Goal: Contribute content: Contribute content

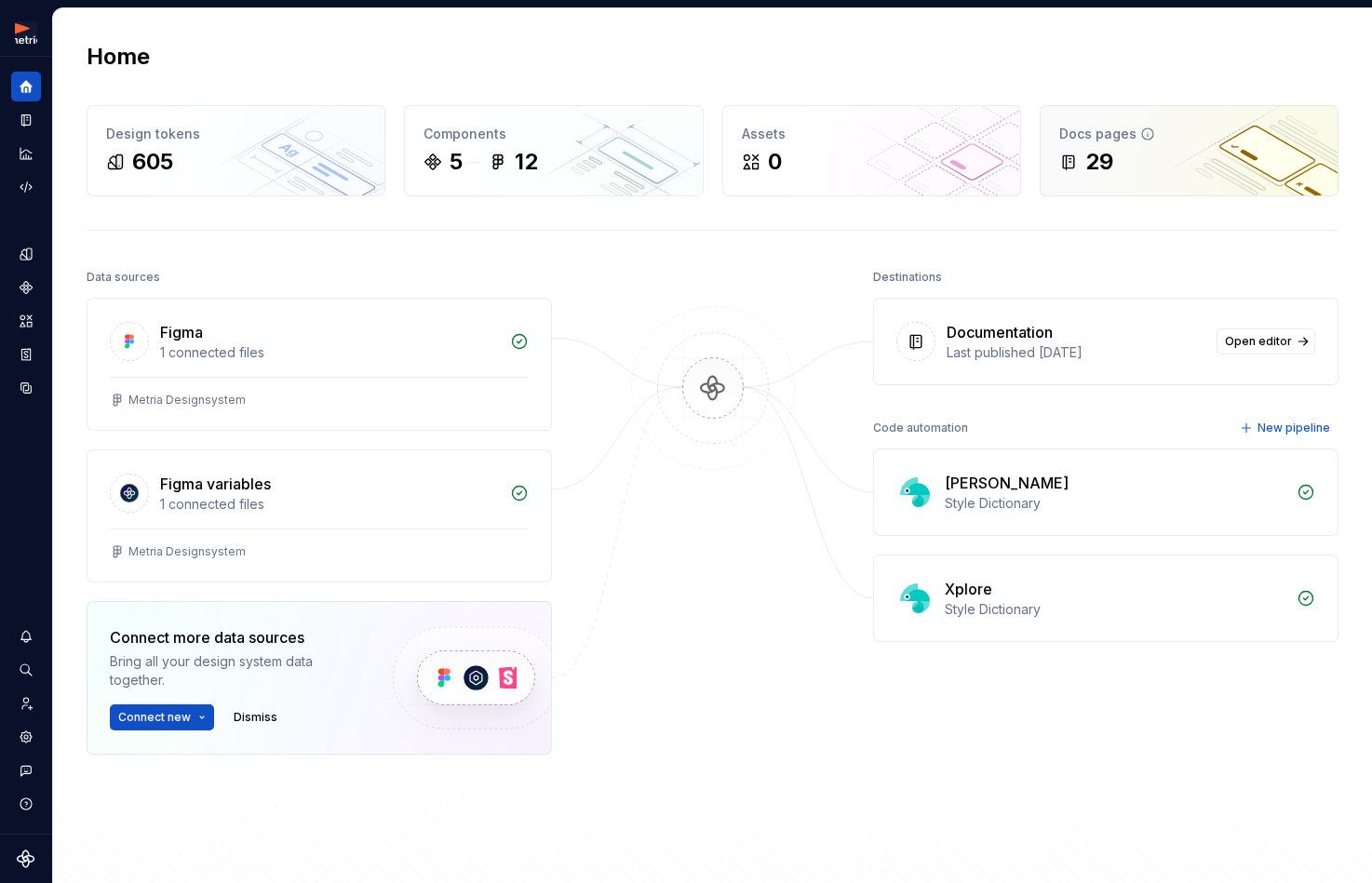
click at [1096, 165] on div "29" at bounding box center [1099, 162] width 28 height 30
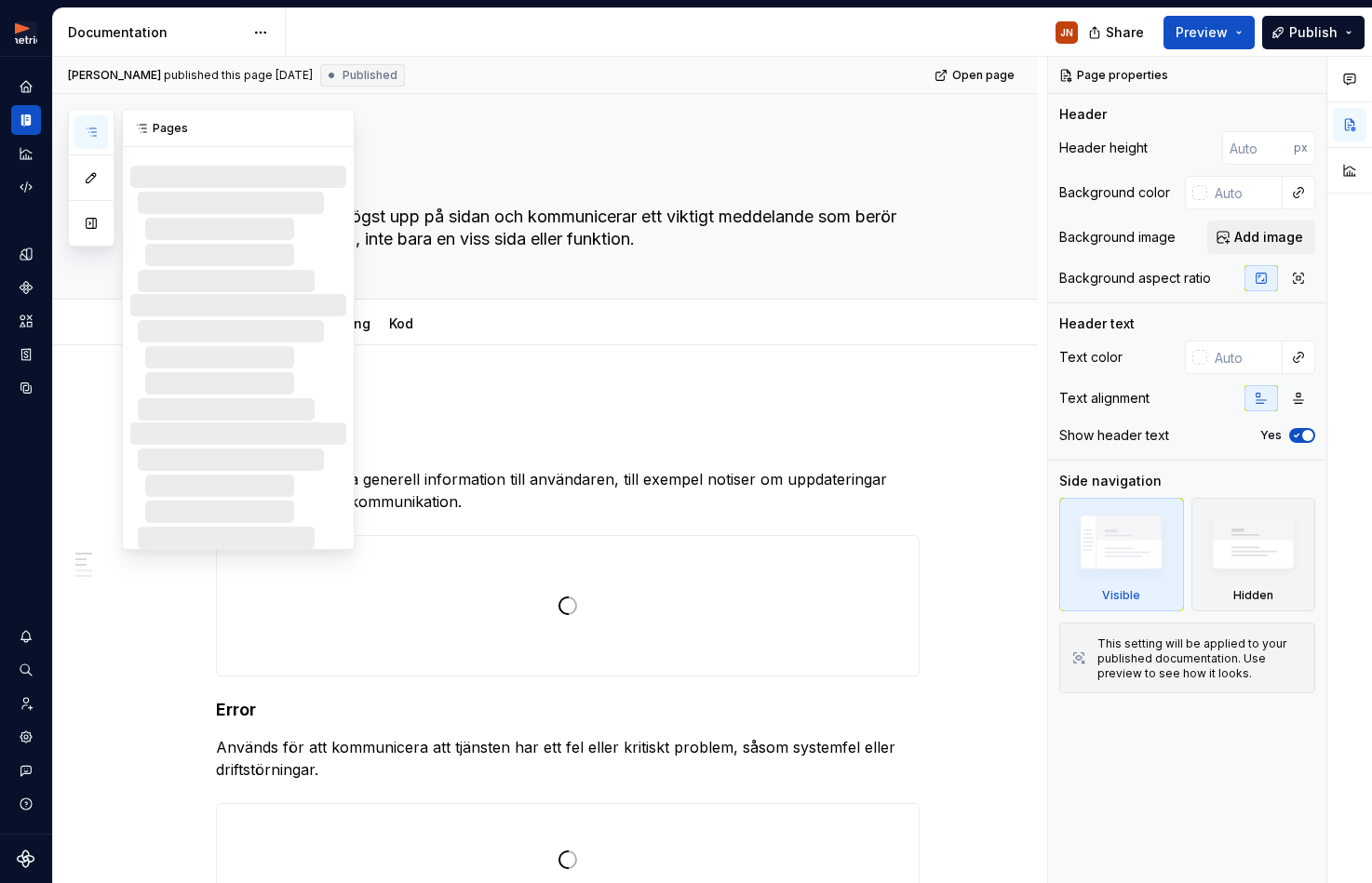
click at [85, 131] on icon "button" at bounding box center [91, 132] width 15 height 15
click at [636, 806] on div at bounding box center [568, 860] width 702 height 112
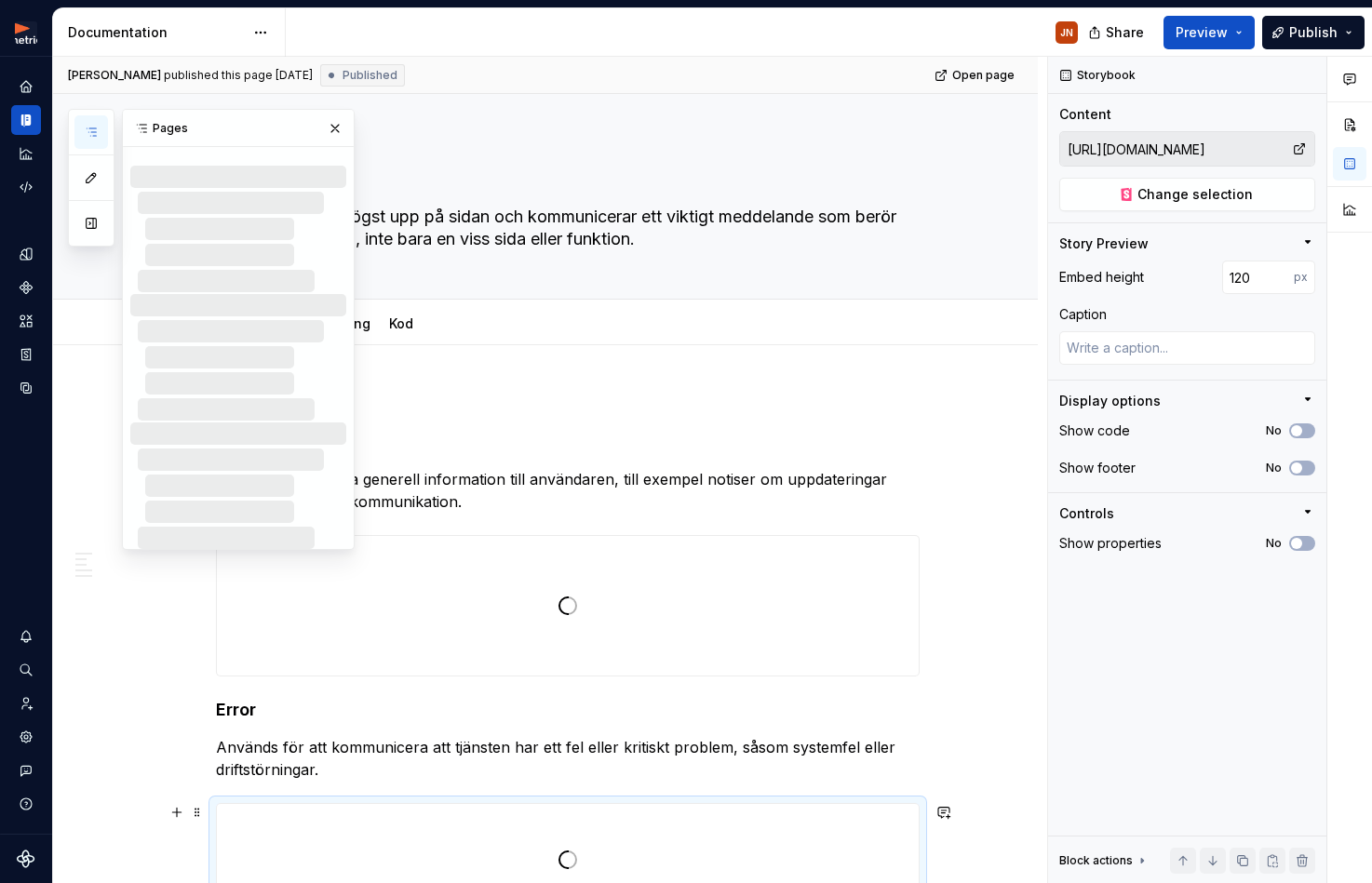
scroll to position [6, 0]
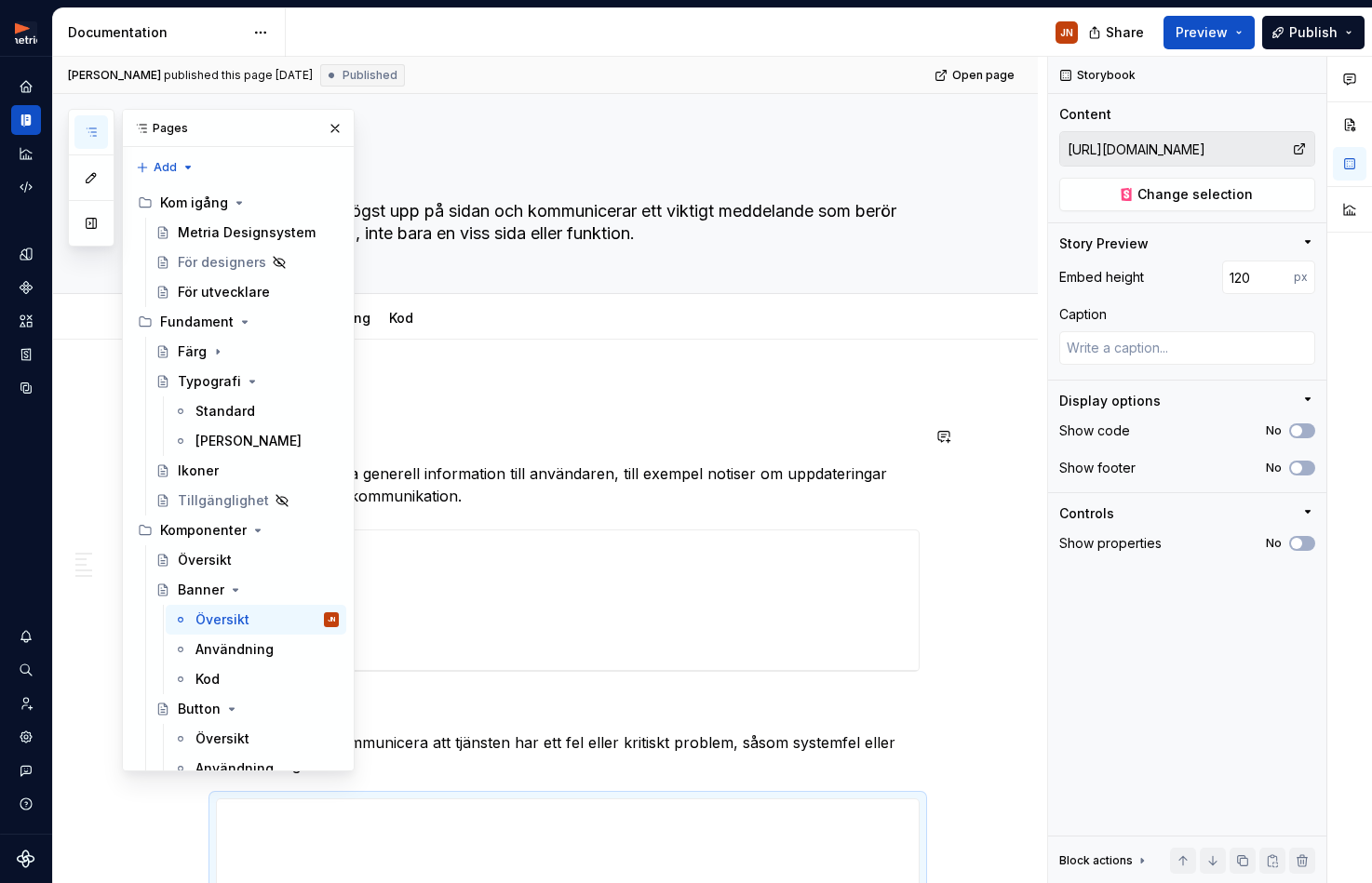
click at [427, 431] on h4 "Info" at bounding box center [568, 436] width 704 height 23
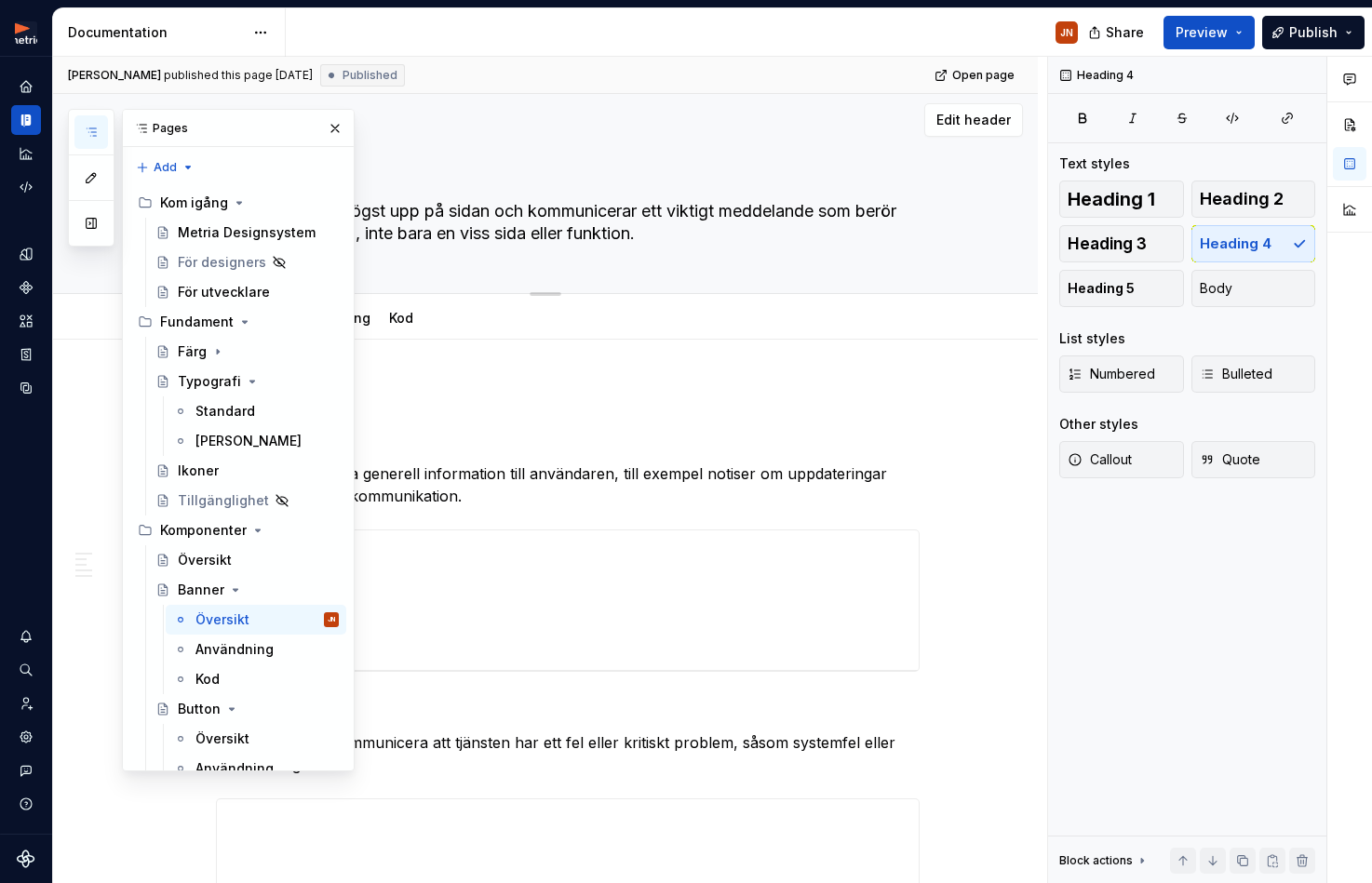
click at [337, 132] on button "button" at bounding box center [335, 129] width 26 height 26
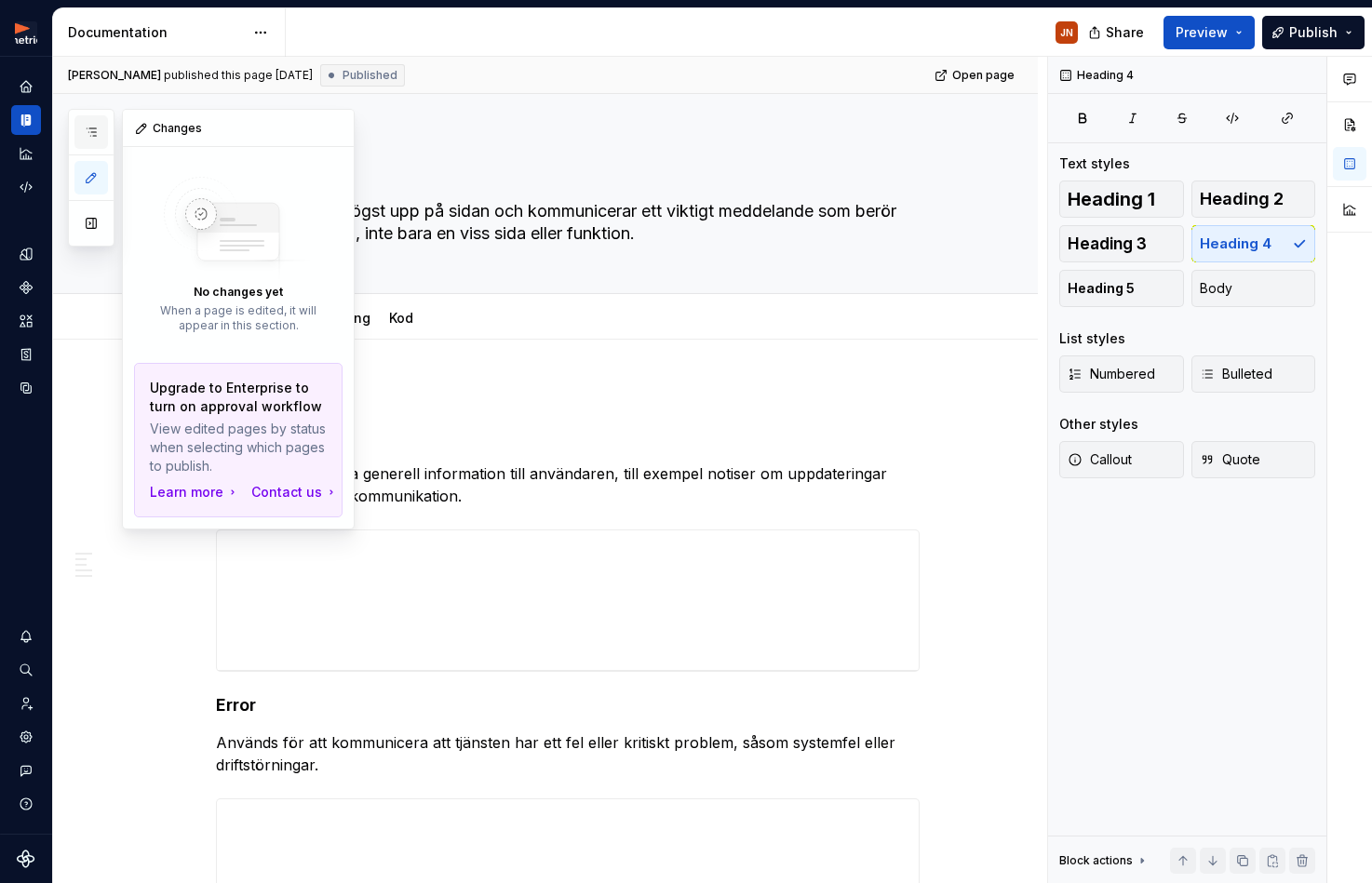
click at [87, 133] on icon "button" at bounding box center [91, 132] width 15 height 15
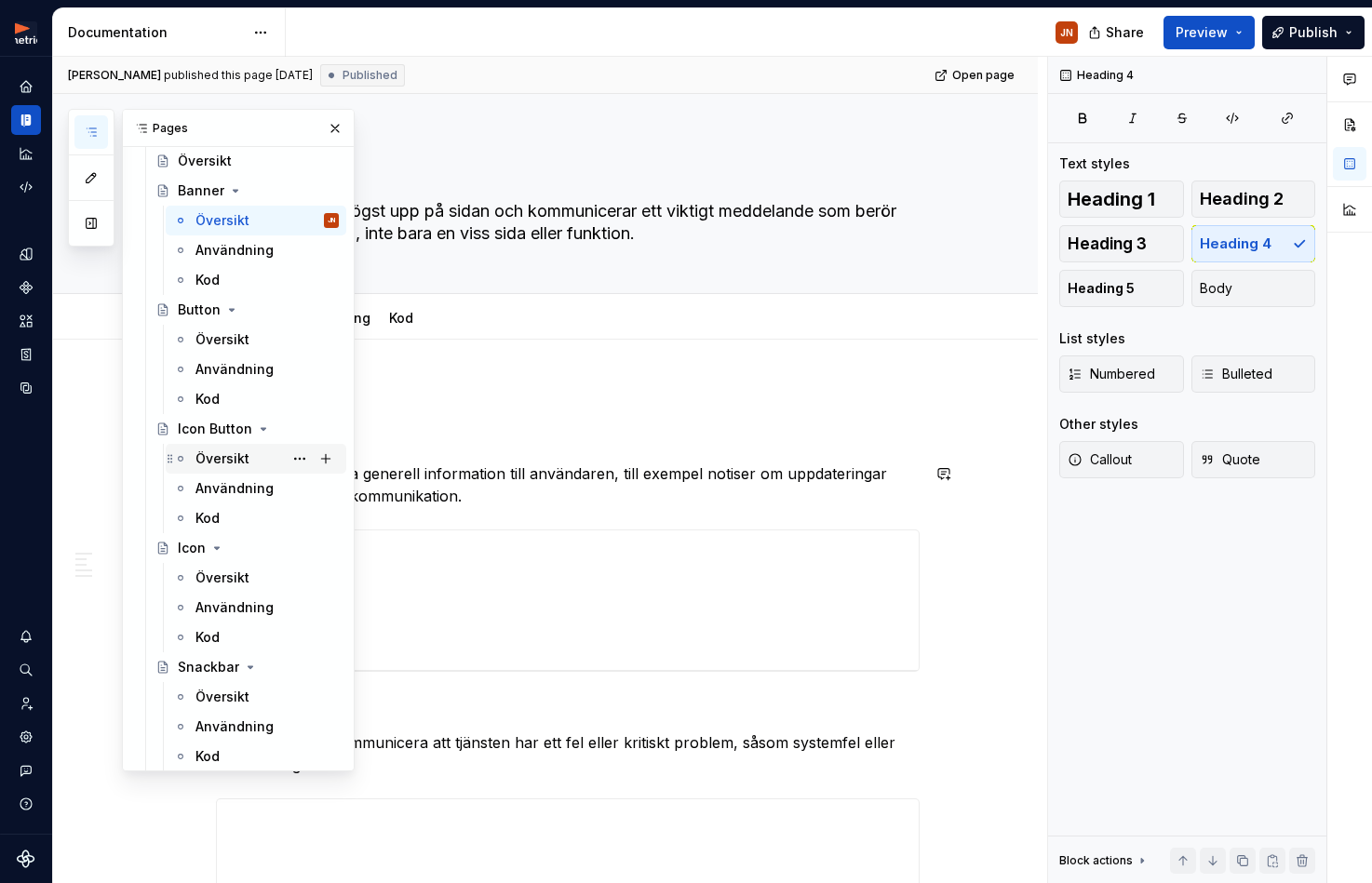
scroll to position [401, 0]
click at [263, 458] on div "Översikt J" at bounding box center [267, 457] width 144 height 26
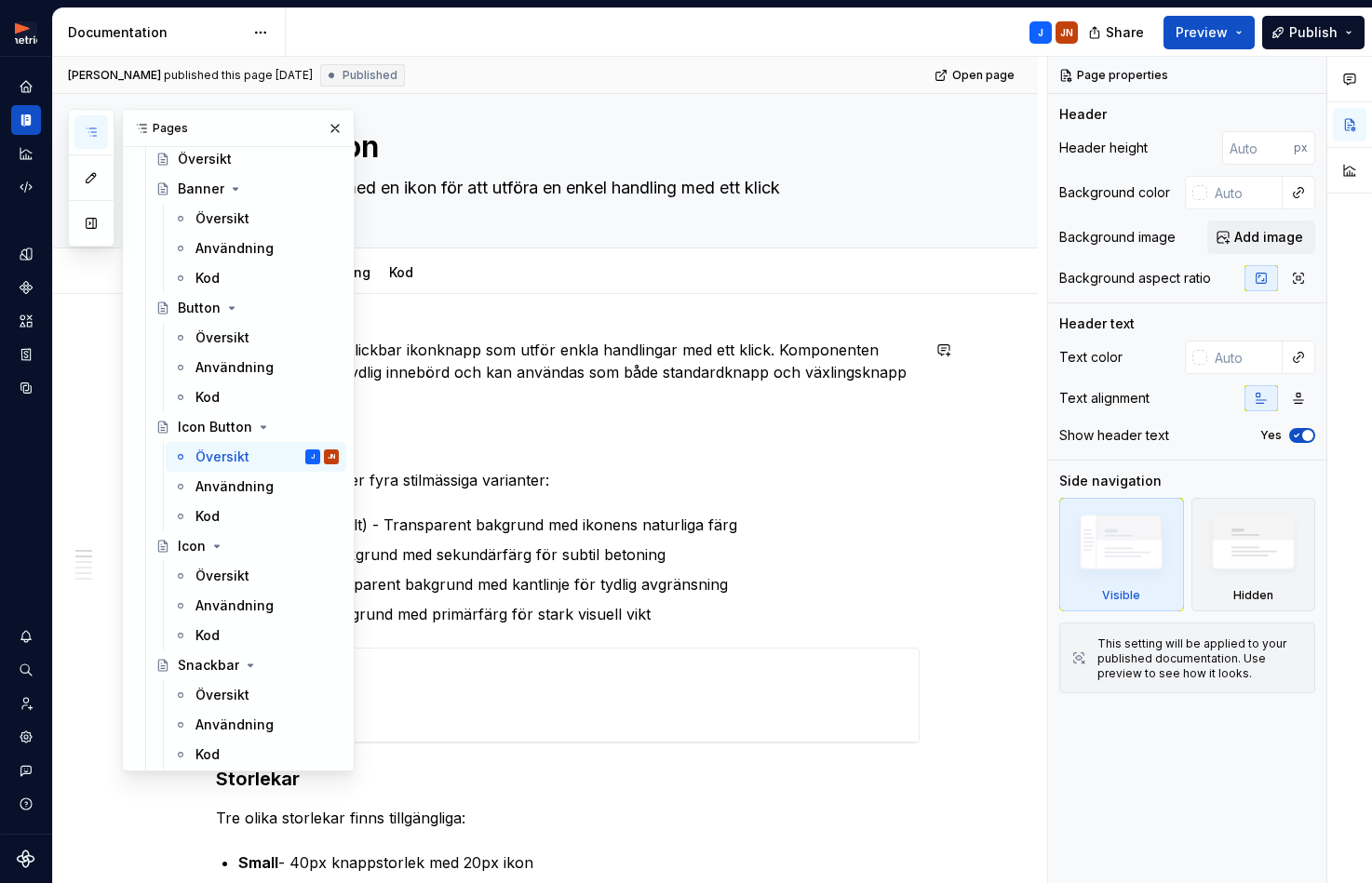
scroll to position [42, 0]
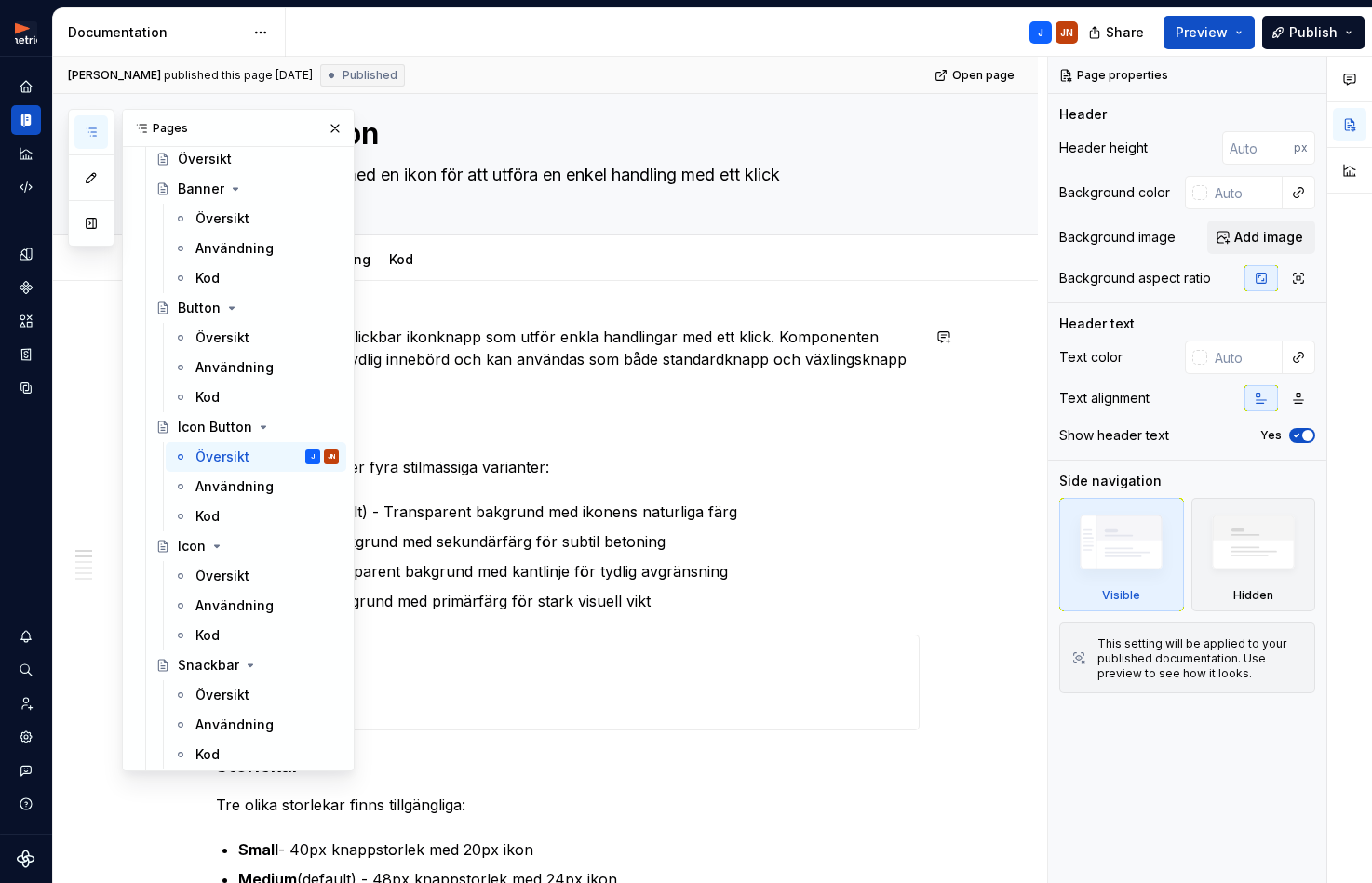
click at [598, 387] on p "Icon Button är en klickbar ikonknapp som utför enkla handlingar med ett klick. …" at bounding box center [568, 358] width 704 height 67
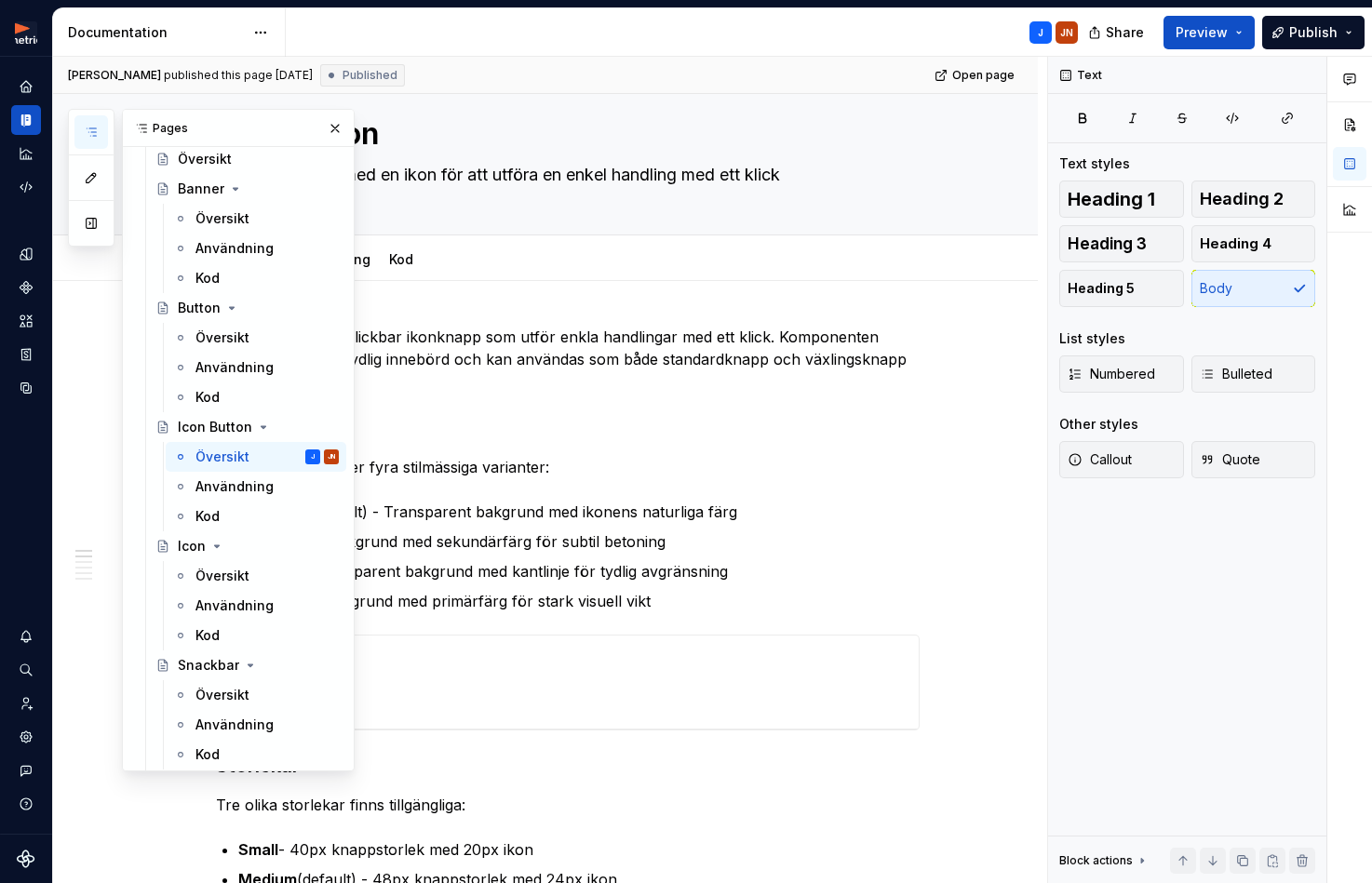
drag, startPoint x: 333, startPoint y: 119, endPoint x: 420, endPoint y: 274, distance: 177.7
click at [333, 119] on button "button" at bounding box center [335, 129] width 26 height 26
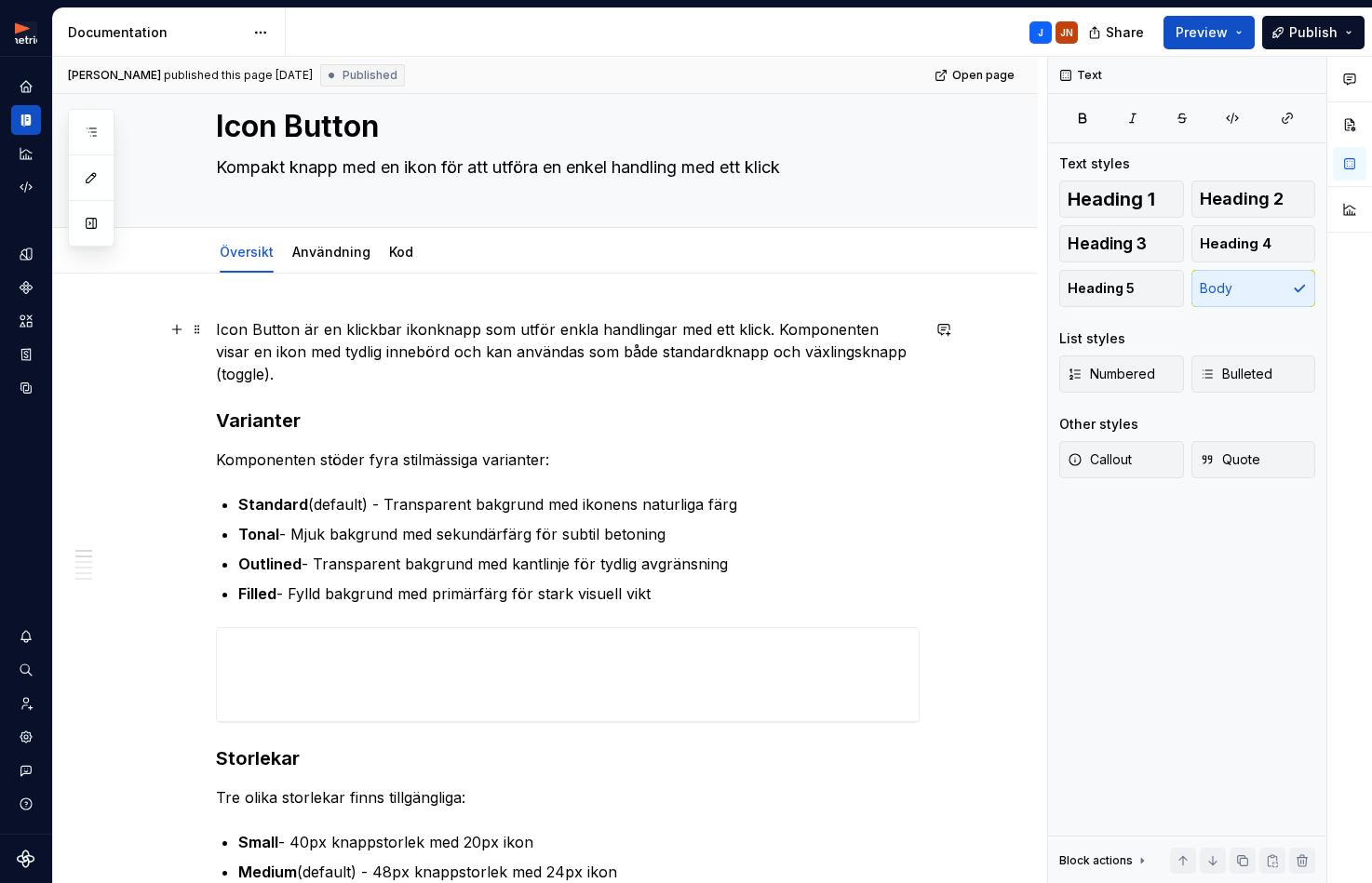
scroll to position [52, 0]
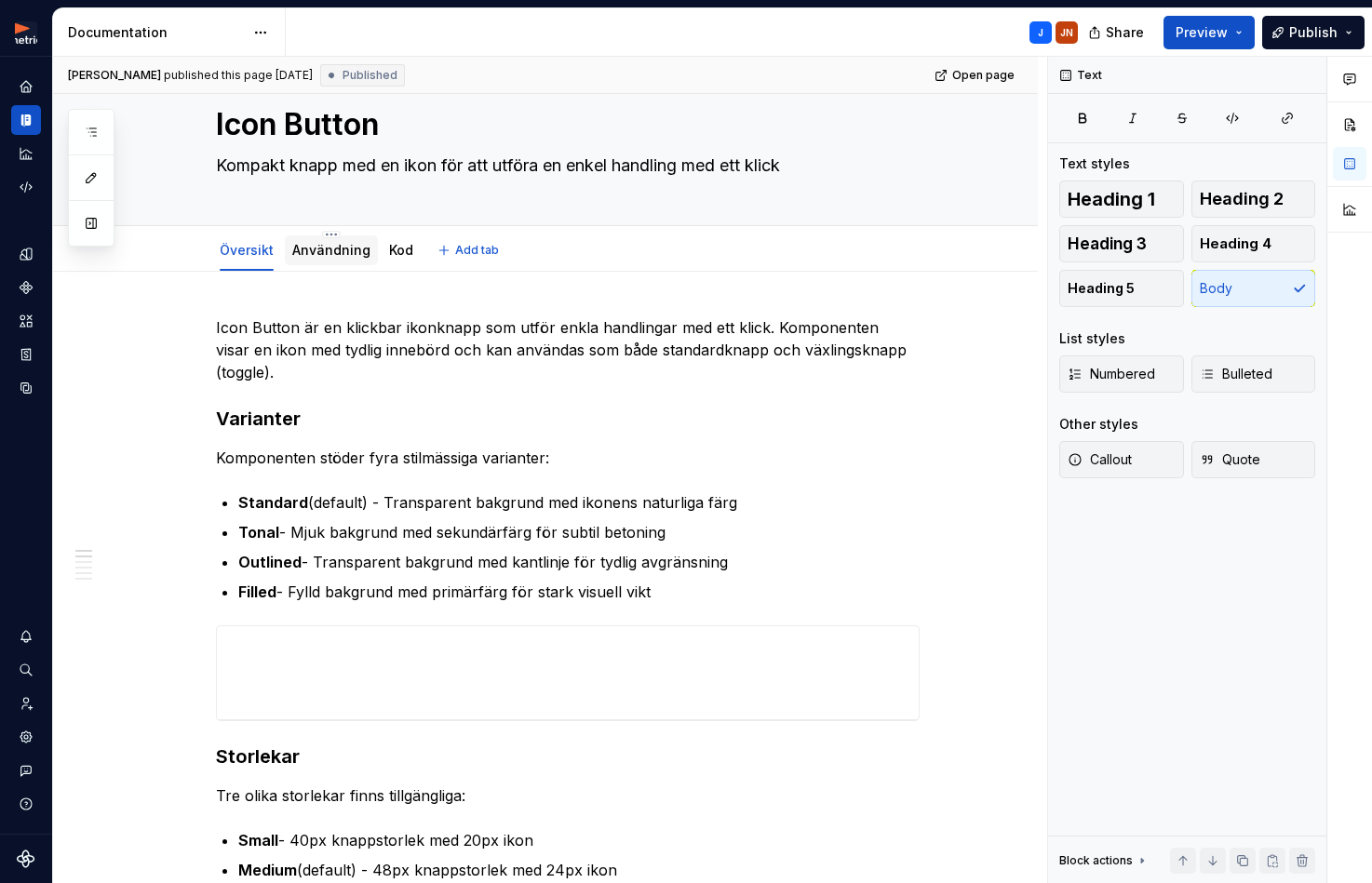
click at [331, 246] on link "Användning" at bounding box center [330, 250] width 78 height 16
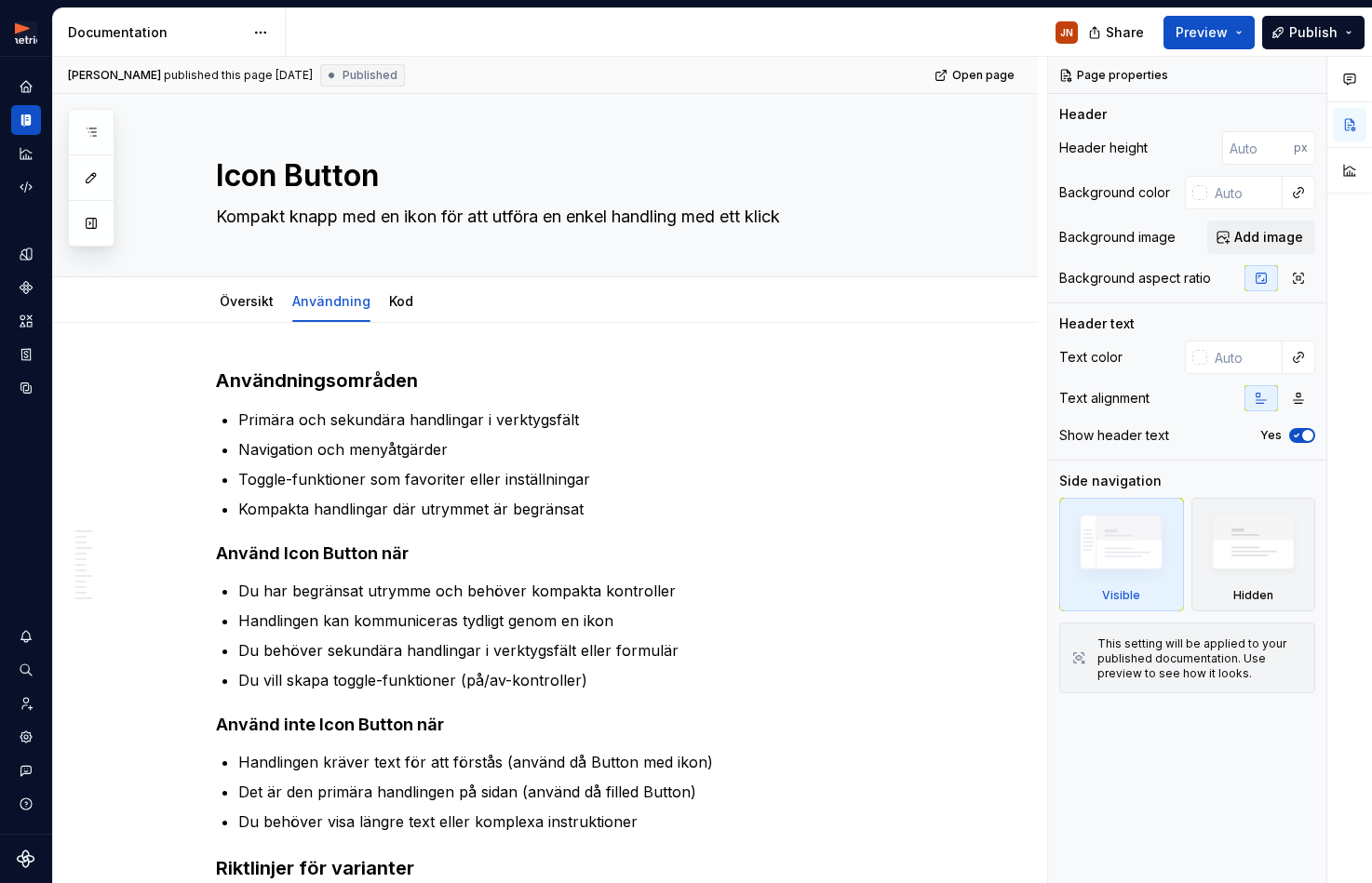
type textarea "*"
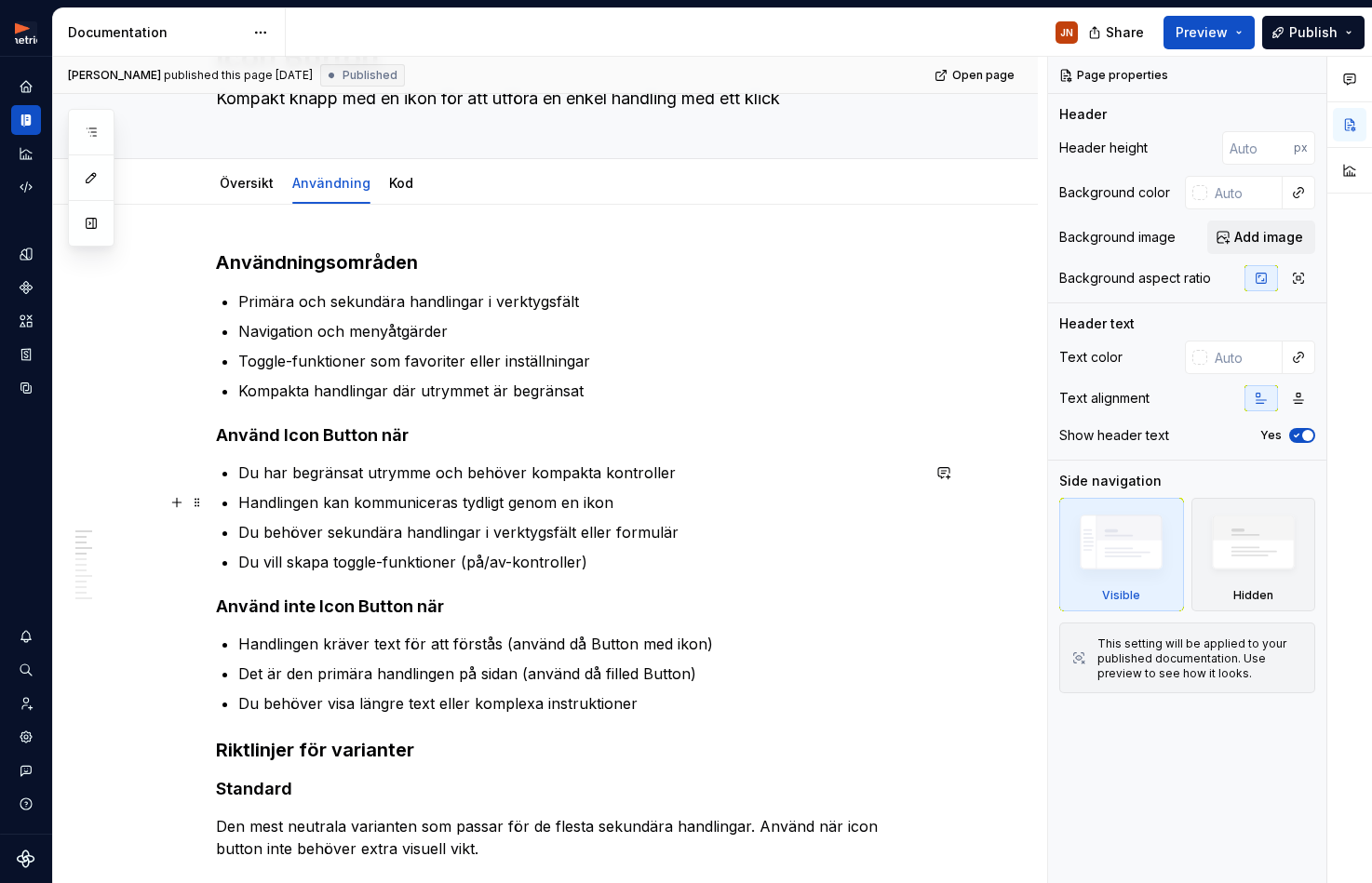
scroll to position [640, 0]
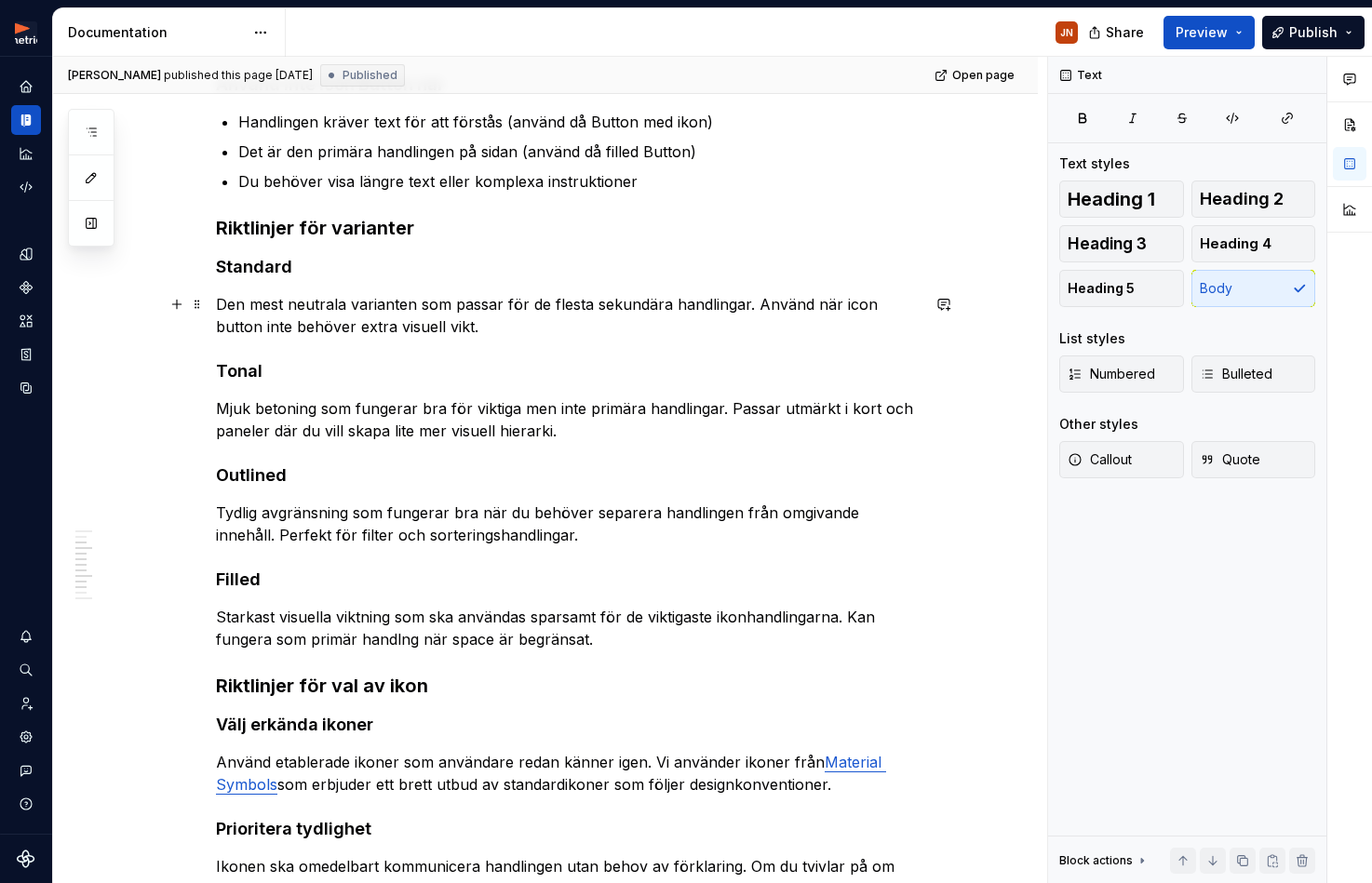
click at [530, 332] on p "Den mest neutrala varianten som passar för de flesta sekundära handlingar. Anvä…" at bounding box center [568, 315] width 704 height 45
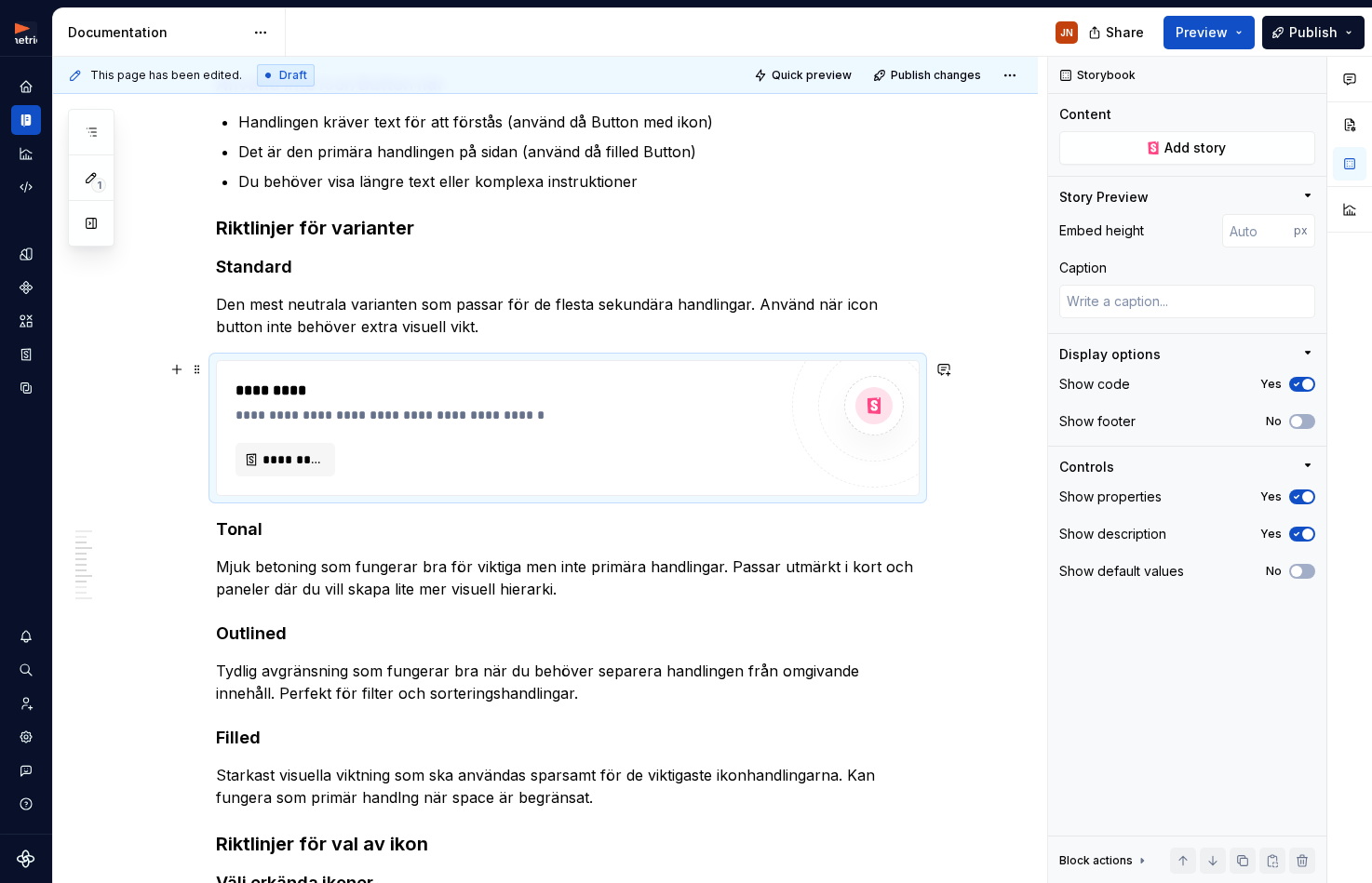
click at [546, 431] on div "**********" at bounding box center [506, 428] width 541 height 97
drag, startPoint x: 1238, startPoint y: 228, endPoint x: 1232, endPoint y: 190, distance: 38.5
click at [1238, 228] on input "number" at bounding box center [1258, 231] width 71 height 34
click at [1225, 145] on span "Add story" at bounding box center [1194, 148] width 61 height 19
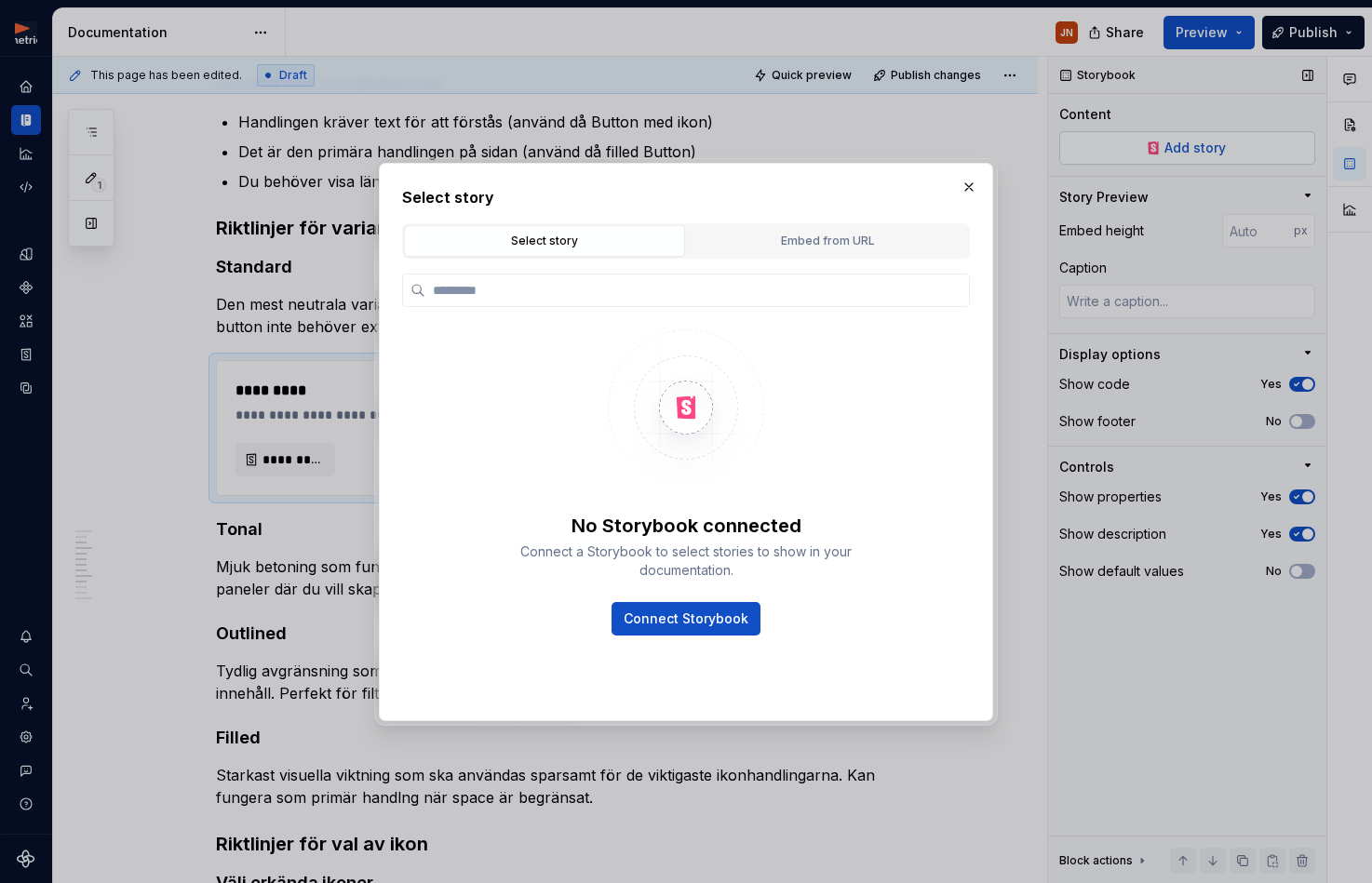
type textarea "*"
click at [794, 240] on div "Embed from URL" at bounding box center [828, 241] width 268 height 19
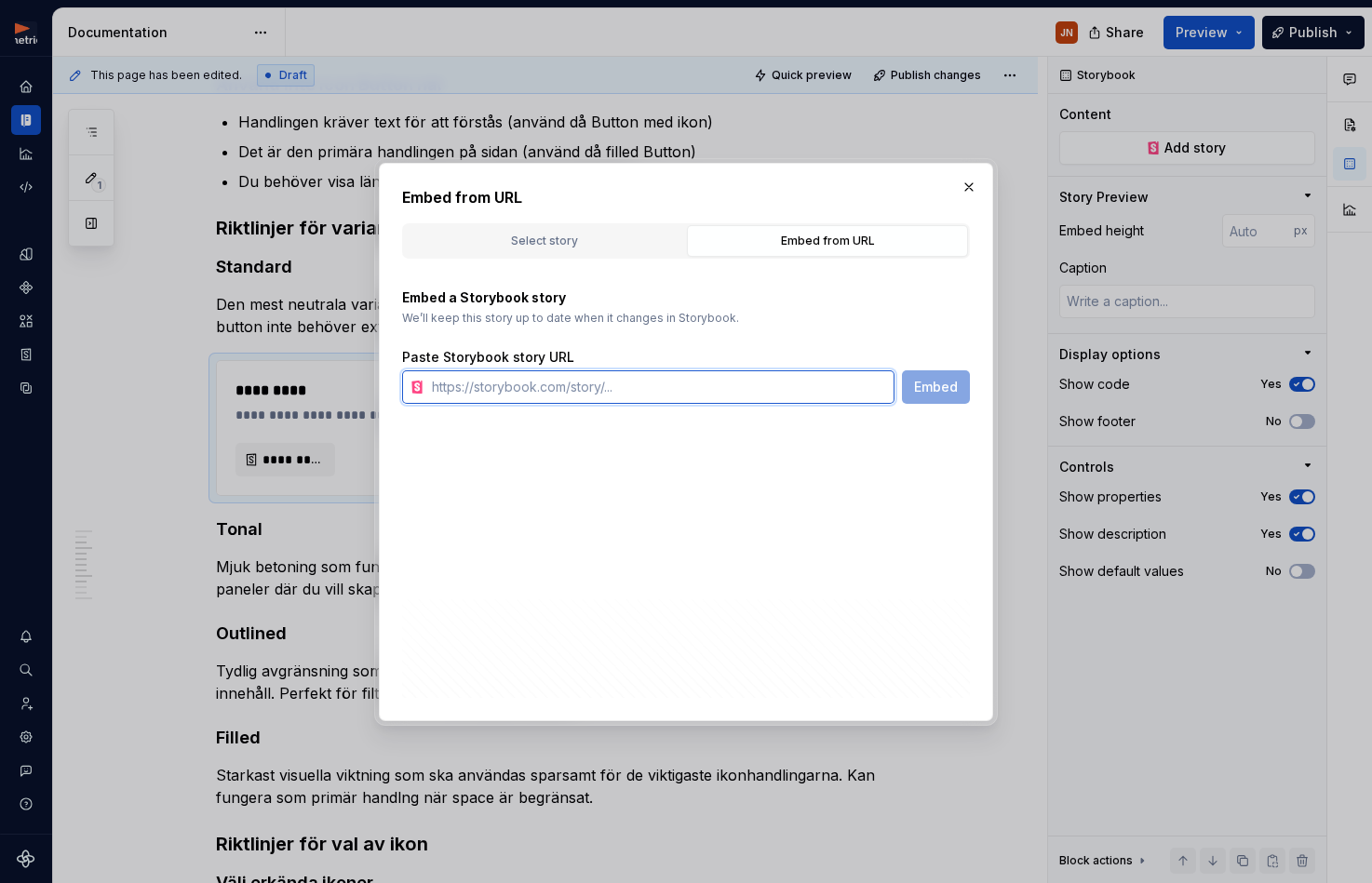
click at [611, 395] on input "text" at bounding box center [659, 388] width 470 height 34
paste input "[URL][DOMAIN_NAME]"
type input "[URL][DOMAIN_NAME]"
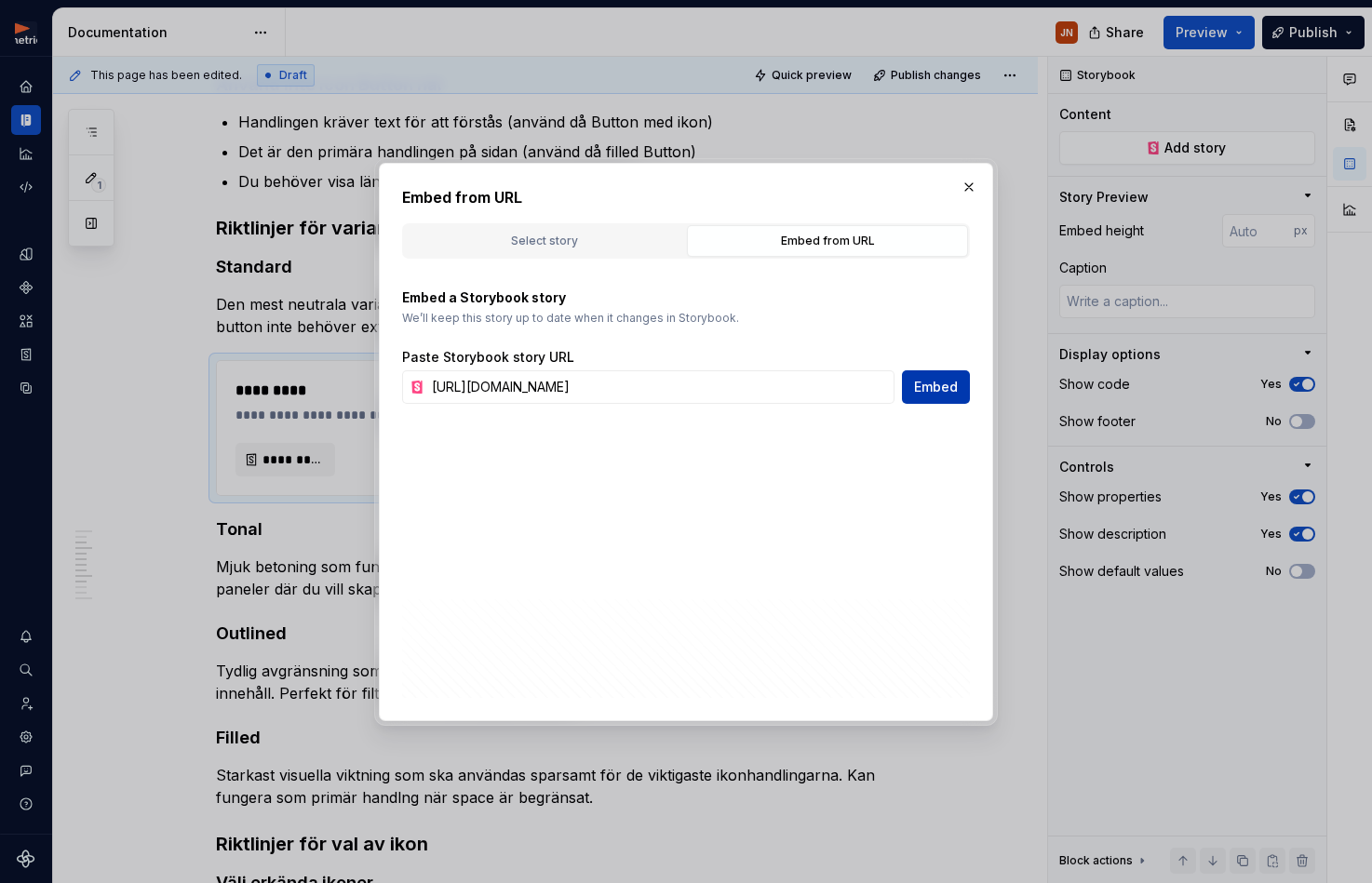
click at [948, 392] on span "Embed" at bounding box center [936, 388] width 44 height 19
type textarea "*"
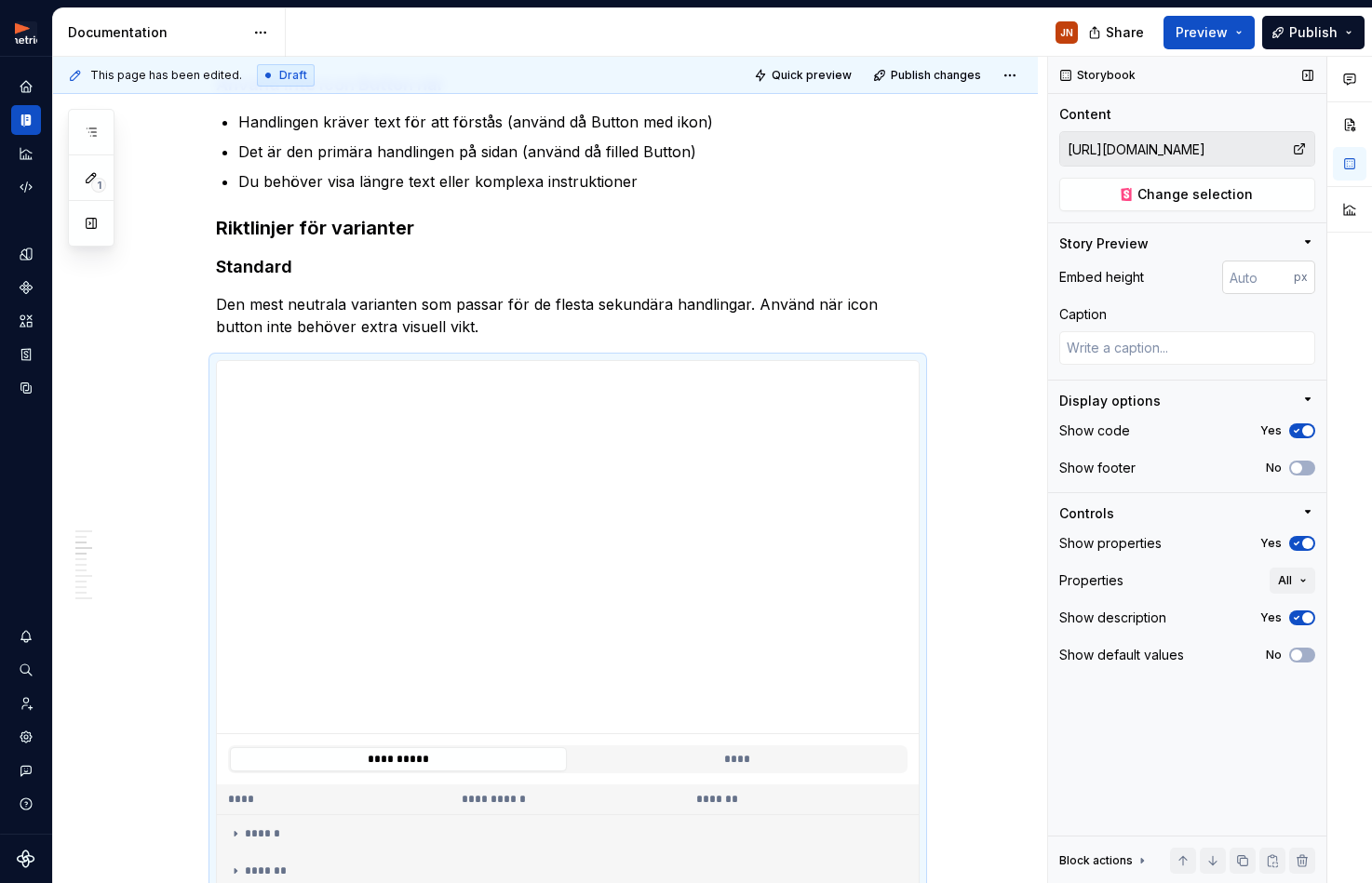
click at [1264, 276] on input "number" at bounding box center [1258, 278] width 71 height 34
type input "100"
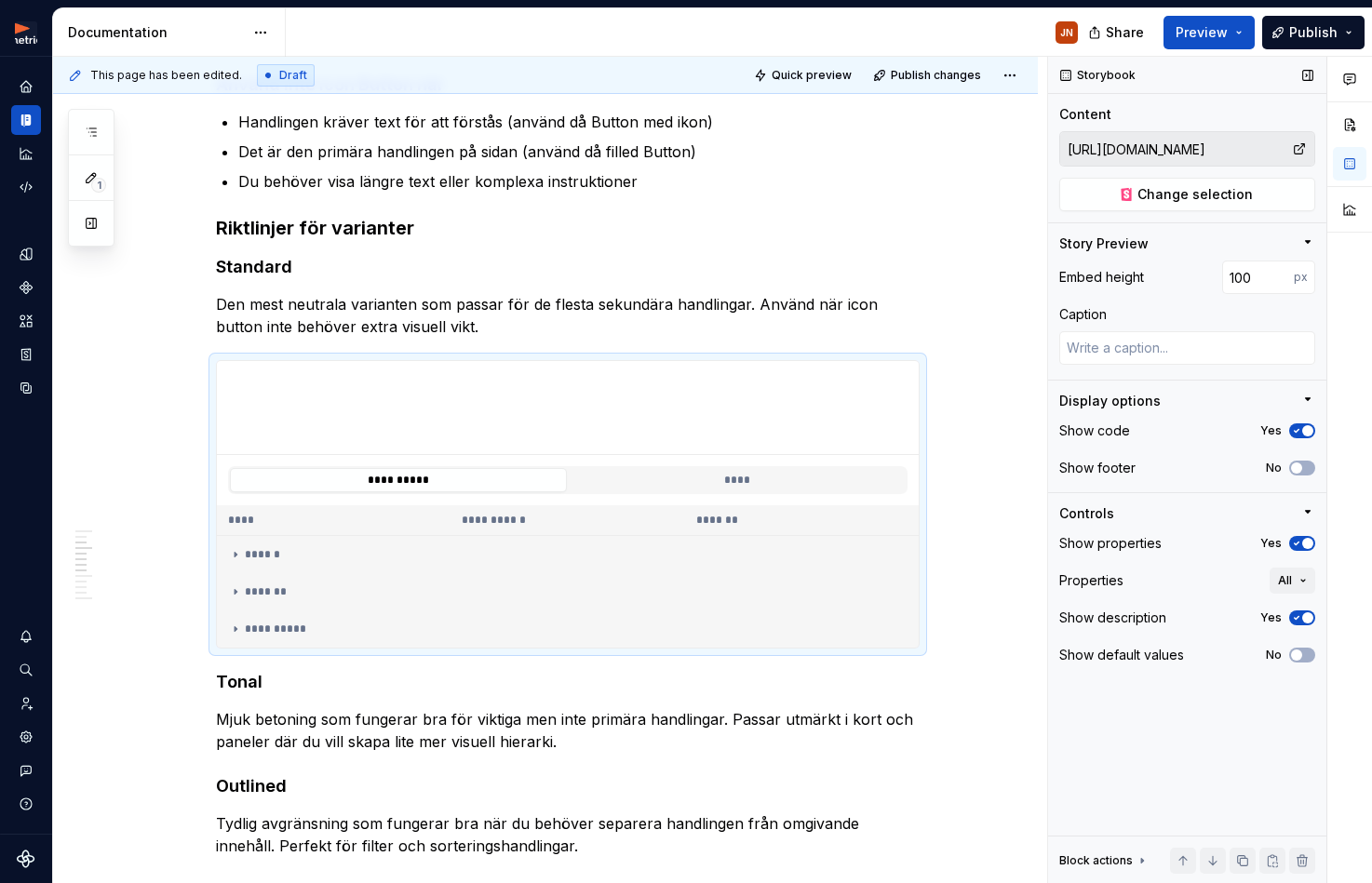
click at [1303, 433] on span "button" at bounding box center [1307, 431] width 11 height 11
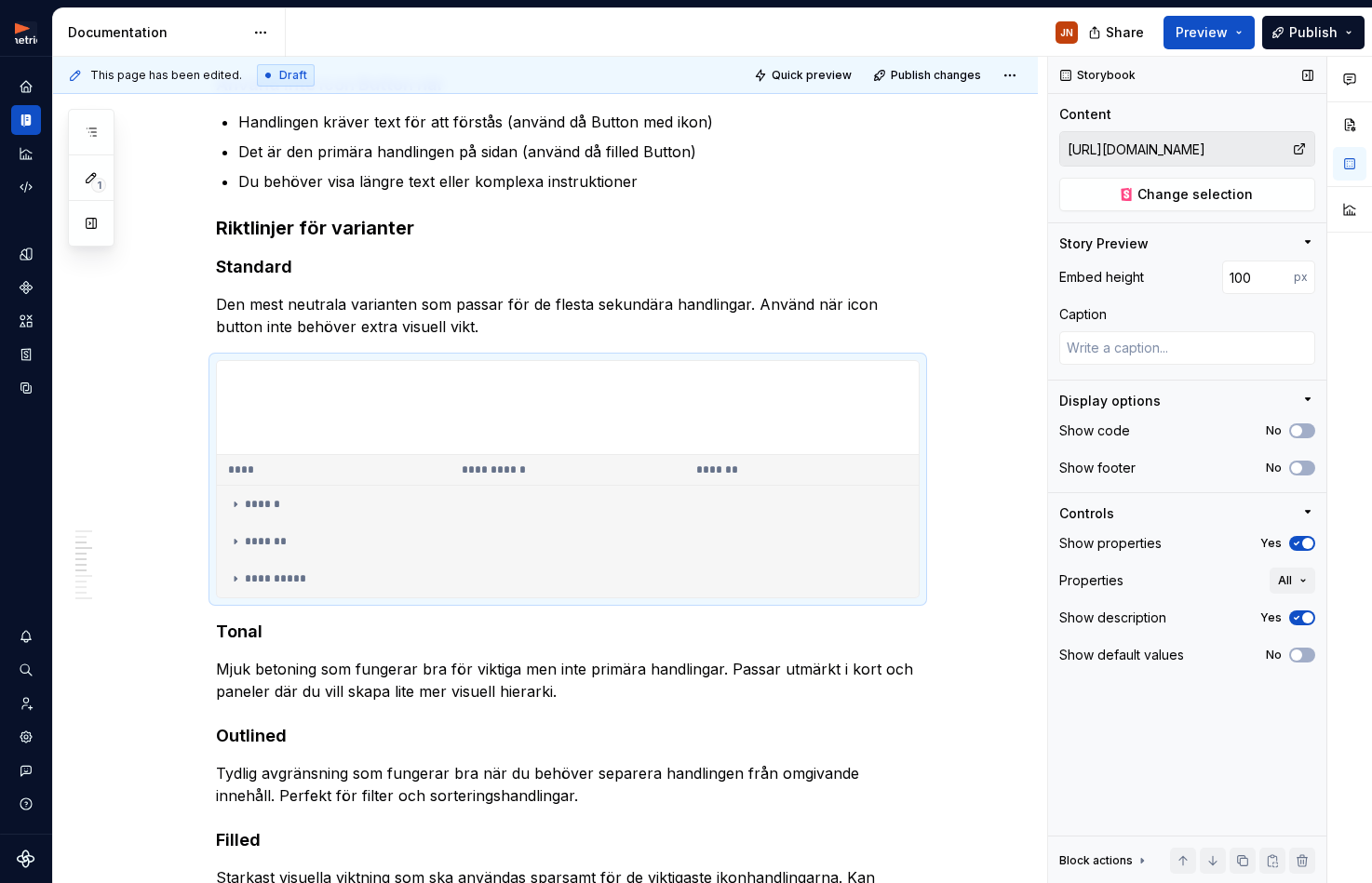
click at [1303, 534] on div "Show properties Yes" at bounding box center [1186, 543] width 256 height 26
click at [1294, 540] on icon "button" at bounding box center [1296, 543] width 15 height 11
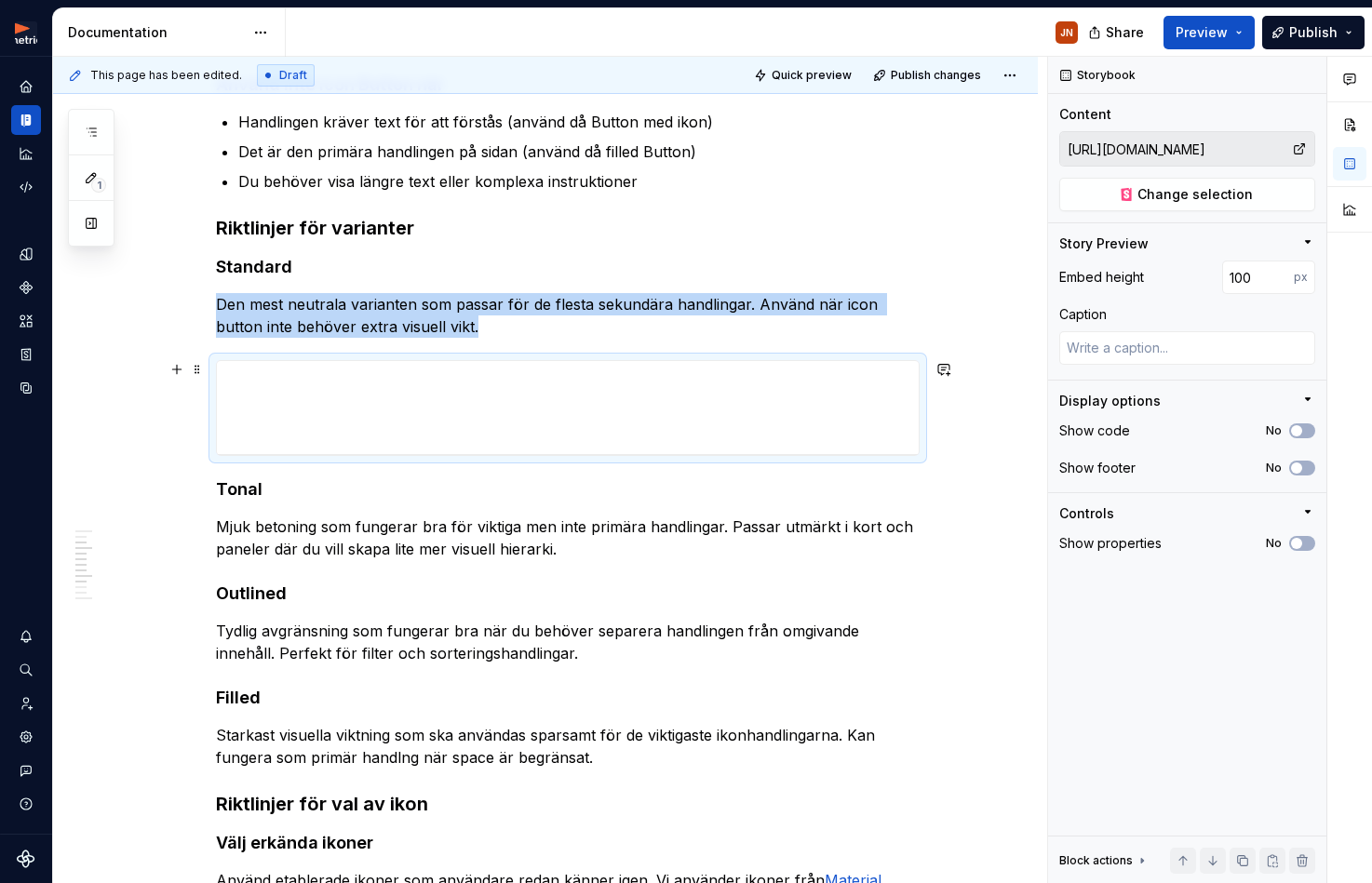
scroll to position [630, 0]
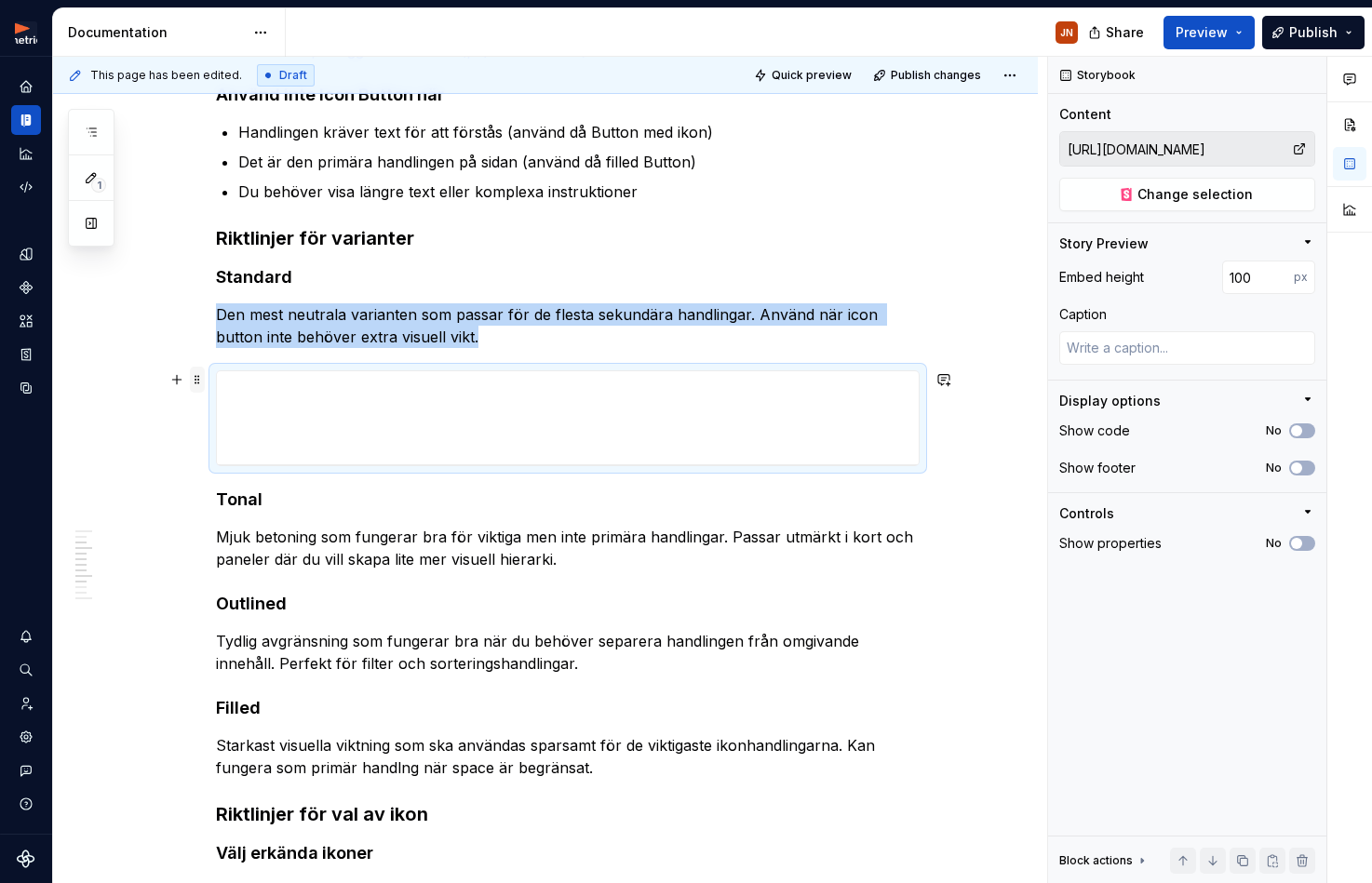
click at [204, 381] on span at bounding box center [197, 380] width 15 height 26
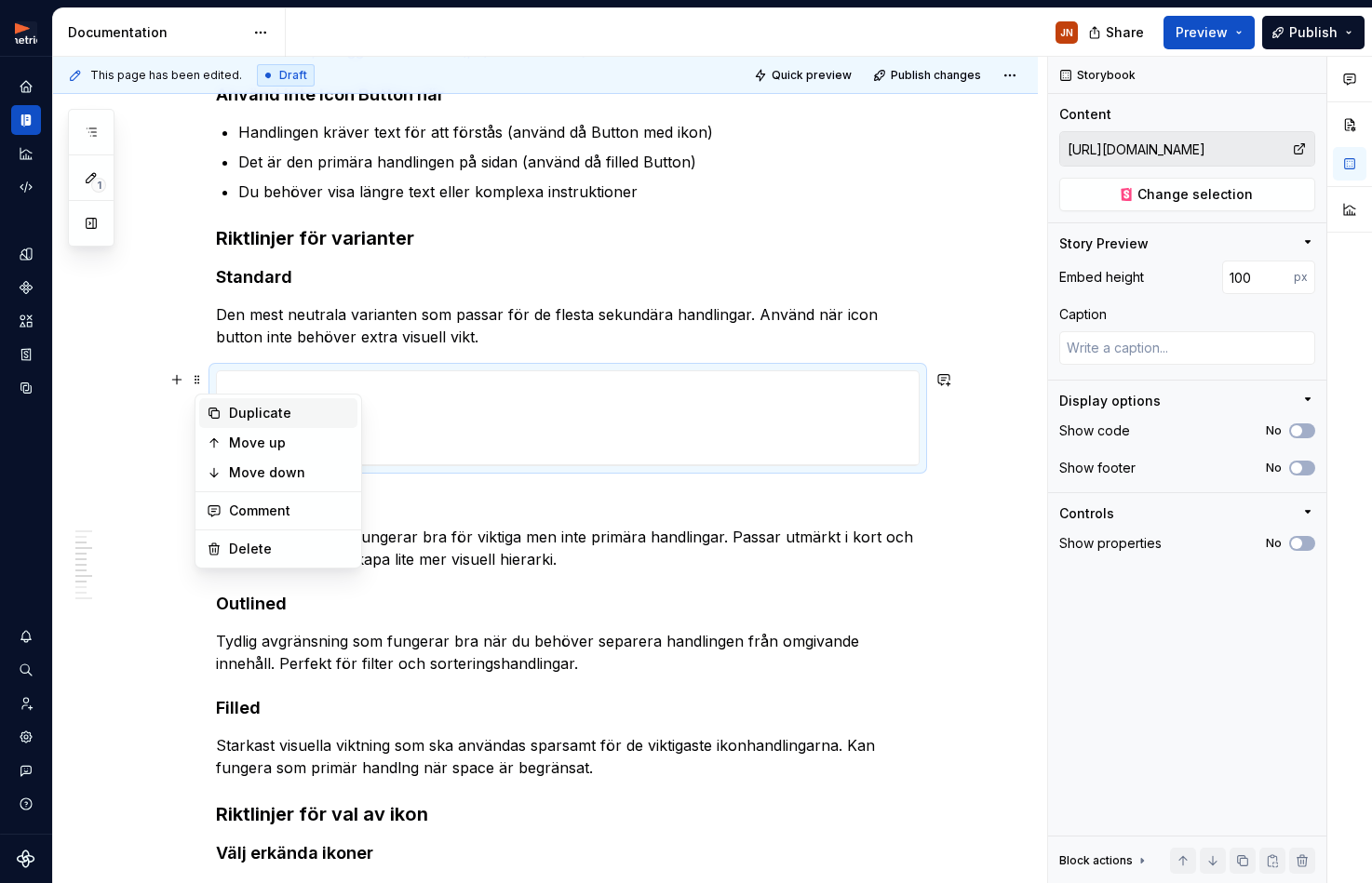
click at [243, 417] on div "Duplicate" at bounding box center [289, 413] width 121 height 19
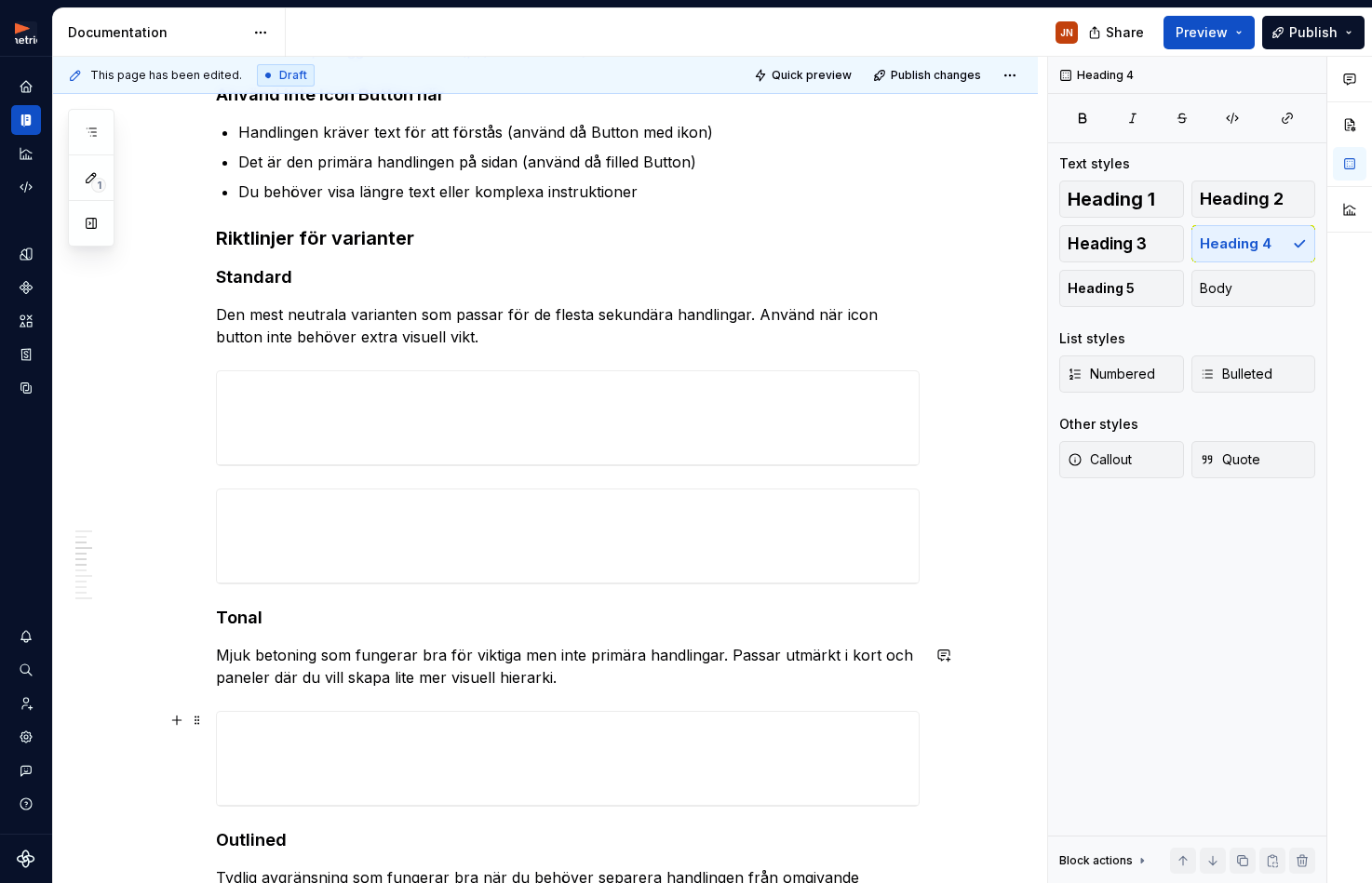
scroll to position [718, 0]
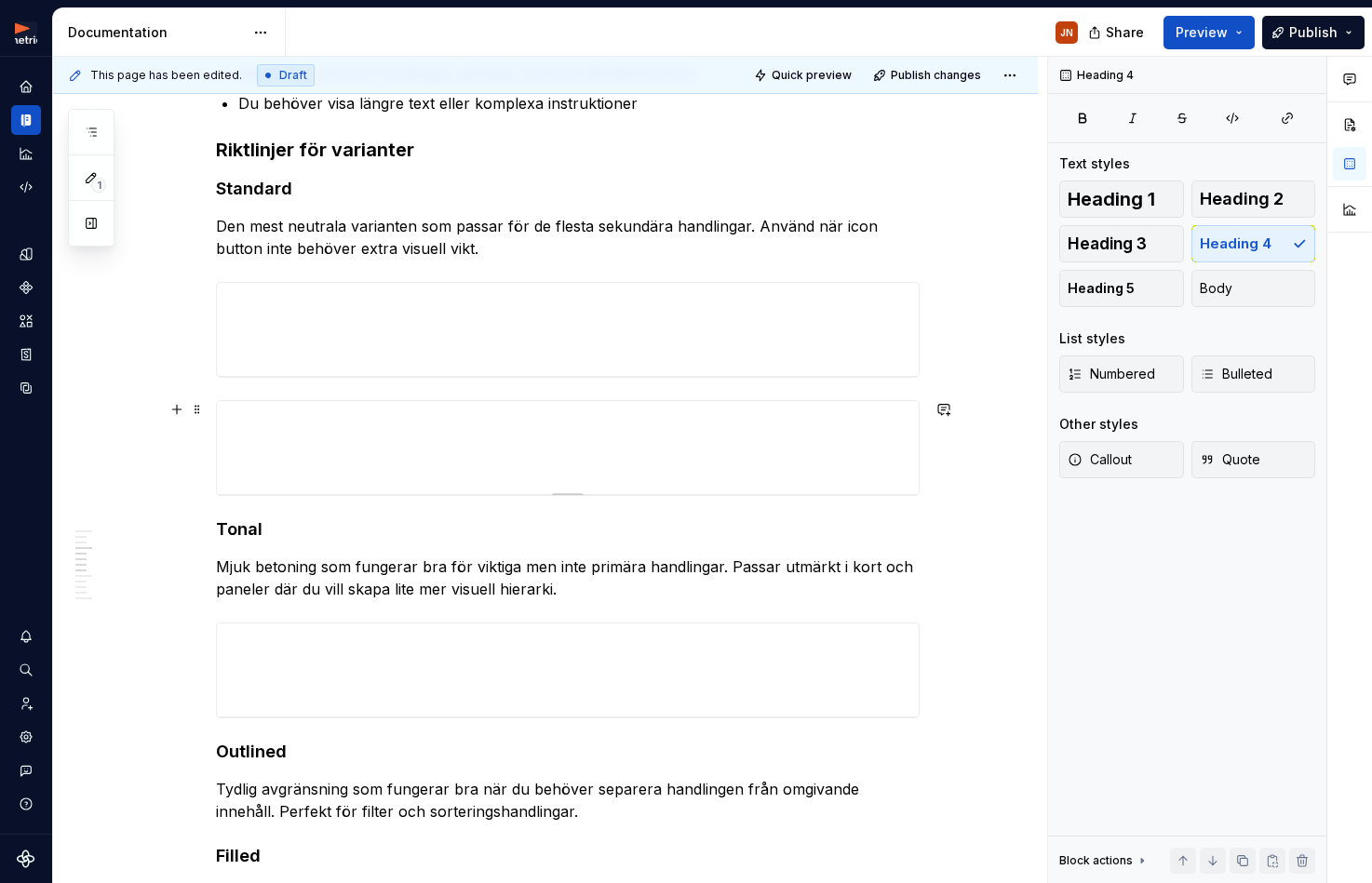
click at [353, 418] on div at bounding box center [568, 447] width 702 height 93
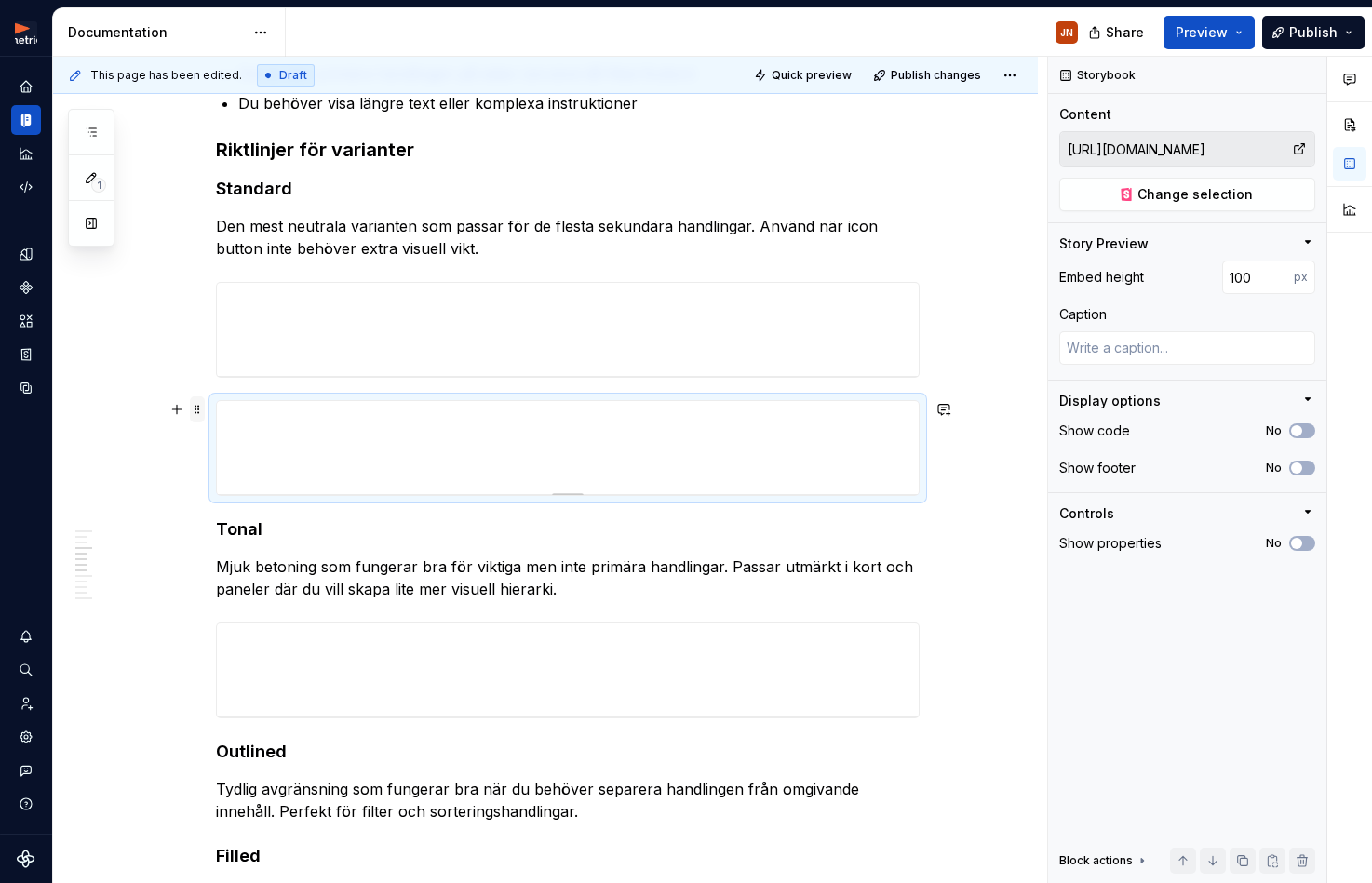
click at [204, 415] on span at bounding box center [197, 409] width 15 height 26
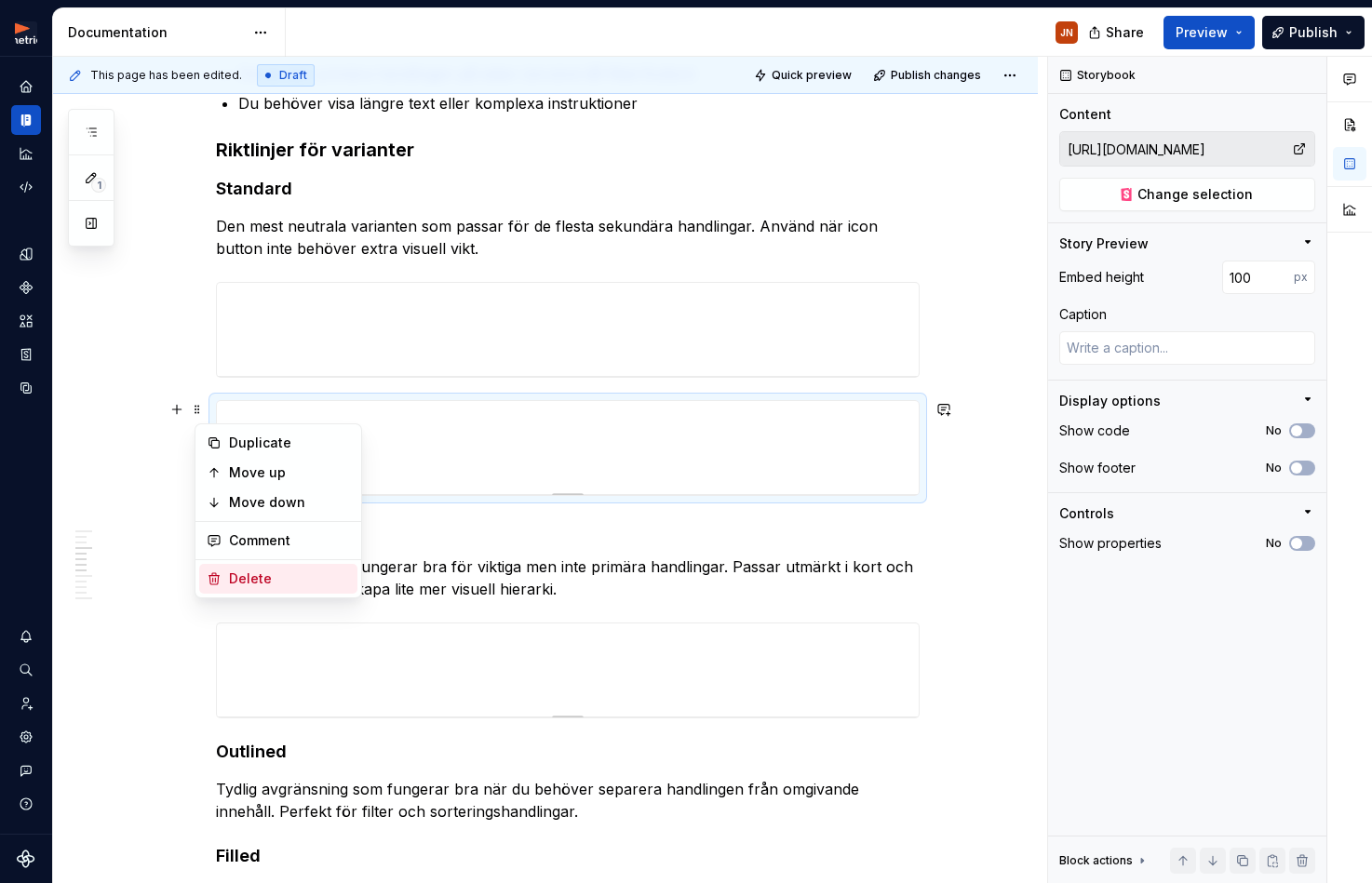
click at [261, 569] on div "Delete" at bounding box center [278, 579] width 159 height 30
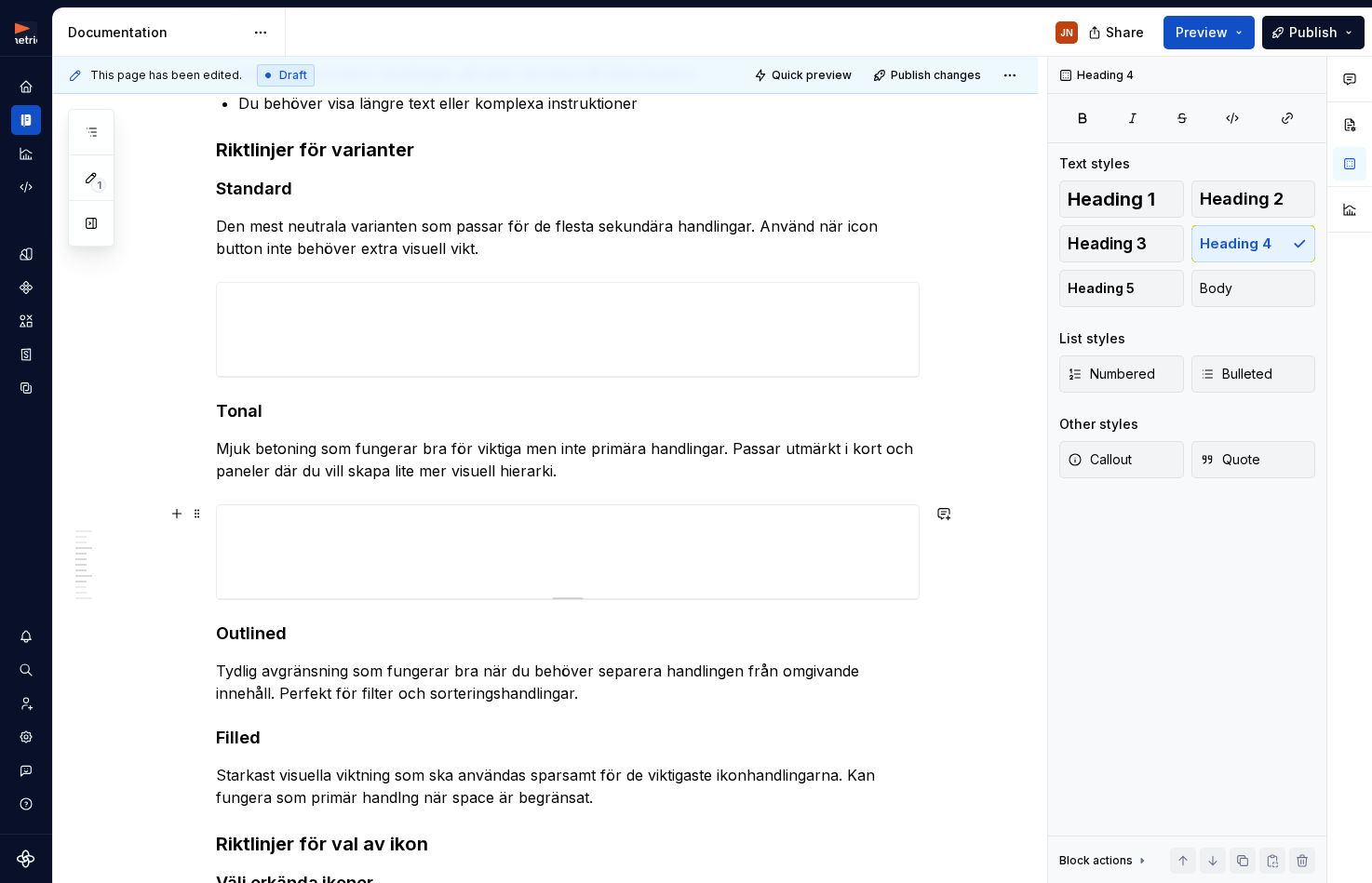
click at [512, 504] on div at bounding box center [568, 552] width 704 height 96
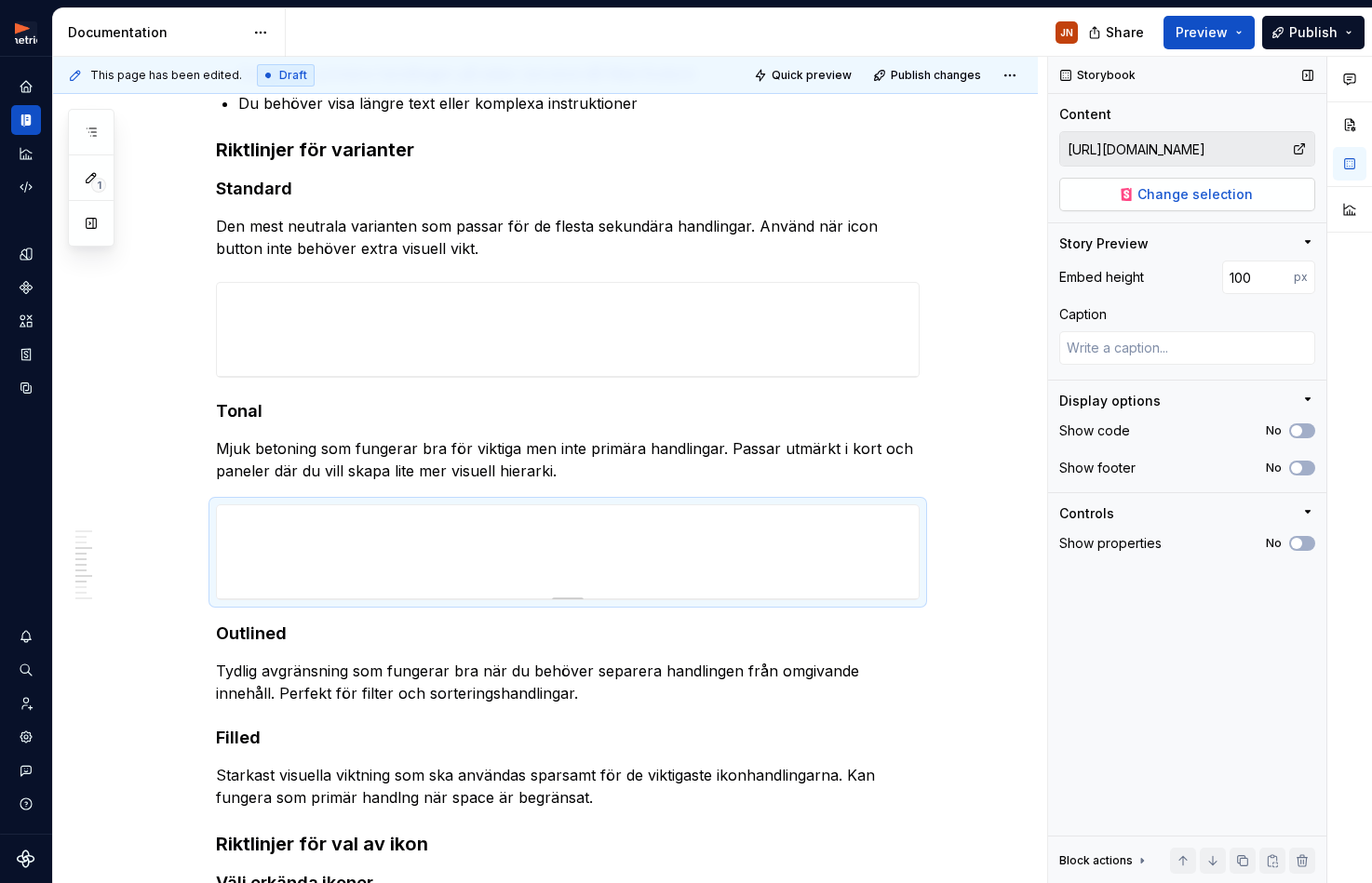
drag, startPoint x: 1273, startPoint y: 153, endPoint x: 1254, endPoint y: 192, distance: 43.4
click at [1254, 191] on div "[URL][DOMAIN_NAME] Change selection" at bounding box center [1186, 171] width 256 height 80
click at [1254, 192] on button "Change selection" at bounding box center [1186, 194] width 256 height 34
type textarea "*"
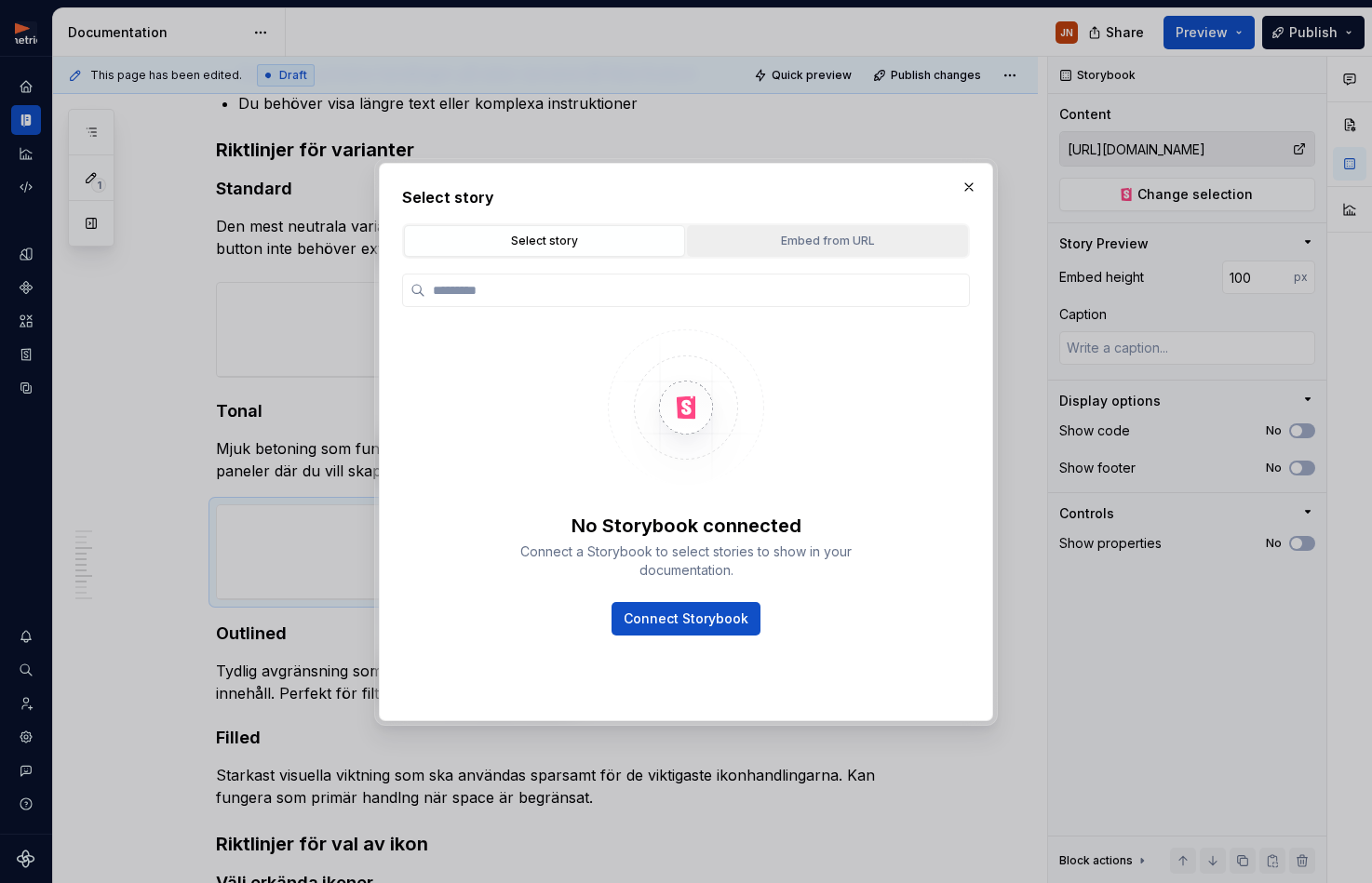
click at [871, 238] on div "Embed from URL" at bounding box center [828, 241] width 268 height 19
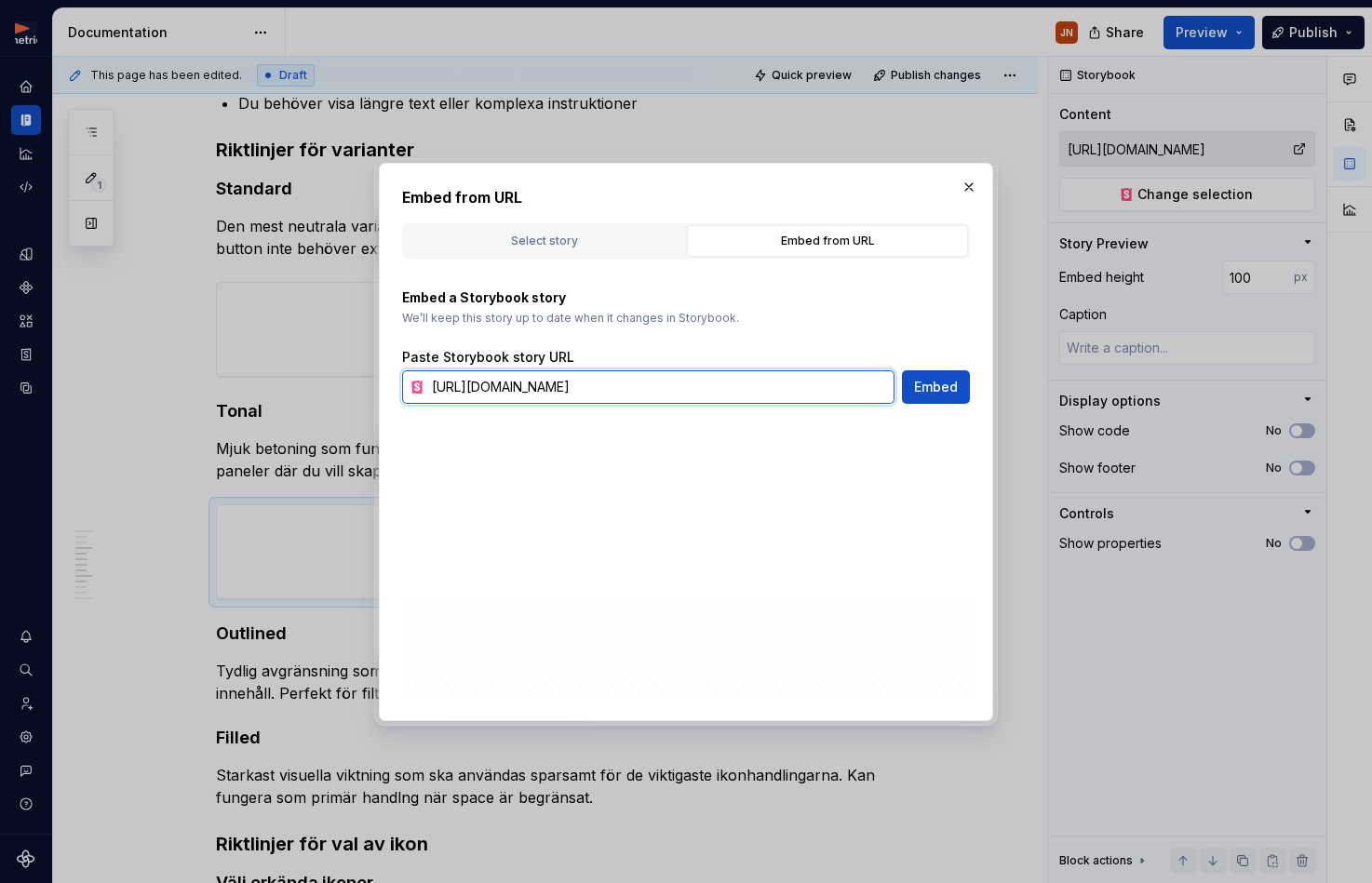
click at [777, 385] on input "[URL][DOMAIN_NAME]" at bounding box center [659, 388] width 470 height 34
paste input "tonal"
type input "[URL][DOMAIN_NAME]"
click at [947, 385] on span "Embed" at bounding box center [936, 388] width 44 height 19
type textarea "*"
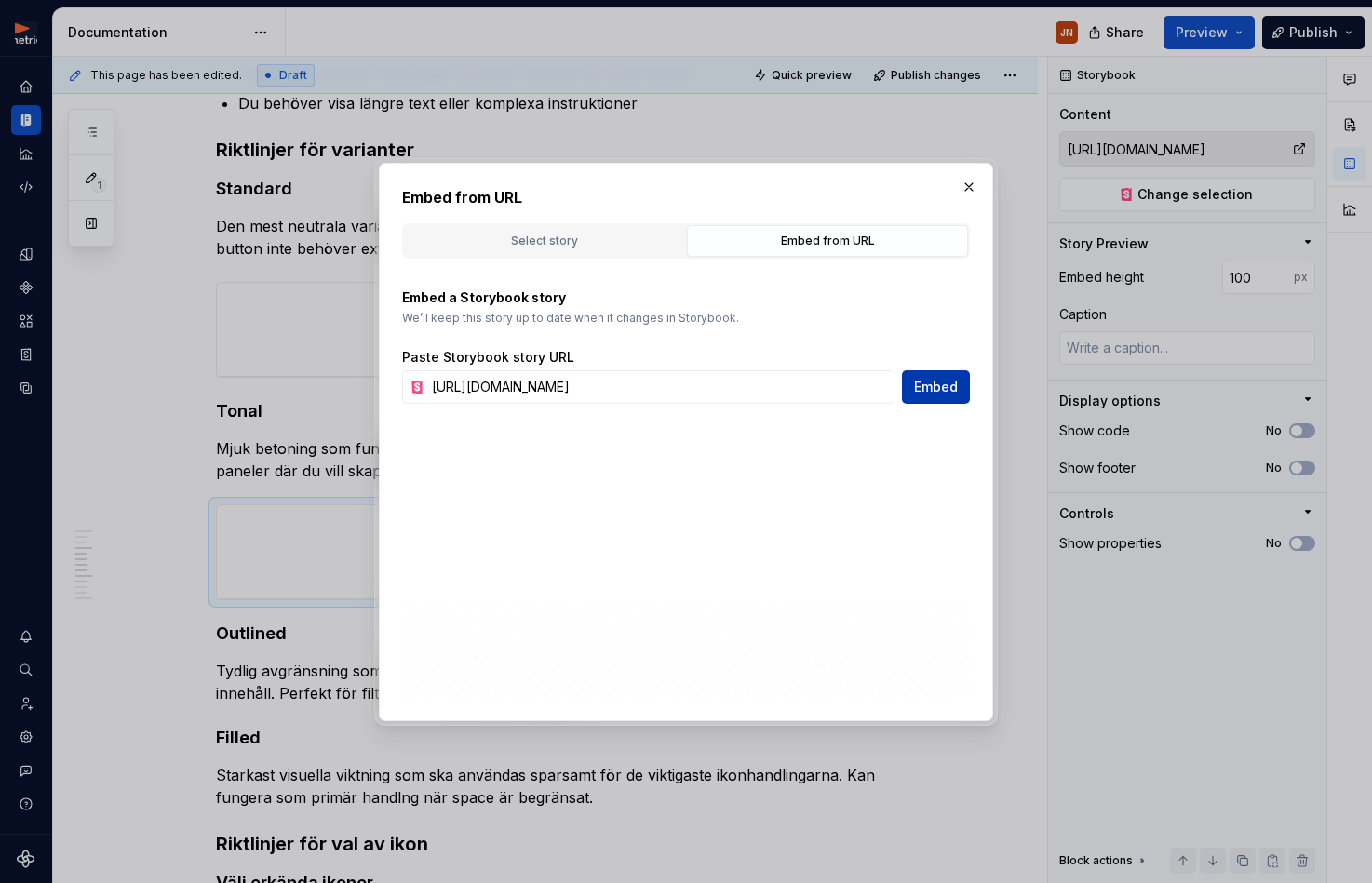
type input "[URL][DOMAIN_NAME]"
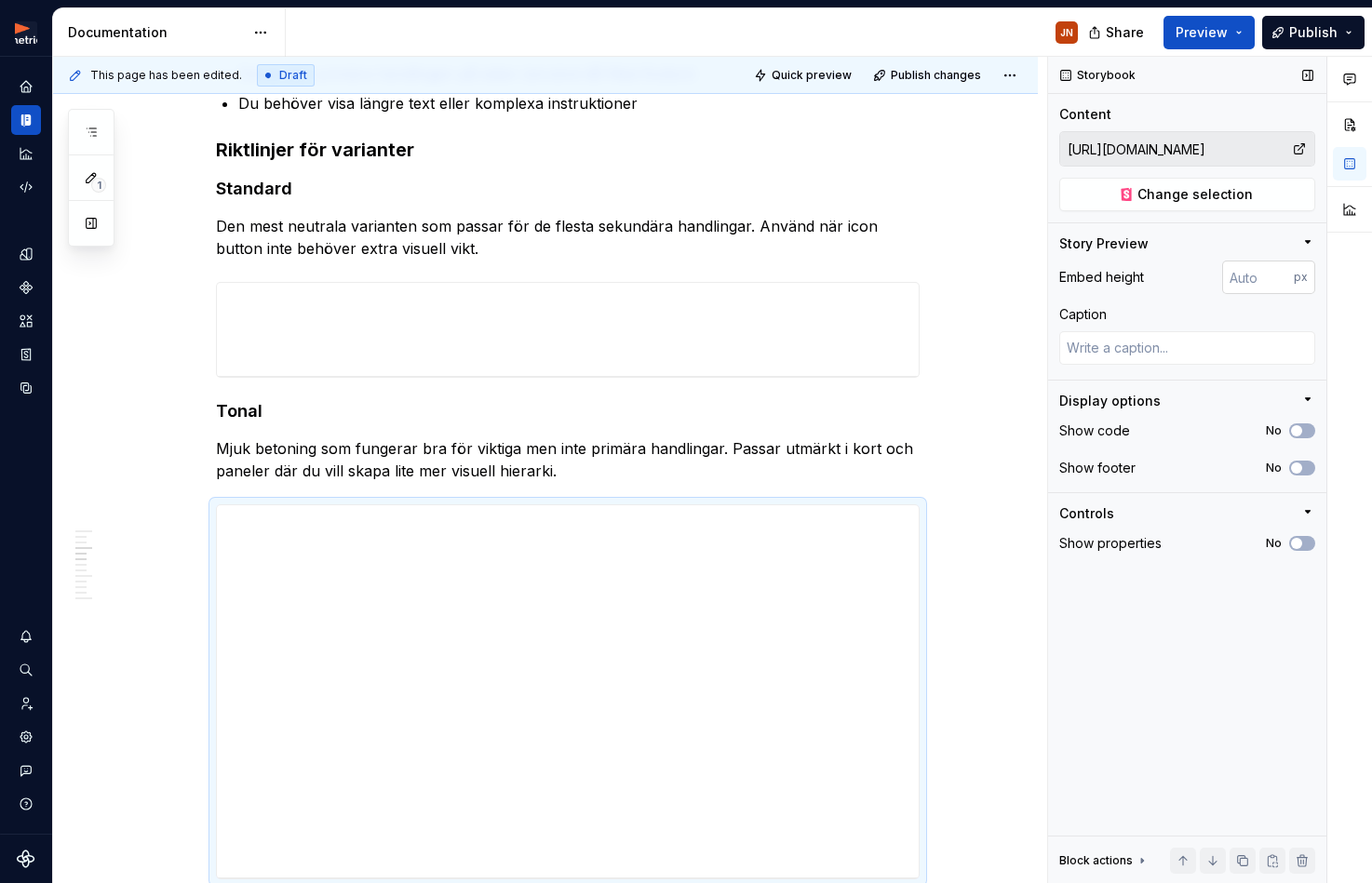
click at [1241, 284] on input "number" at bounding box center [1258, 278] width 71 height 34
type input "100"
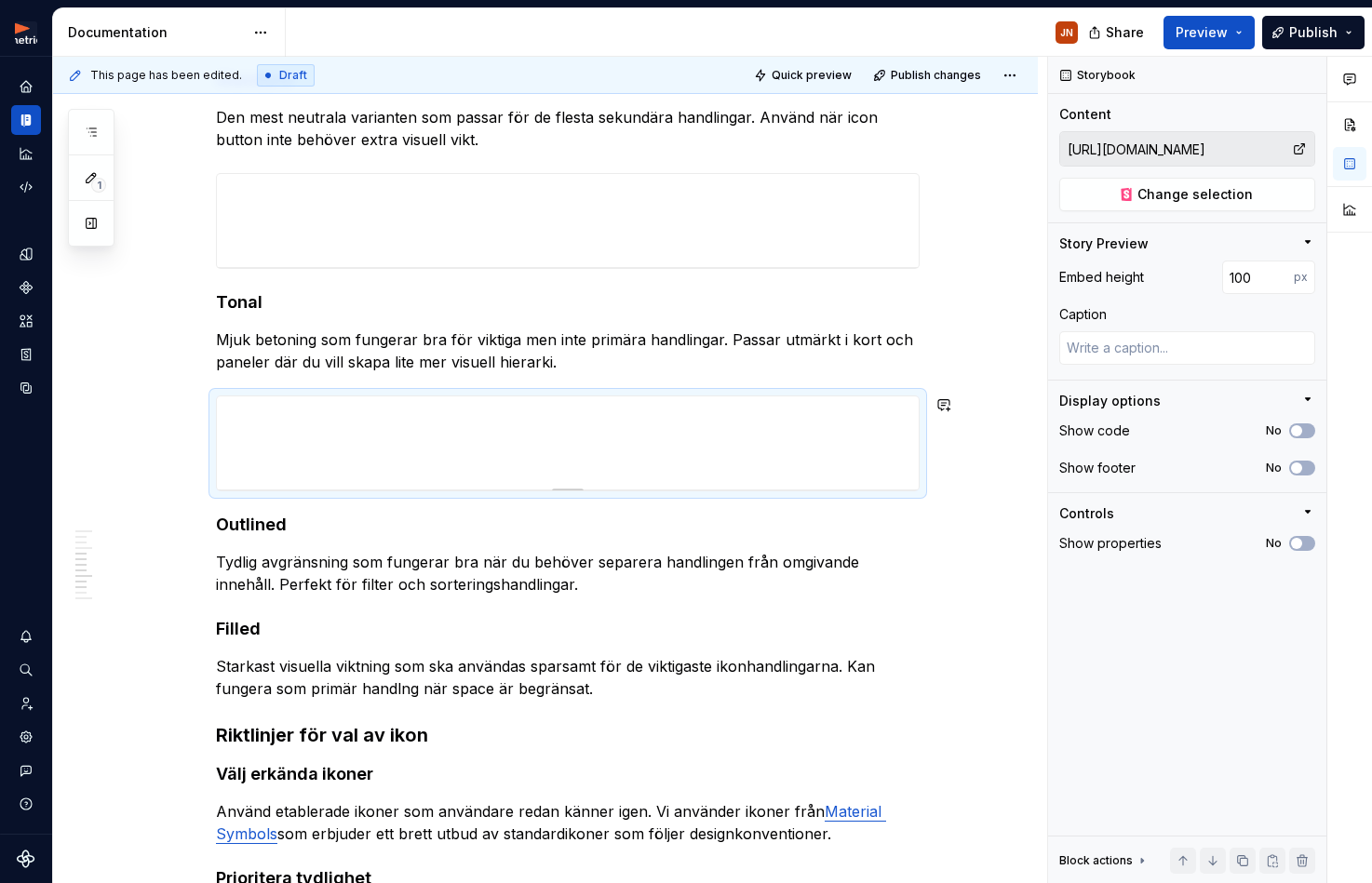
scroll to position [828, 0]
click at [198, 404] on span at bounding box center [197, 403] width 15 height 26
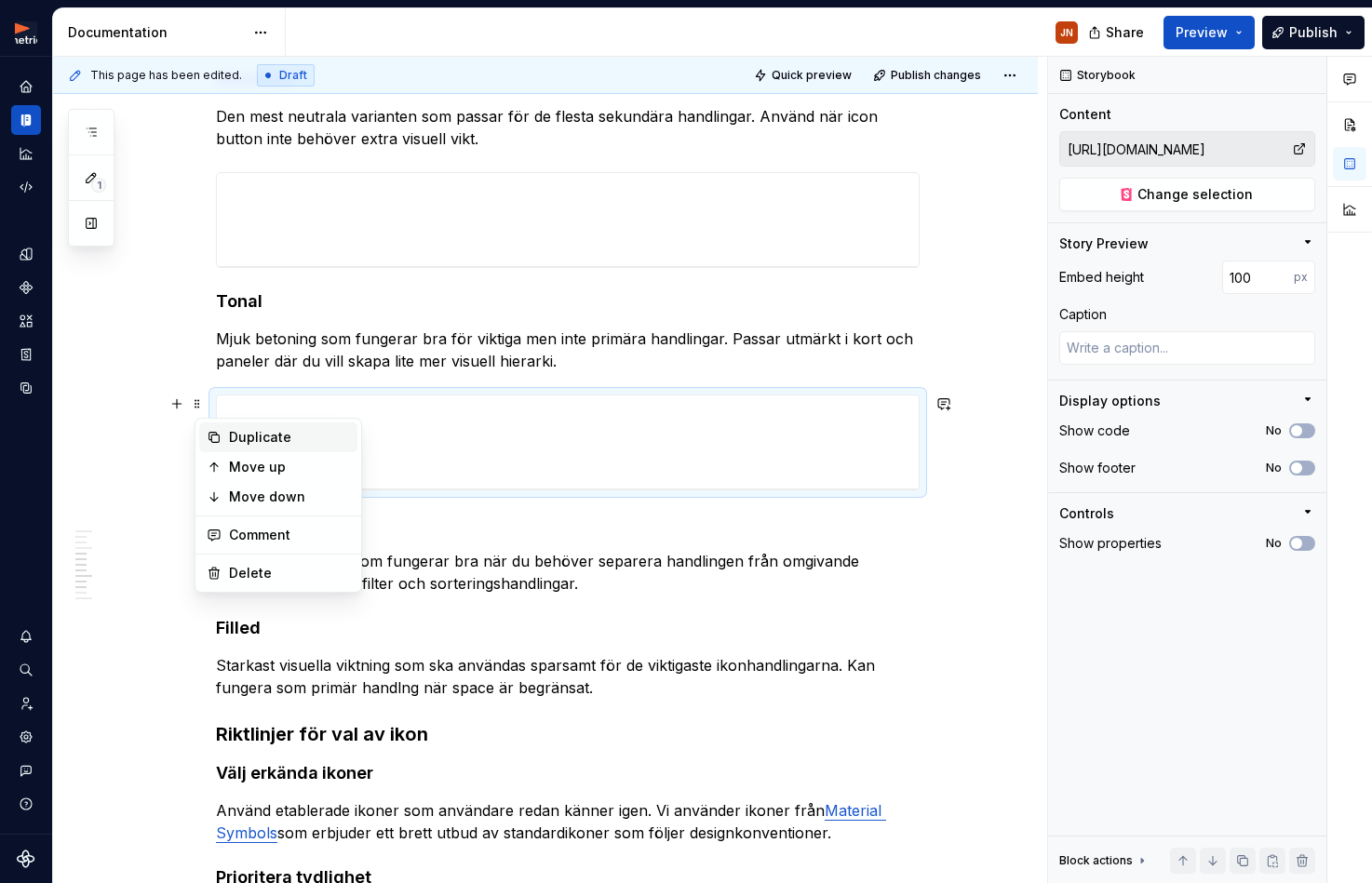
click at [273, 440] on div "Duplicate" at bounding box center [289, 437] width 121 height 19
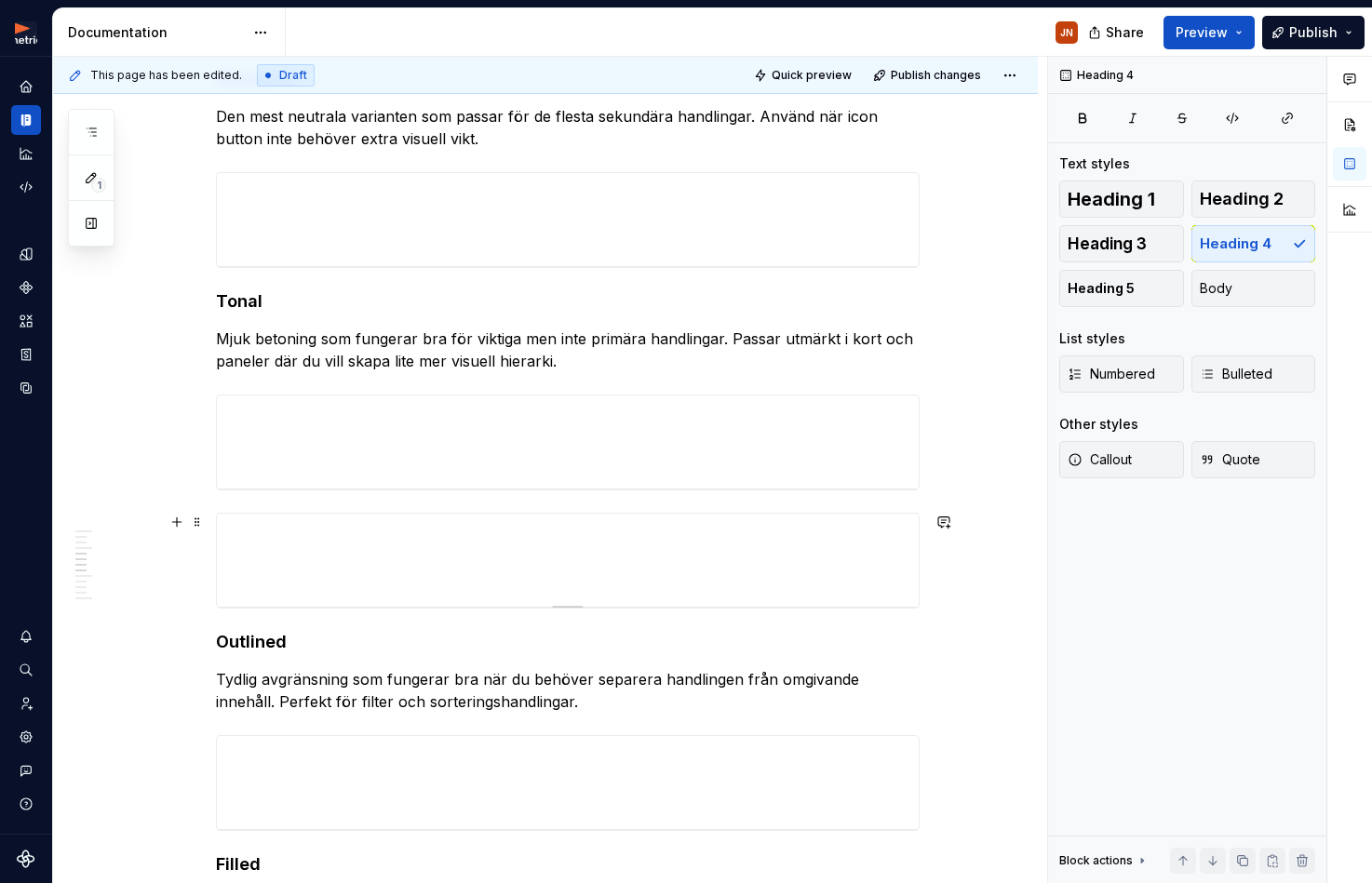
click at [225, 528] on div at bounding box center [568, 559] width 702 height 93
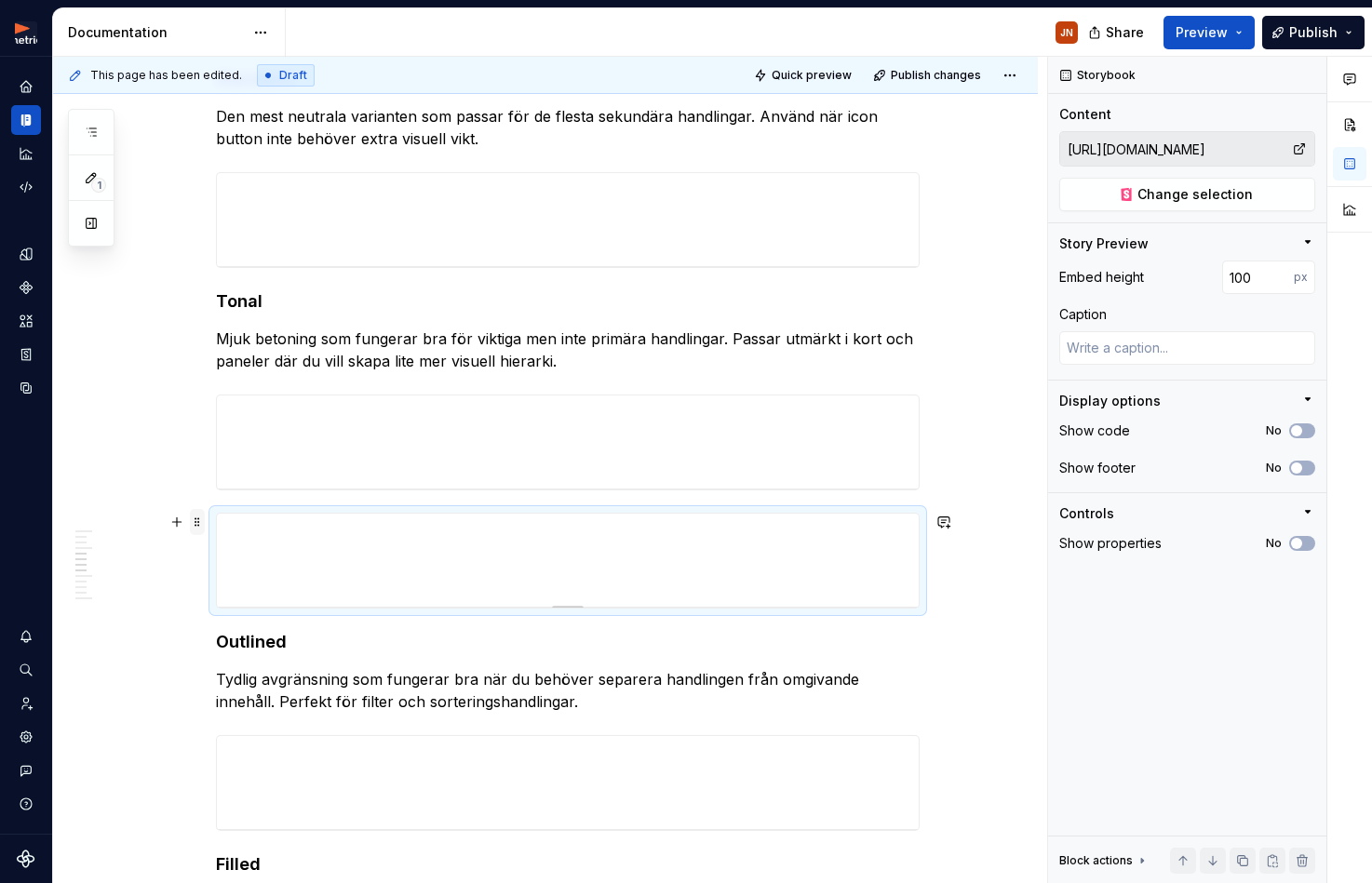
click at [199, 519] on span at bounding box center [197, 522] width 15 height 26
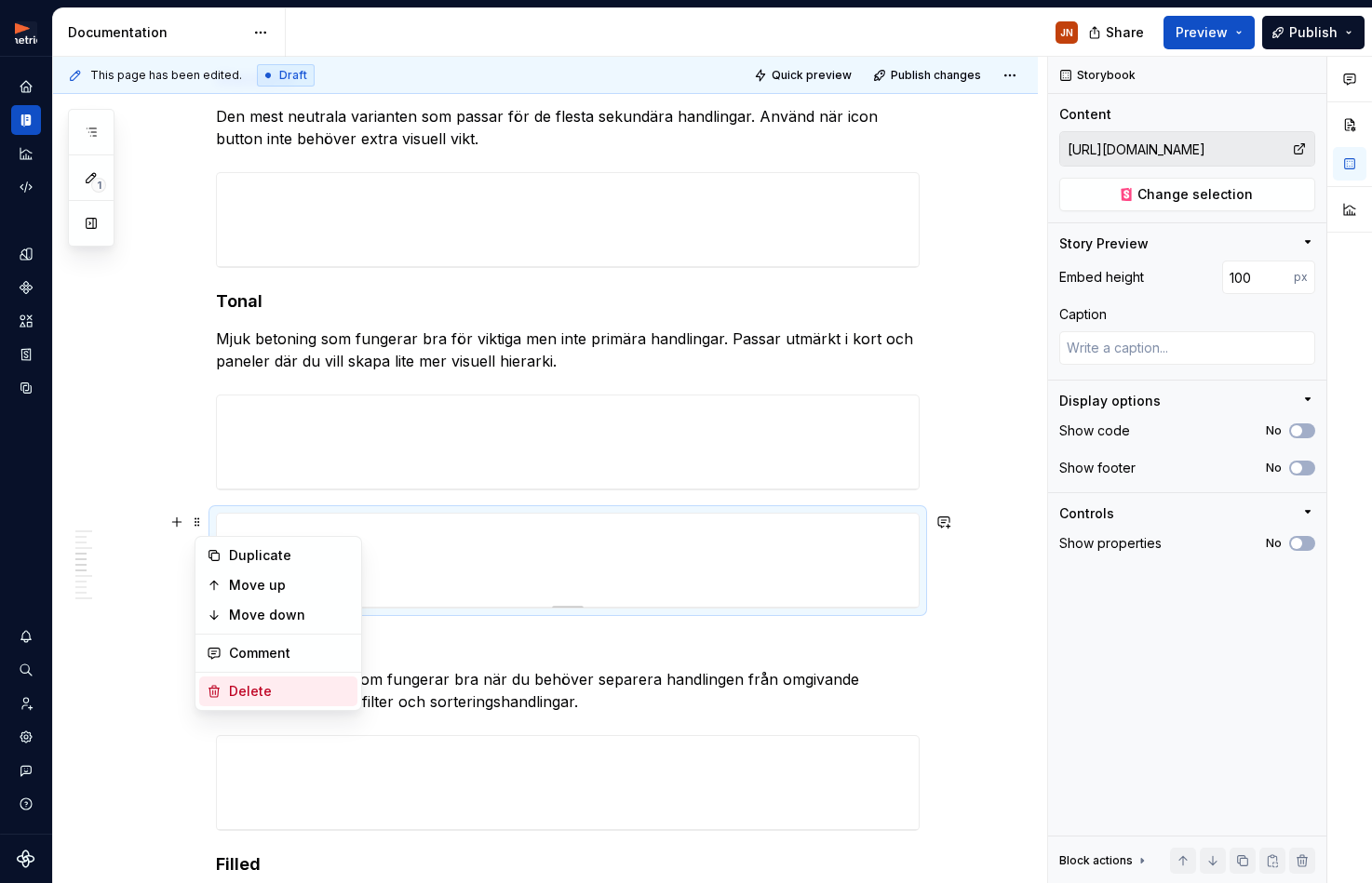
click at [239, 688] on div "Delete" at bounding box center [289, 692] width 121 height 19
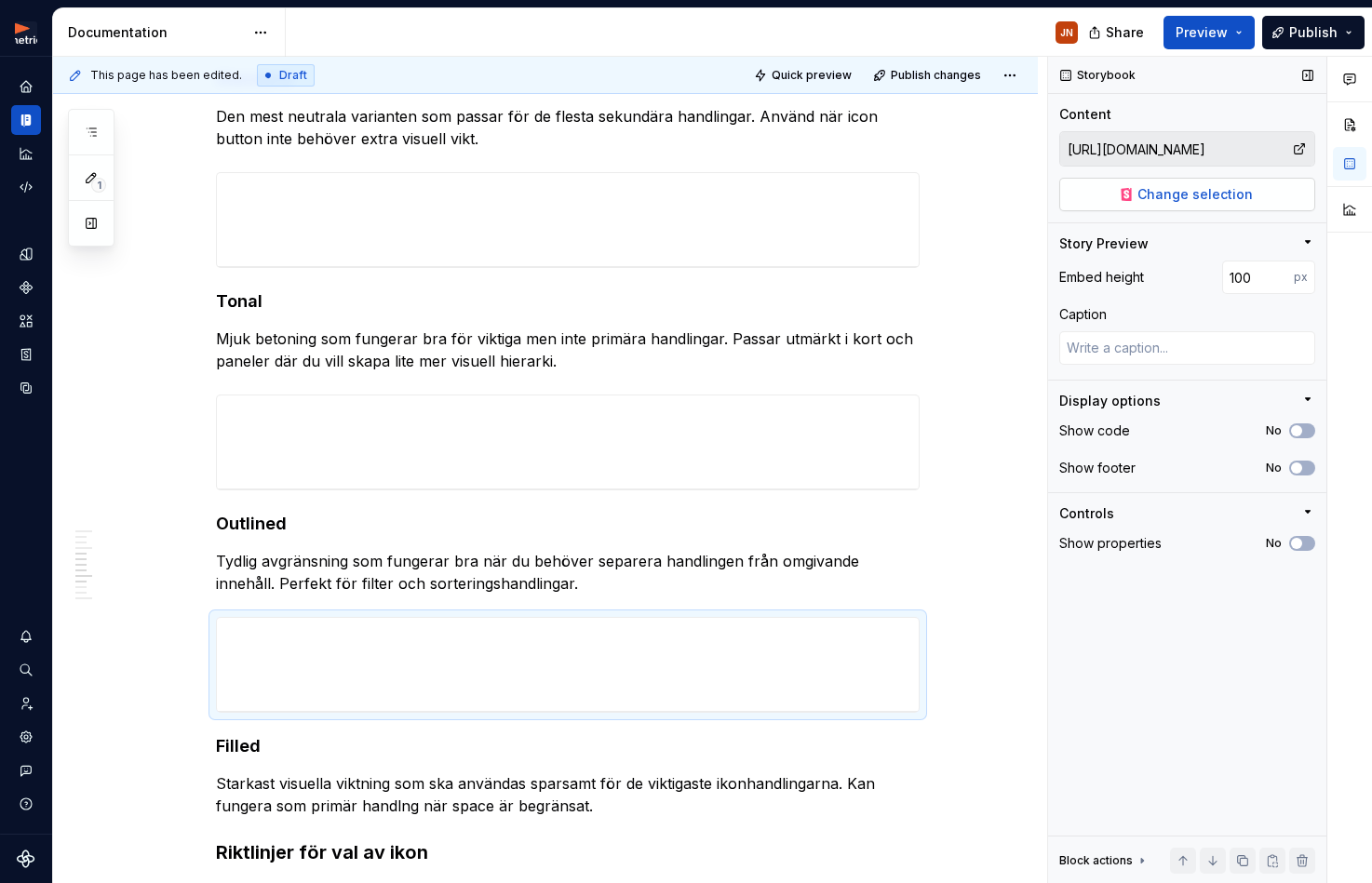
click at [1172, 207] on button "Change selection" at bounding box center [1186, 194] width 256 height 34
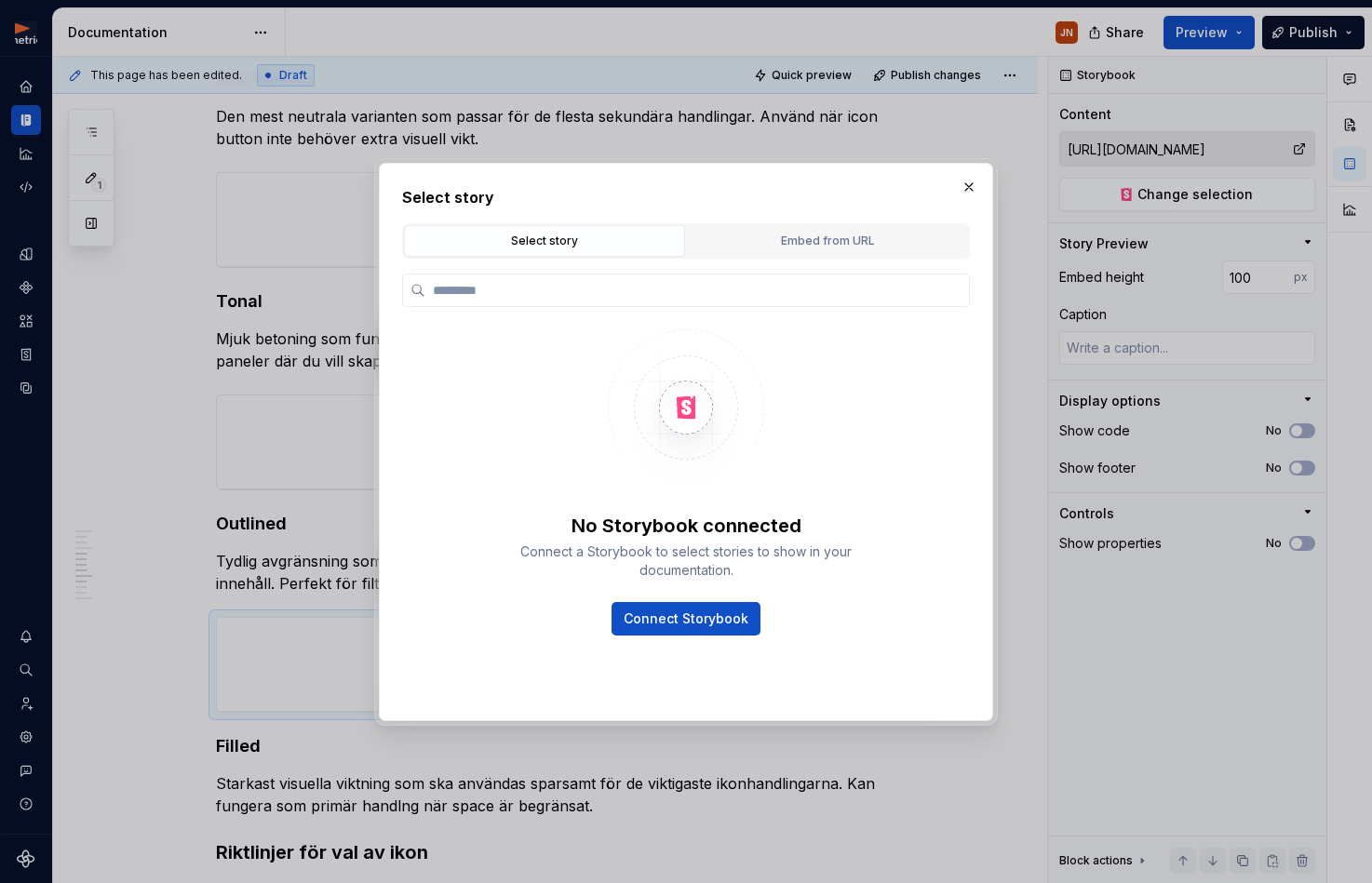
type textarea "*"
click at [869, 245] on div "Embed from URL" at bounding box center [828, 241] width 268 height 19
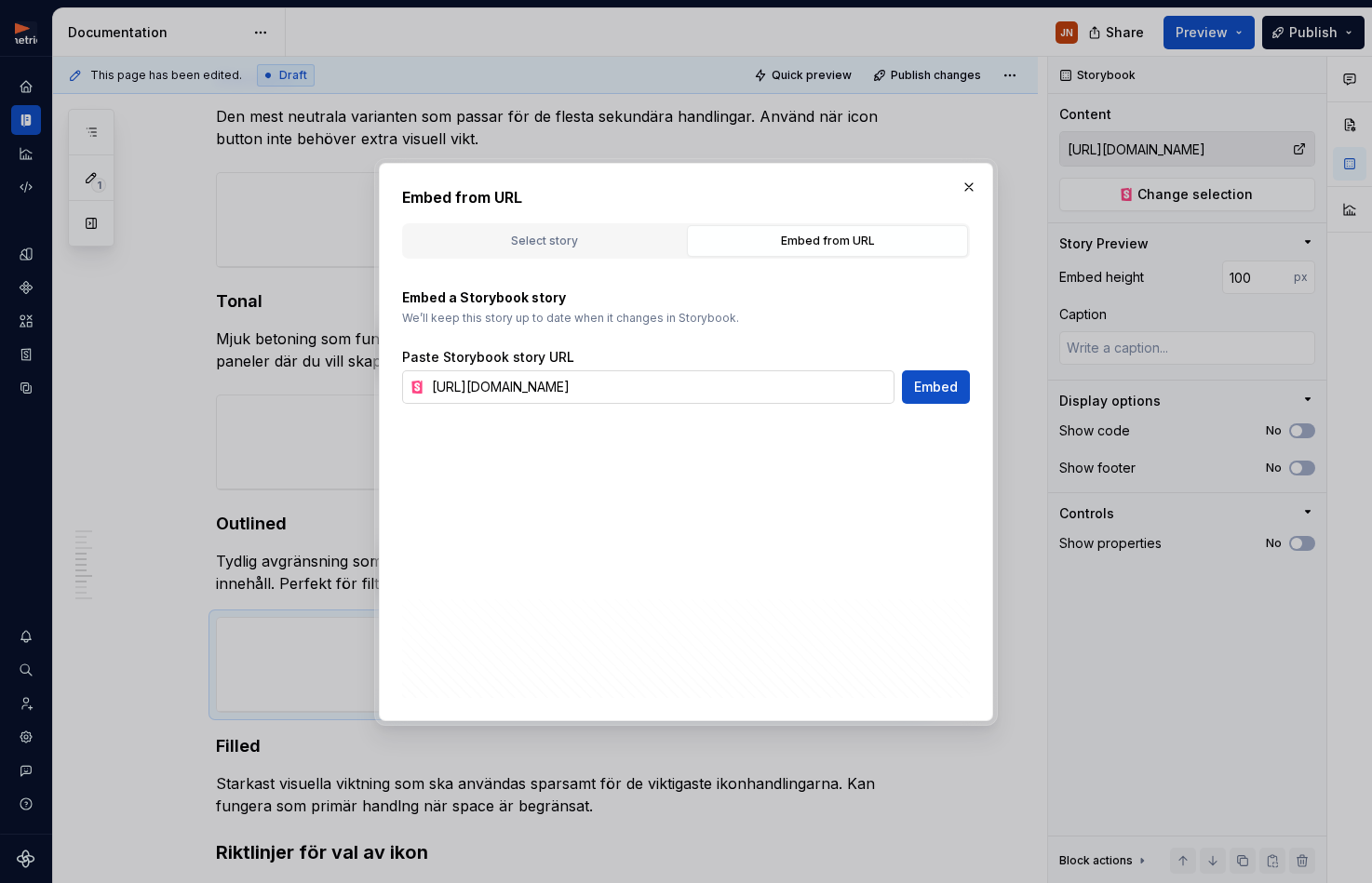
click at [766, 381] on input "[URL][DOMAIN_NAME]" at bounding box center [659, 388] width 470 height 34
paste input "outlined"
type input "[URL][DOMAIN_NAME]"
click at [944, 391] on span "Embed" at bounding box center [936, 388] width 44 height 19
type textarea "*"
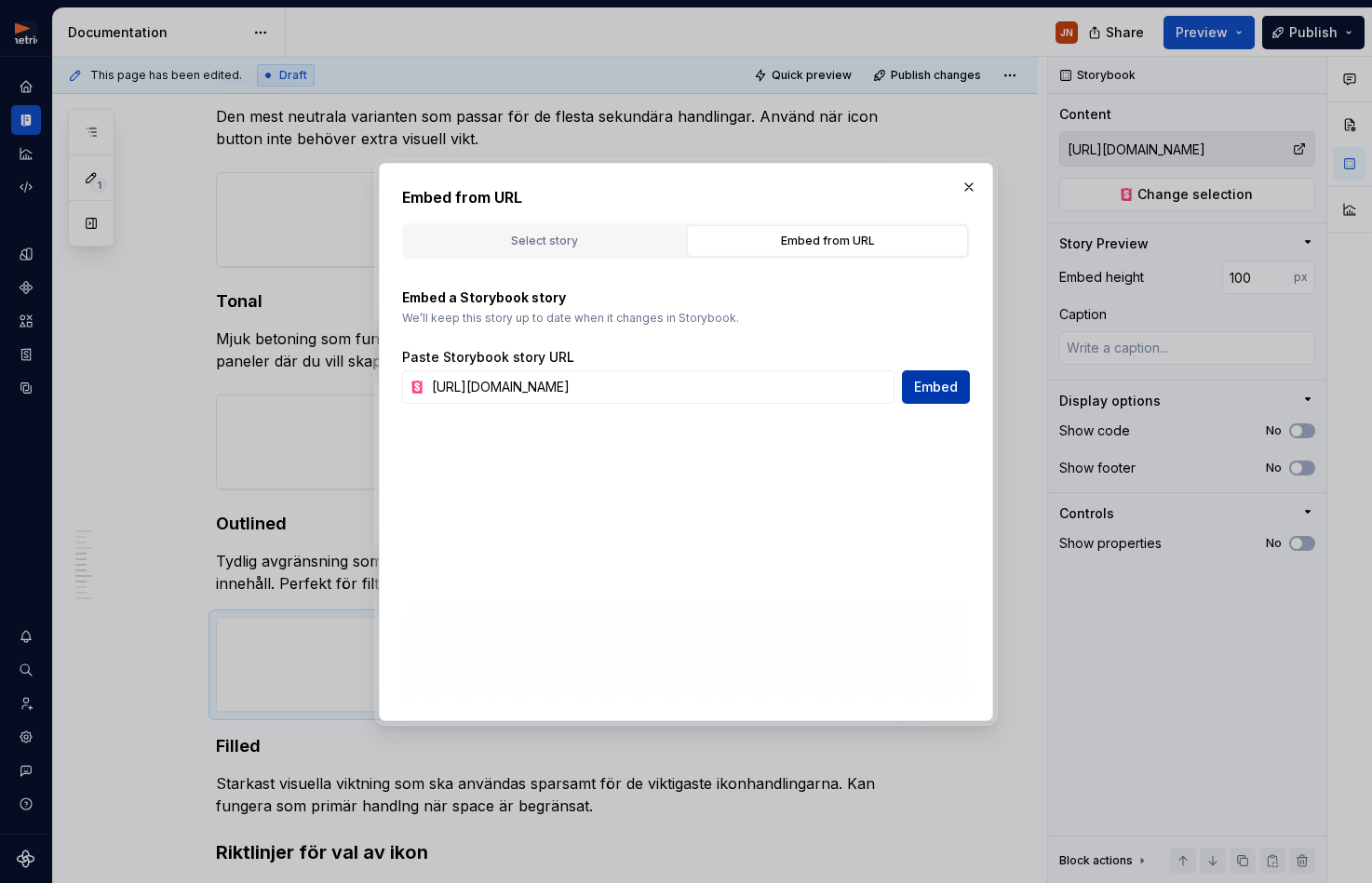
type input "[URL][DOMAIN_NAME]"
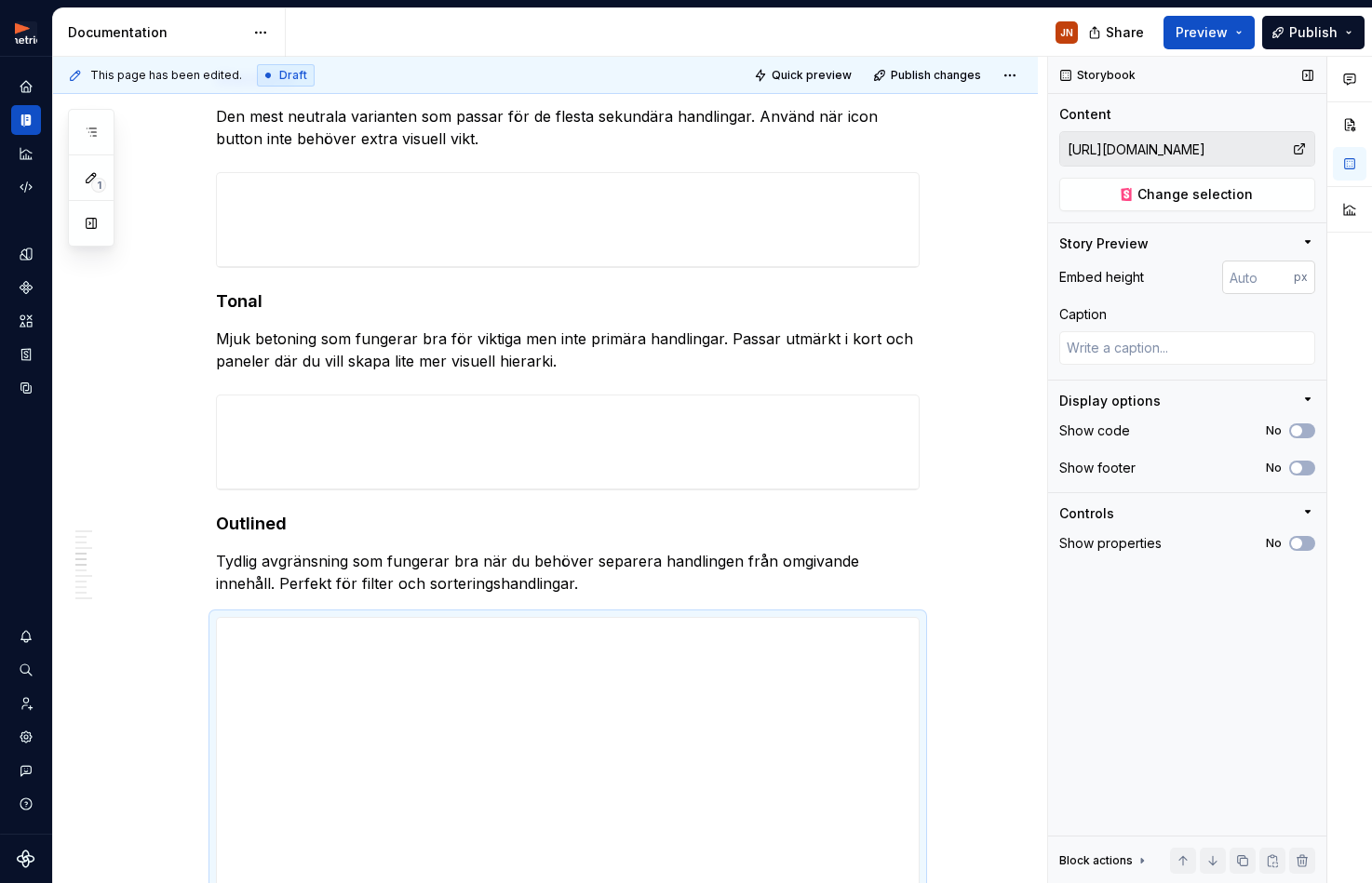
drag, startPoint x: 1255, startPoint y: 293, endPoint x: 1252, endPoint y: 281, distance: 12.4
click at [1255, 289] on div "Embed height px Caption" at bounding box center [1186, 320] width 256 height 119
click at [1251, 281] on input "number" at bounding box center [1258, 278] width 71 height 34
type input "100"
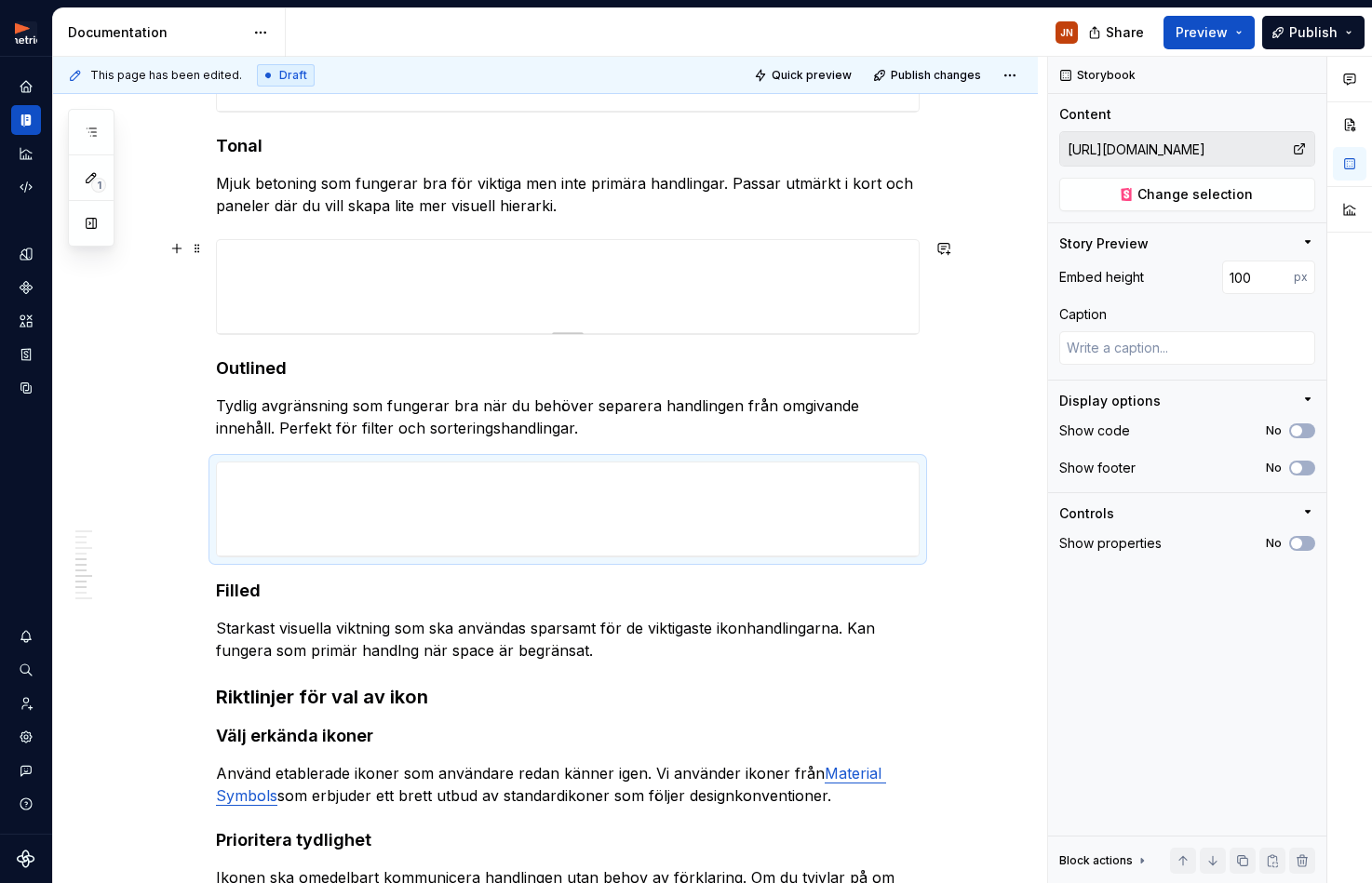
scroll to position [1012, 0]
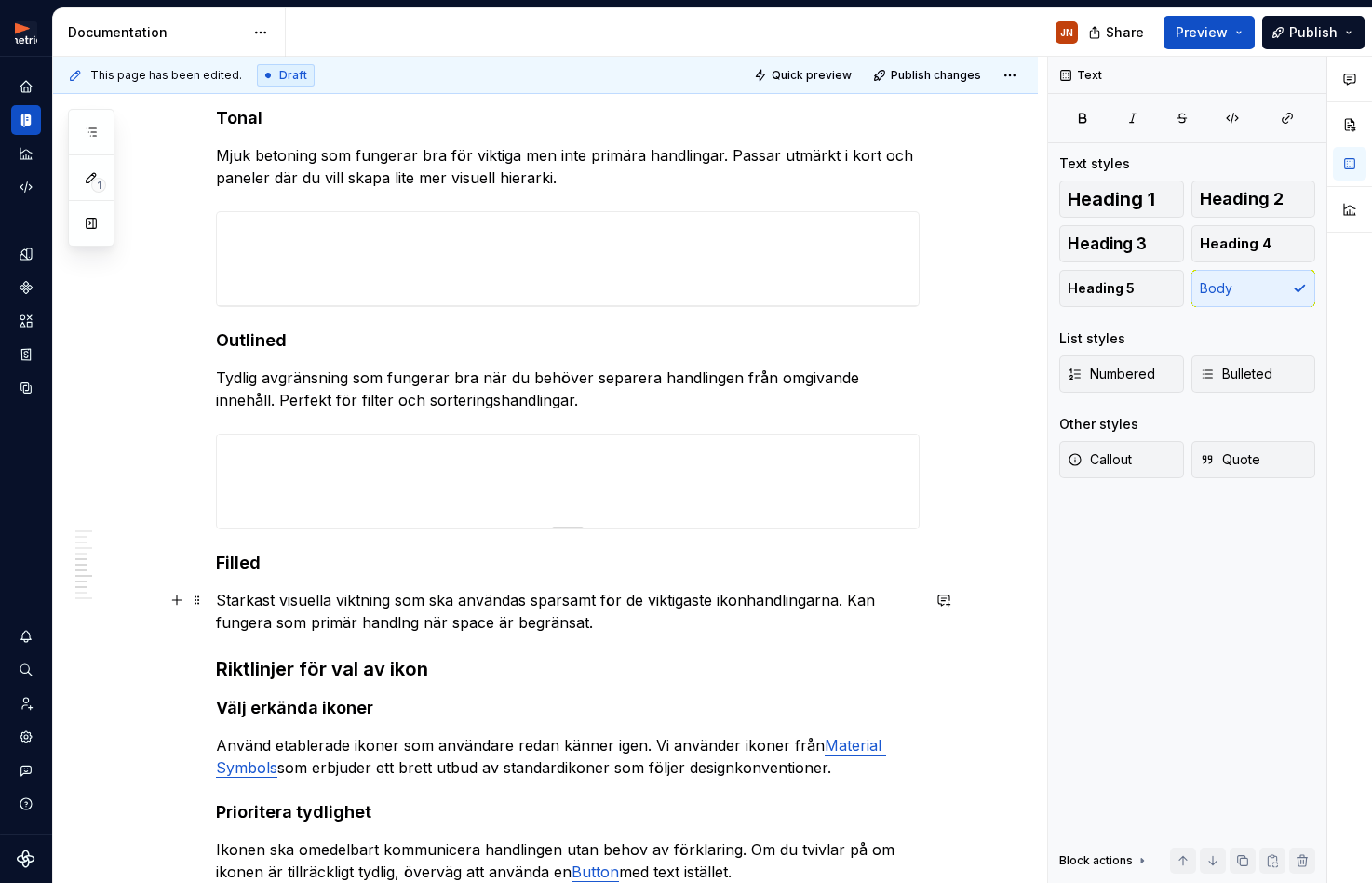
drag, startPoint x: 607, startPoint y: 617, endPoint x: 260, endPoint y: 508, distance: 363.7
click at [607, 617] on p "Starkast visuella viktning som ska användas sparsamt för de viktigaste ikonhand…" at bounding box center [568, 612] width 704 height 45
click at [204, 438] on span at bounding box center [197, 443] width 15 height 26
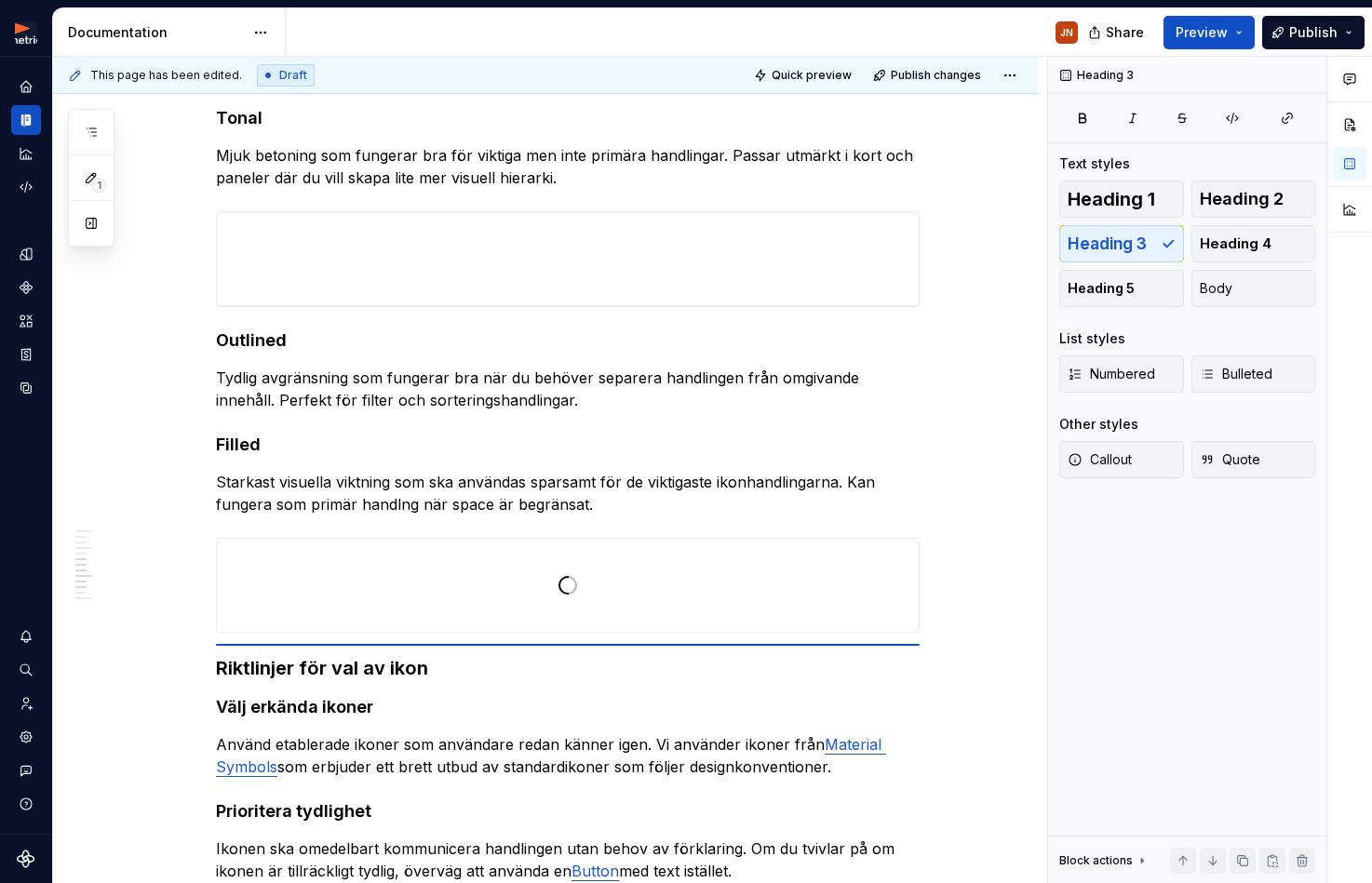
scroll to position [1011, 0]
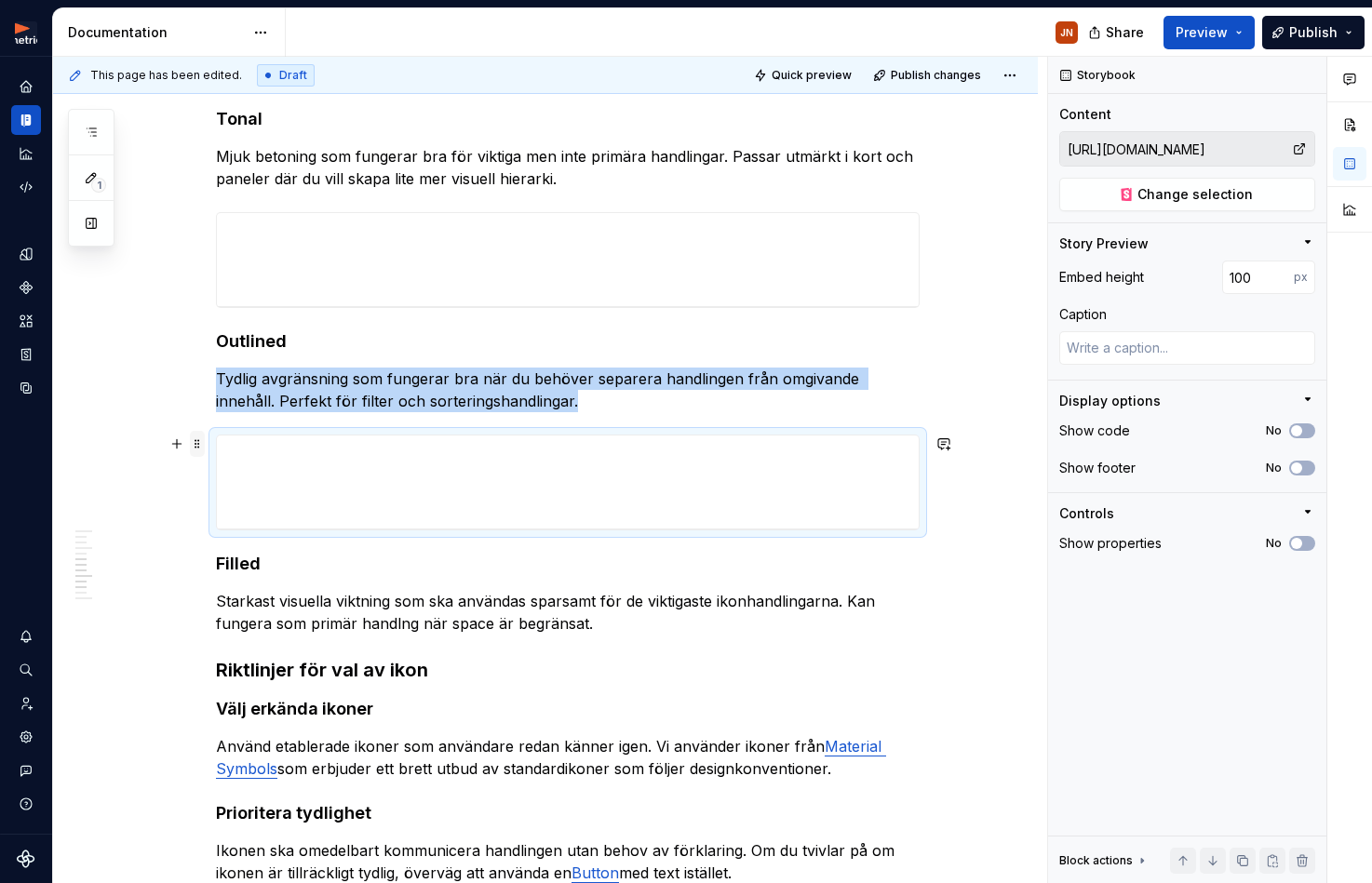
click at [202, 443] on span at bounding box center [197, 444] width 15 height 26
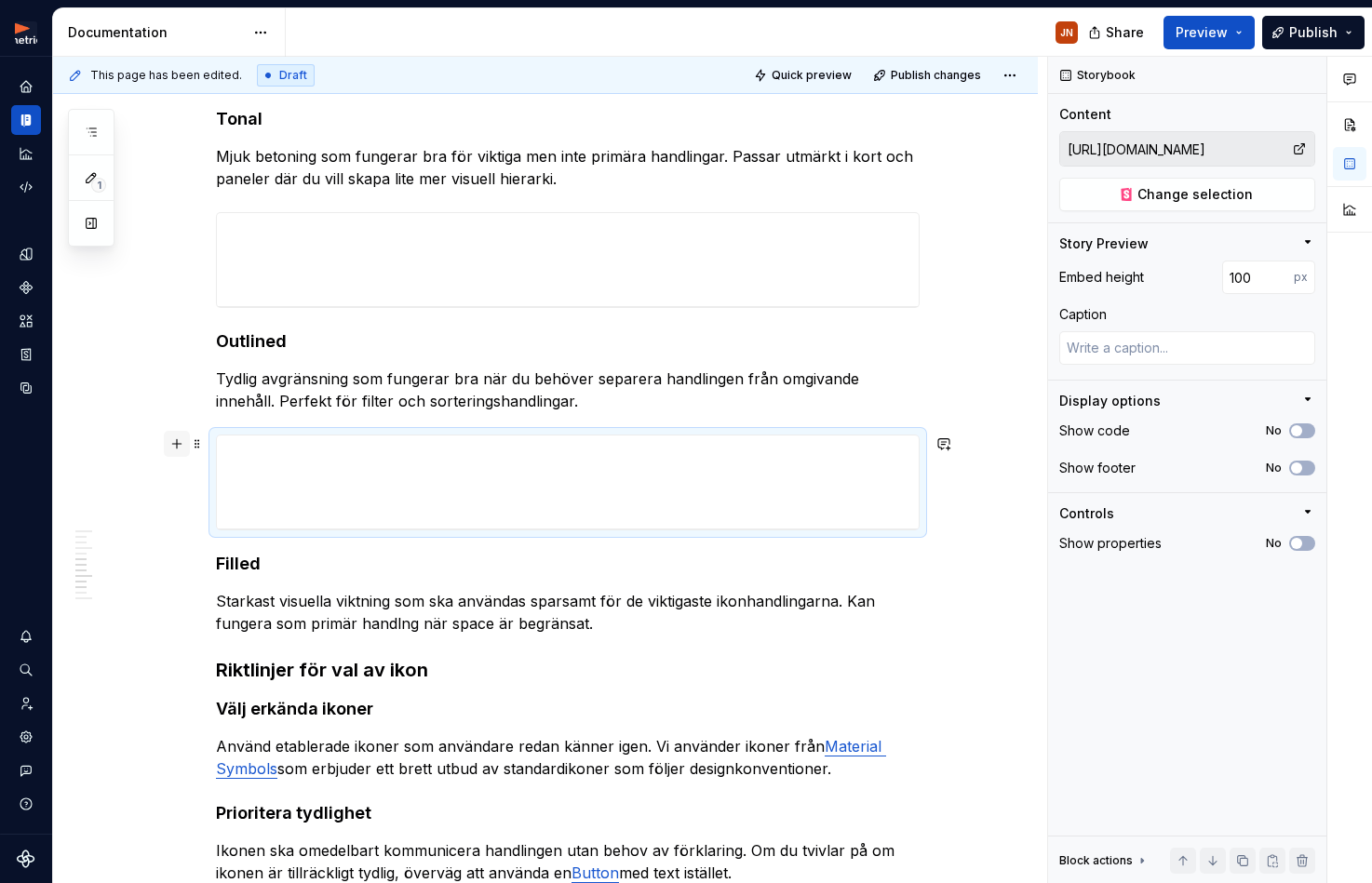
click at [175, 443] on button "button" at bounding box center [177, 444] width 26 height 26
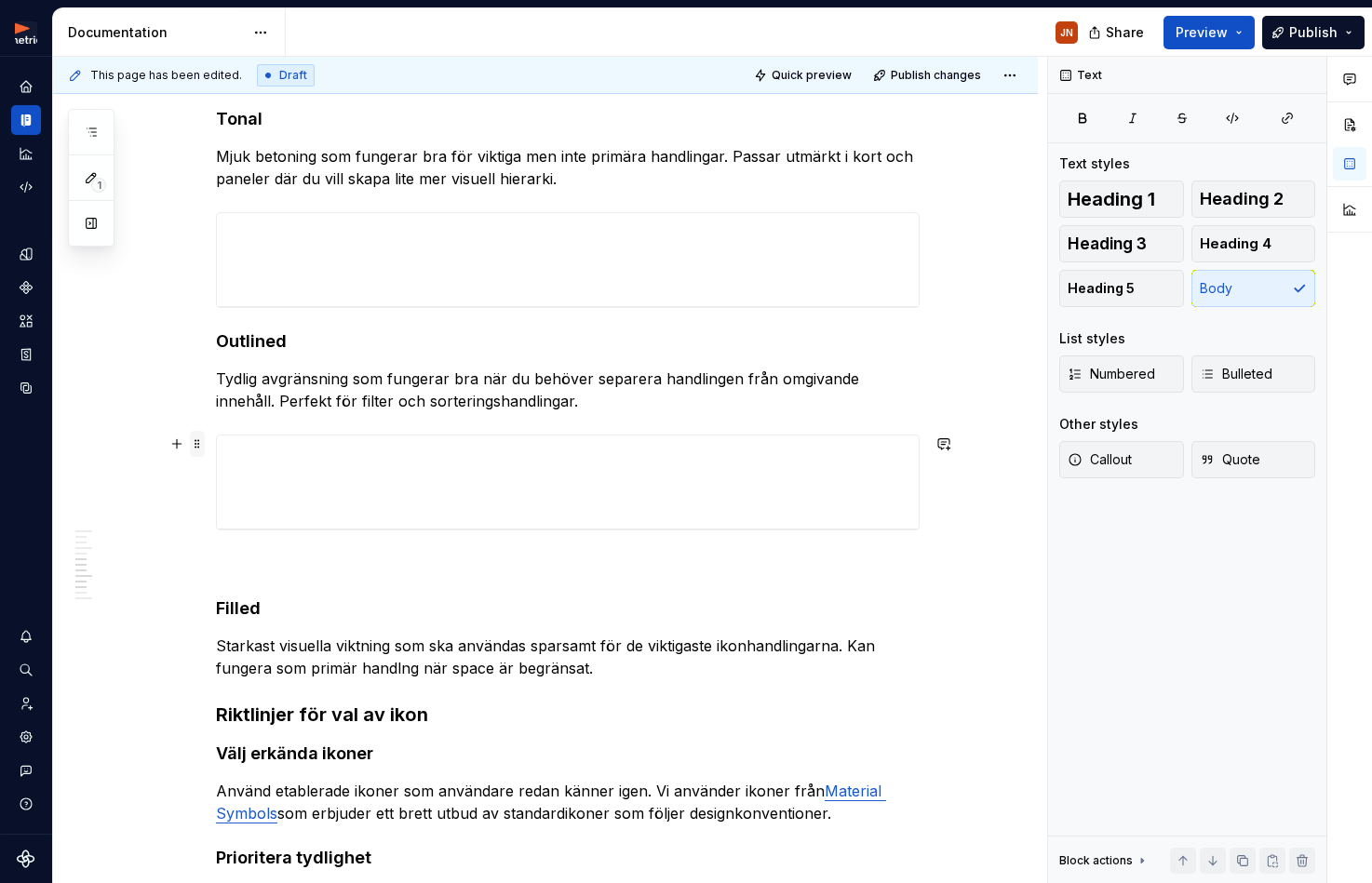
click at [205, 438] on span at bounding box center [197, 444] width 15 height 26
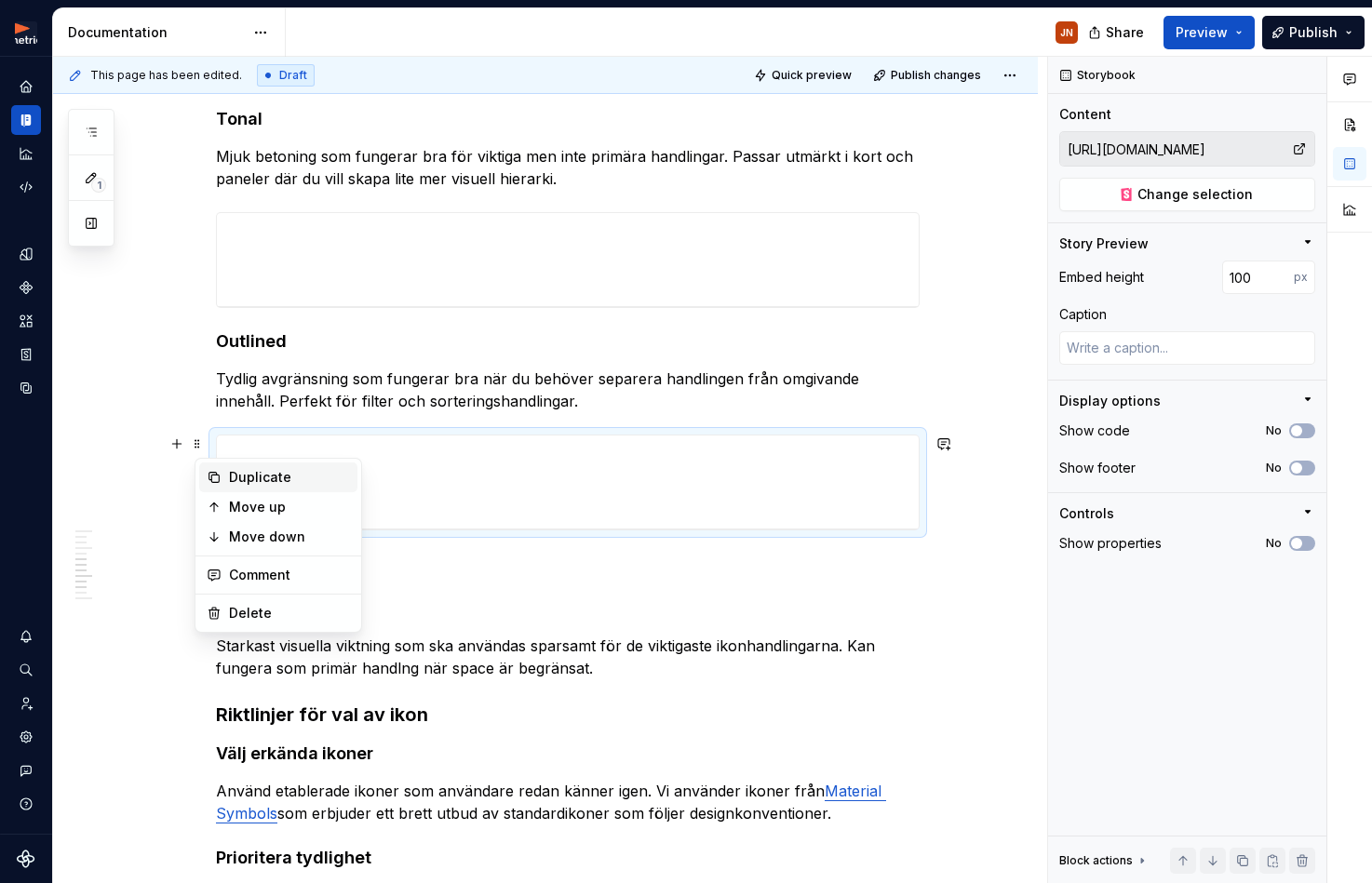
click at [236, 480] on div "Duplicate" at bounding box center [289, 478] width 121 height 19
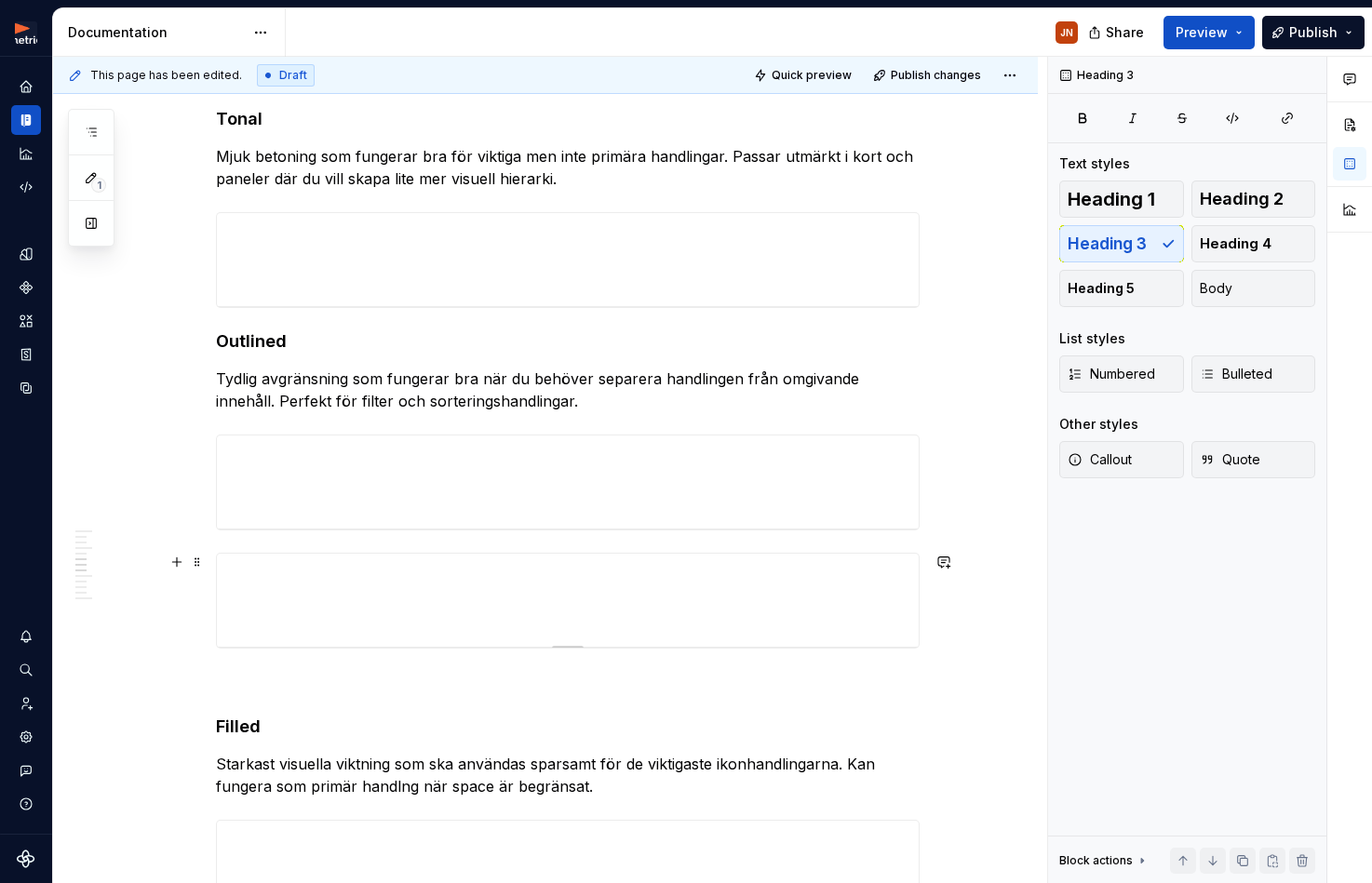
click at [241, 557] on div at bounding box center [568, 600] width 702 height 93
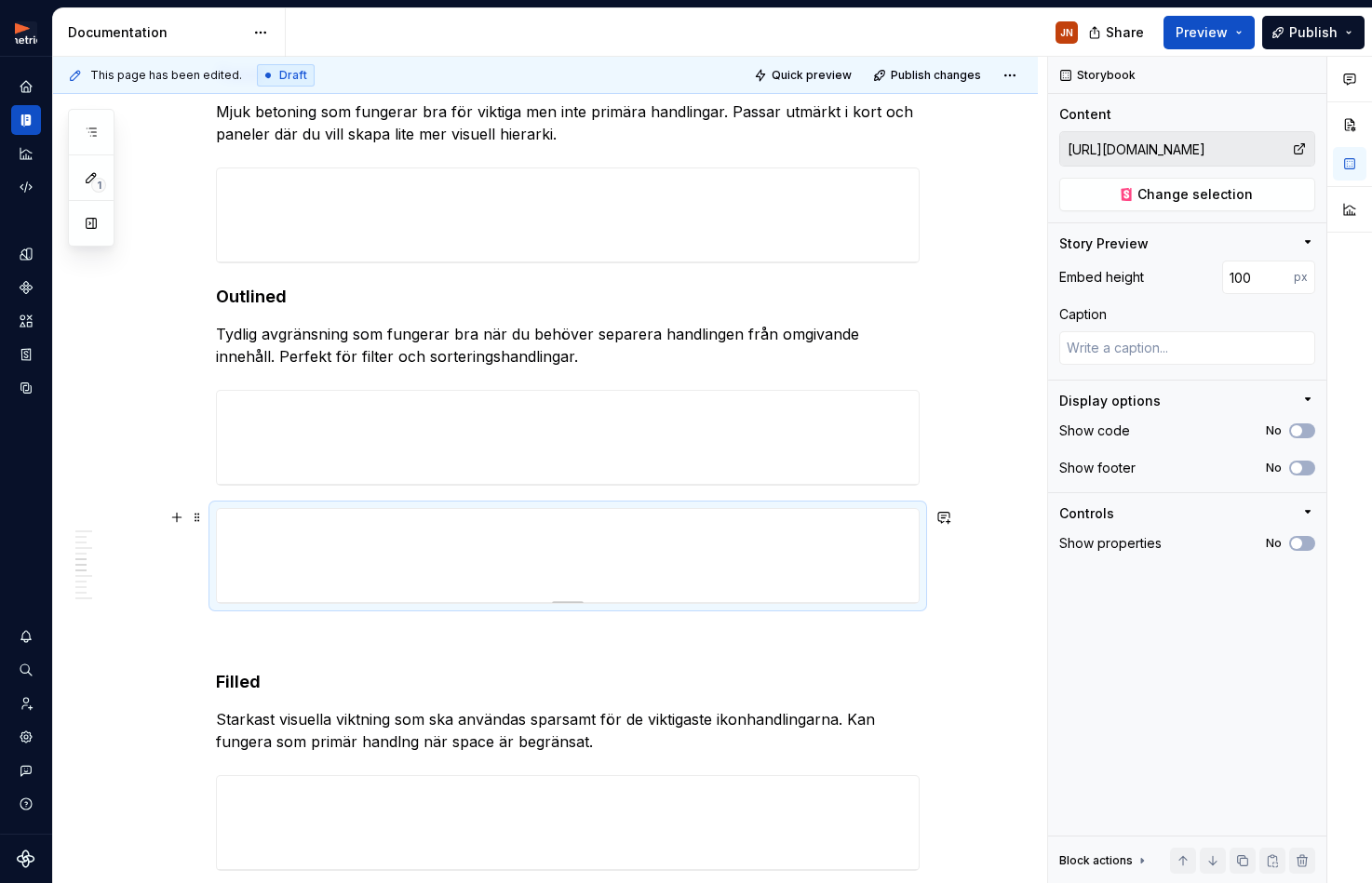
click at [234, 508] on div at bounding box center [568, 556] width 704 height 96
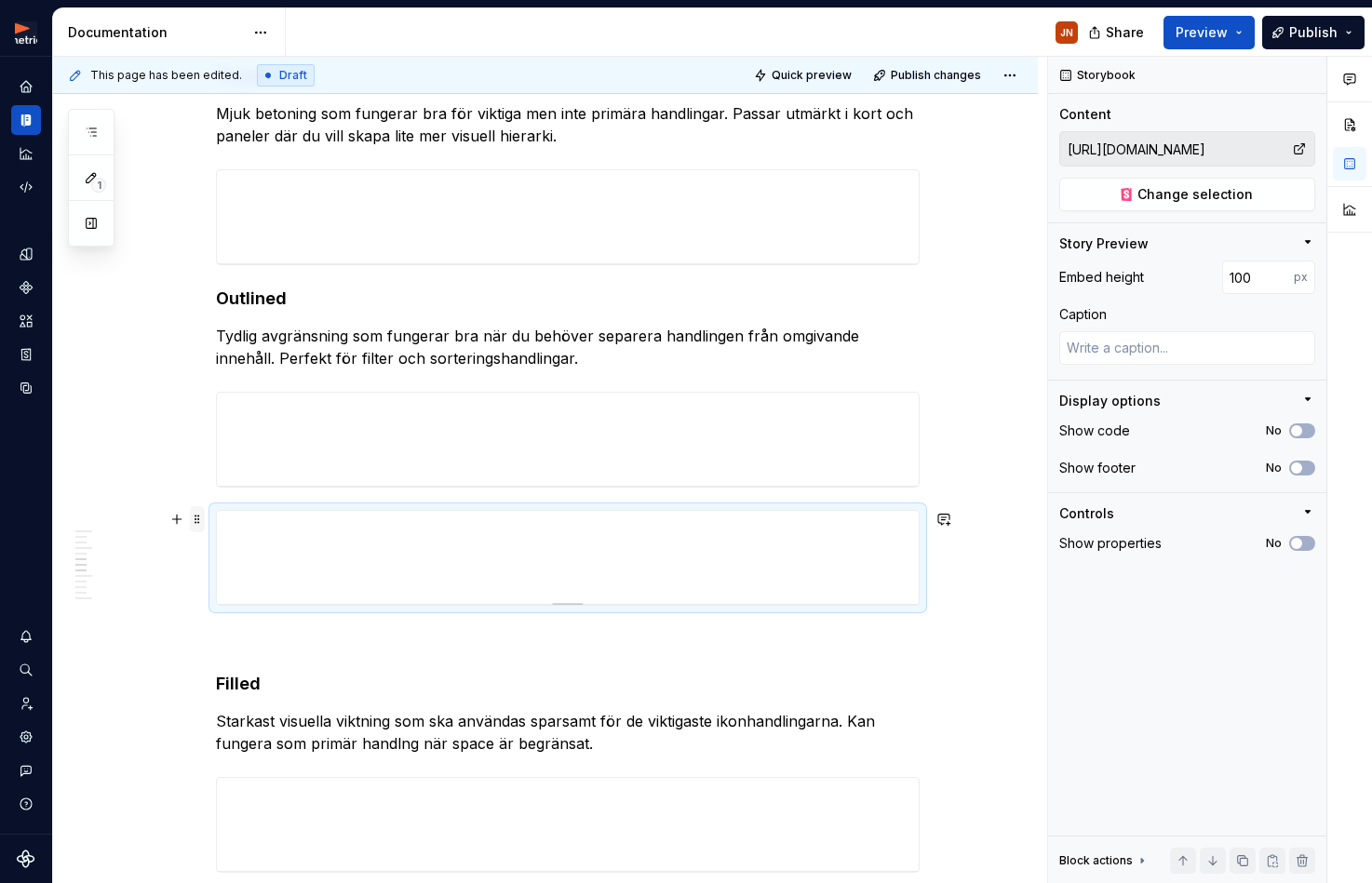
click at [196, 513] on span at bounding box center [197, 519] width 15 height 26
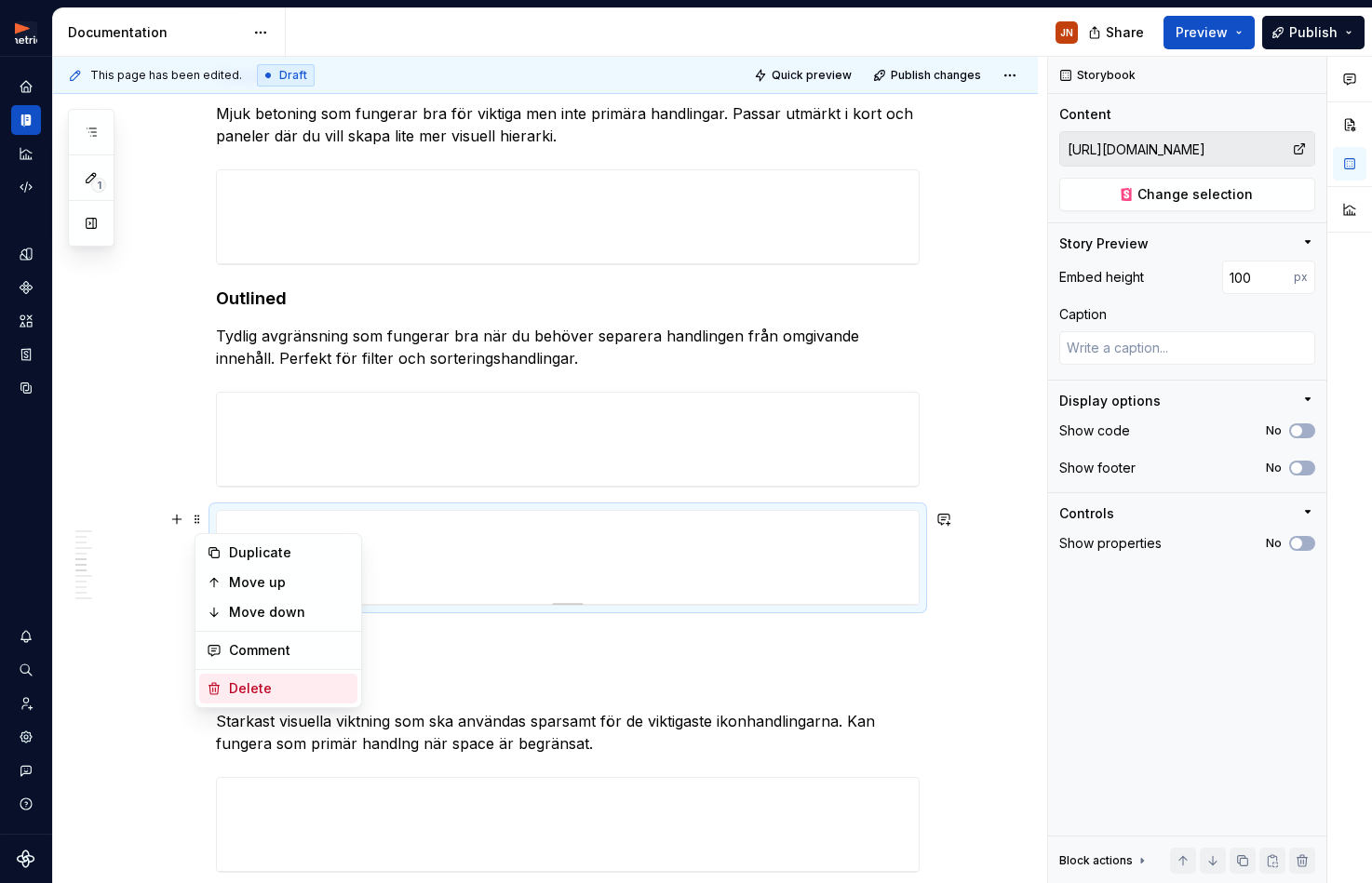
click at [232, 691] on div "Delete" at bounding box center [289, 689] width 121 height 19
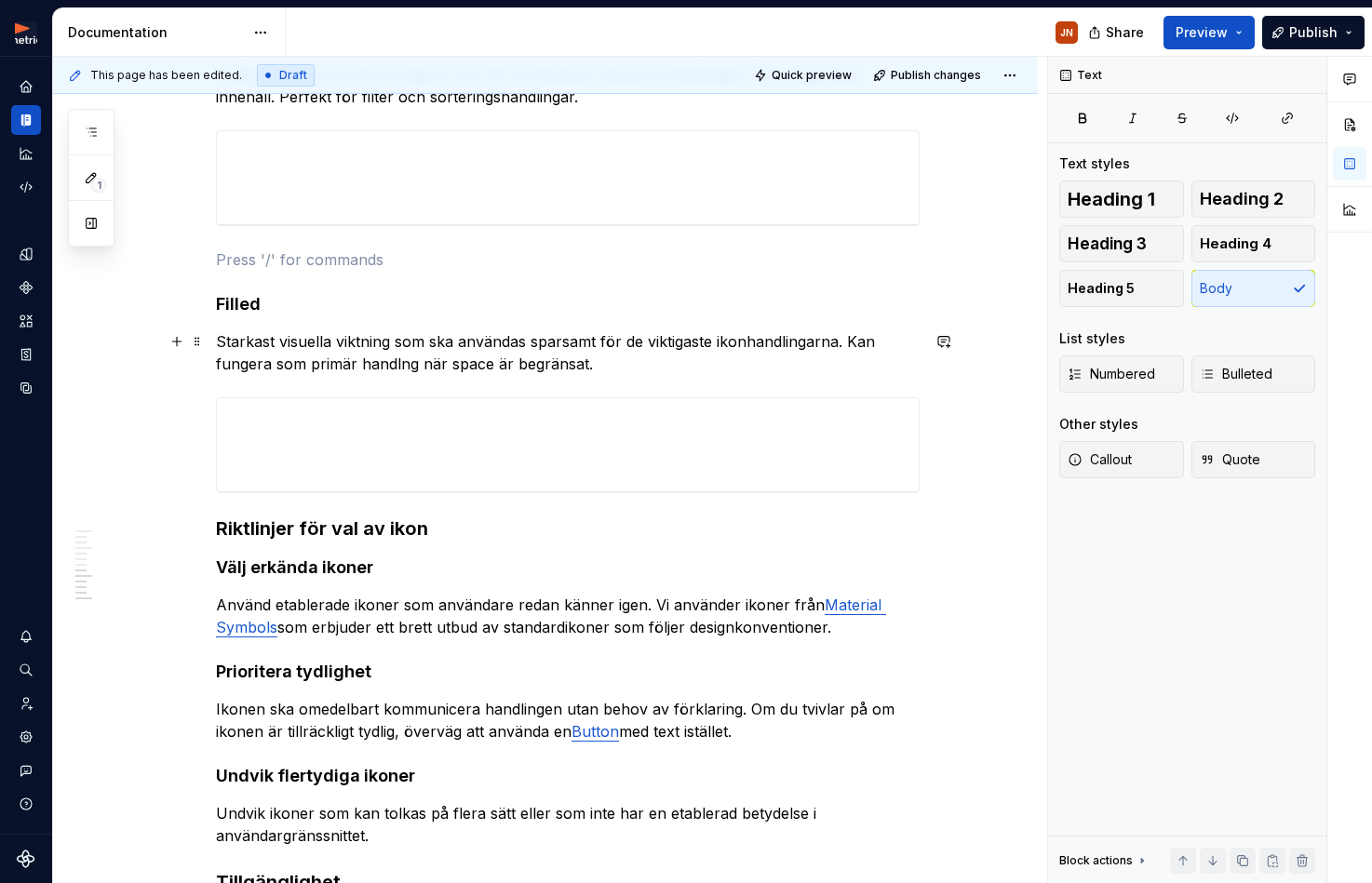
scroll to position [1331, 0]
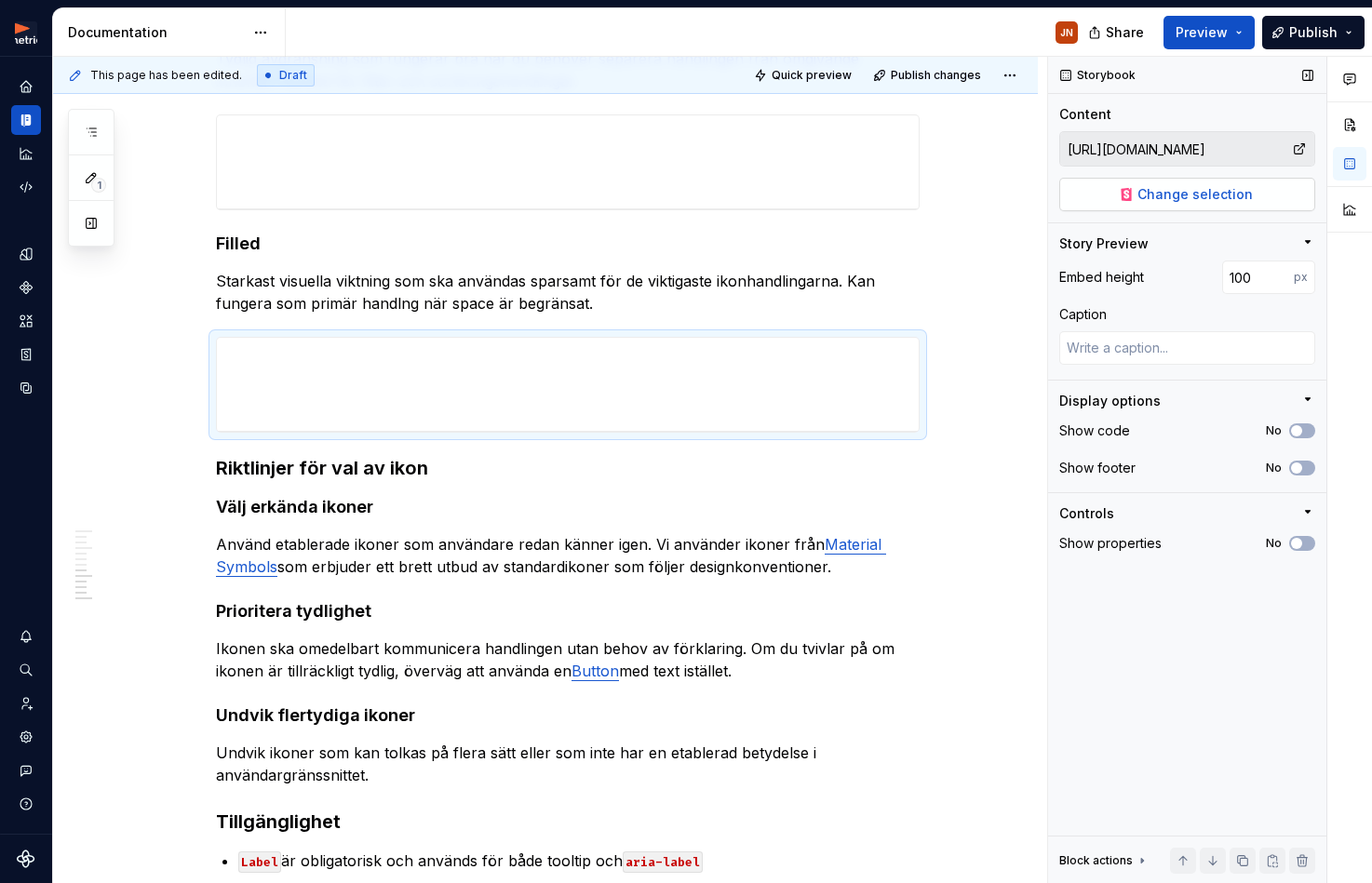
click at [1229, 202] on span "Change selection" at bounding box center [1195, 194] width 115 height 19
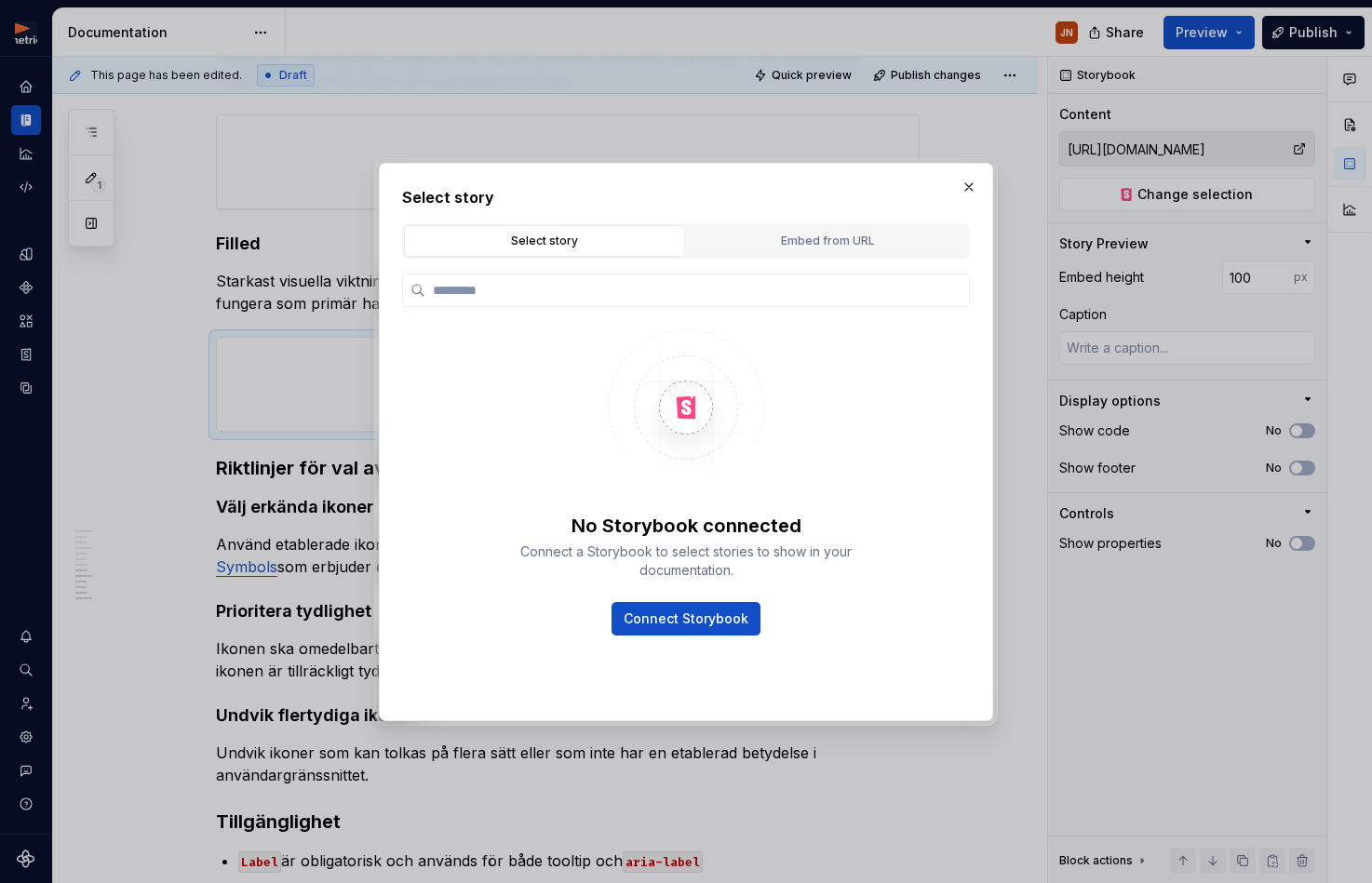
type textarea "*"
click at [860, 248] on div "Embed from URL" at bounding box center [828, 241] width 268 height 19
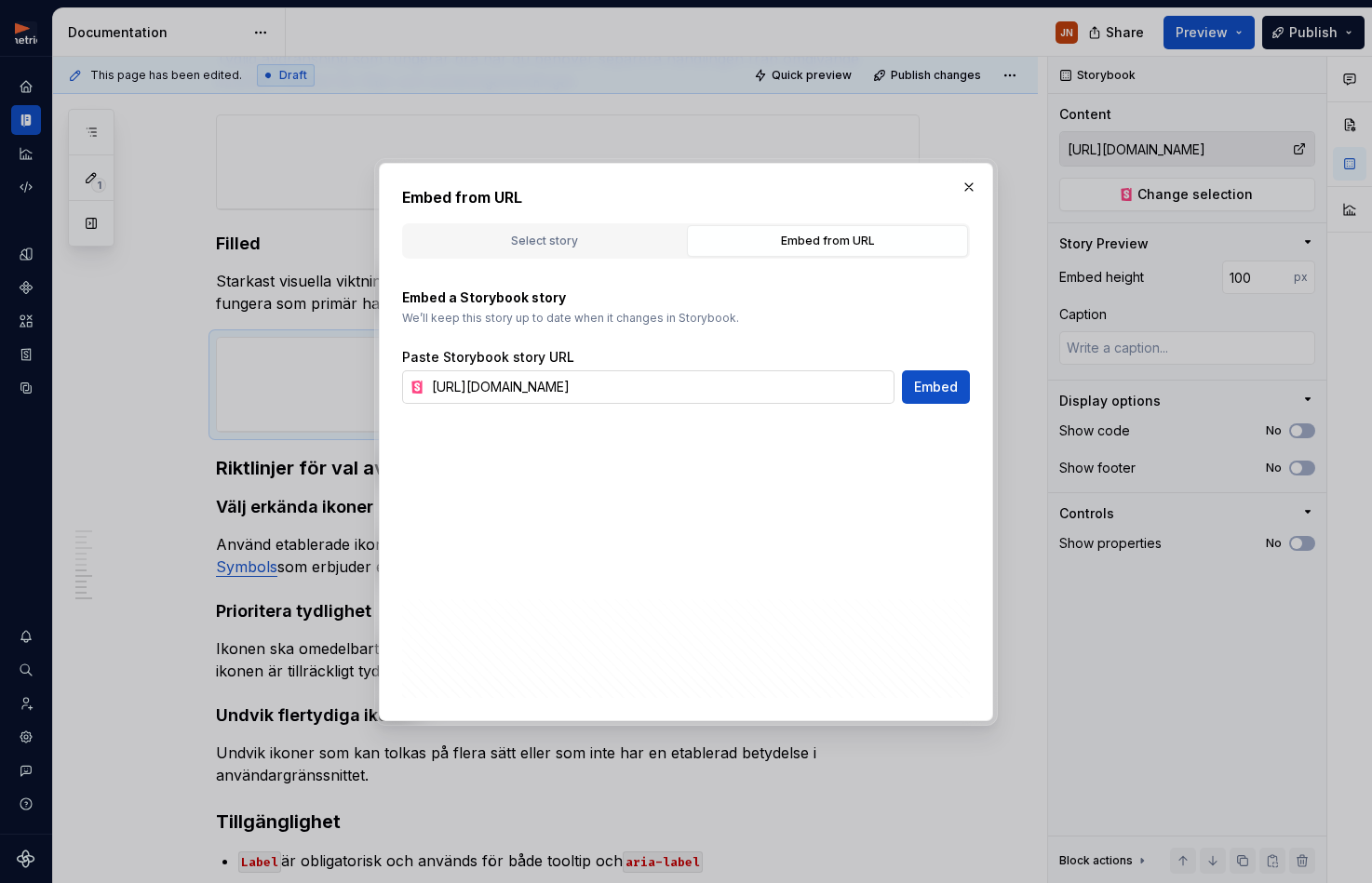
click at [836, 388] on input "[URL][DOMAIN_NAME]" at bounding box center [659, 388] width 470 height 34
paste input "fill"
type input "[URL][DOMAIN_NAME]"
click at [937, 390] on span "Embed" at bounding box center [936, 388] width 44 height 19
type textarea "*"
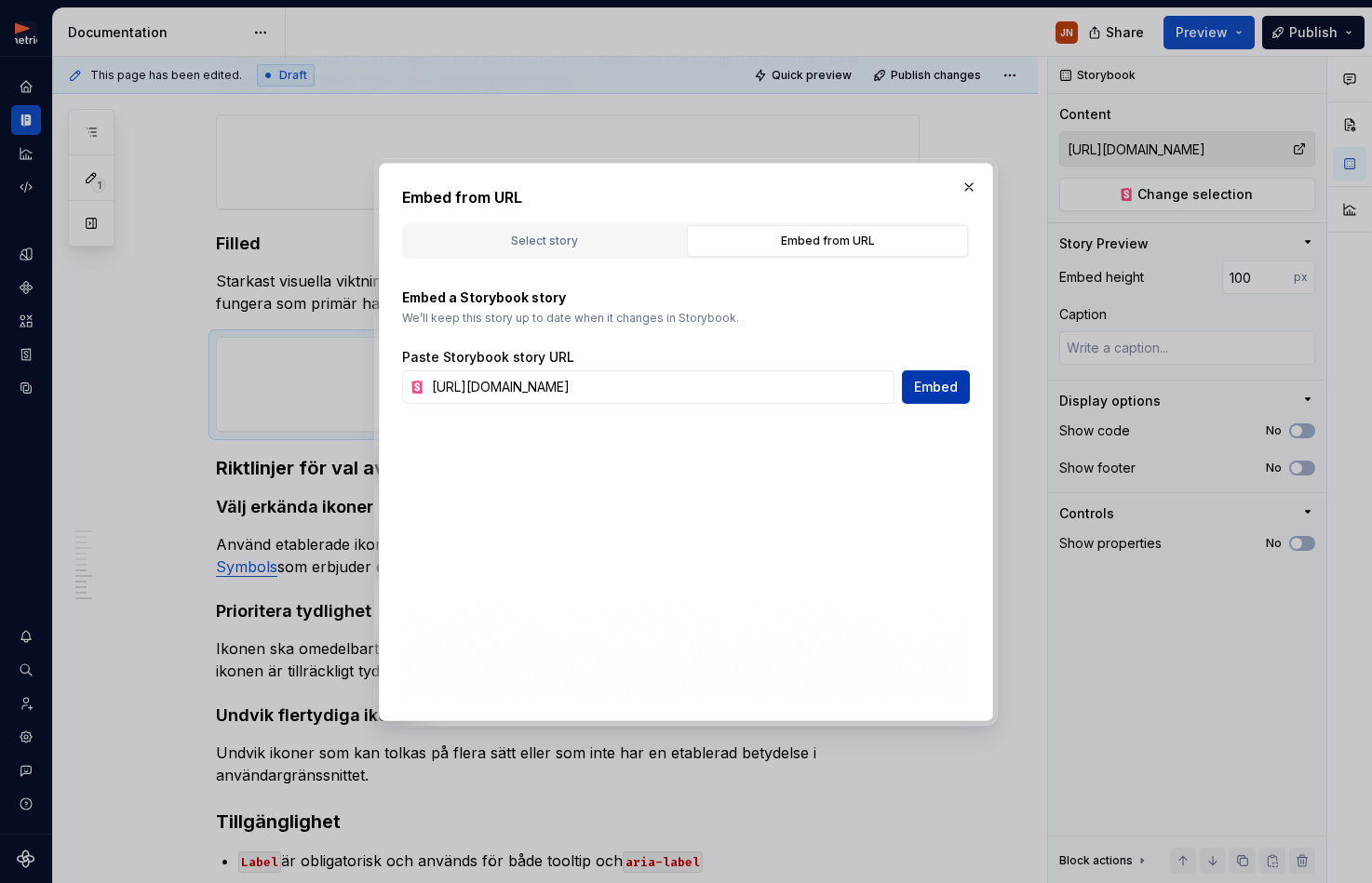
type input "[URL][DOMAIN_NAME]"
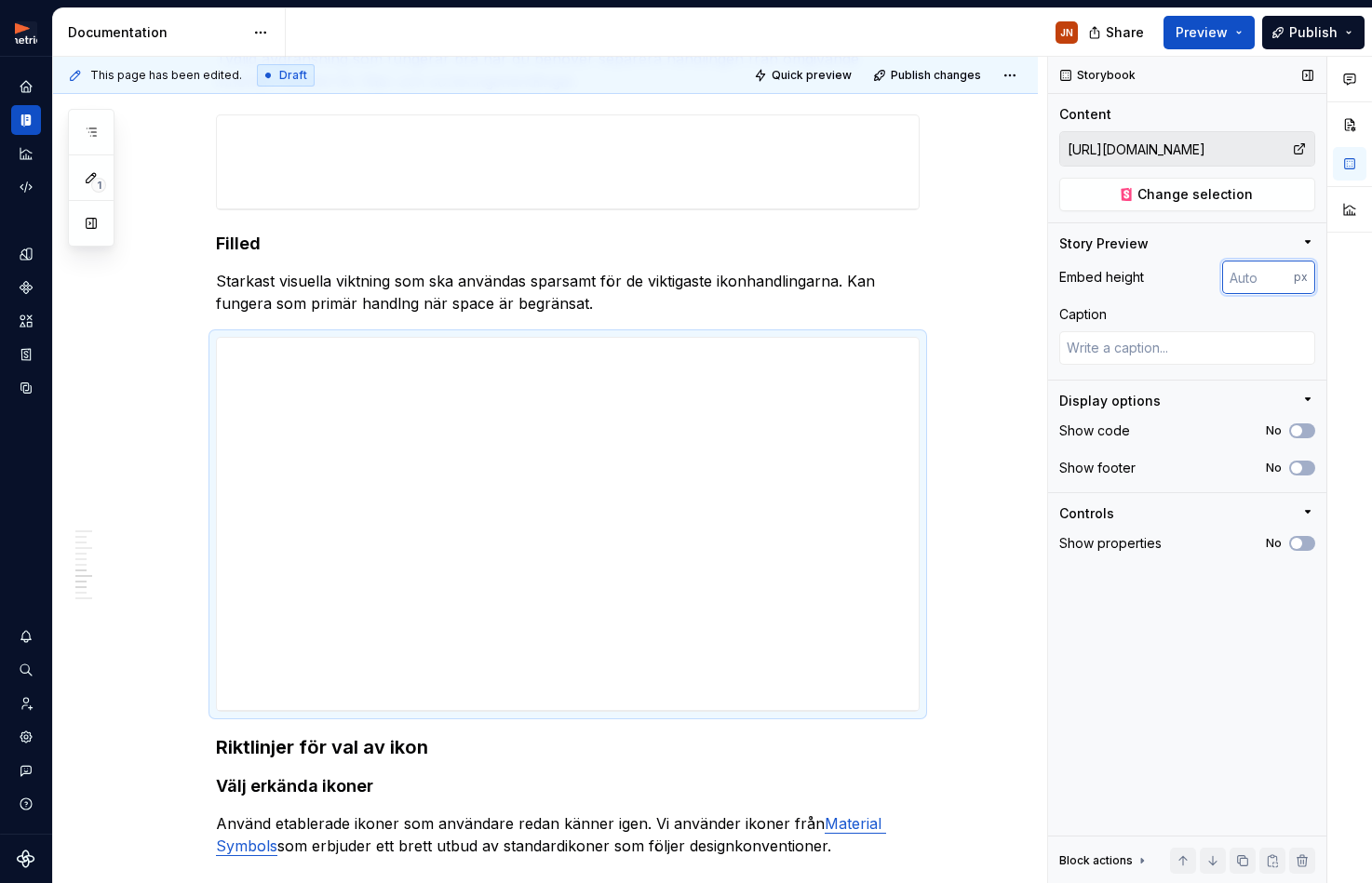
click at [1247, 280] on input "number" at bounding box center [1258, 278] width 71 height 34
type input "100"
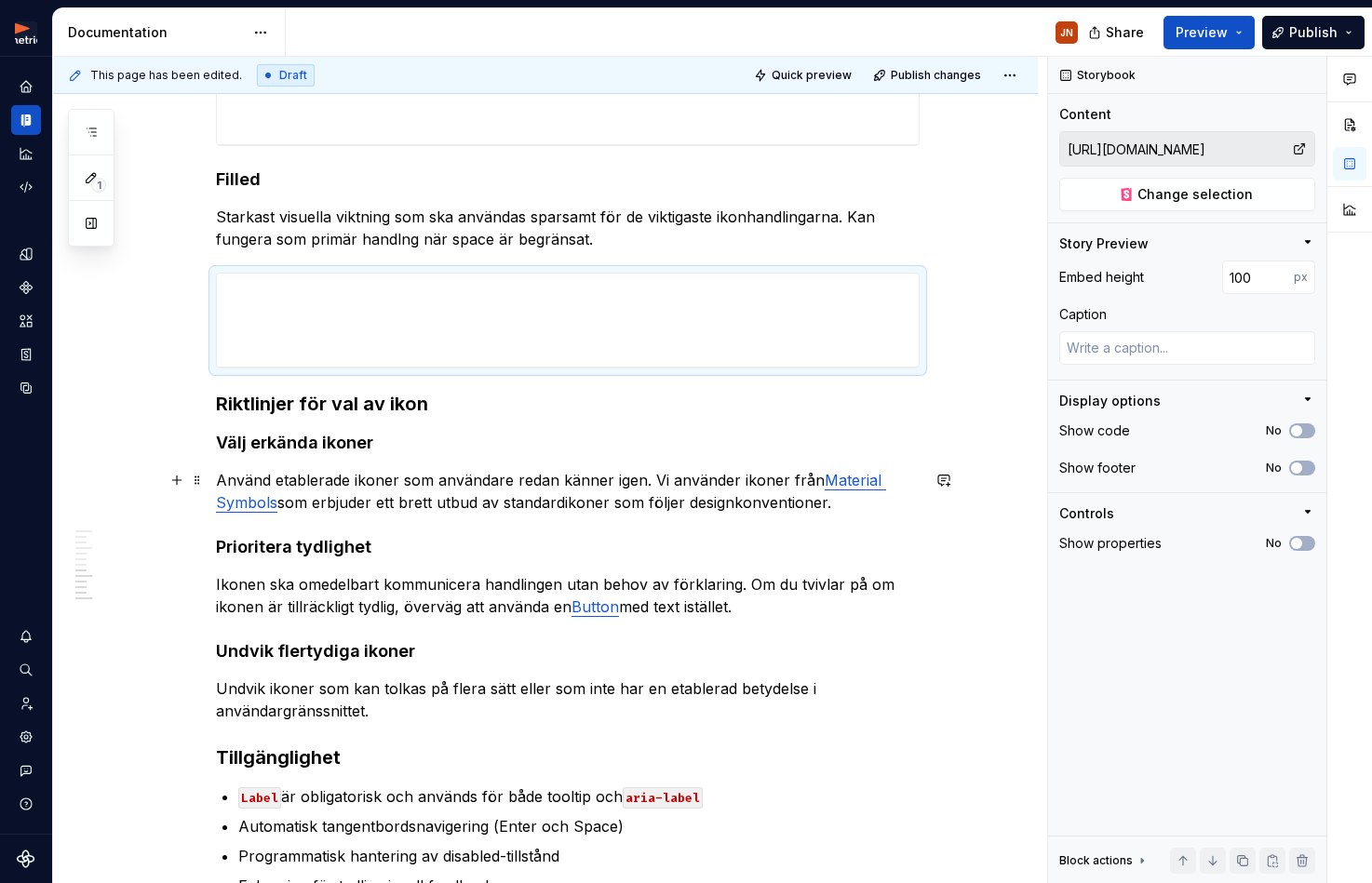
scroll to position [1396, 0]
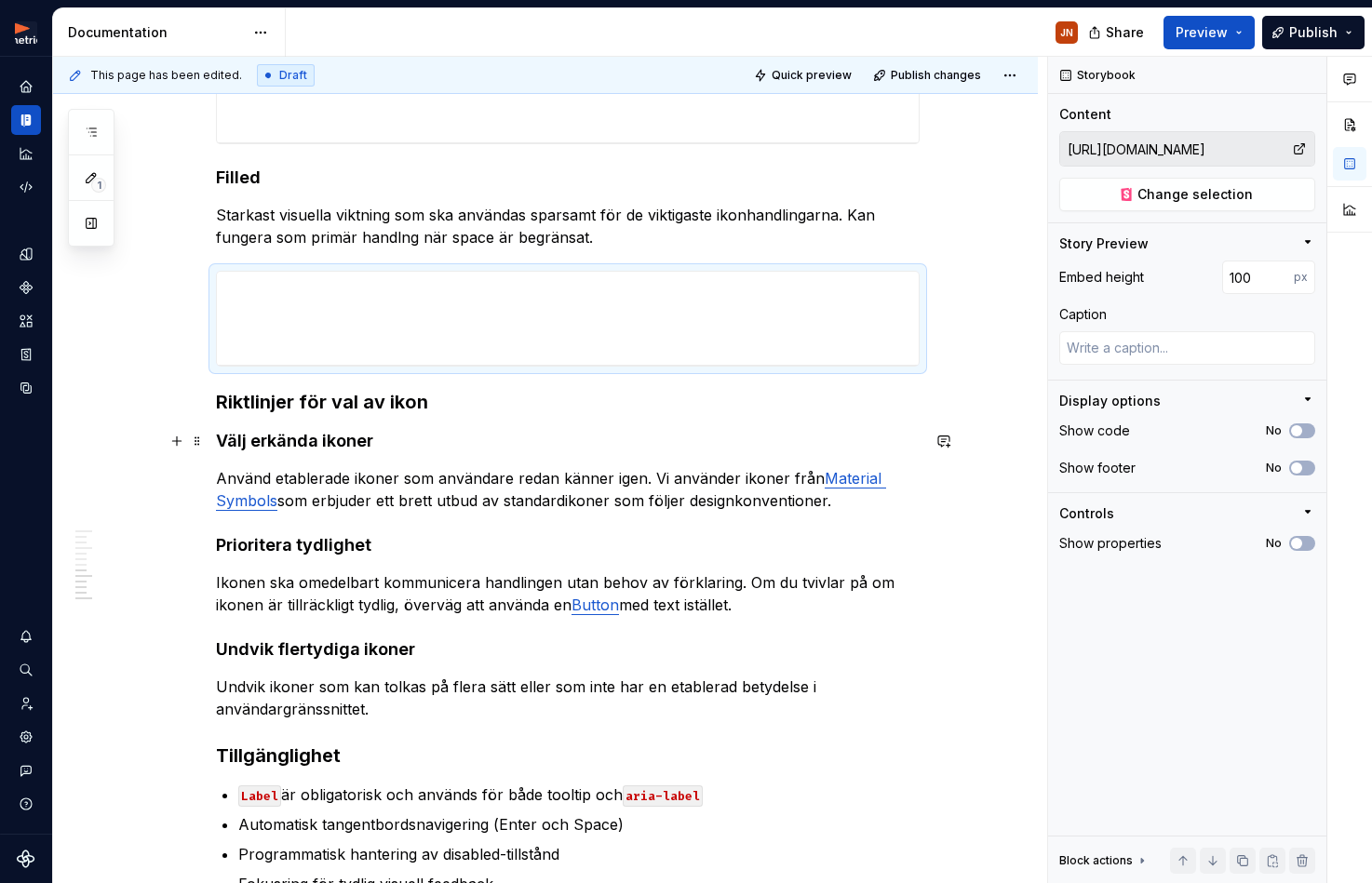
click at [290, 433] on h4 "Välj erkända ikoner" at bounding box center [568, 441] width 704 height 23
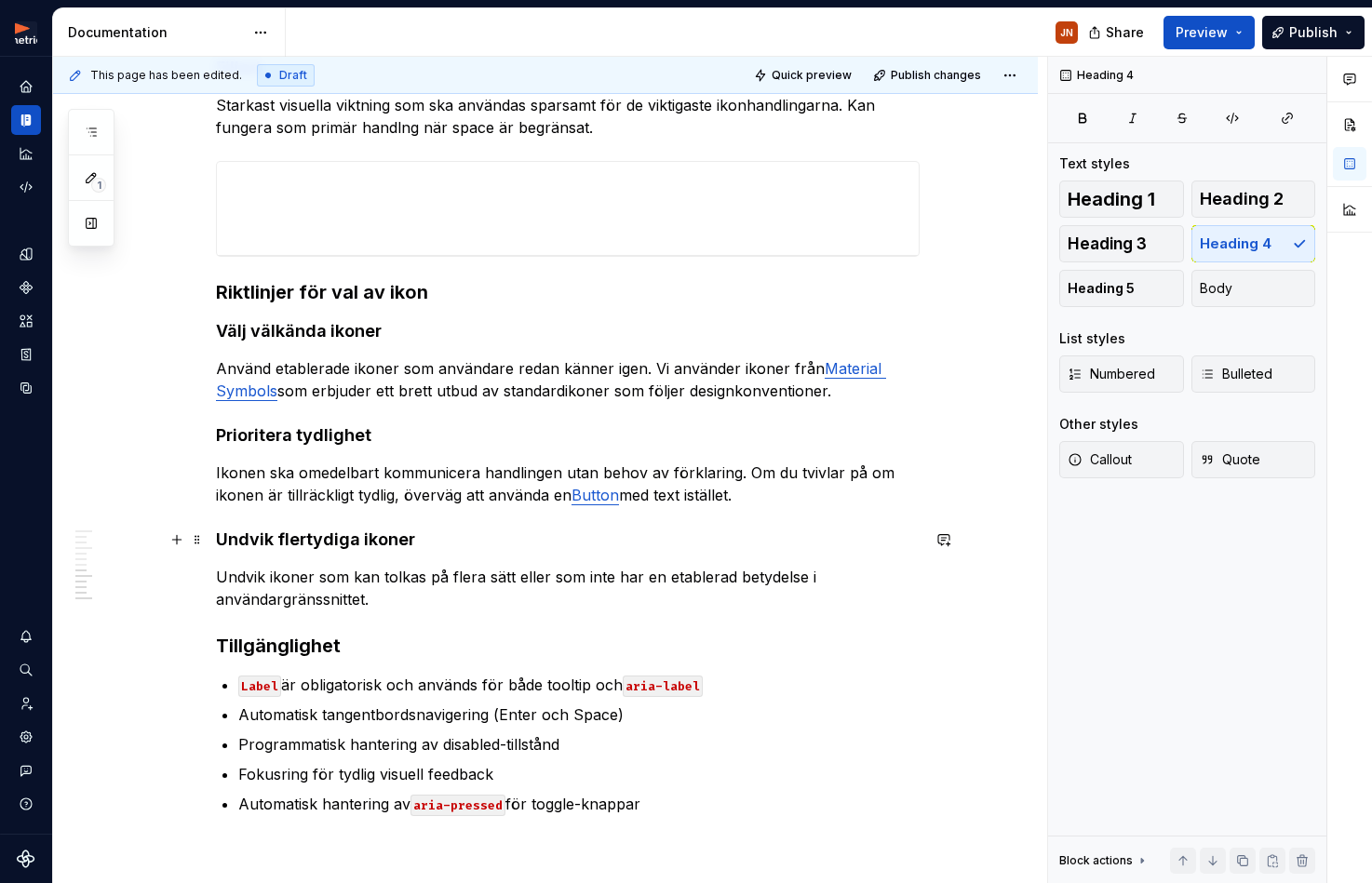
scroll to position [1517, 0]
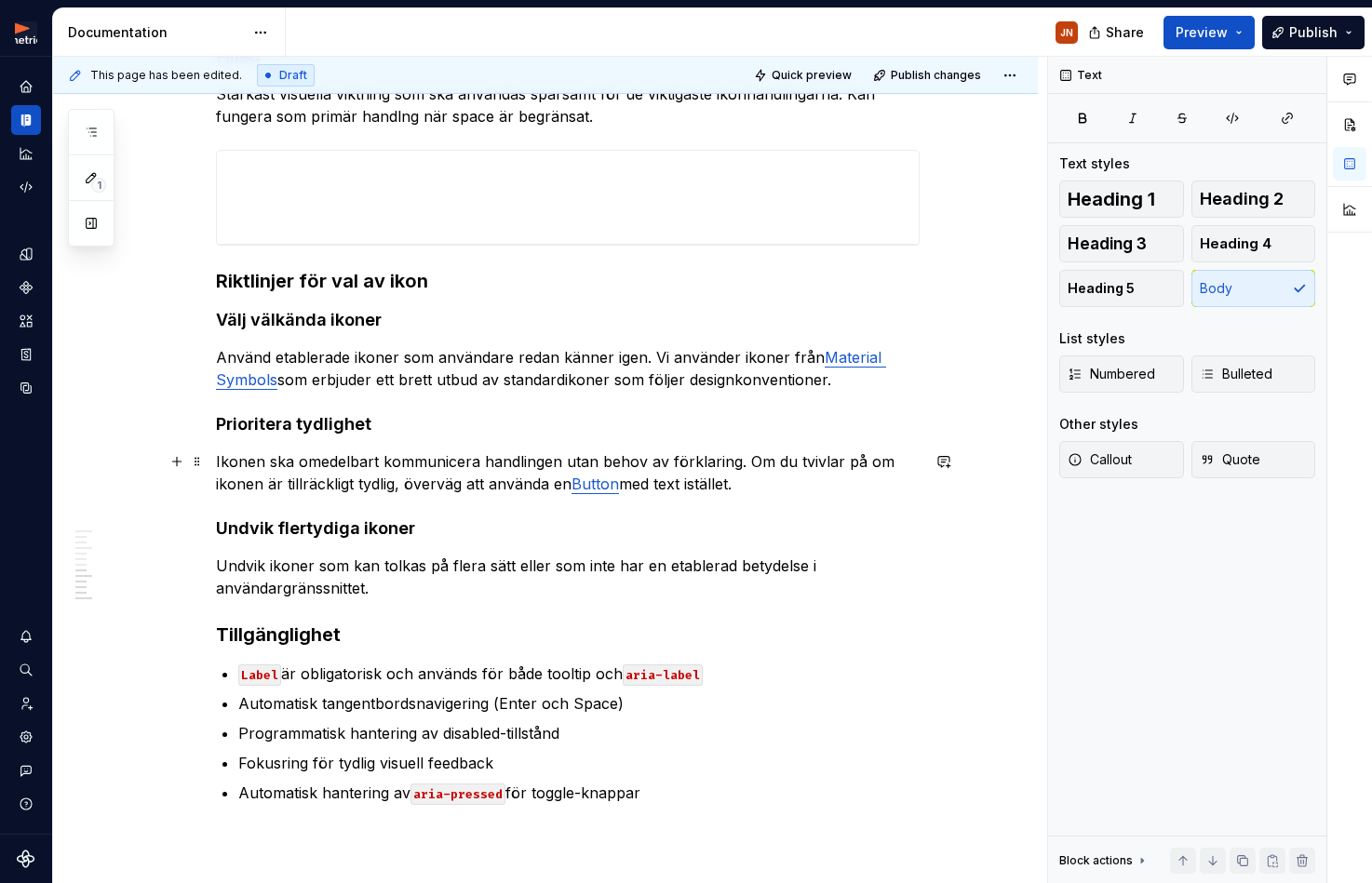
click at [663, 481] on p "Ikonen ska omedelbart kommunicera handlingen utan behov av förklaring. Om du tv…" at bounding box center [568, 473] width 704 height 45
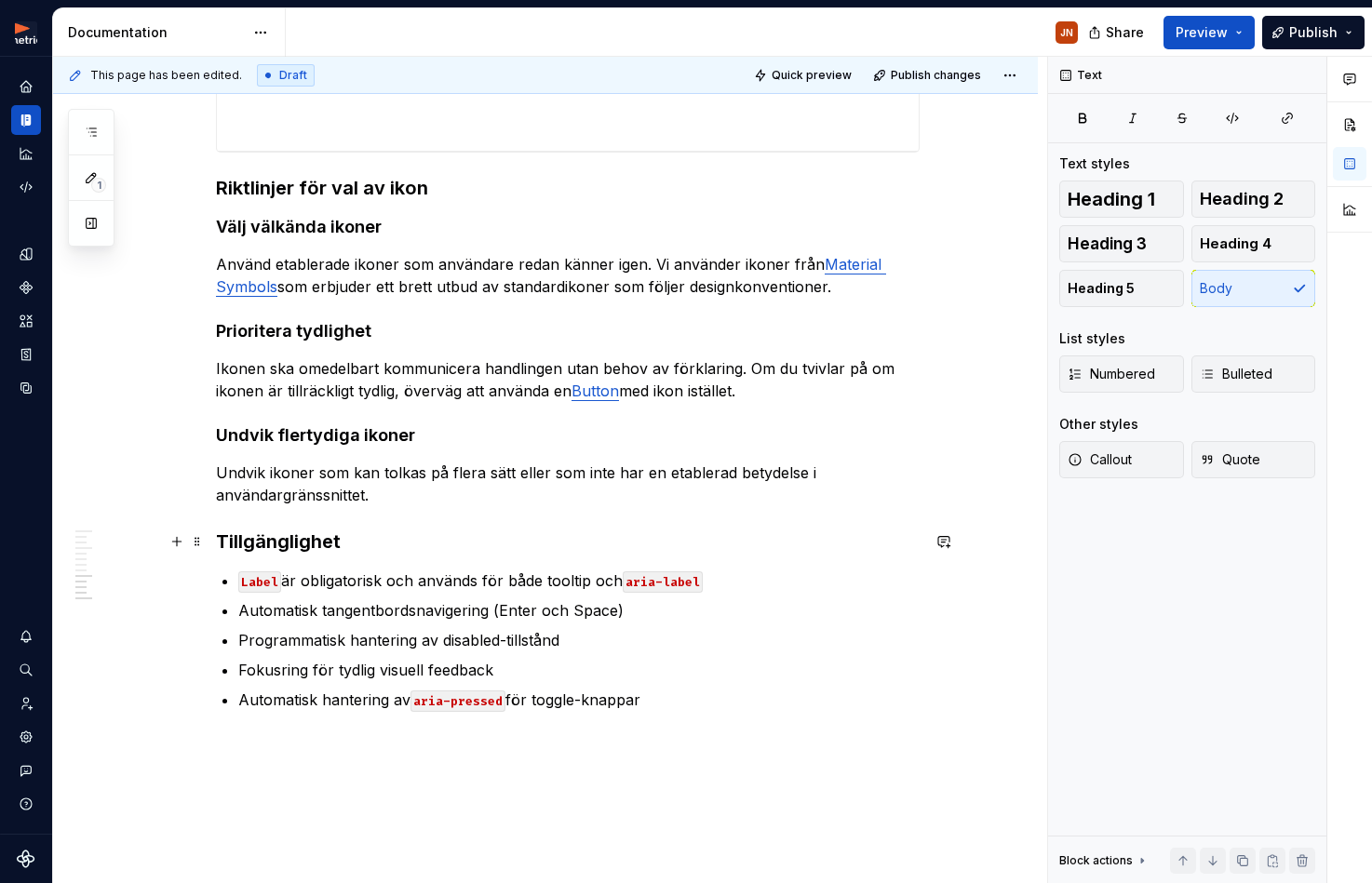
scroll to position [1617, 0]
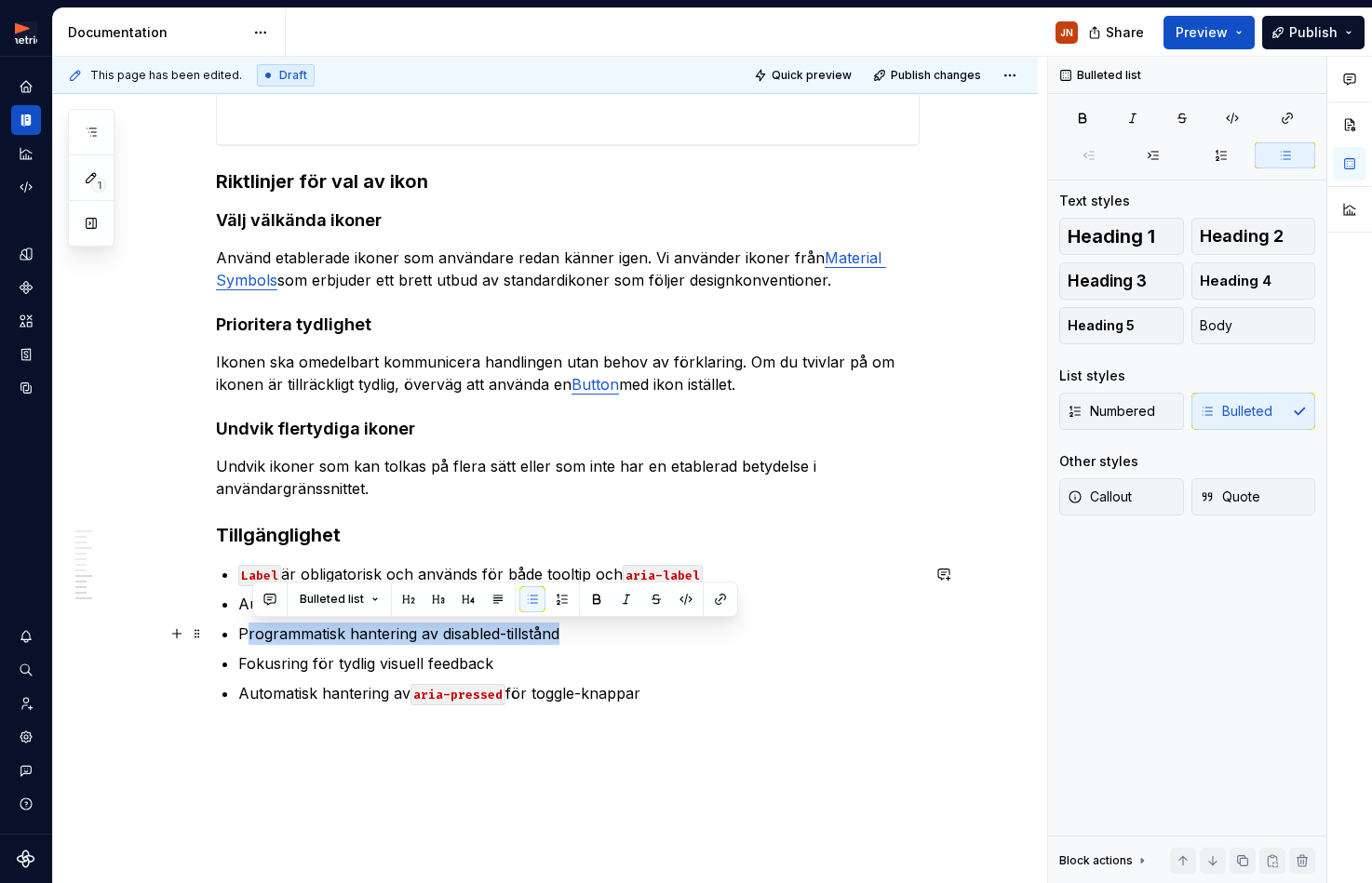
drag, startPoint x: 475, startPoint y: 637, endPoint x: 217, endPoint y: 636, distance: 258.0
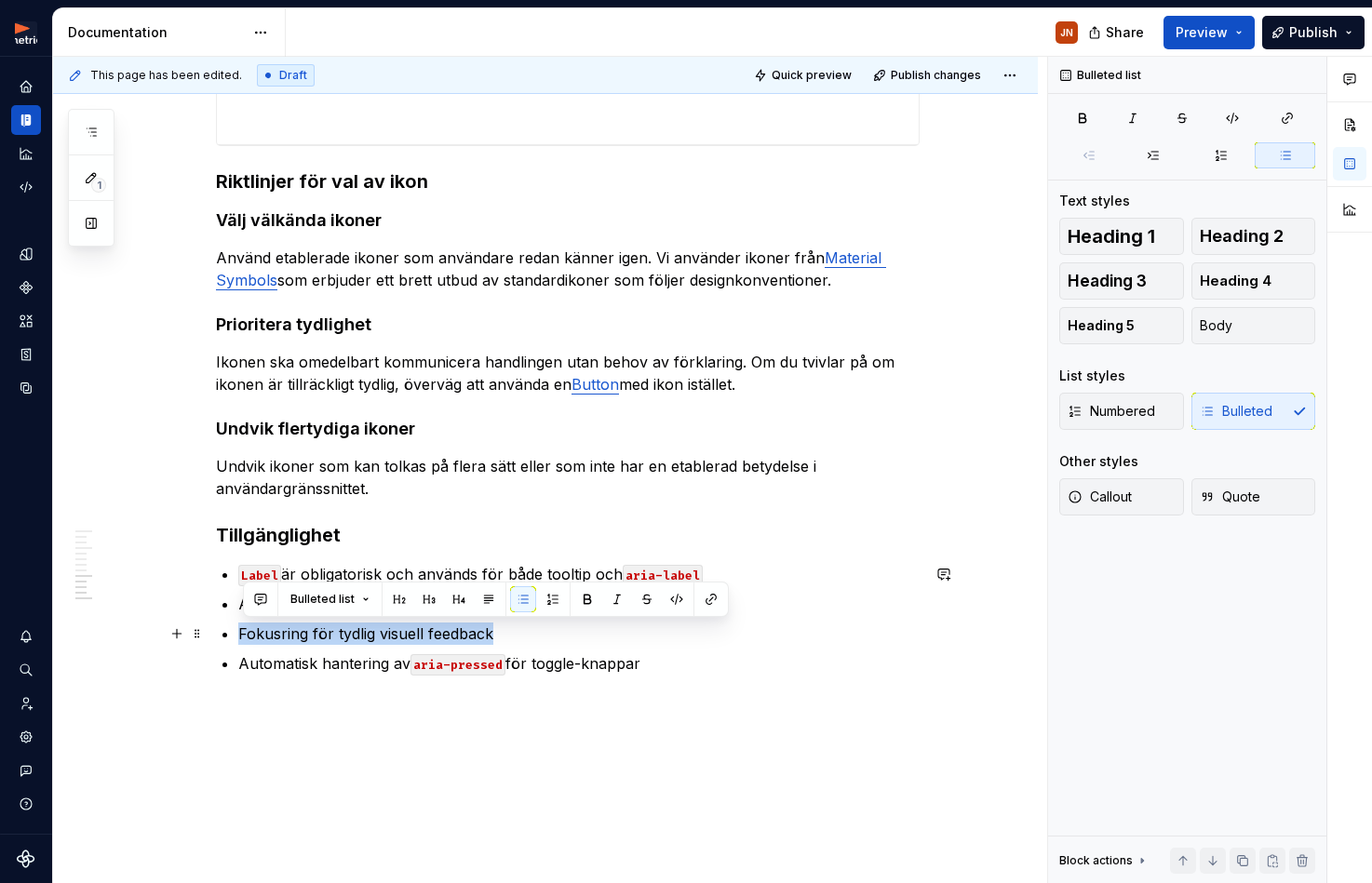
drag, startPoint x: 511, startPoint y: 636, endPoint x: 219, endPoint y: 640, distance: 292.0
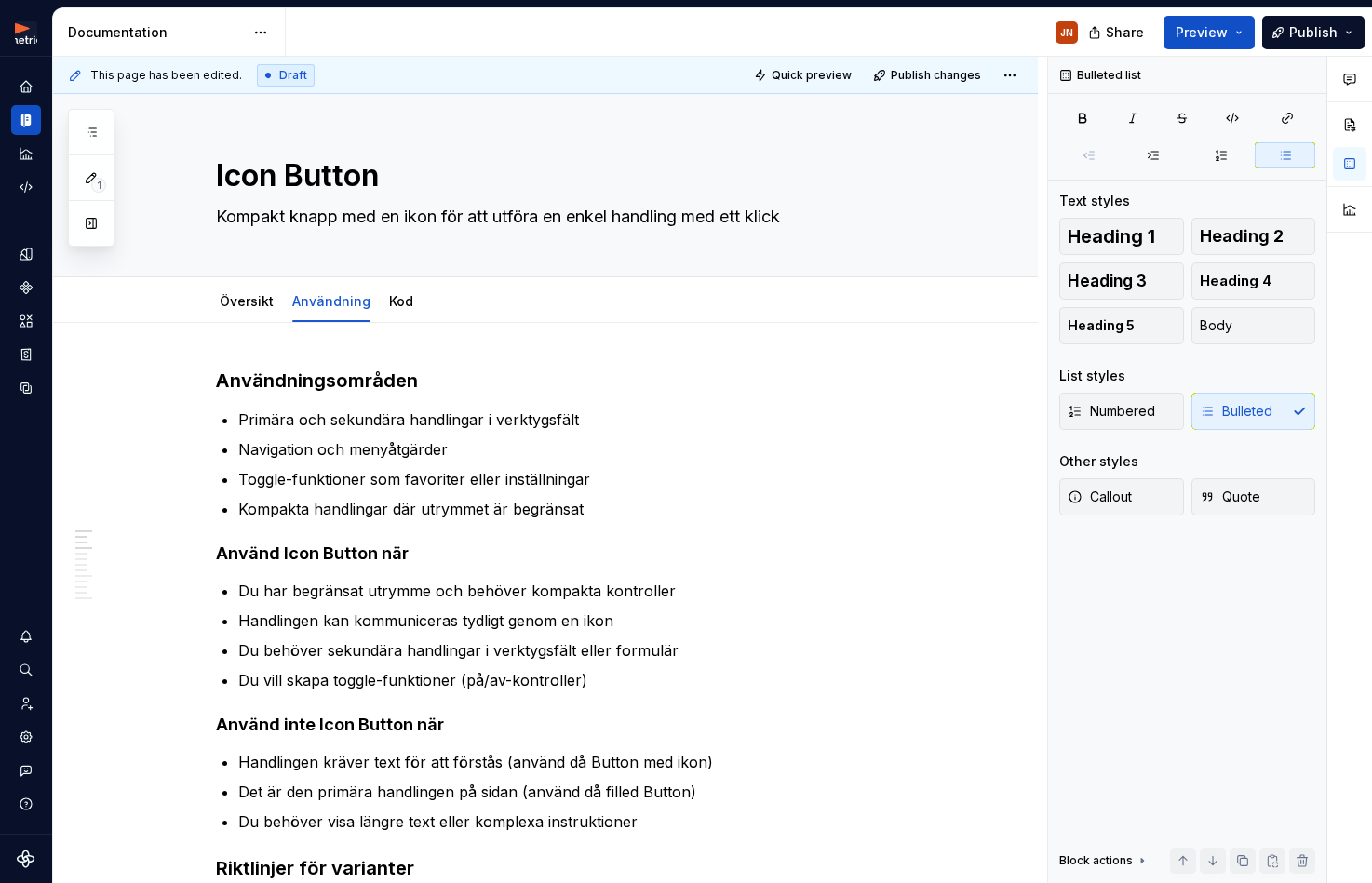
scroll to position [0, 0]
click at [401, 297] on link "Kod" at bounding box center [401, 300] width 24 height 16
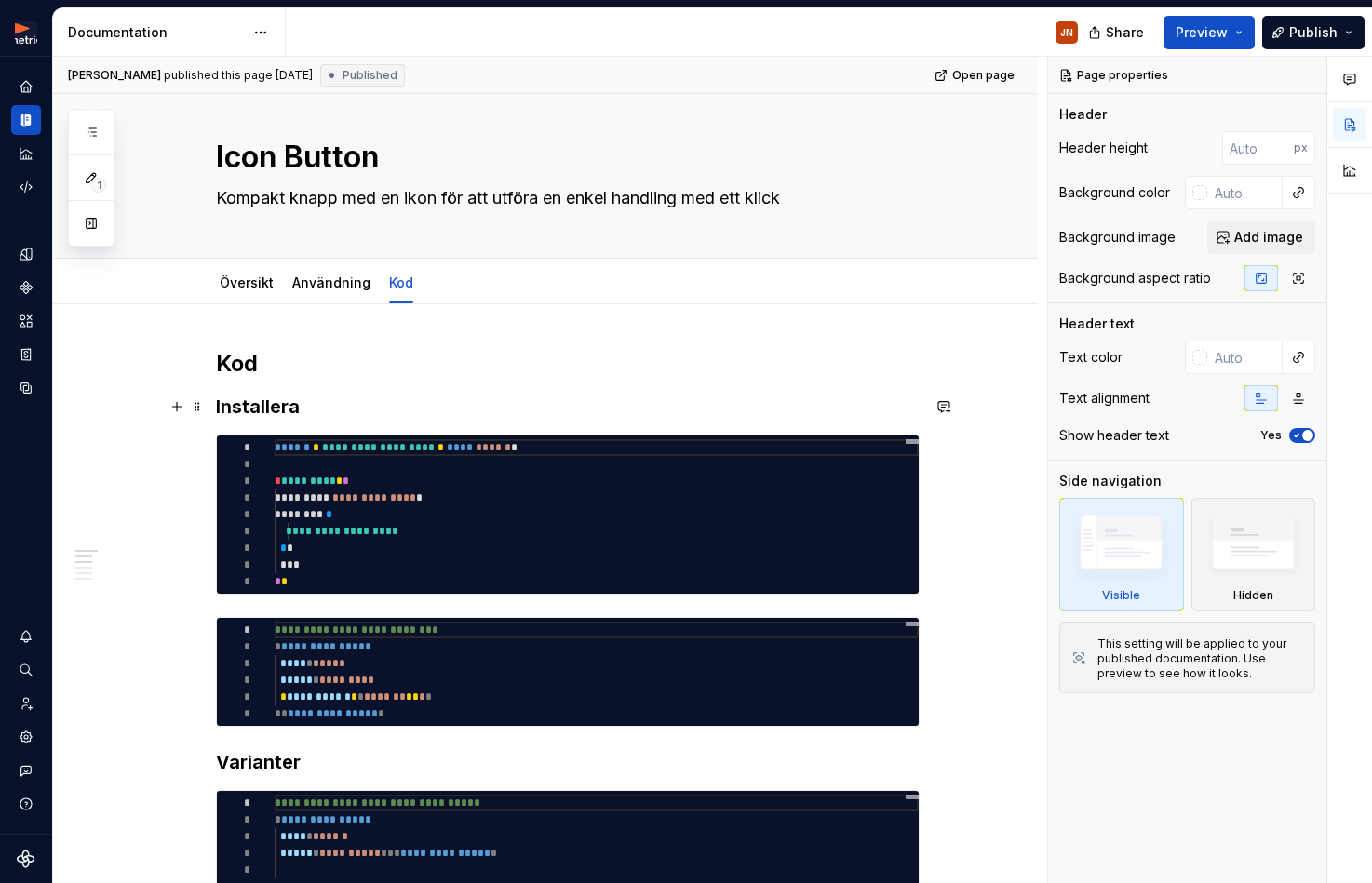
scroll to position [21, 0]
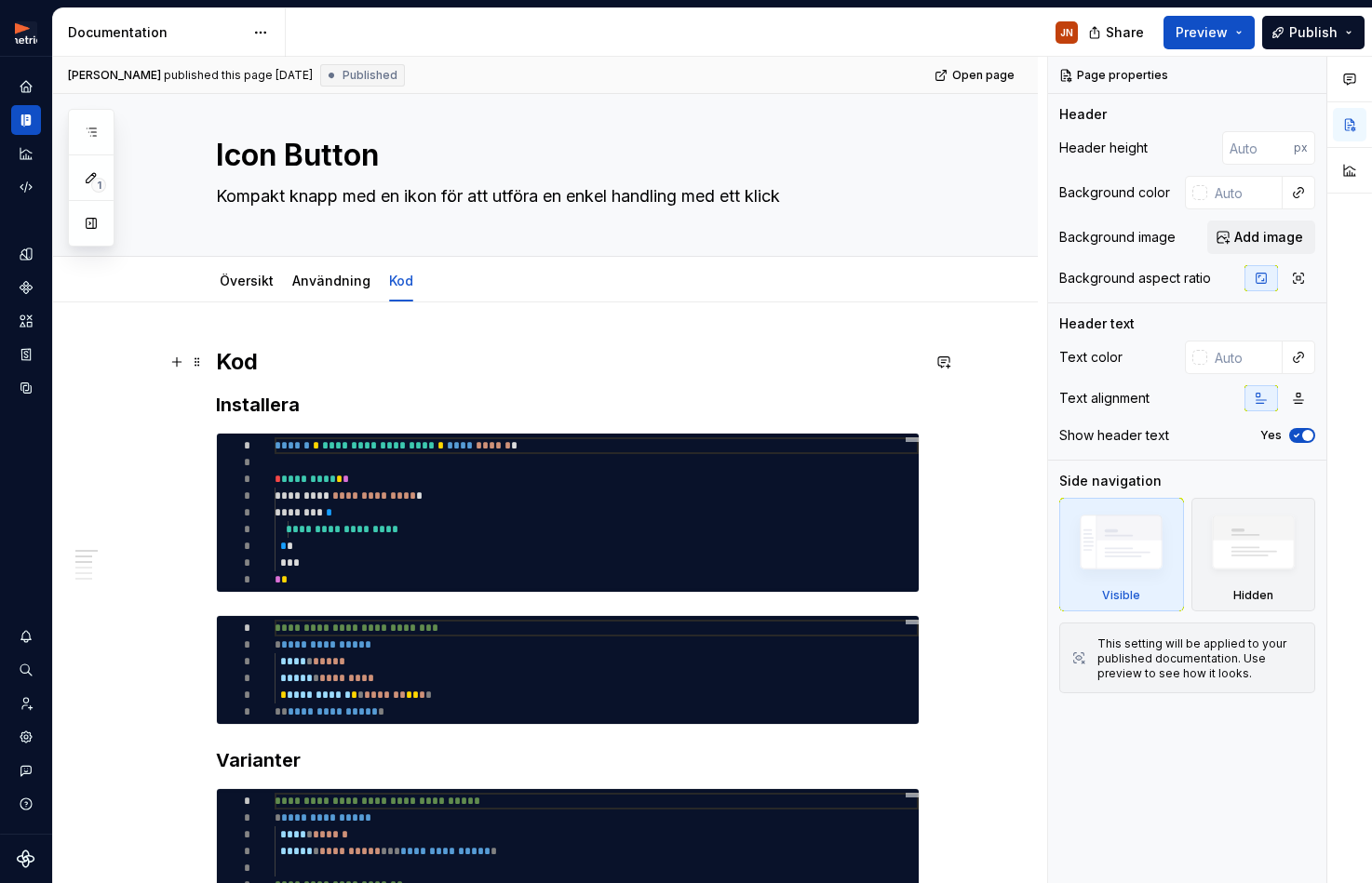
click at [254, 354] on h2 "Kod" at bounding box center [568, 362] width 704 height 30
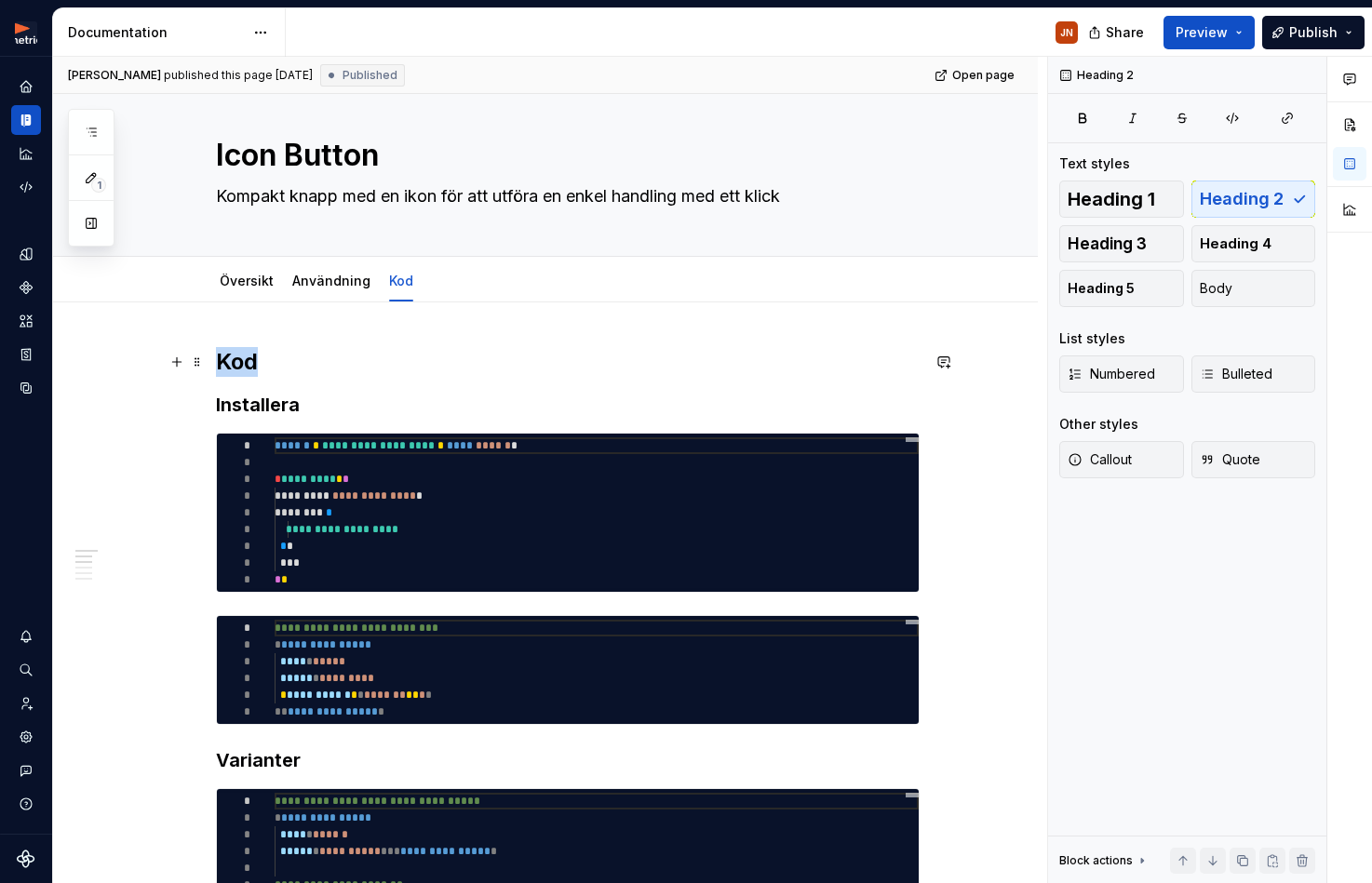
click at [254, 354] on h2 "Kod" at bounding box center [568, 362] width 704 height 30
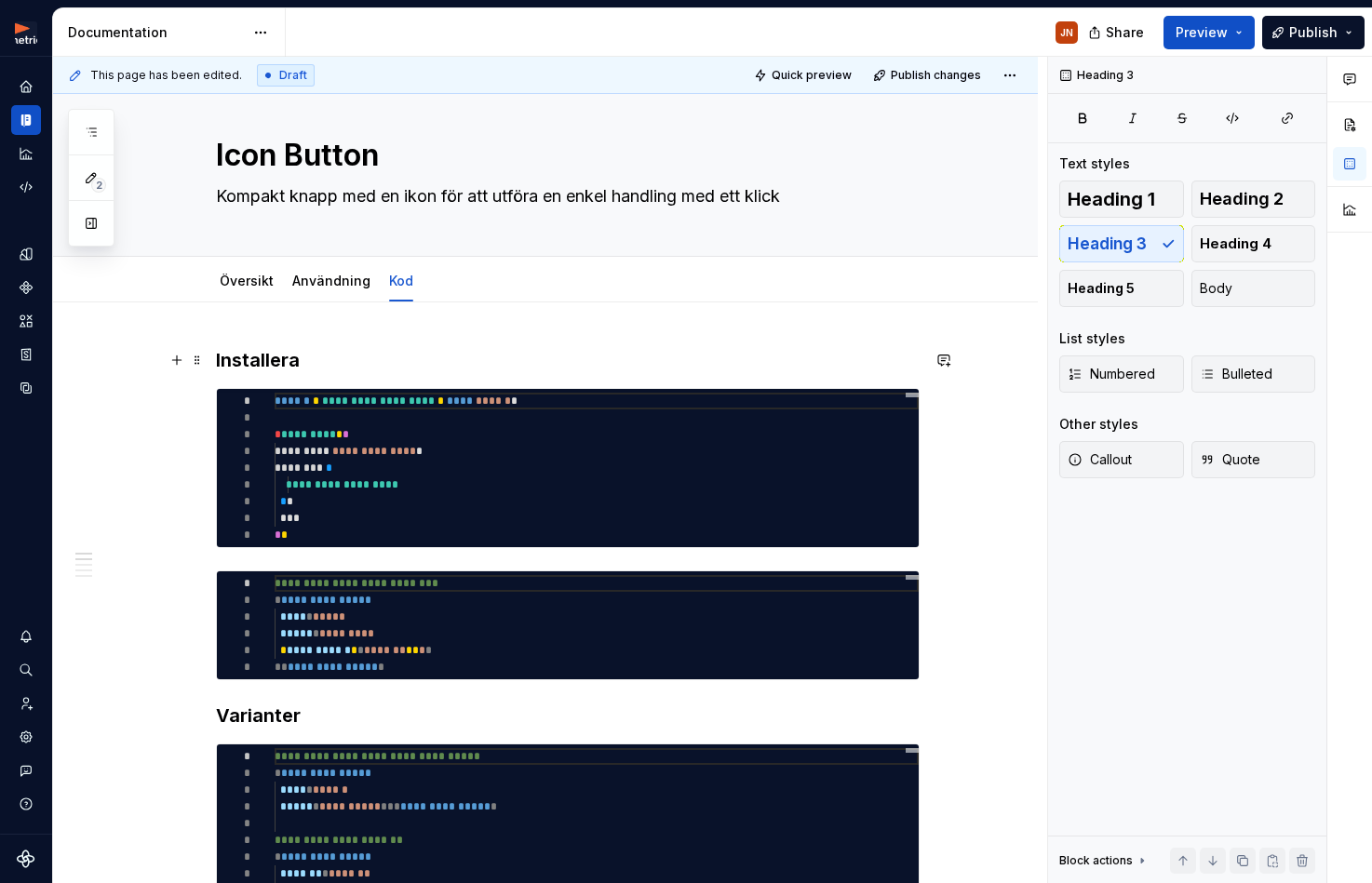
click at [272, 355] on h3 "Installera" at bounding box center [568, 360] width 704 height 26
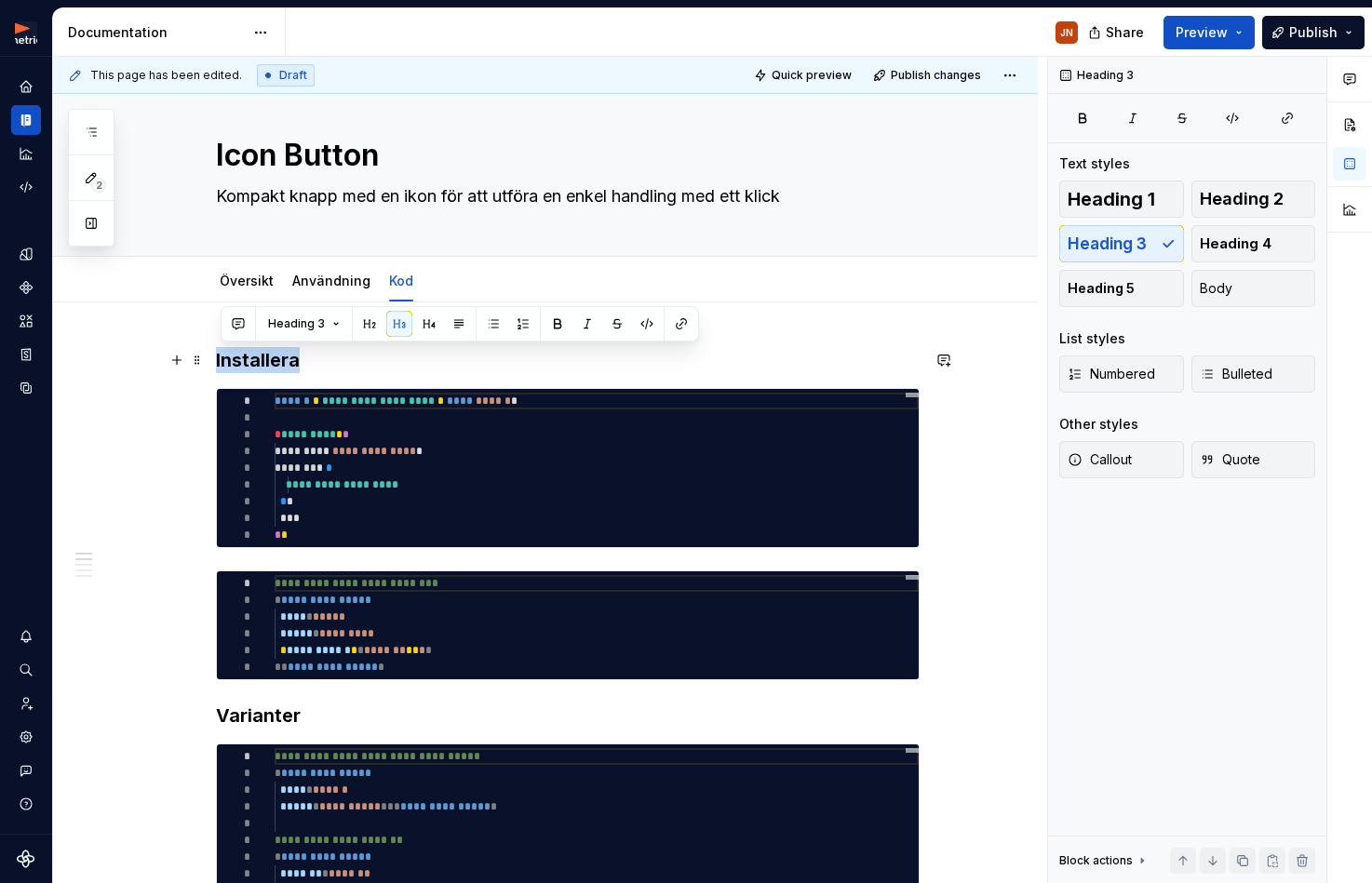
click at [272, 355] on h3 "Installera" at bounding box center [568, 360] width 704 height 26
click at [320, 279] on link "Användning" at bounding box center [330, 281] width 78 height 16
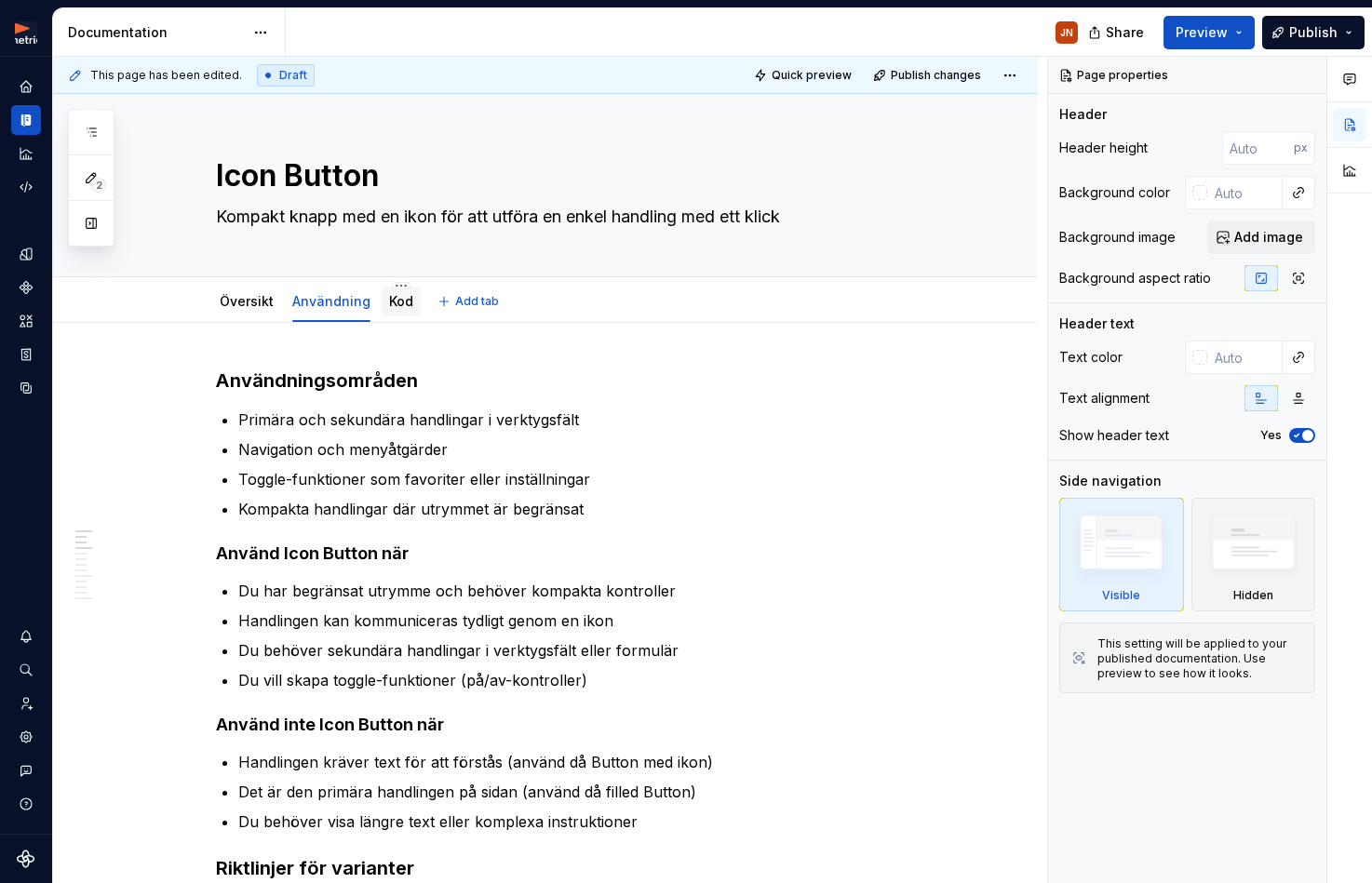
click at [393, 305] on link "Kod" at bounding box center [401, 300] width 24 height 16
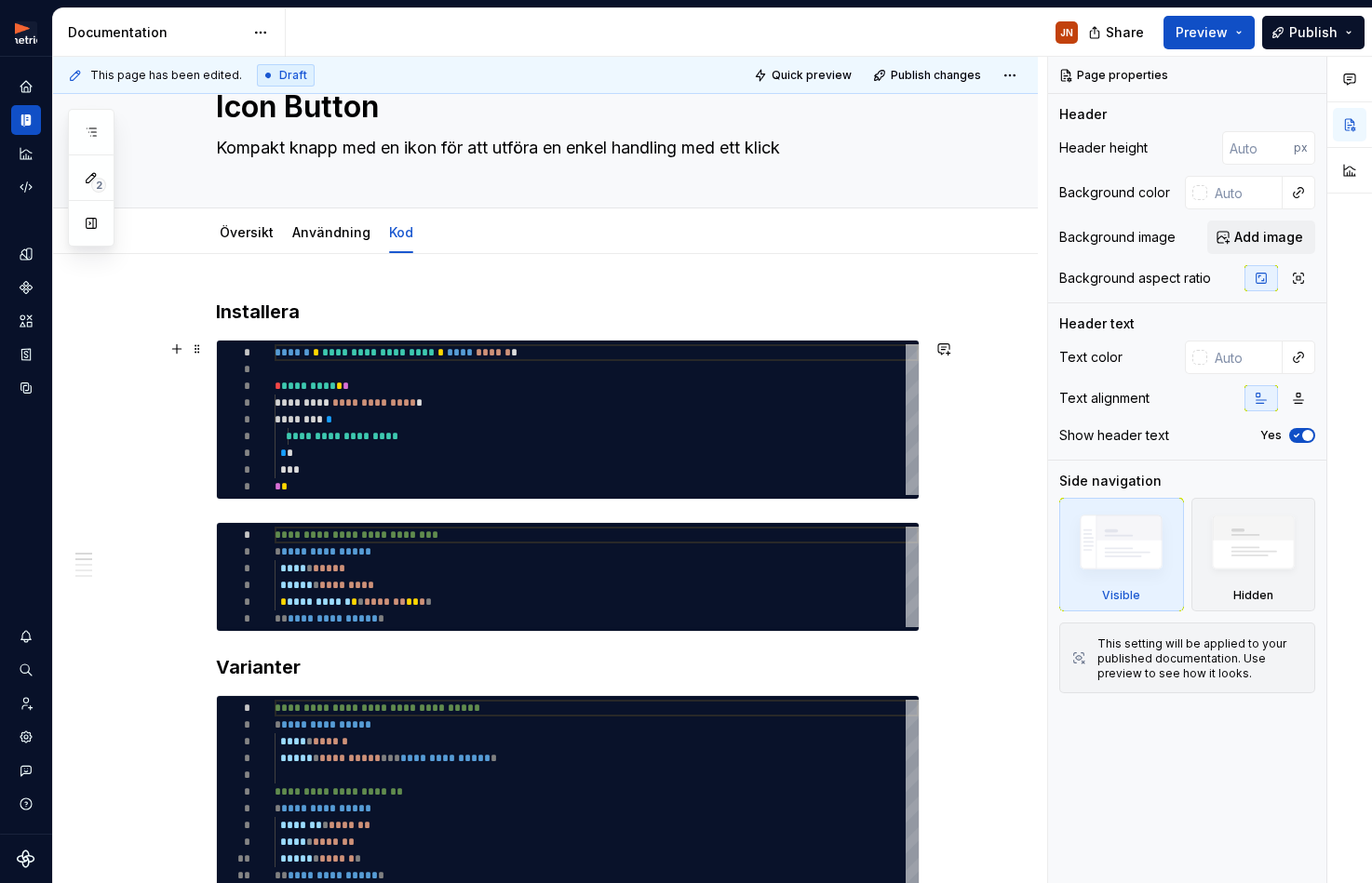
scroll to position [84, 0]
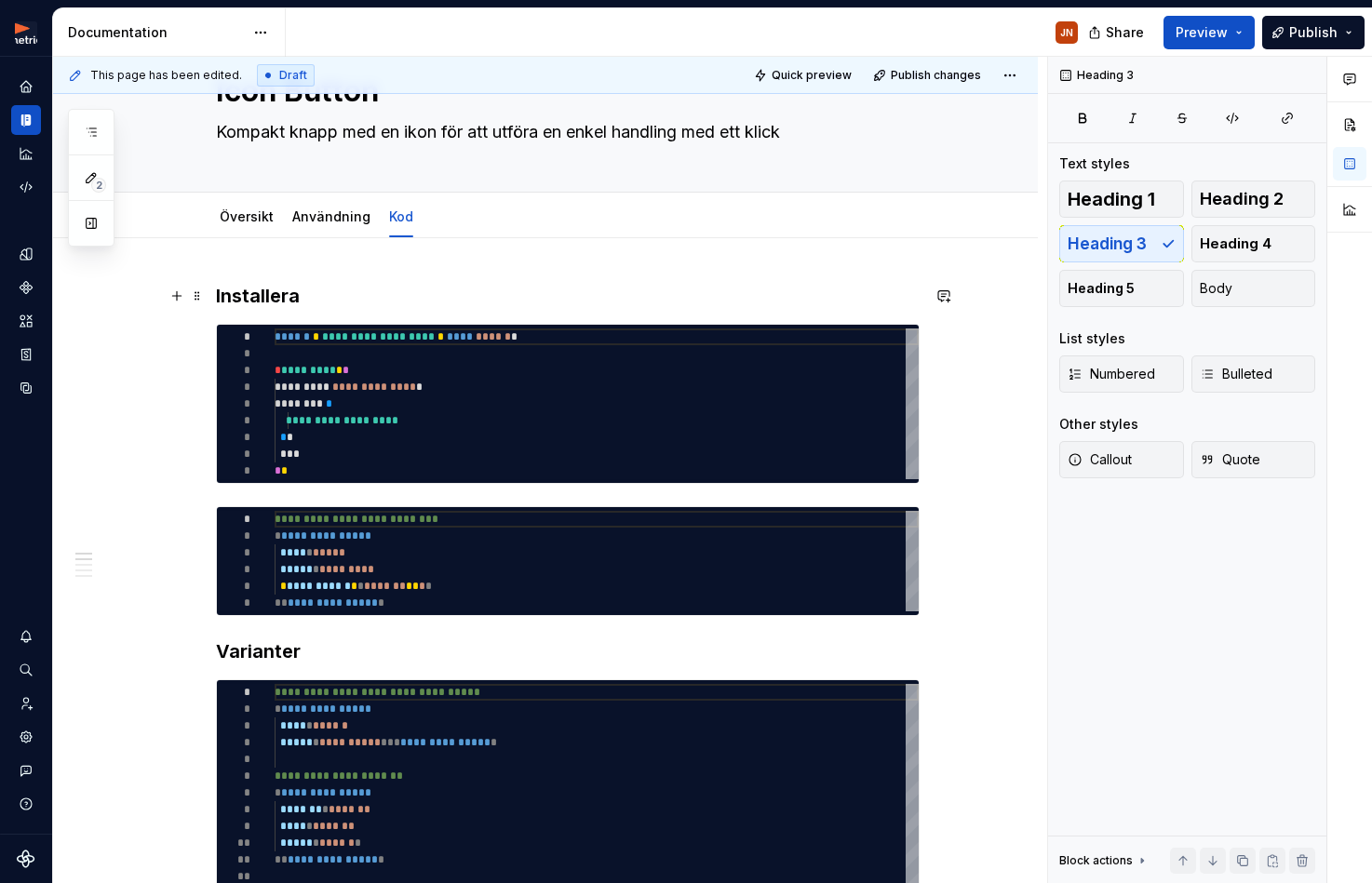
click at [290, 298] on h3 "Installera" at bounding box center [568, 296] width 704 height 26
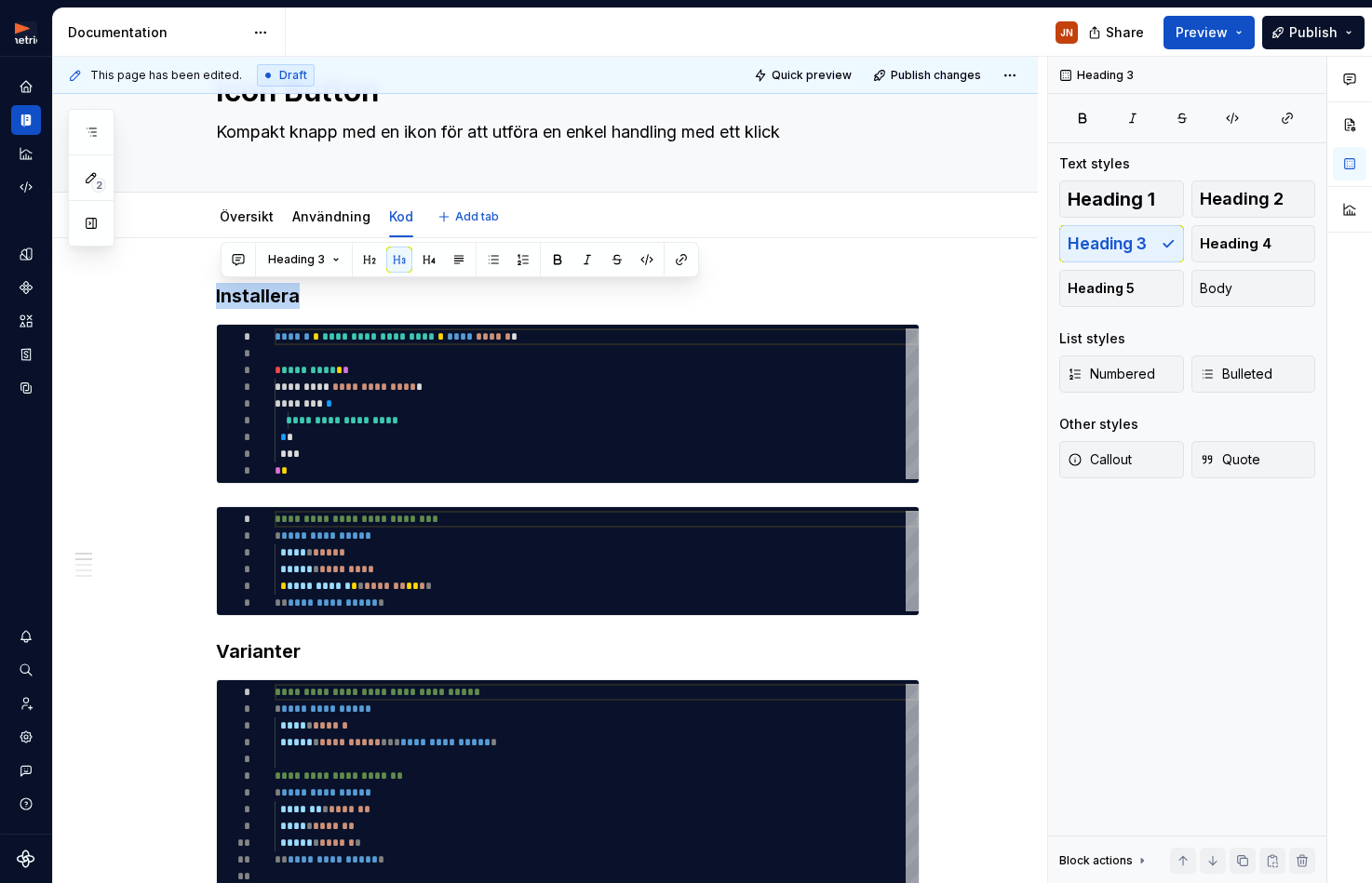
type textarea "*"
click at [243, 294] on h3 "Installera" at bounding box center [568, 296] width 704 height 26
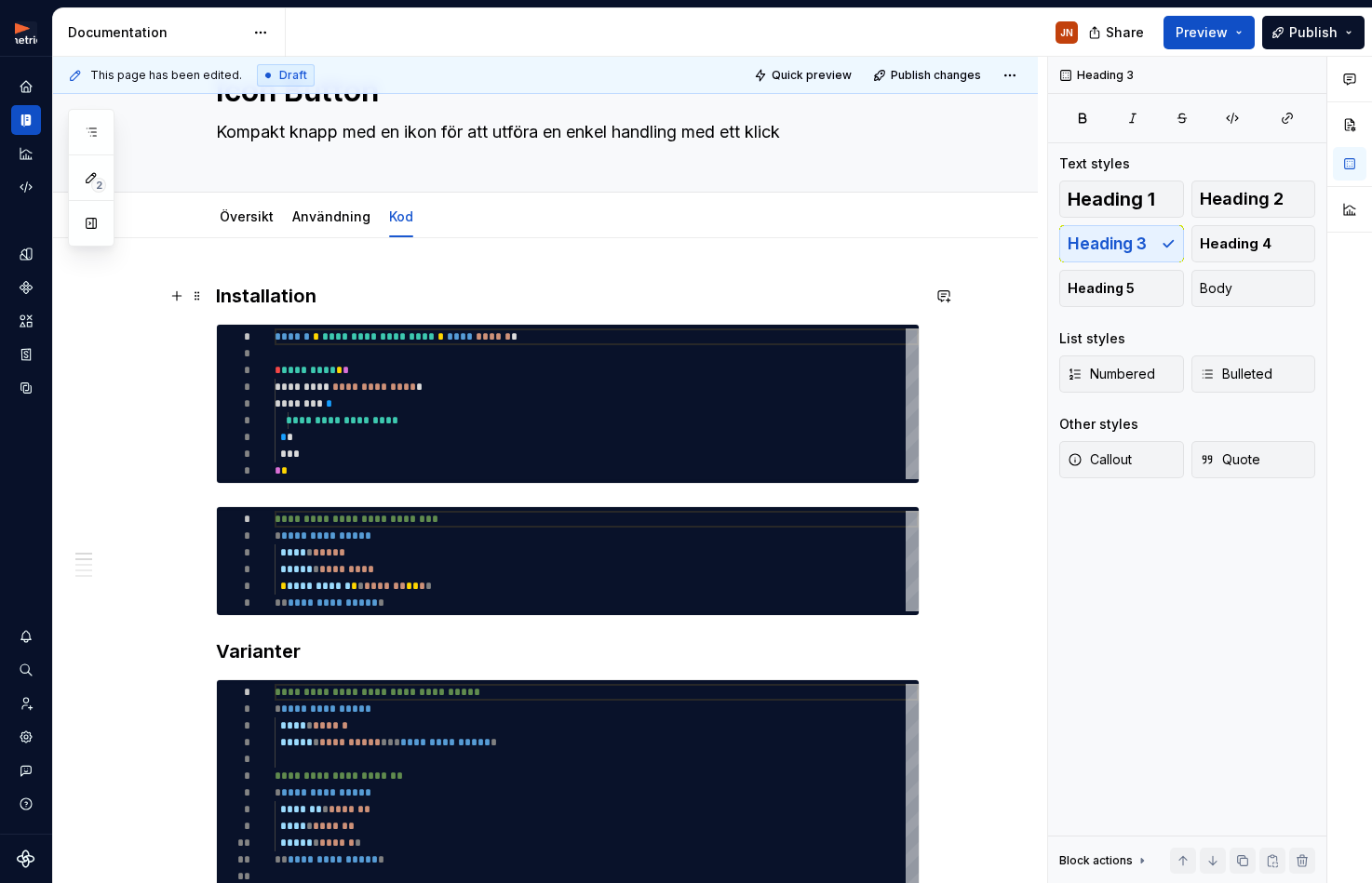
click at [270, 292] on h3 "Installation" at bounding box center [568, 296] width 704 height 26
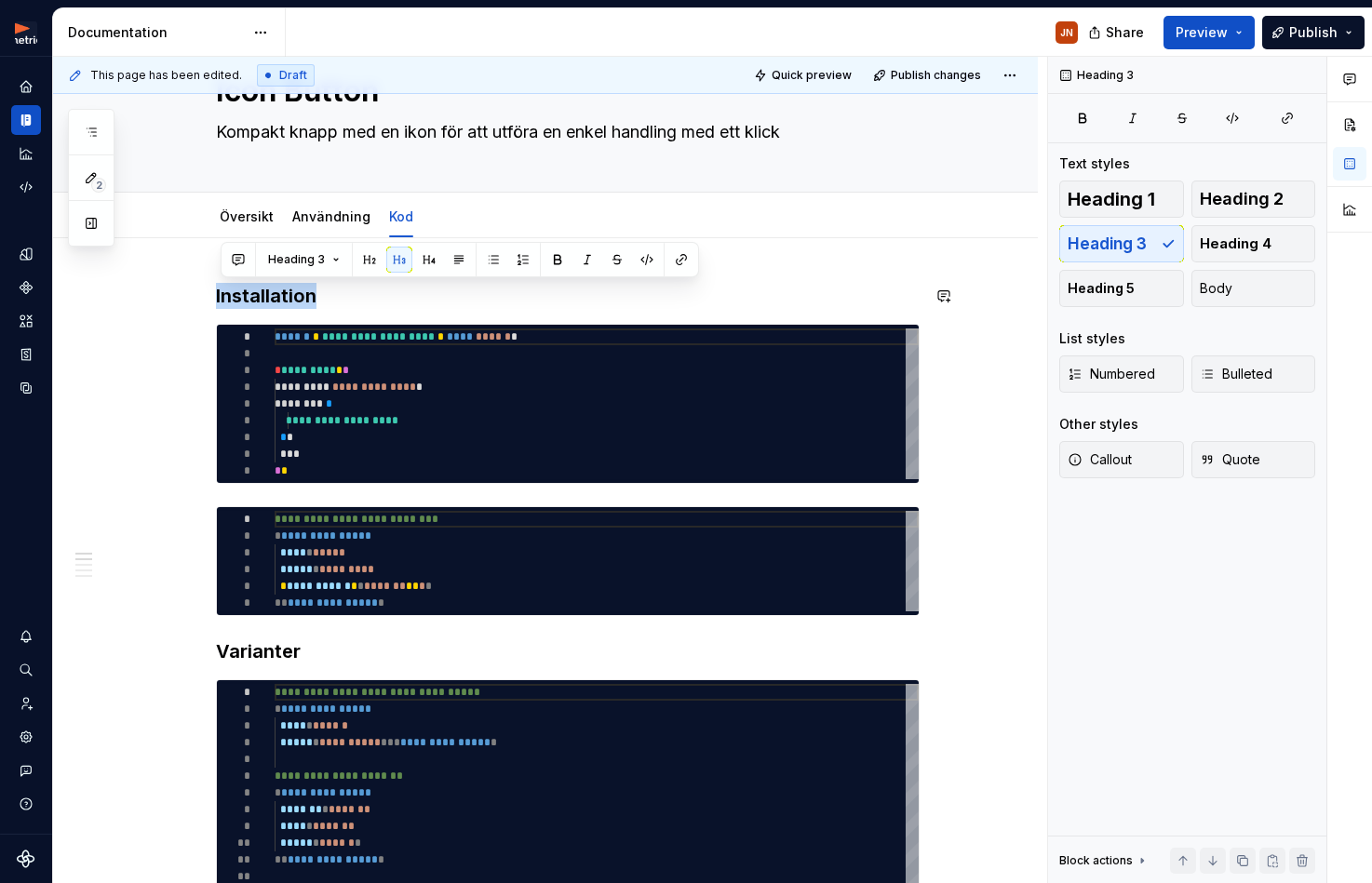
copy h3 "Installation"
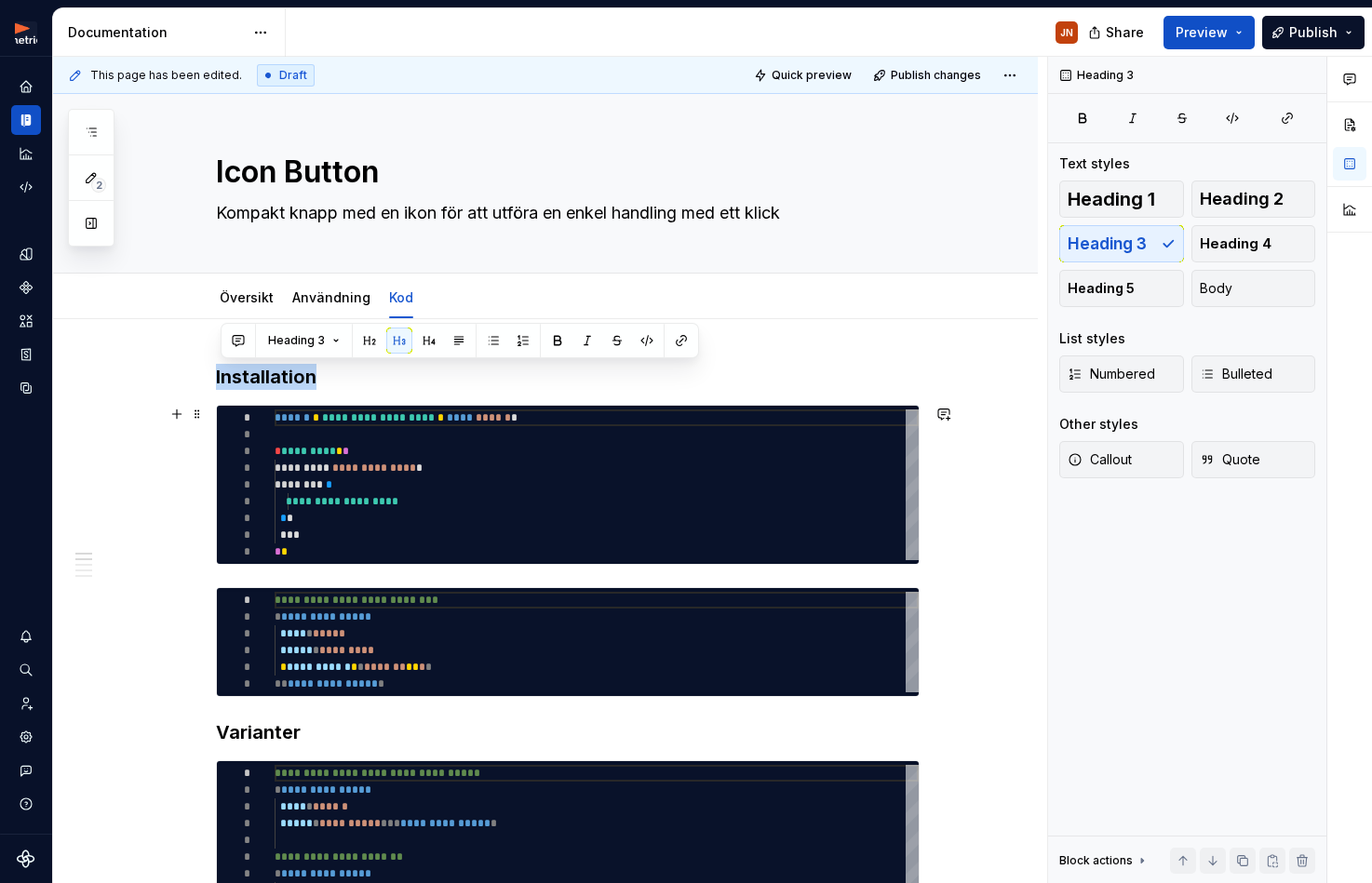
scroll to position [0, 0]
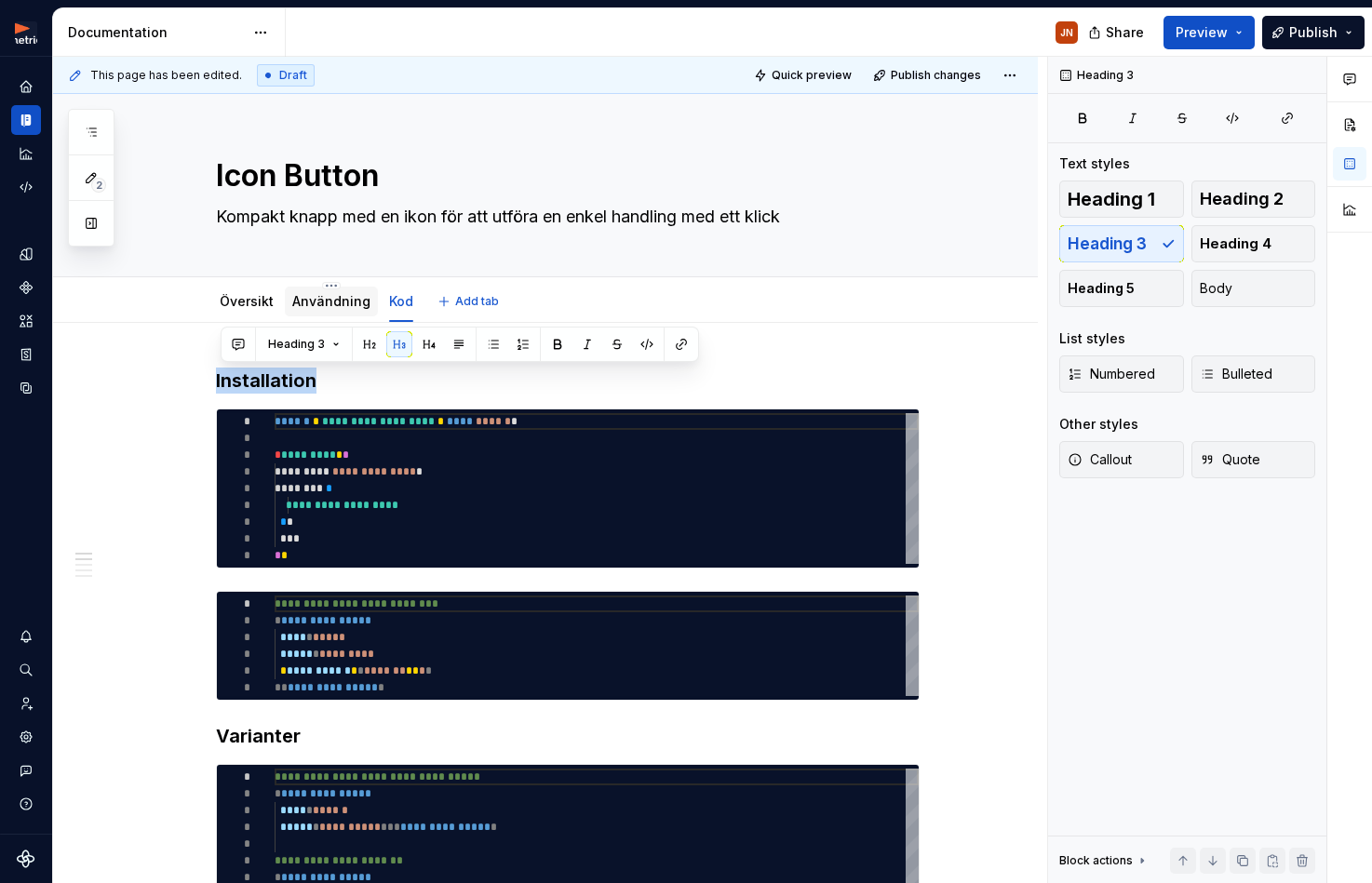
click at [327, 301] on link "Användning" at bounding box center [330, 300] width 78 height 16
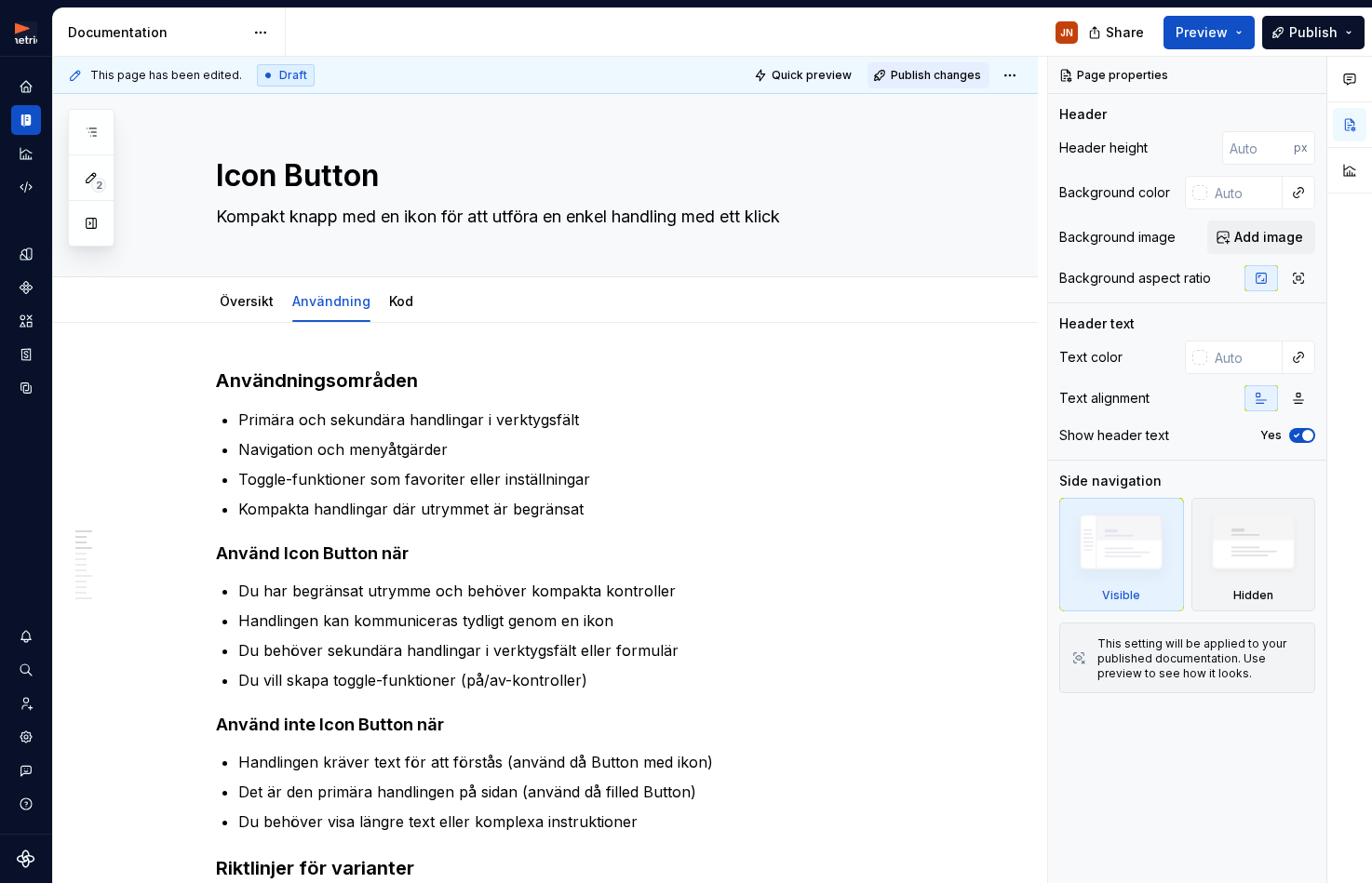
click at [923, 69] on span "Publish changes" at bounding box center [936, 75] width 90 height 15
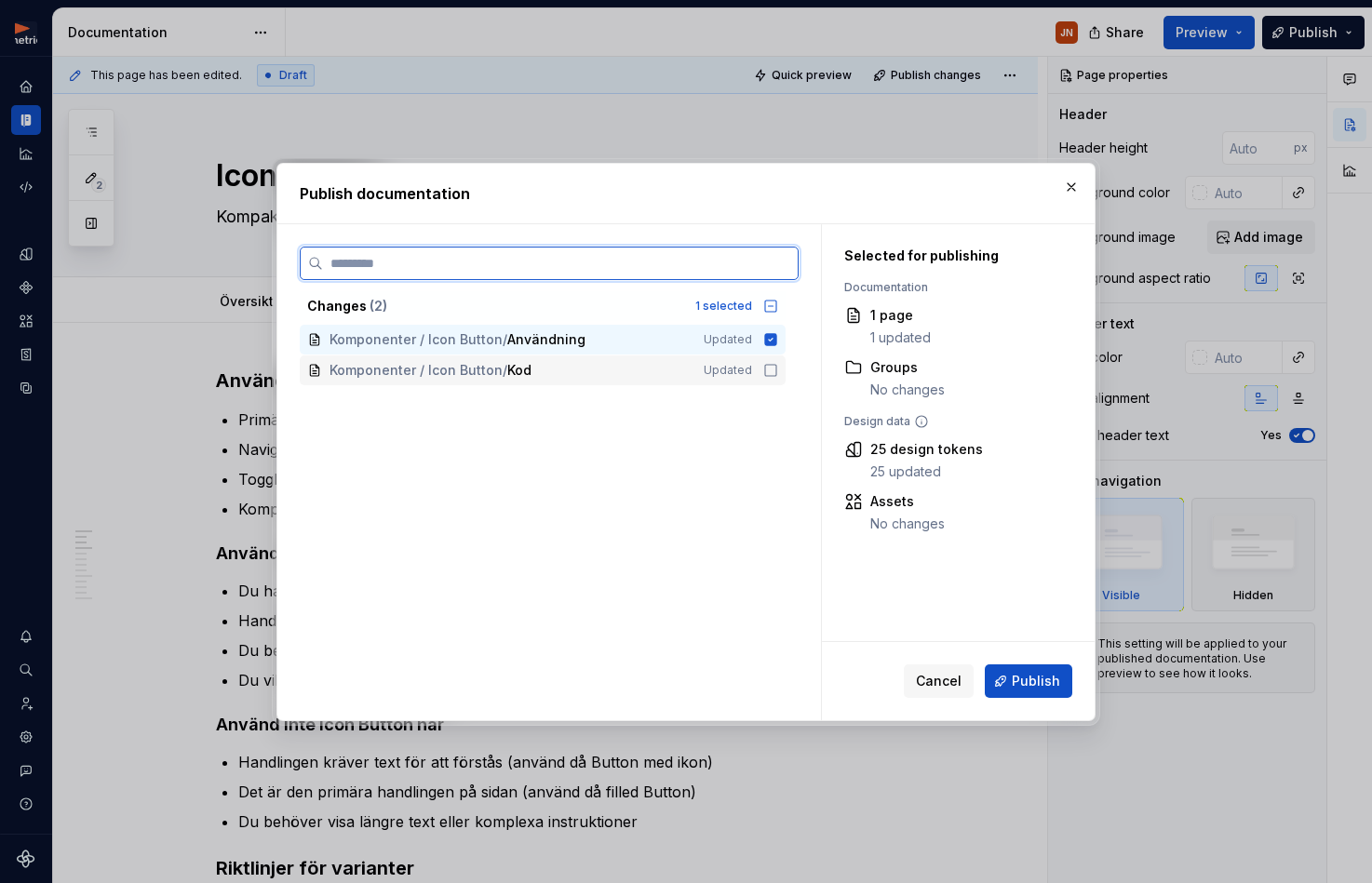
click at [778, 370] on icon at bounding box center [770, 371] width 15 height 15
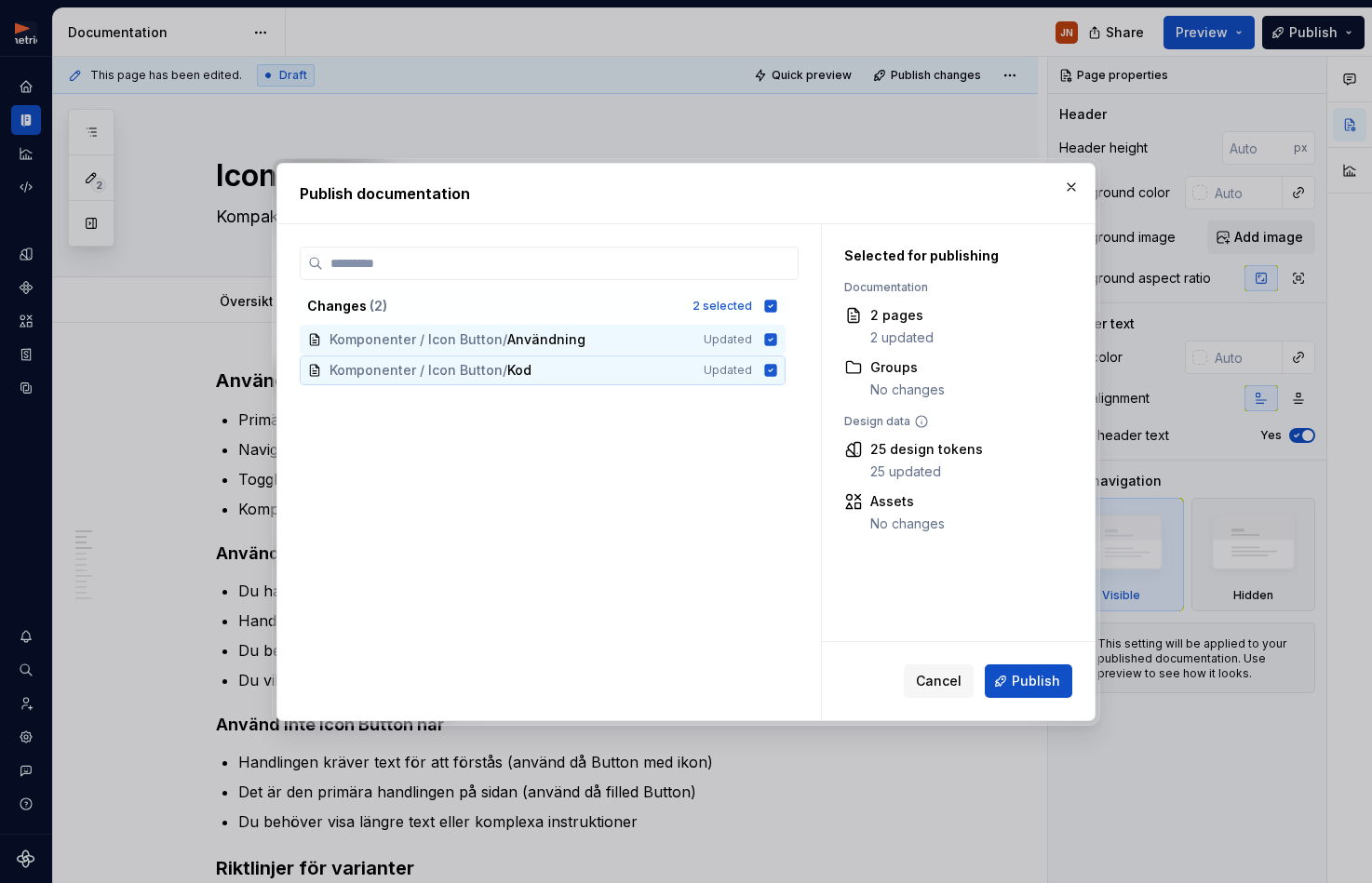
click at [1021, 688] on span "Publish" at bounding box center [1036, 681] width 49 height 19
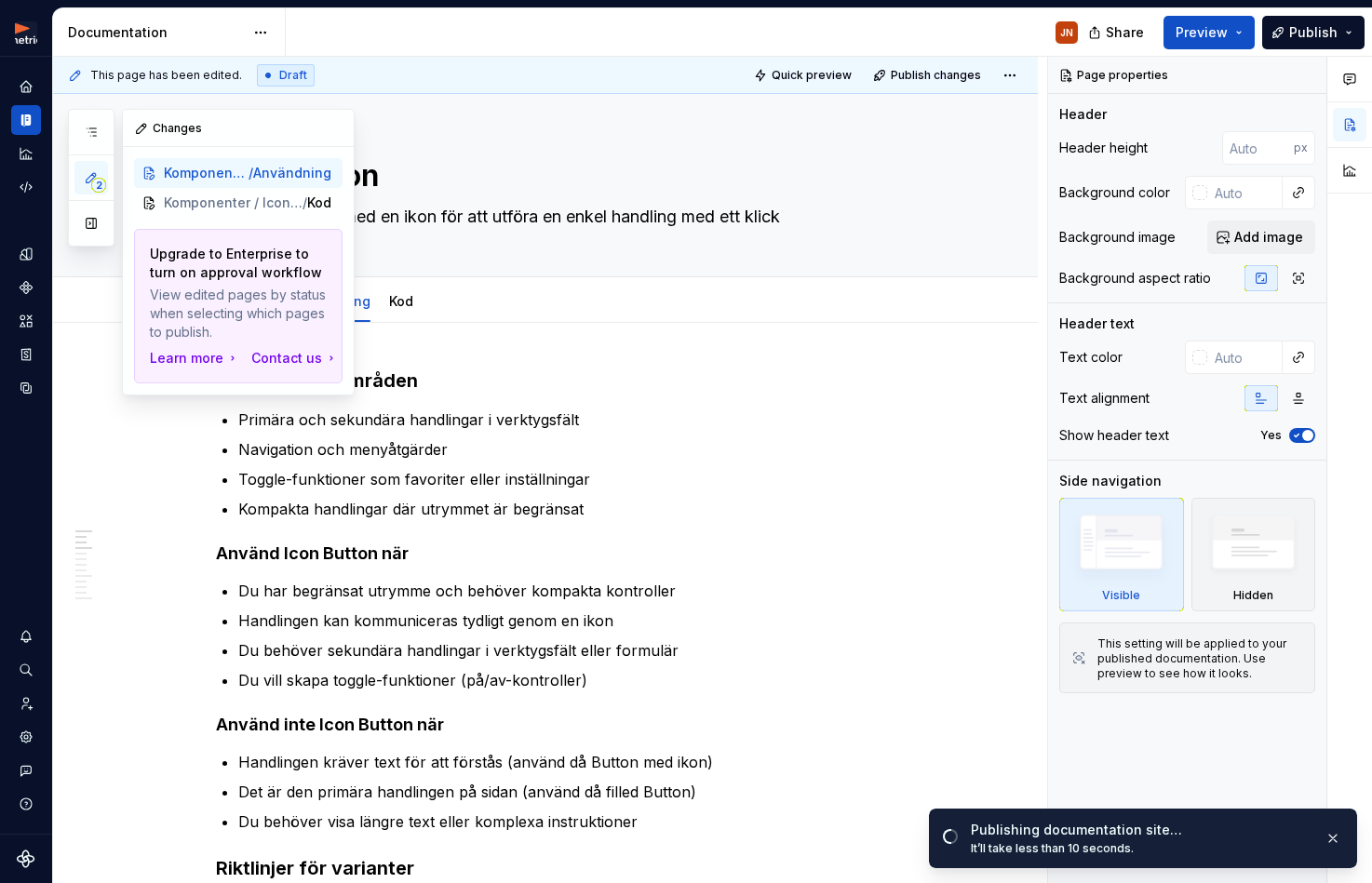
click at [109, 134] on div "2" at bounding box center [91, 177] width 47 height 138
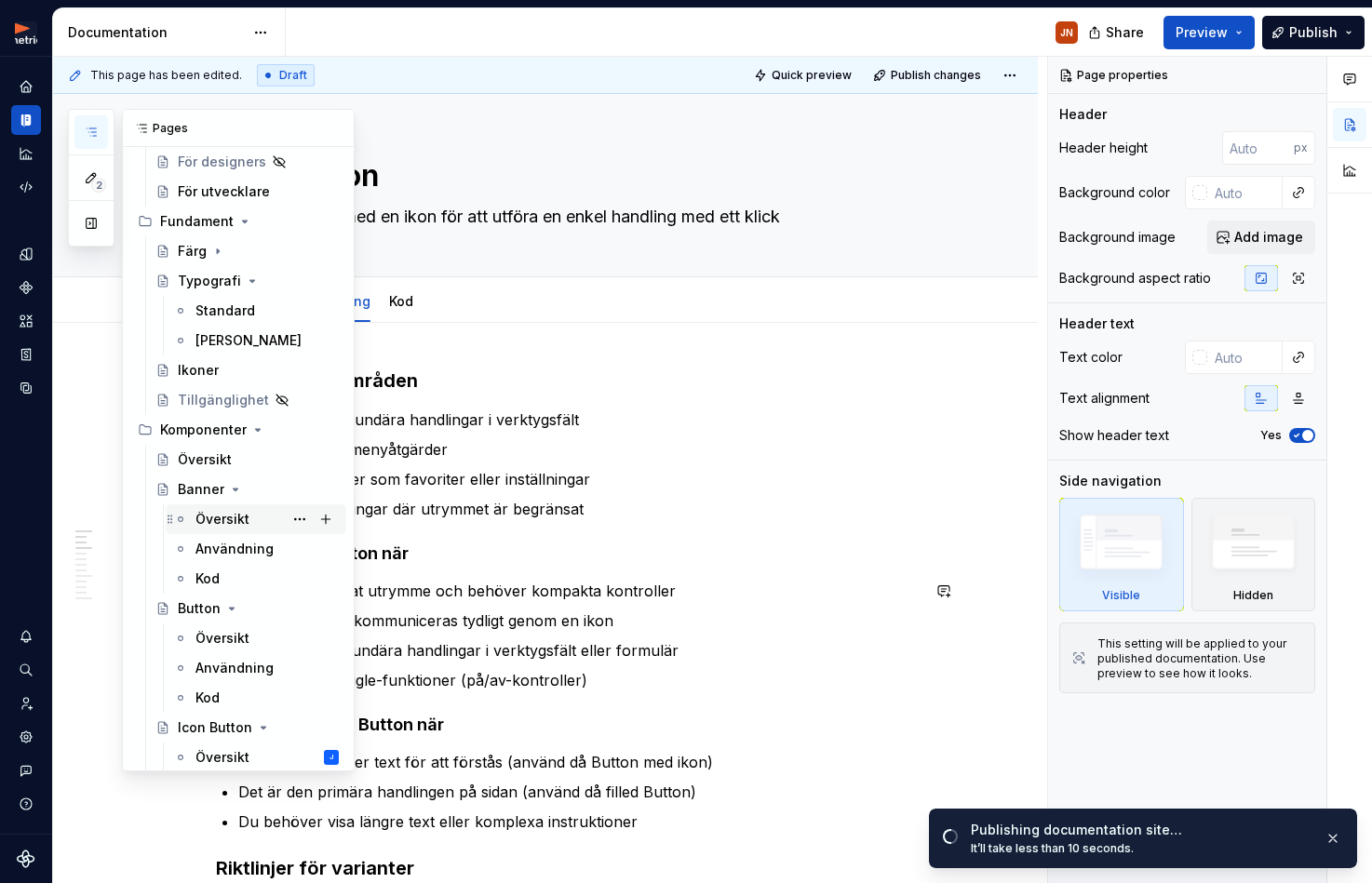
scroll to position [109, 0]
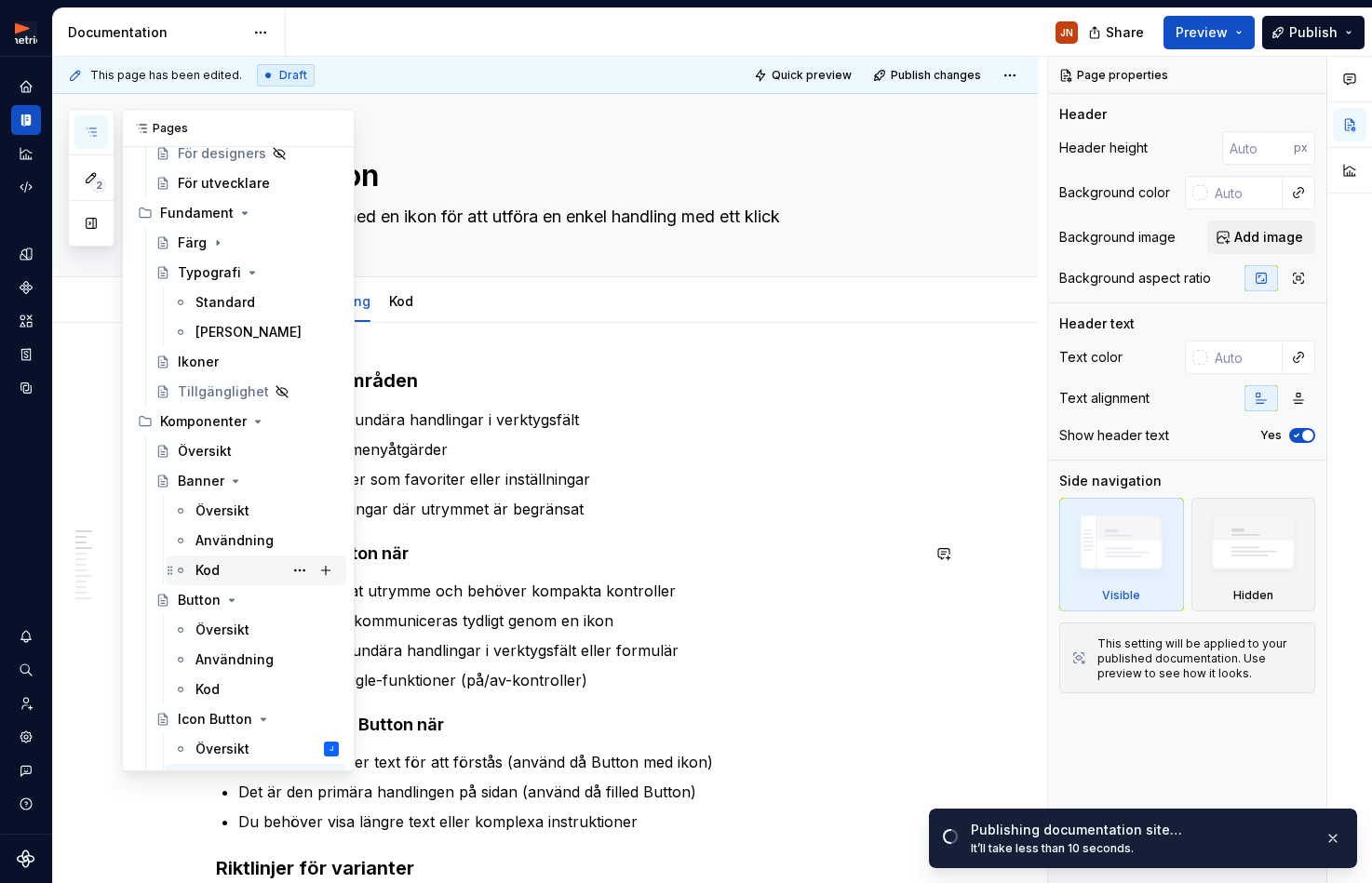
click at [217, 567] on div "Kod" at bounding box center [207, 571] width 24 height 19
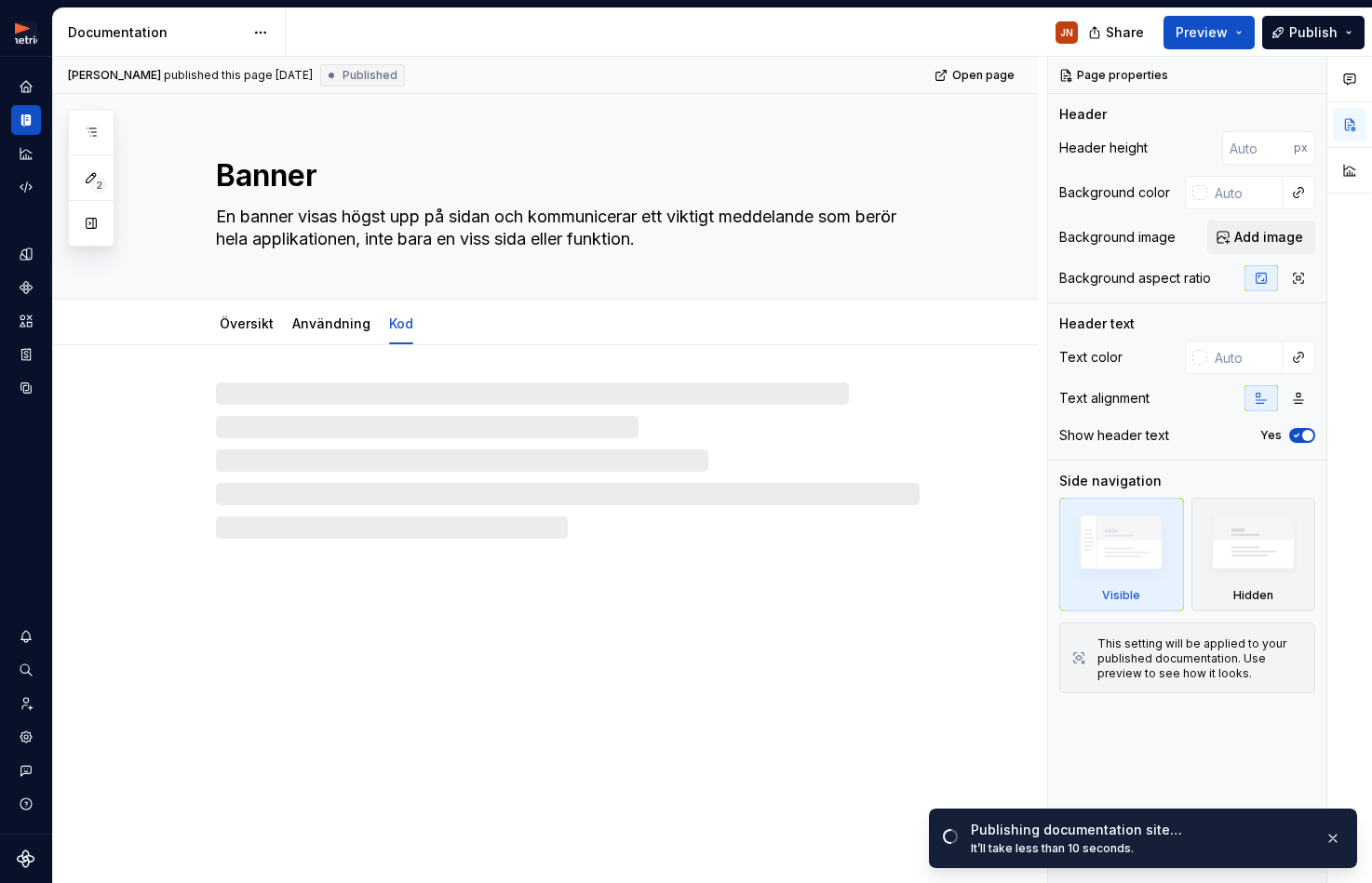
drag, startPoint x: 505, startPoint y: 442, endPoint x: 325, endPoint y: 396, distance: 185.8
click at [505, 442] on div at bounding box center [568, 461] width 704 height 157
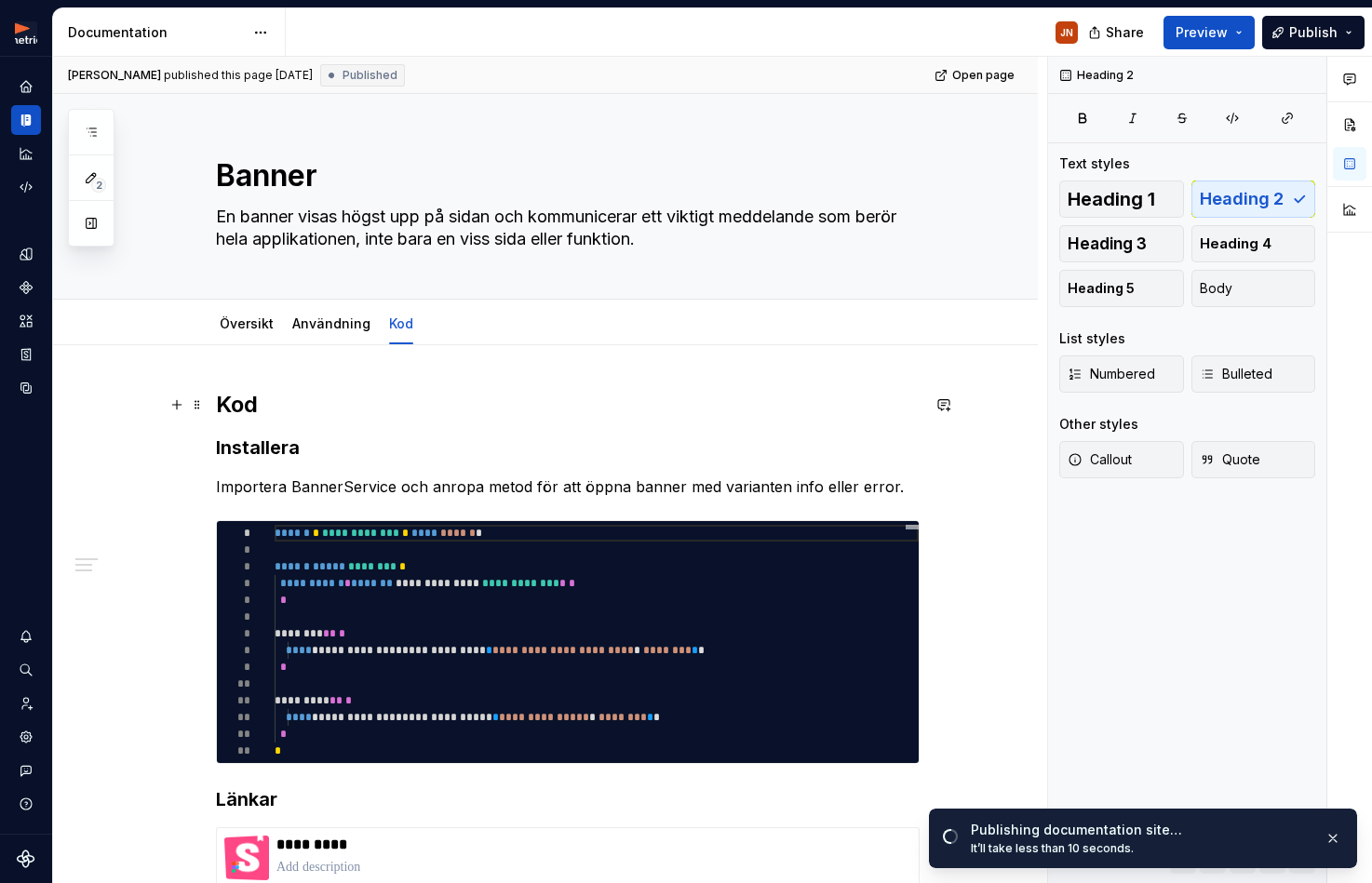
click at [245, 409] on h2 "Kod" at bounding box center [568, 404] width 704 height 30
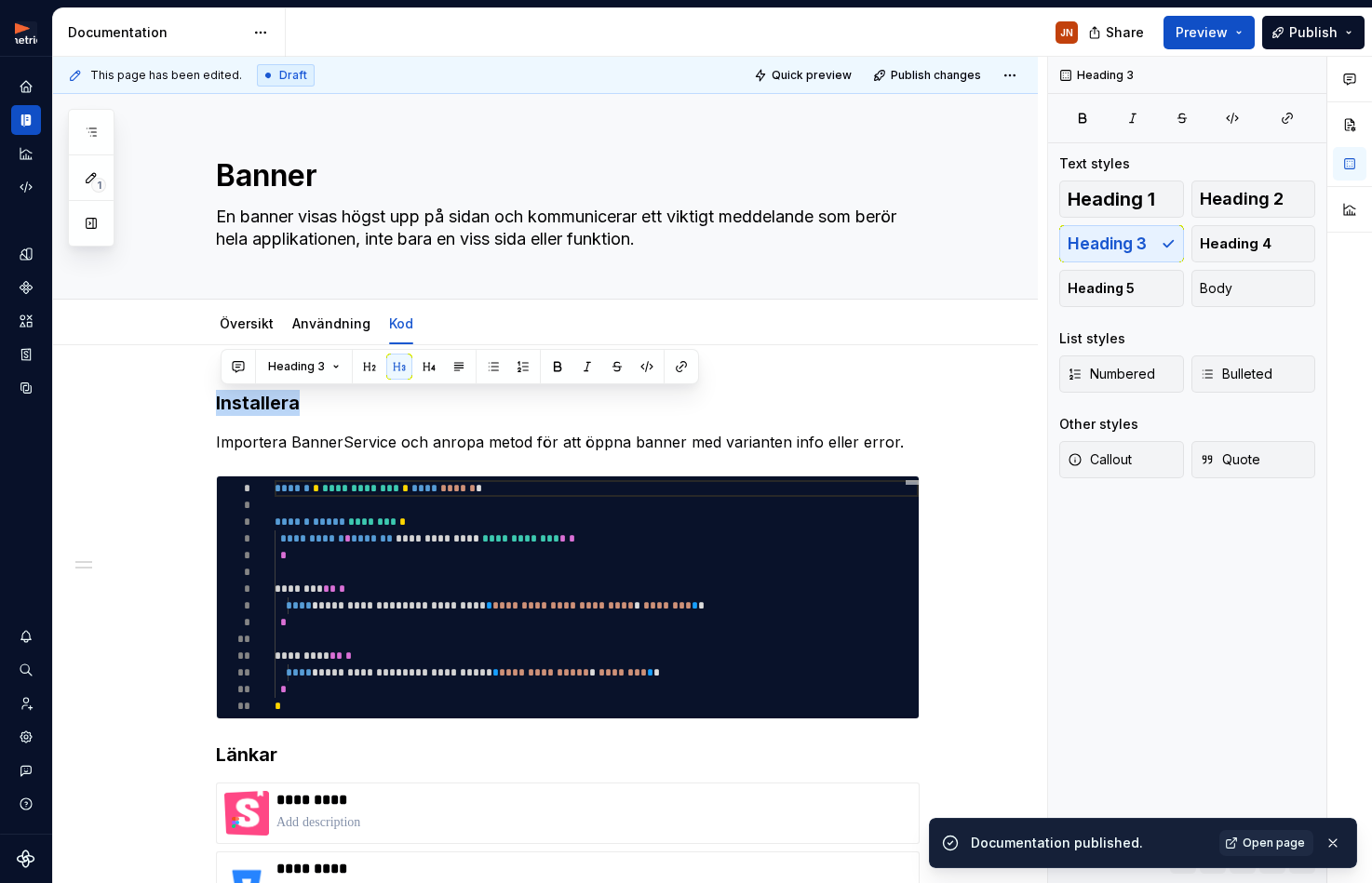
type textarea "*"
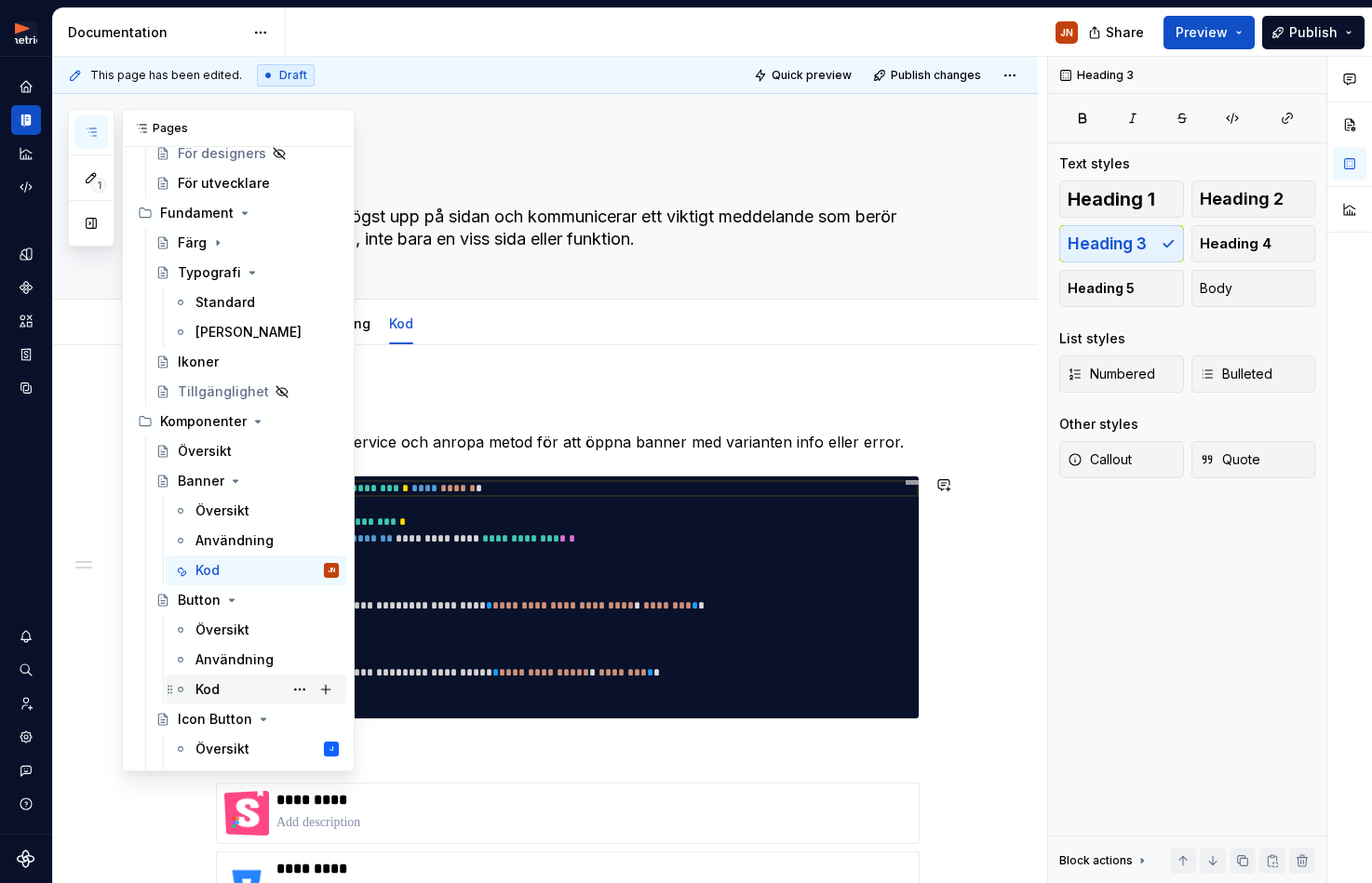
click at [247, 687] on div "Kod" at bounding box center [267, 690] width 144 height 26
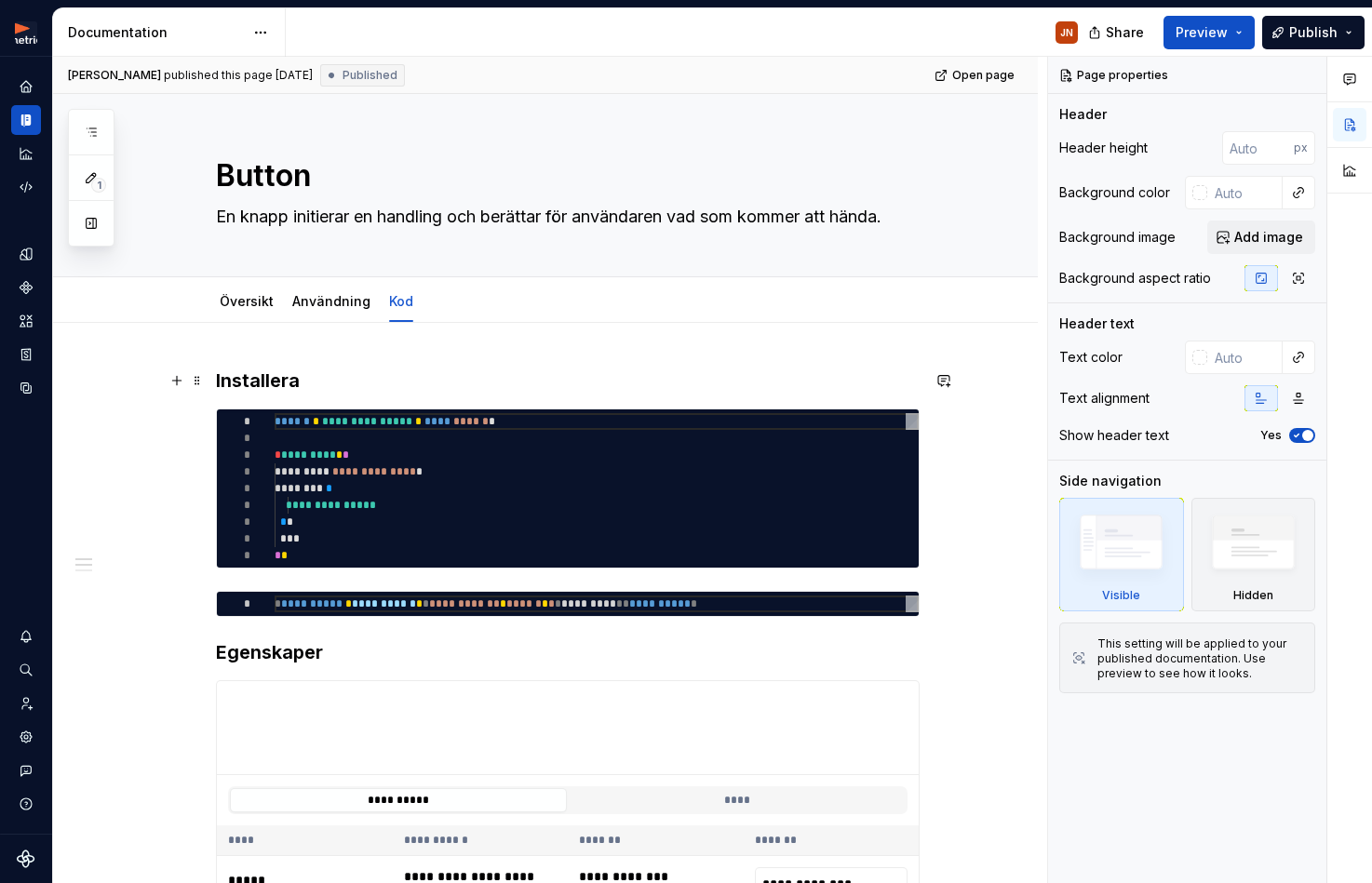
click at [261, 384] on h3 "Installera" at bounding box center [568, 381] width 704 height 26
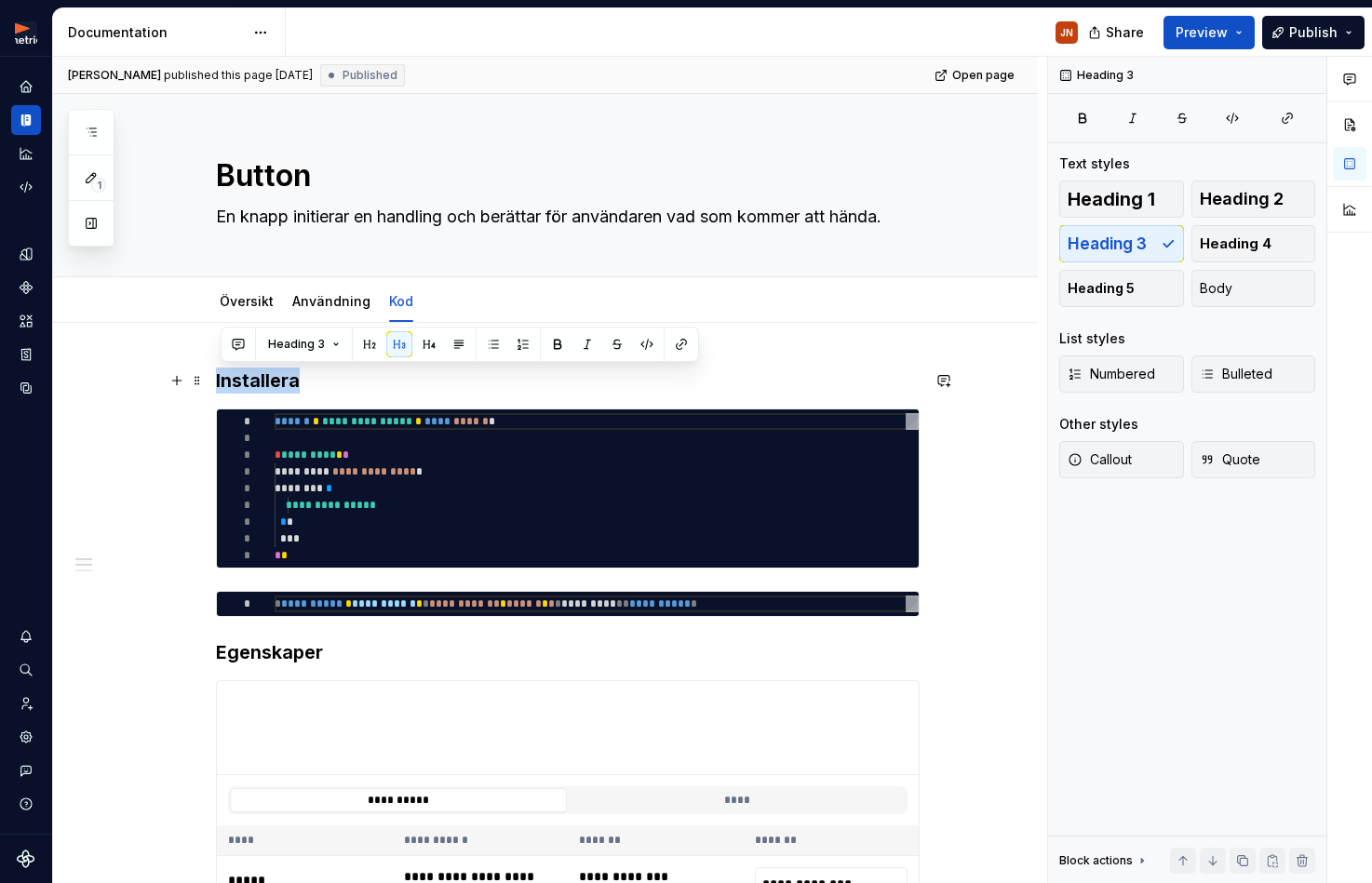
click at [261, 384] on h3 "Installera" at bounding box center [568, 381] width 704 height 26
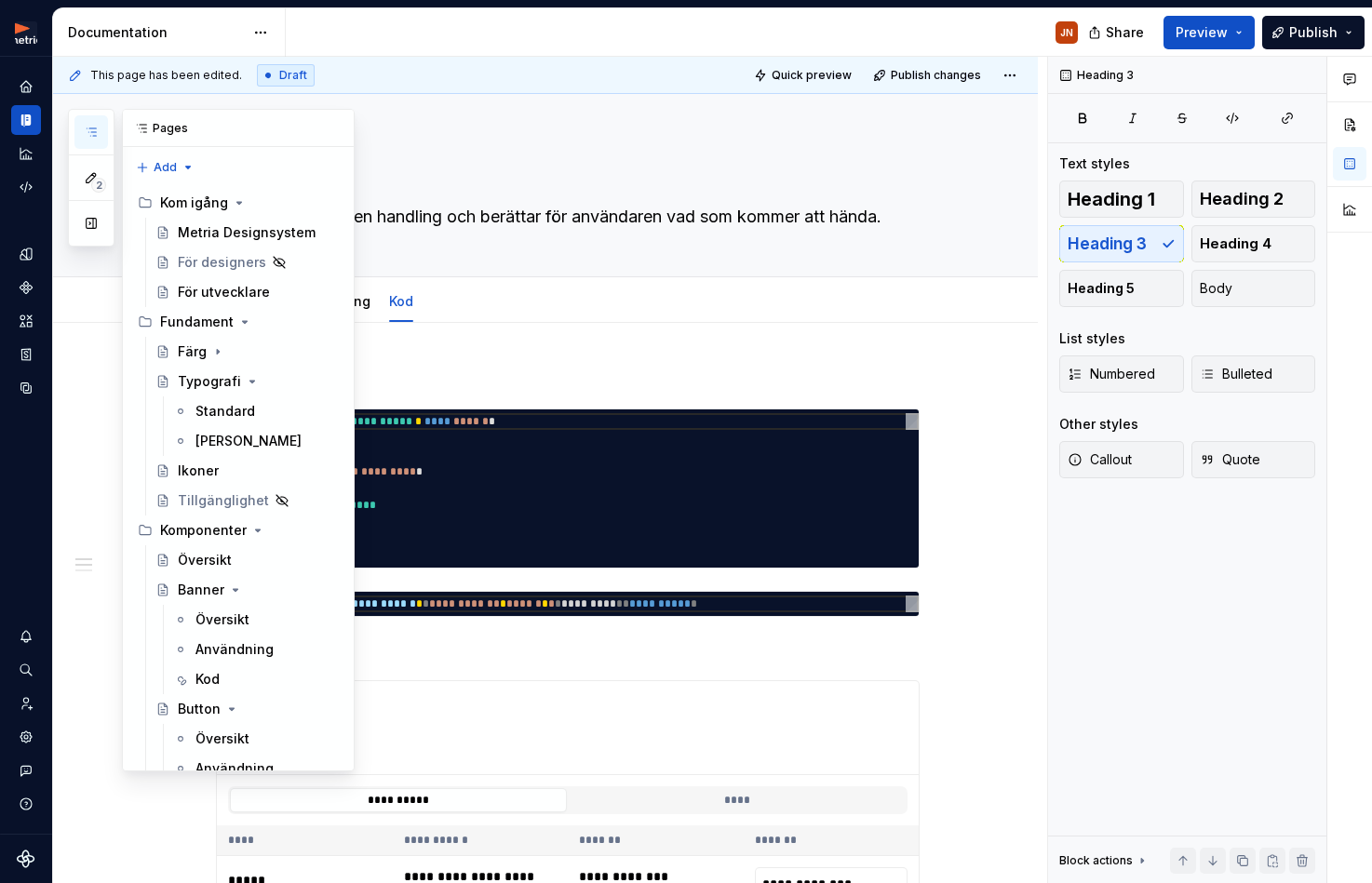
click at [99, 144] on button "button" at bounding box center [91, 132] width 34 height 34
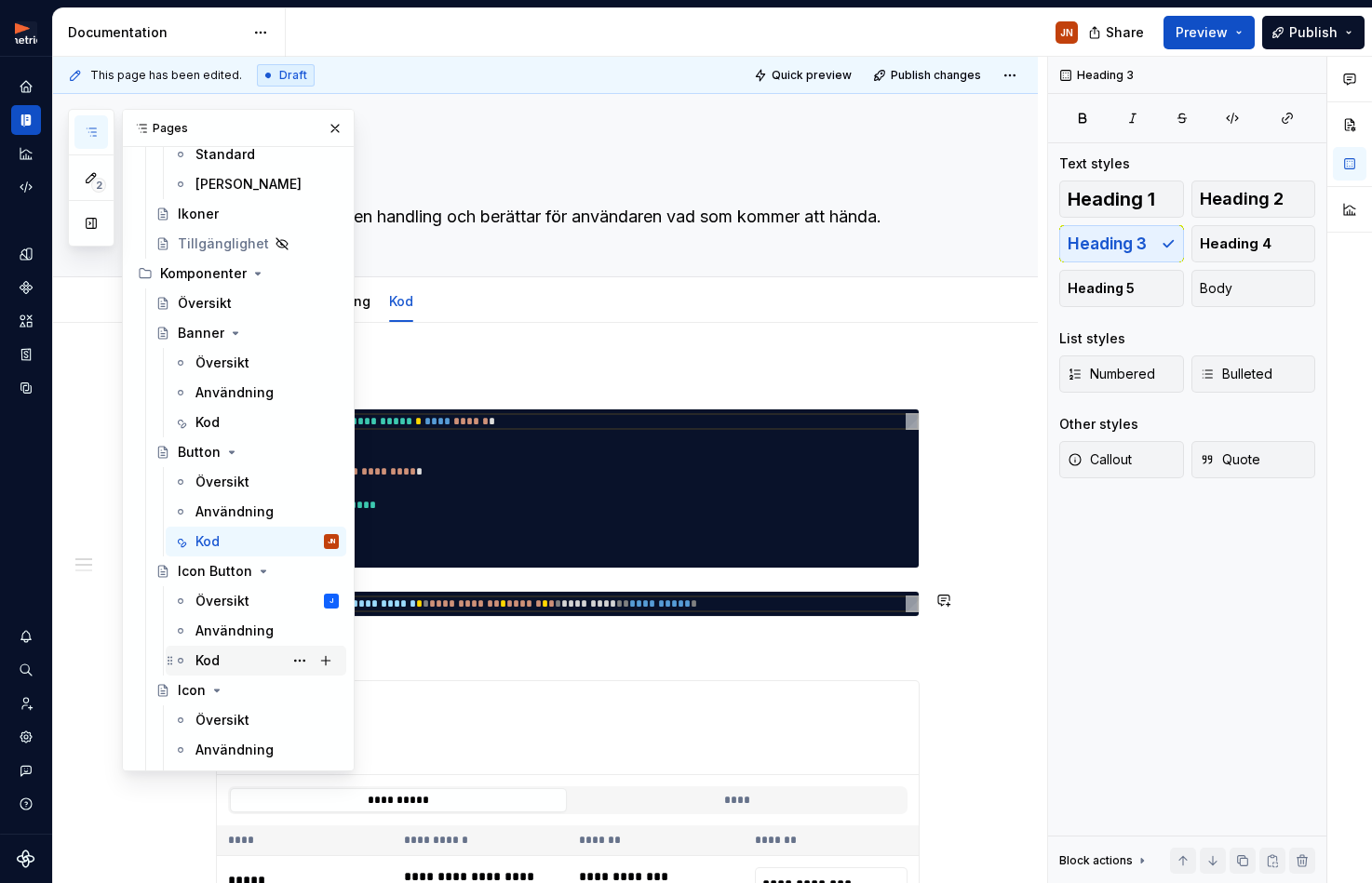
scroll to position [259, 0]
click at [249, 656] on div "Kod" at bounding box center [267, 659] width 144 height 26
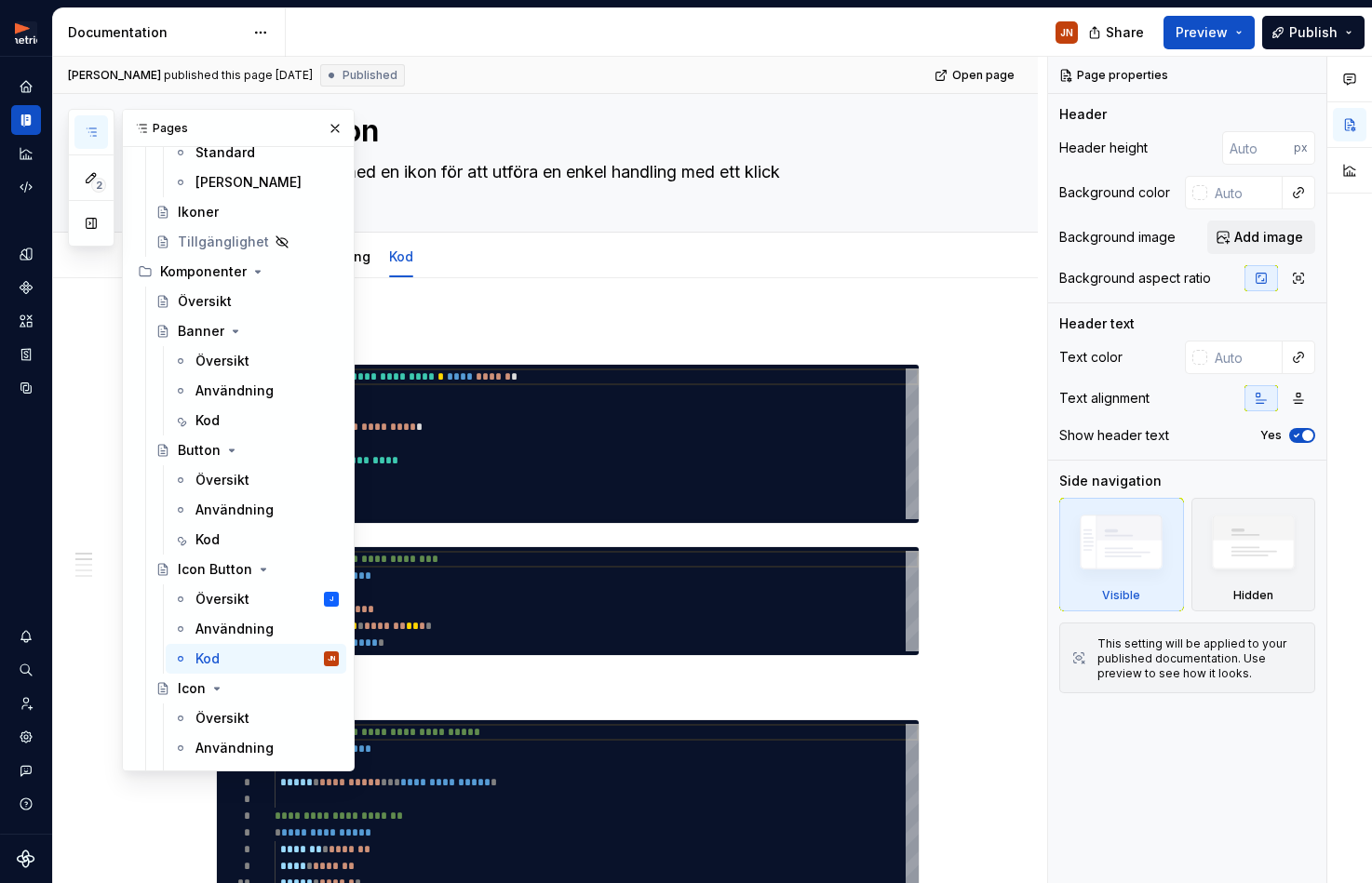
scroll to position [1, 0]
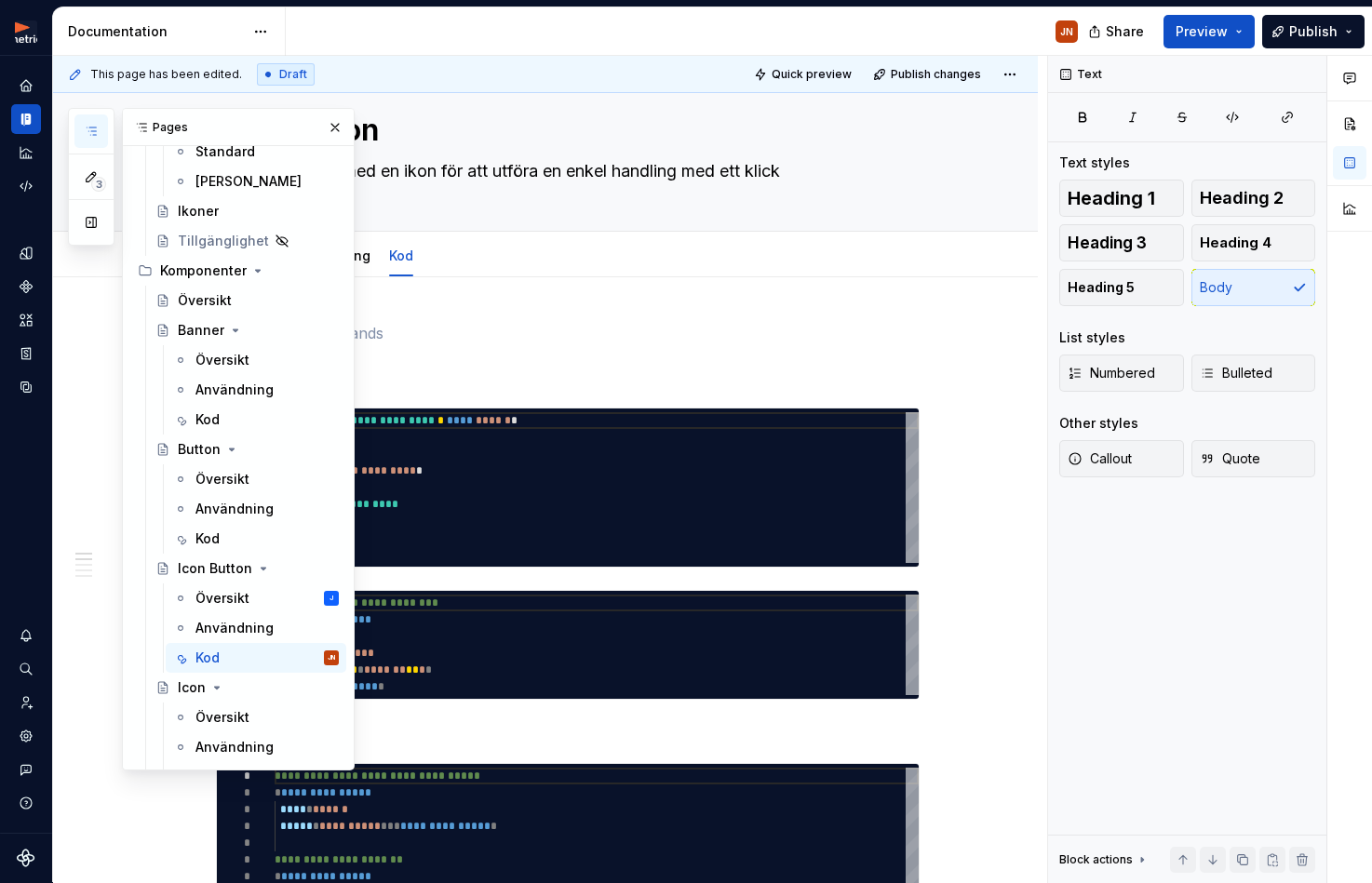
click at [91, 125] on icon "button" at bounding box center [91, 131] width 15 height 15
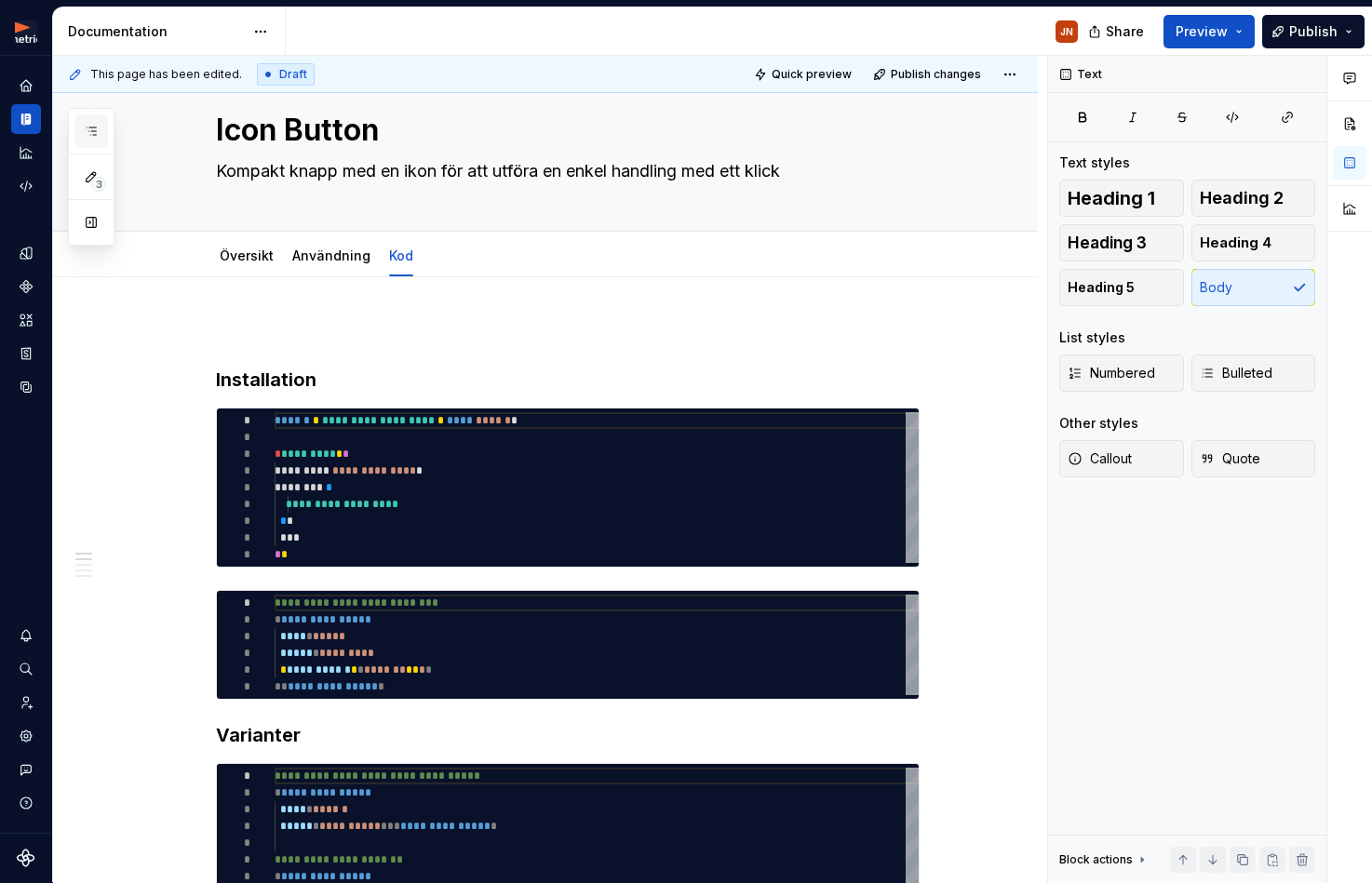
click at [91, 125] on icon "button" at bounding box center [91, 131] width 15 height 15
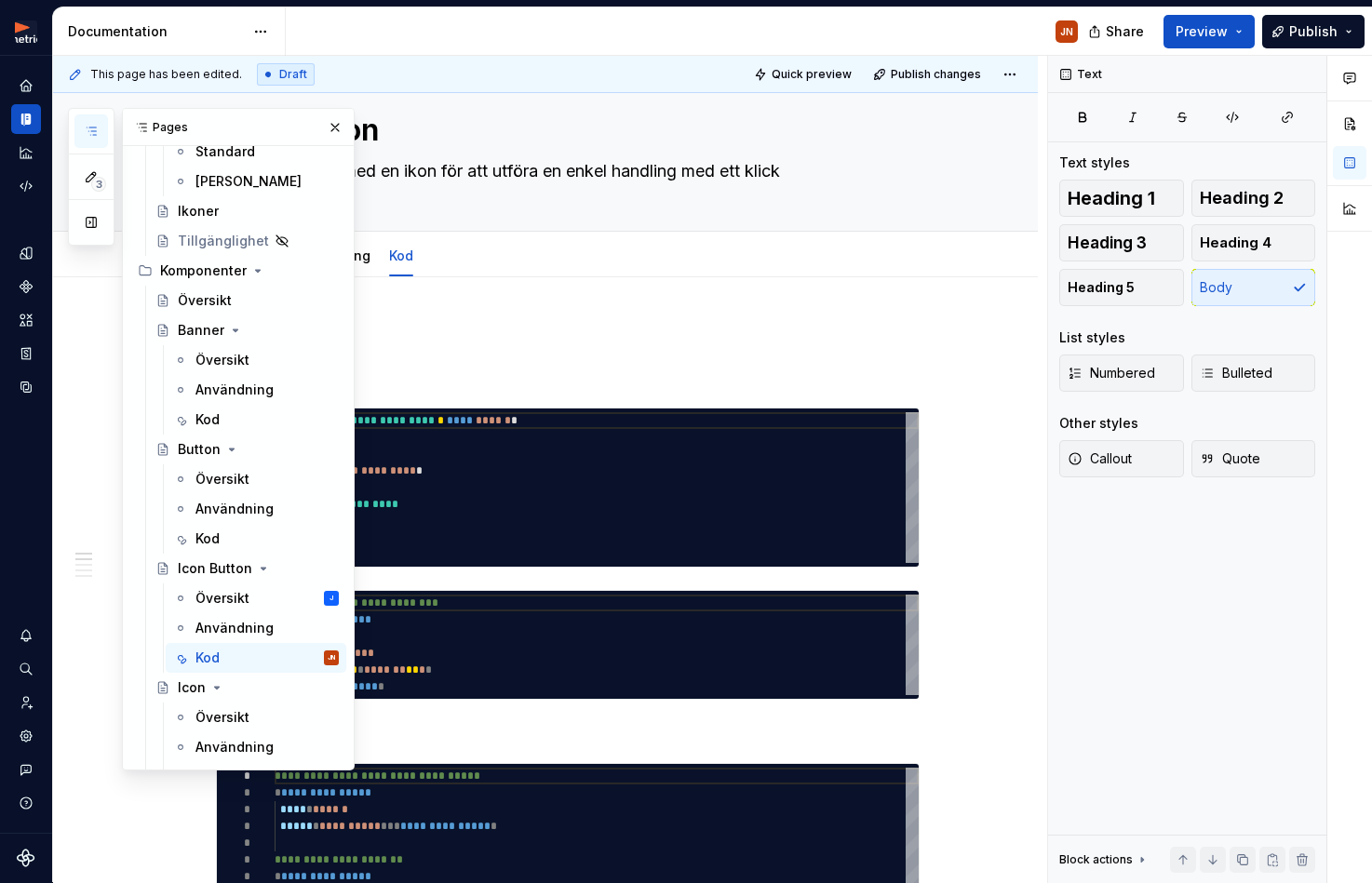
click at [91, 125] on icon "button" at bounding box center [91, 131] width 15 height 15
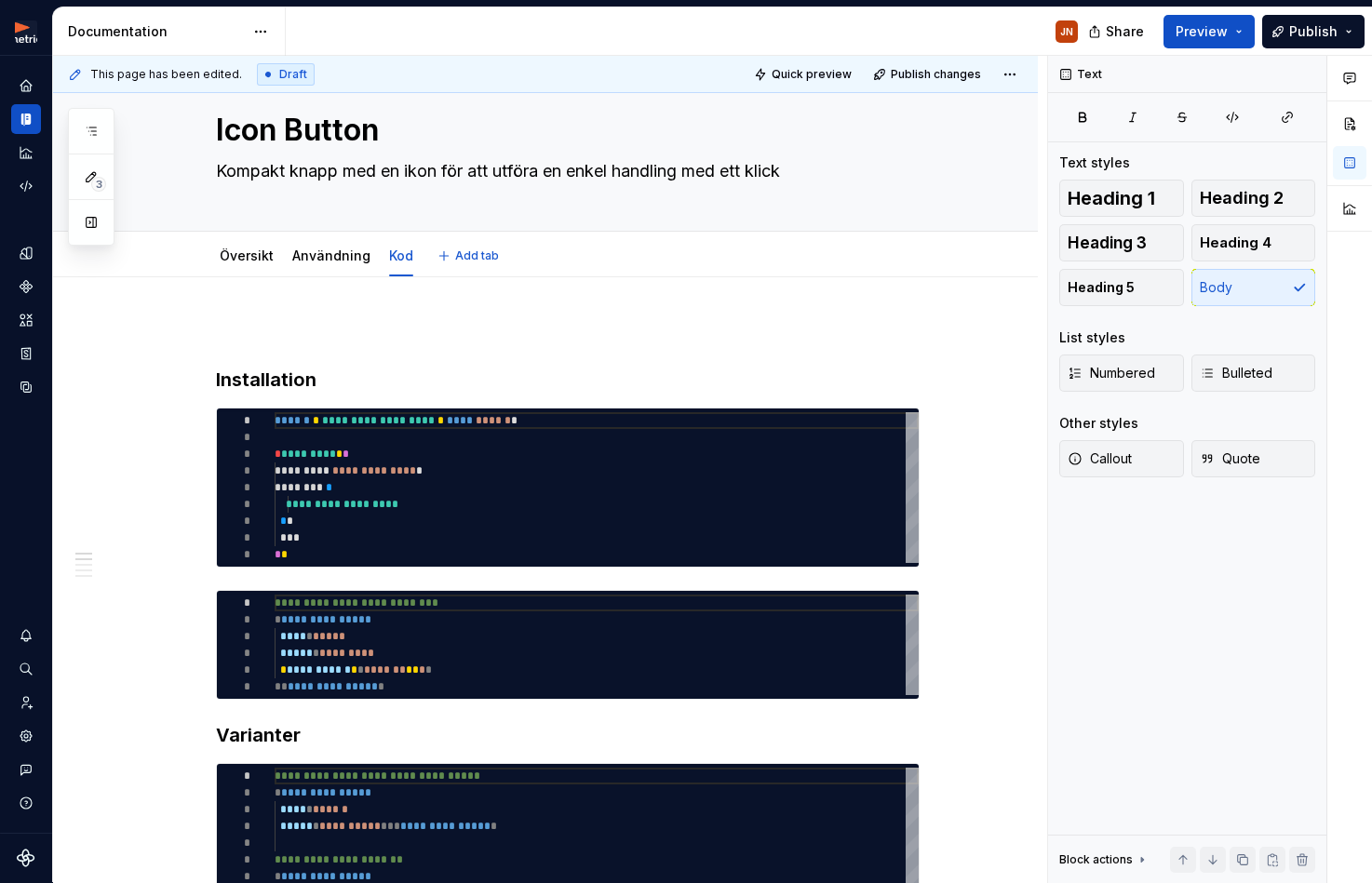
type textarea "*"
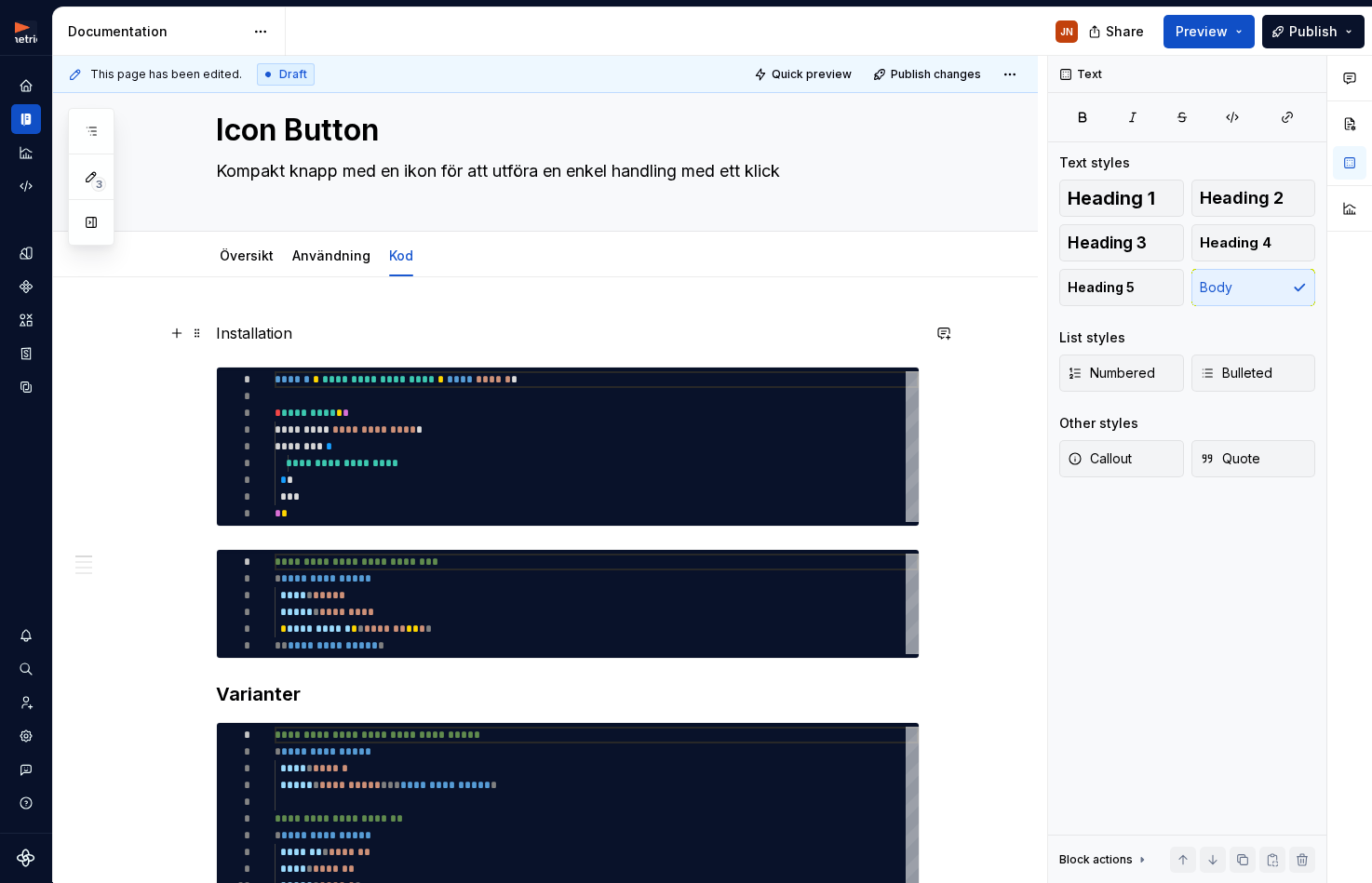
click at [282, 336] on p "Installation" at bounding box center [568, 333] width 704 height 23
click at [280, 337] on p "Installation" at bounding box center [568, 333] width 704 height 23
click at [274, 338] on p "Installation" at bounding box center [568, 333] width 704 height 23
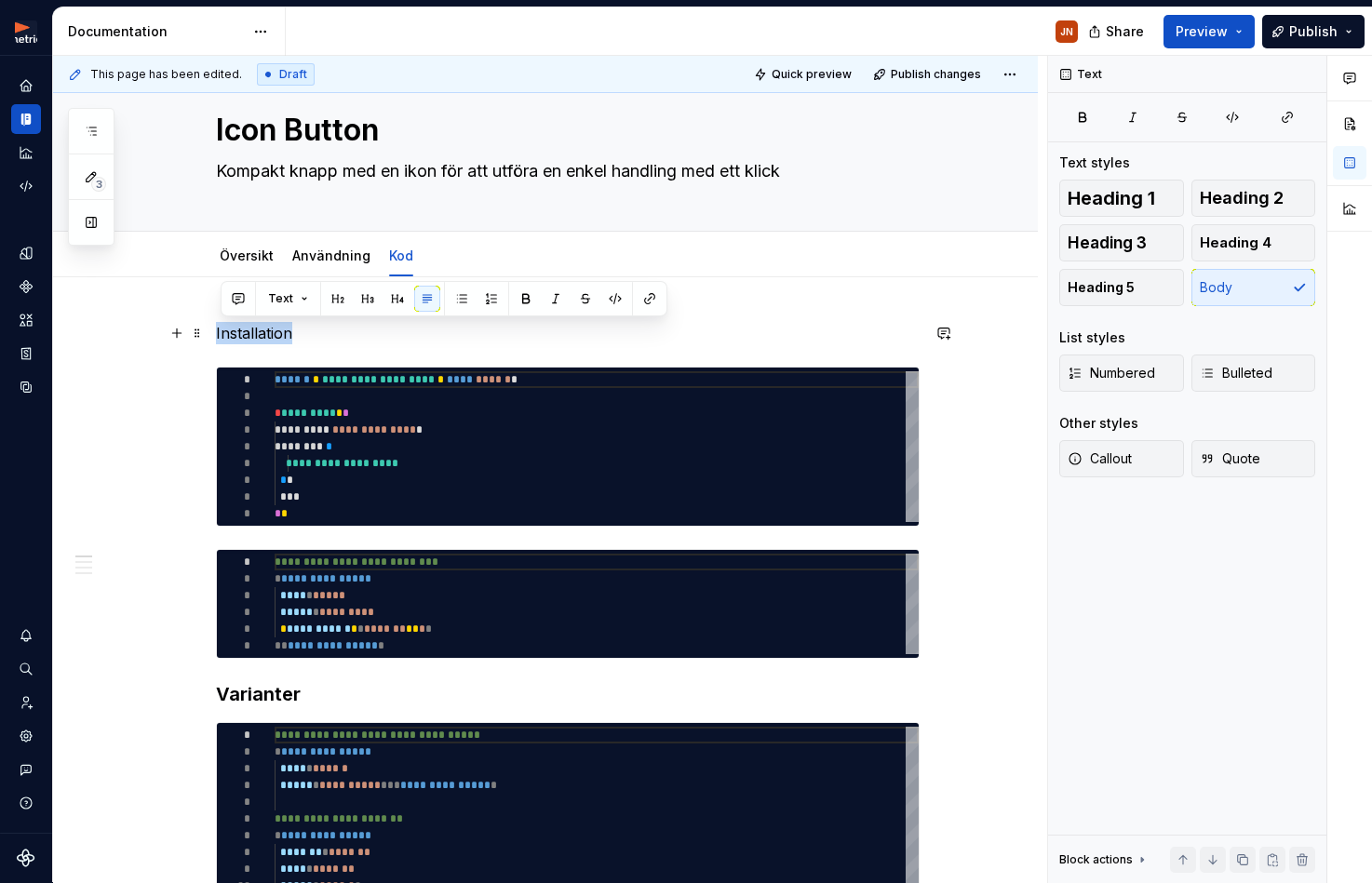
click at [274, 339] on p "Installation" at bounding box center [568, 333] width 704 height 23
click at [1125, 240] on span "Heading 3" at bounding box center [1106, 243] width 79 height 19
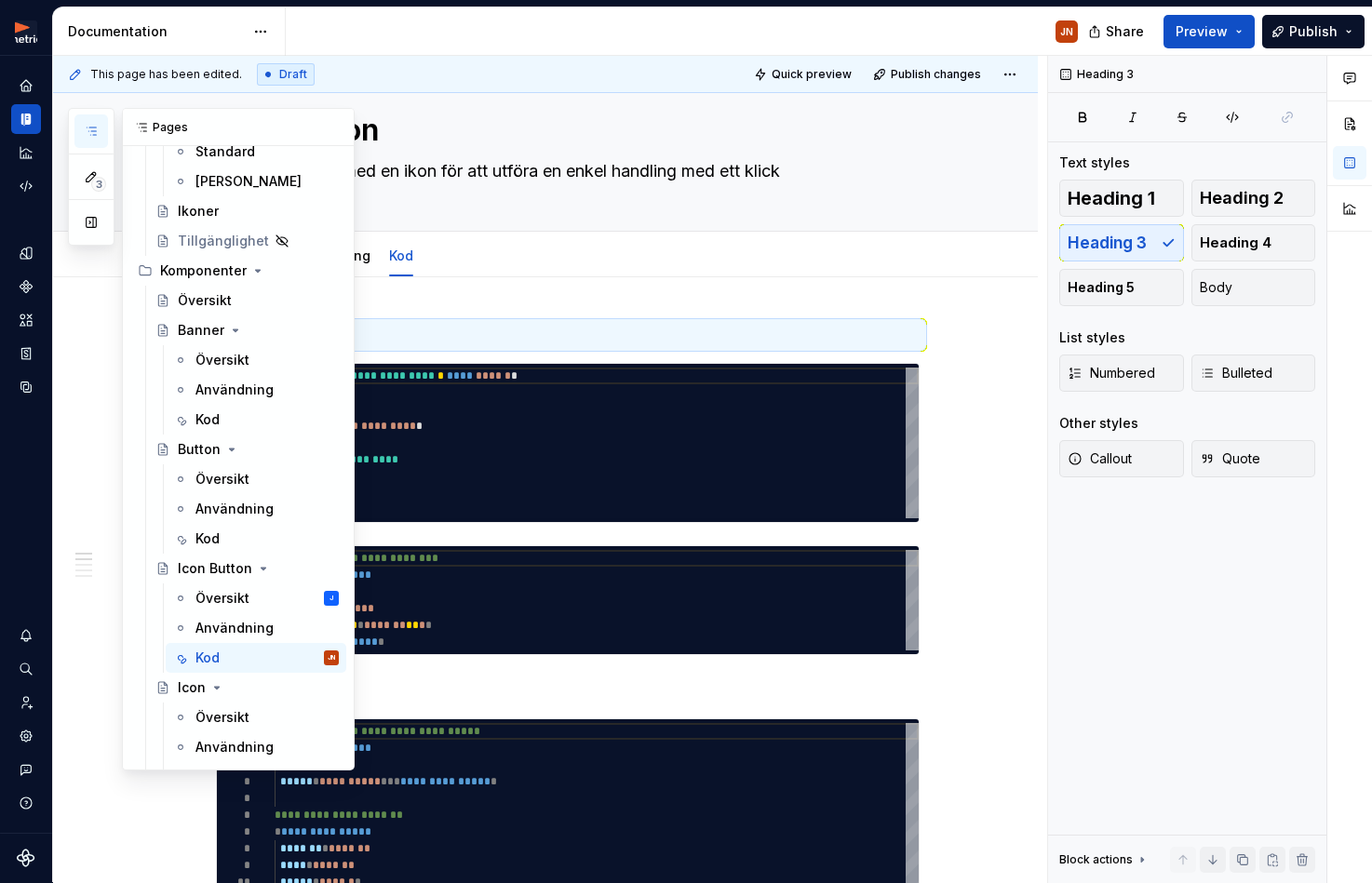
click at [97, 129] on icon "button" at bounding box center [91, 131] width 15 height 15
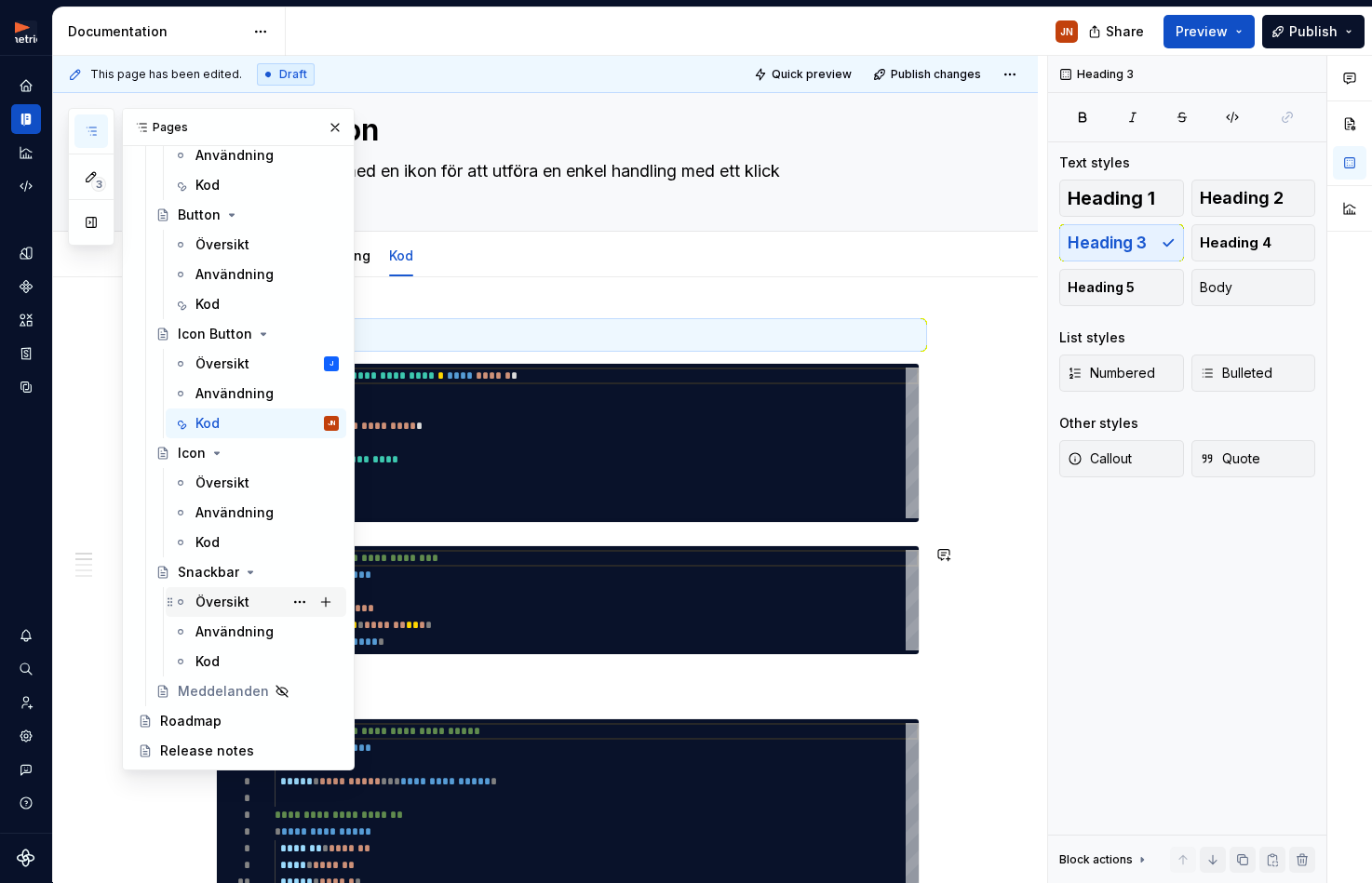
scroll to position [494, 0]
click at [243, 550] on div "Kod" at bounding box center [267, 542] width 144 height 26
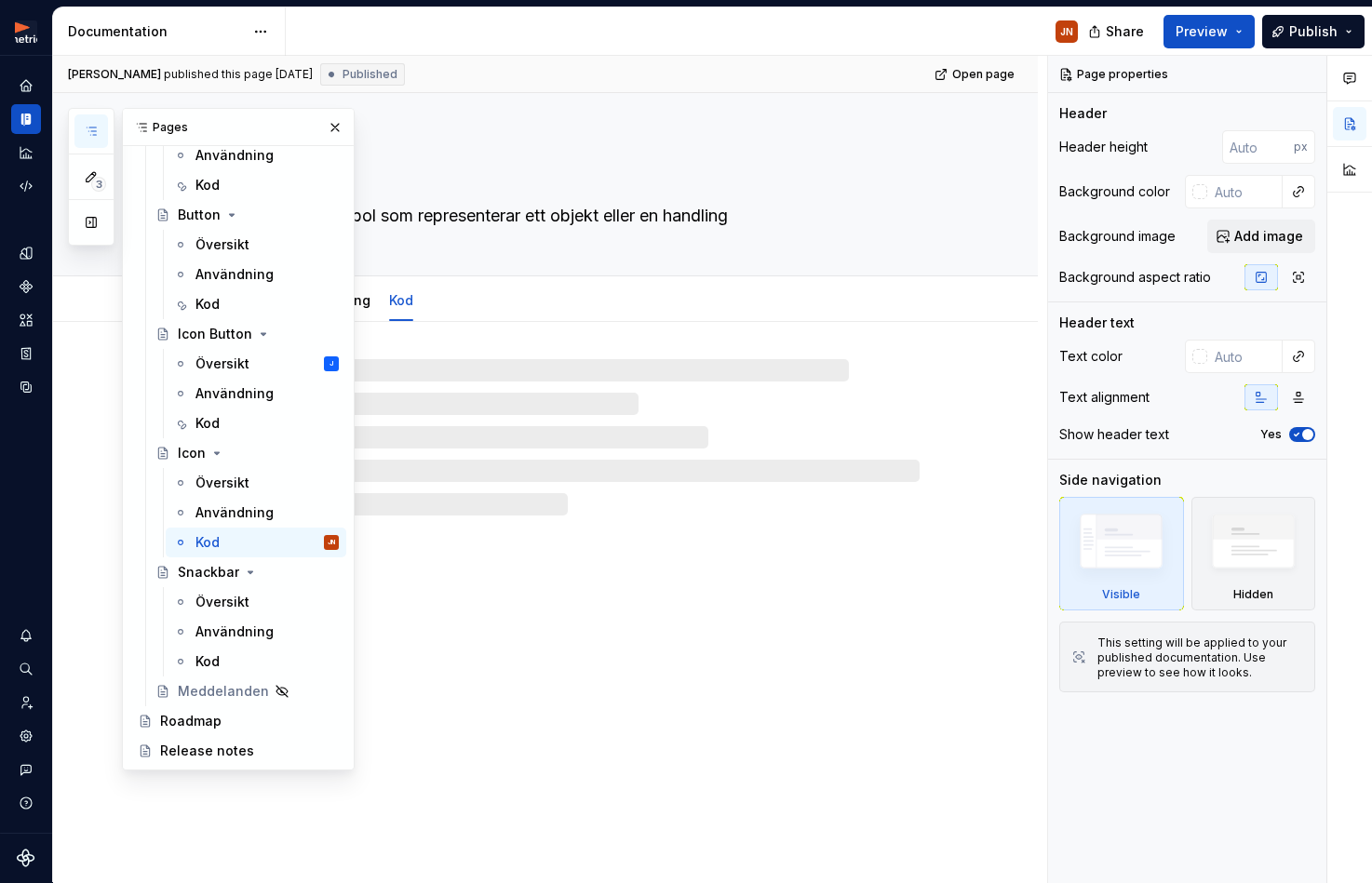
click at [83, 133] on button "button" at bounding box center [91, 131] width 34 height 34
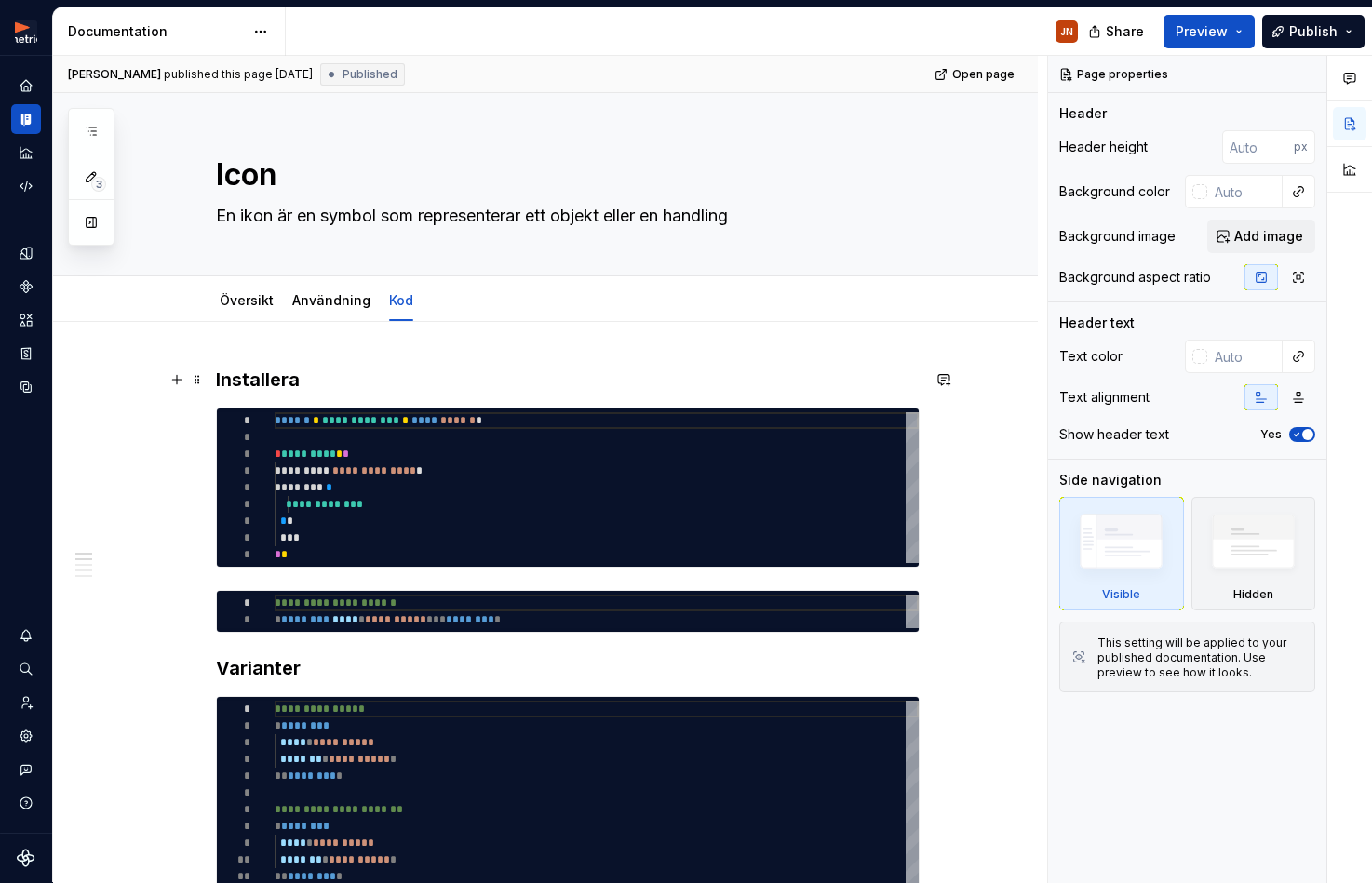
click at [280, 382] on h3 "Installera" at bounding box center [568, 380] width 704 height 26
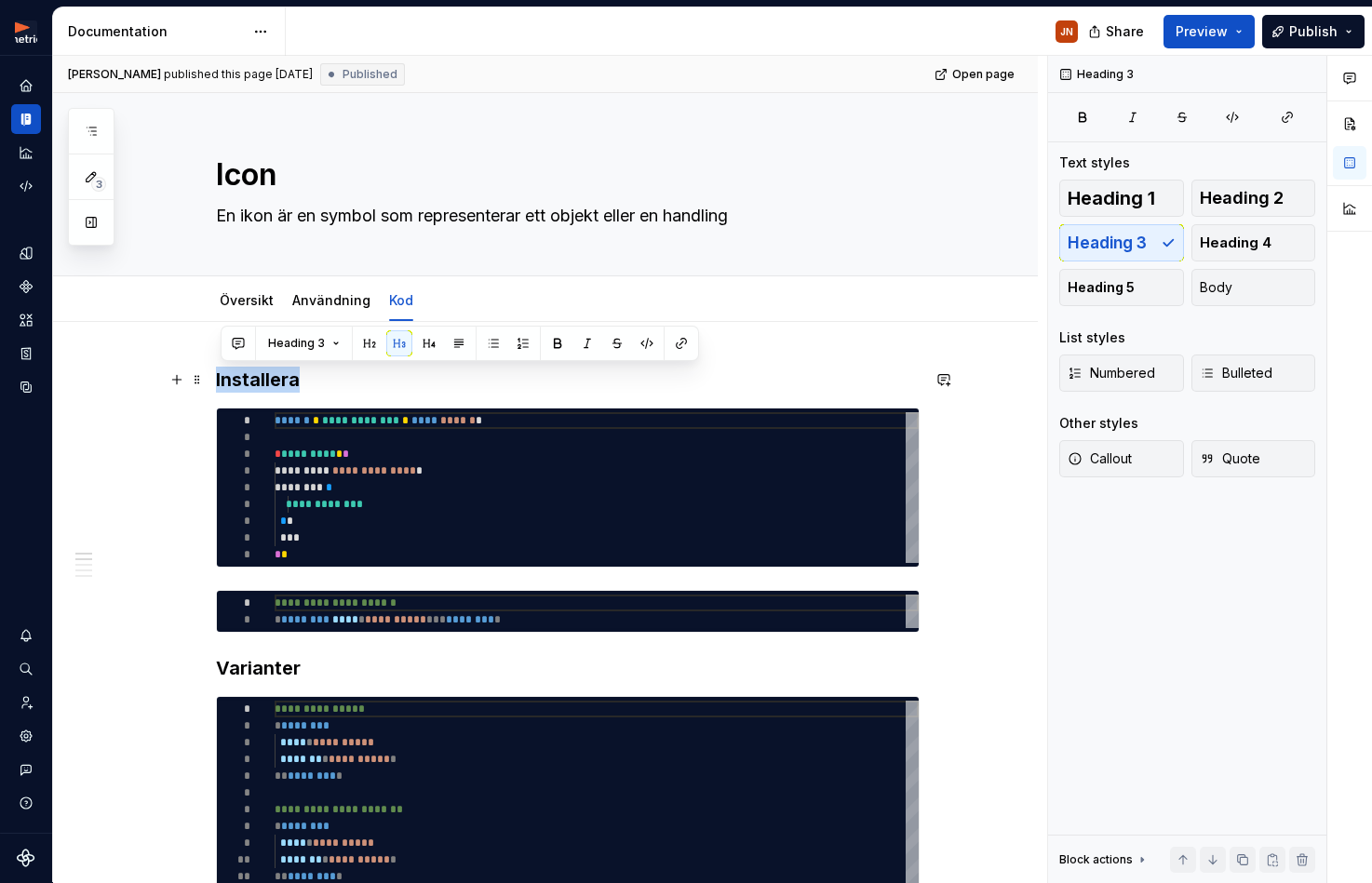
click at [280, 382] on h3 "Installera" at bounding box center [568, 380] width 704 height 26
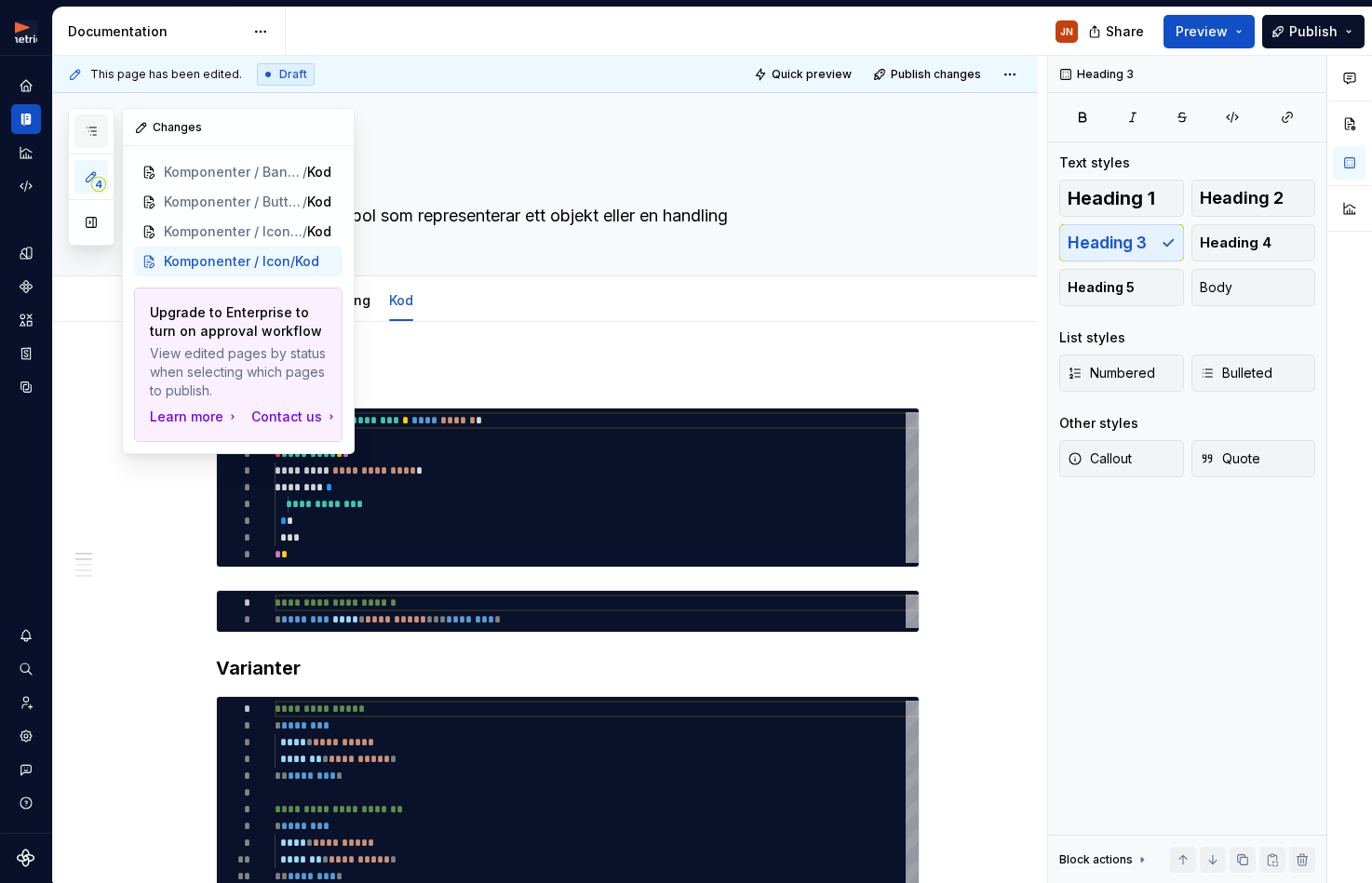
click at [92, 139] on button "button" at bounding box center [91, 131] width 34 height 34
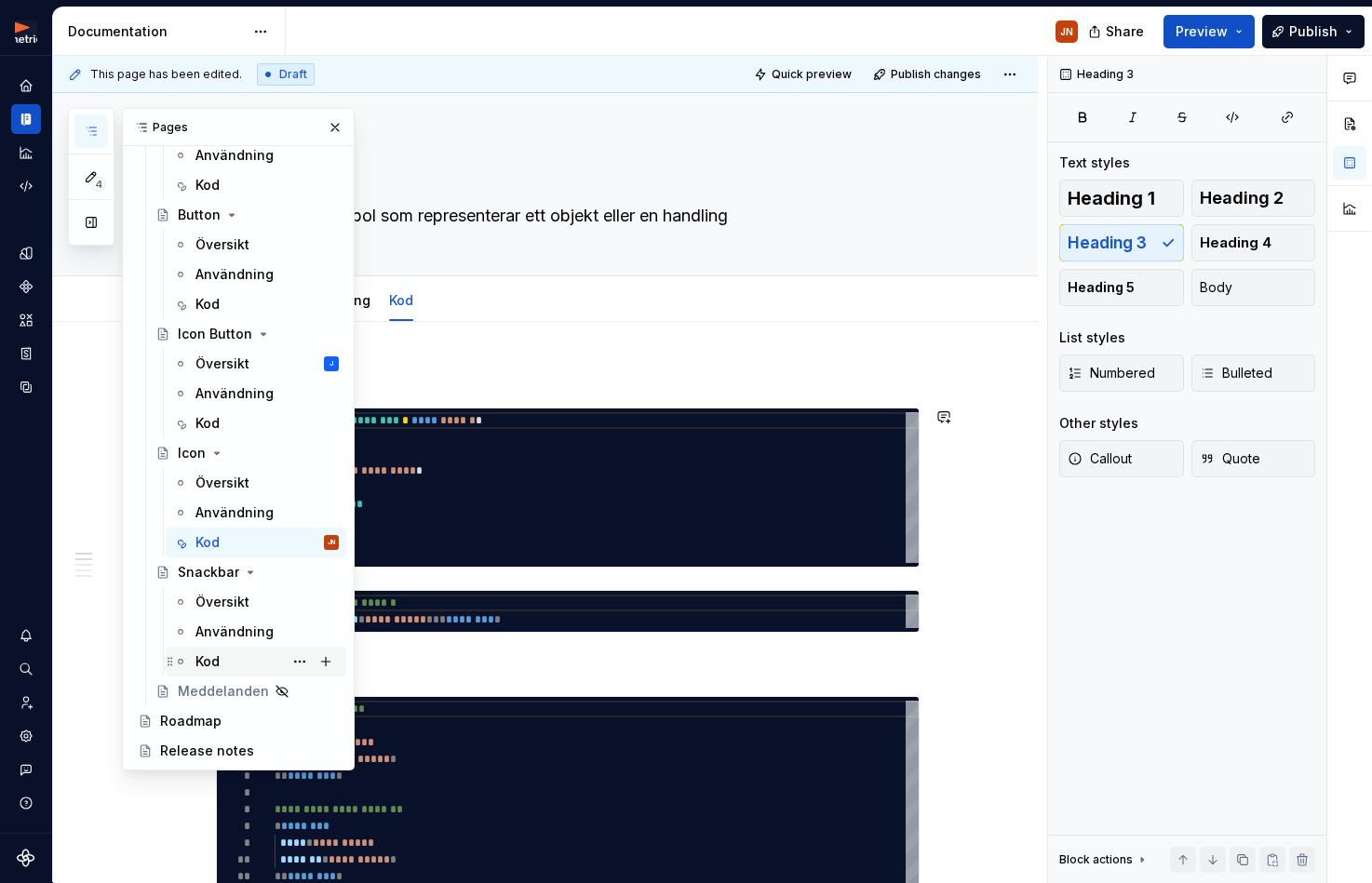
scroll to position [494, 0]
drag, startPoint x: 236, startPoint y: 662, endPoint x: 261, endPoint y: 650, distance: 27.7
click at [236, 662] on div "Kod" at bounding box center [267, 662] width 144 height 26
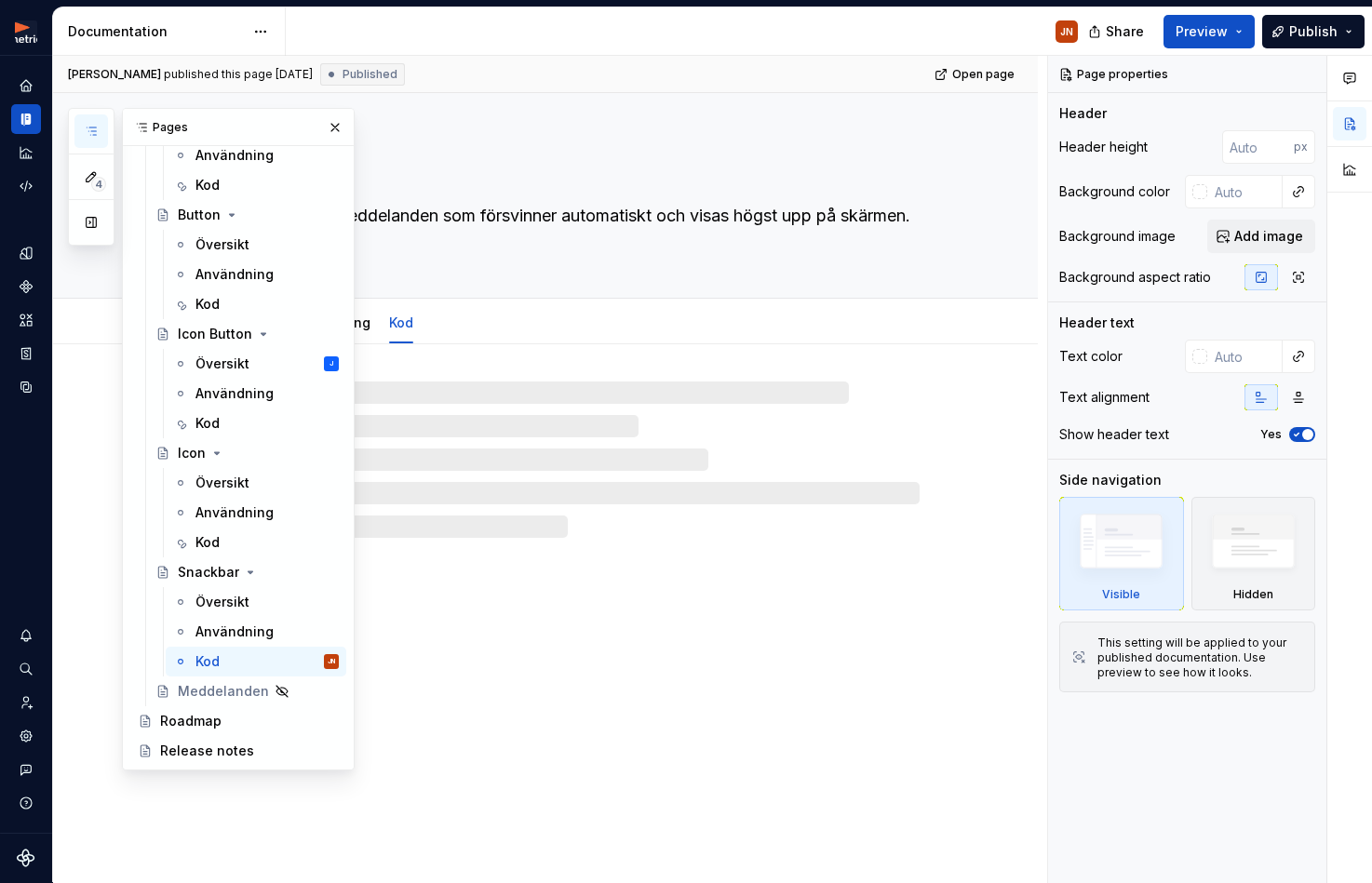
click at [88, 129] on icon "button" at bounding box center [91, 131] width 15 height 15
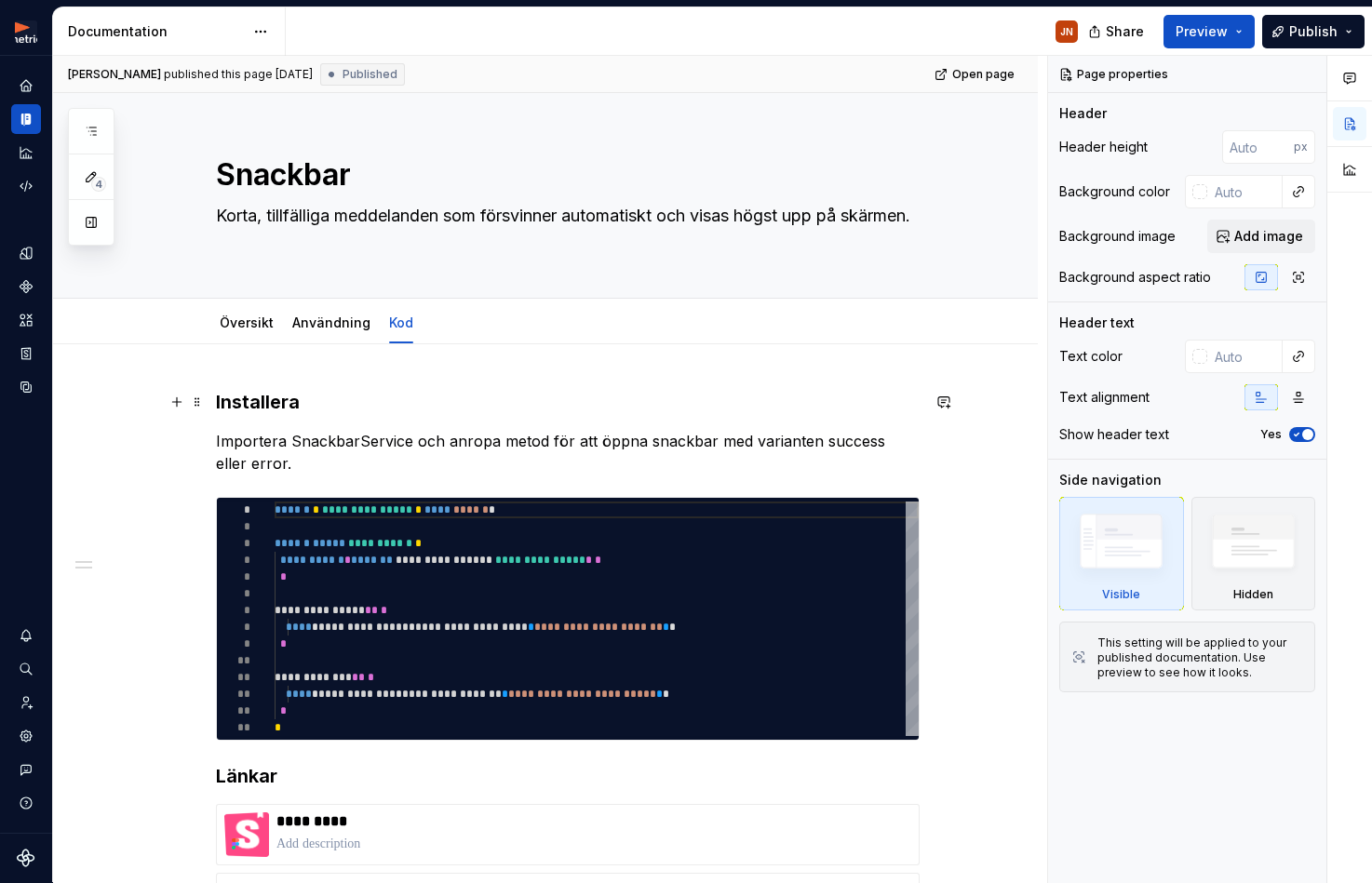
click at [254, 391] on h3 "Installera" at bounding box center [568, 402] width 704 height 26
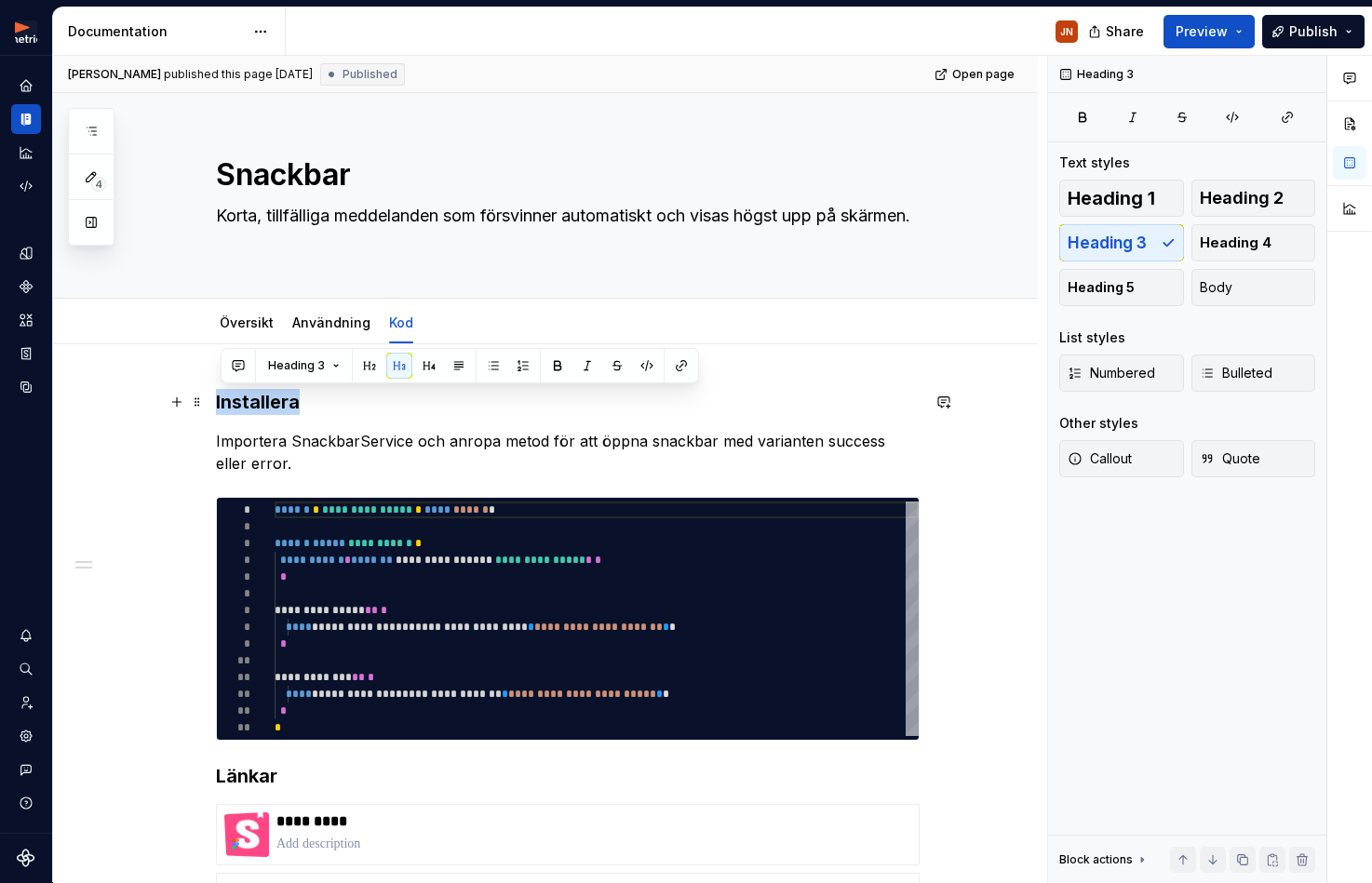
click at [254, 391] on h3 "Installera" at bounding box center [568, 402] width 704 height 26
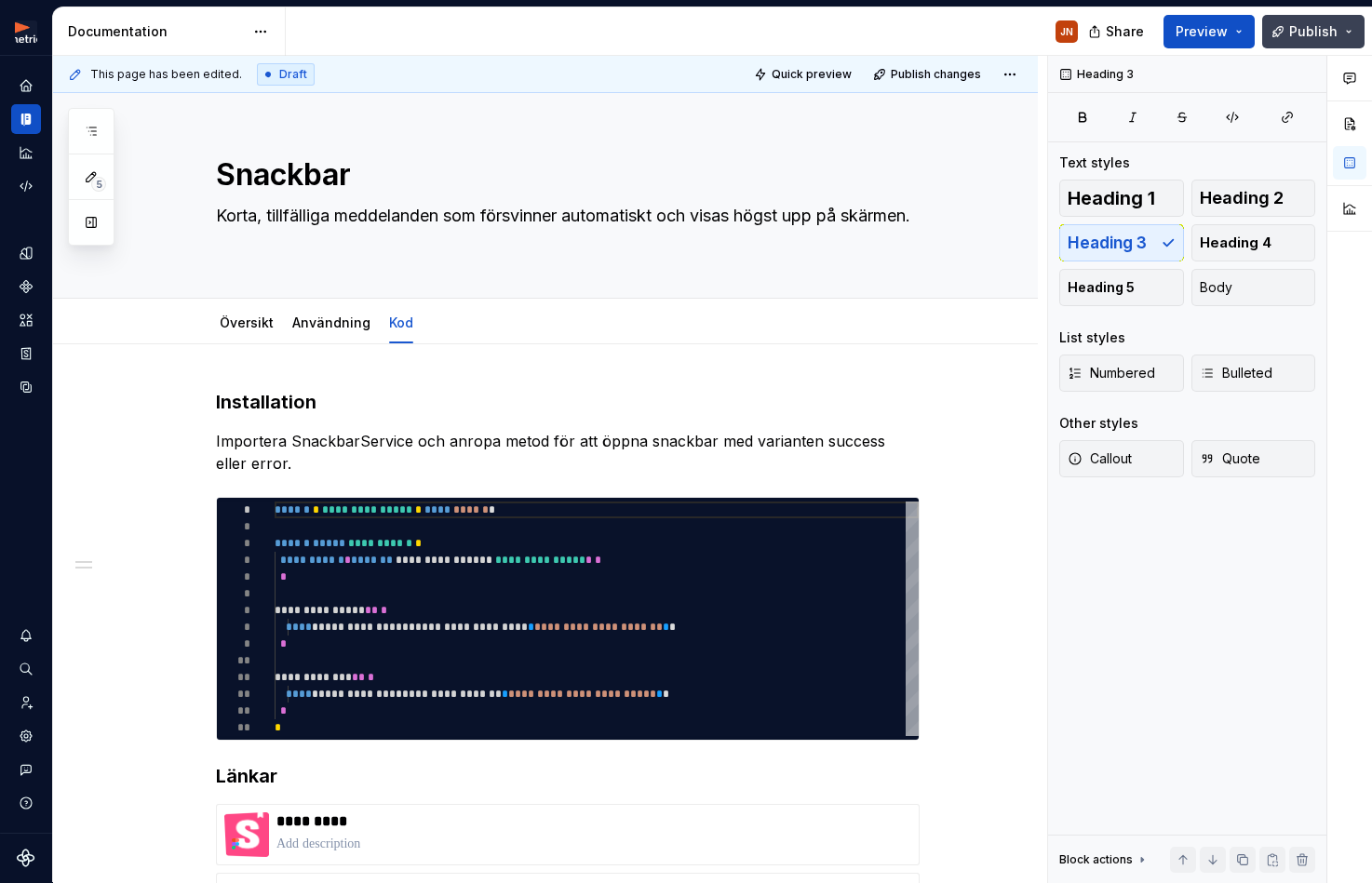
click at [1317, 30] on span "Publish" at bounding box center [1313, 32] width 49 height 19
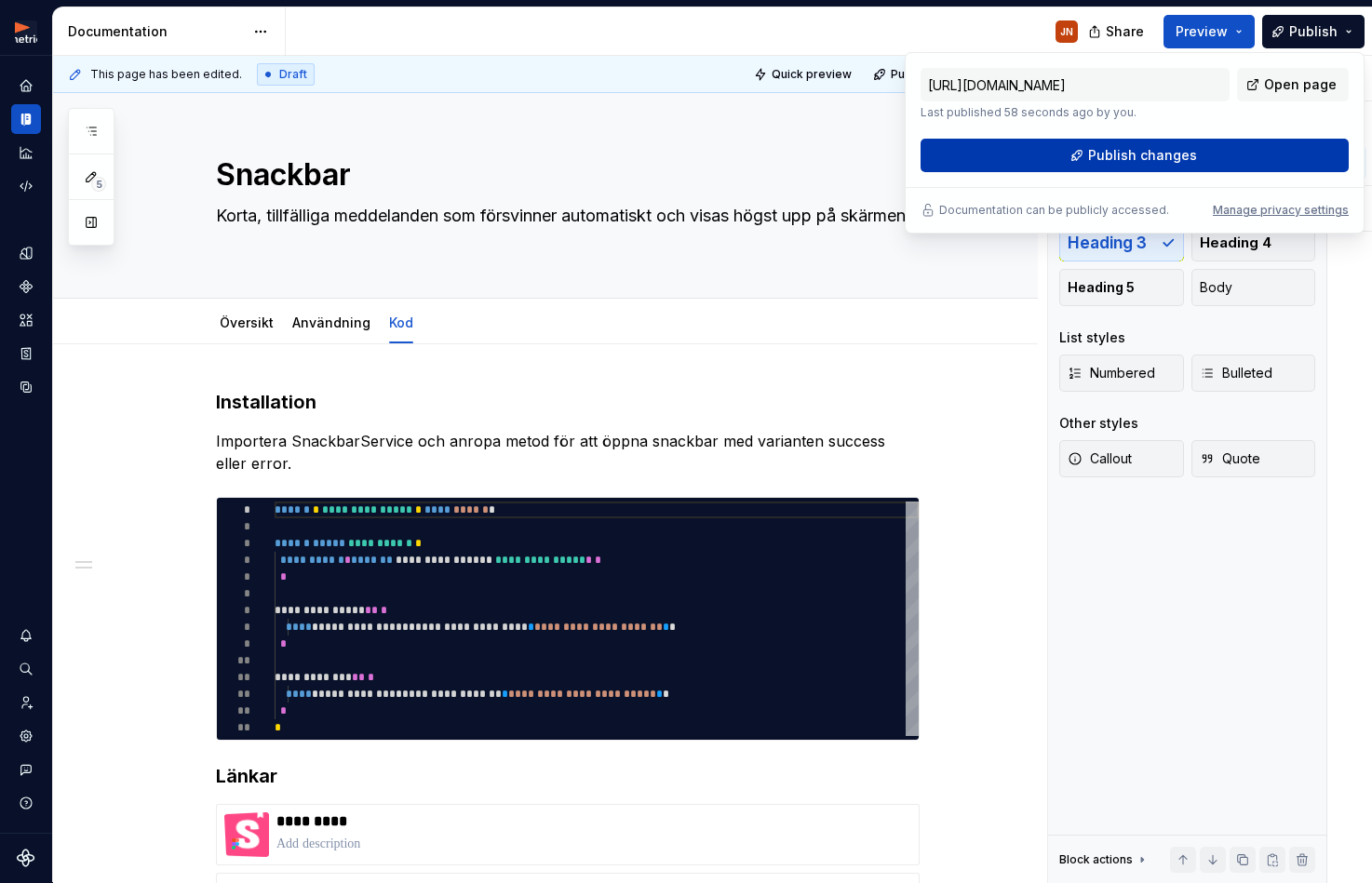
click at [1103, 167] on button "Publish changes" at bounding box center [1135, 156] width 428 height 34
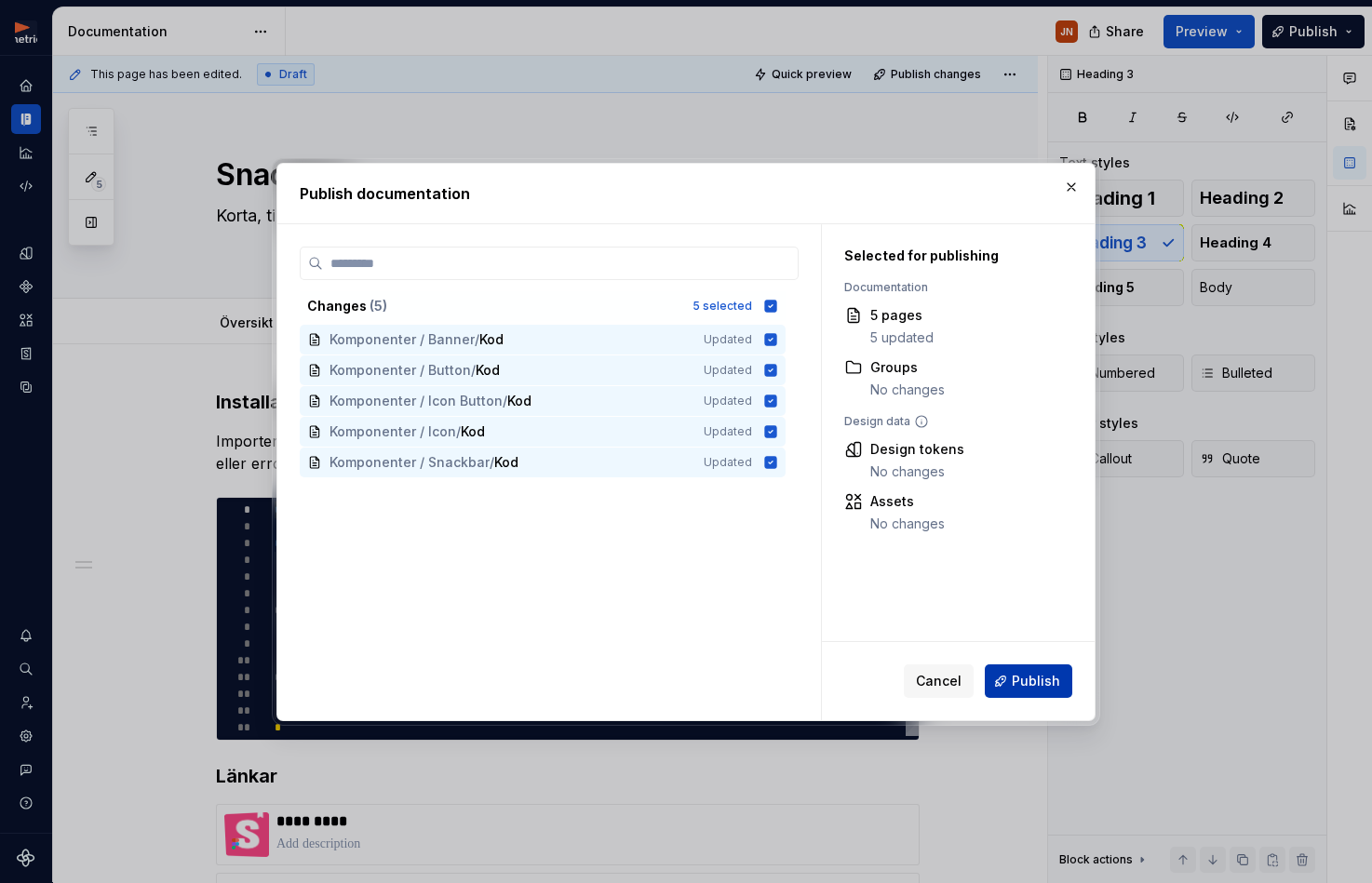
click at [1007, 680] on button "Publish" at bounding box center [1028, 681] width 87 height 34
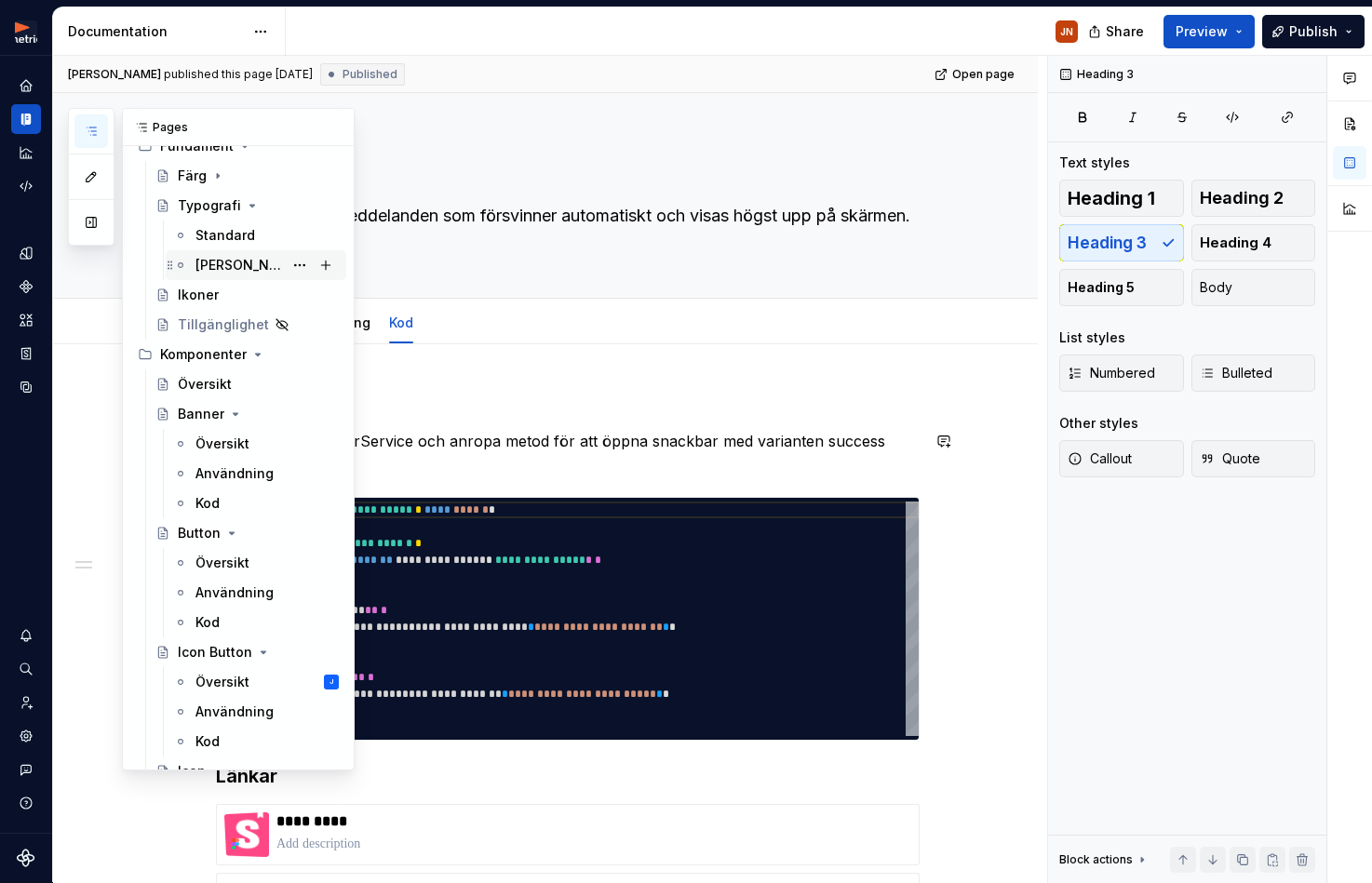
scroll to position [175, 0]
click at [239, 735] on div "Kod" at bounding box center [267, 740] width 144 height 26
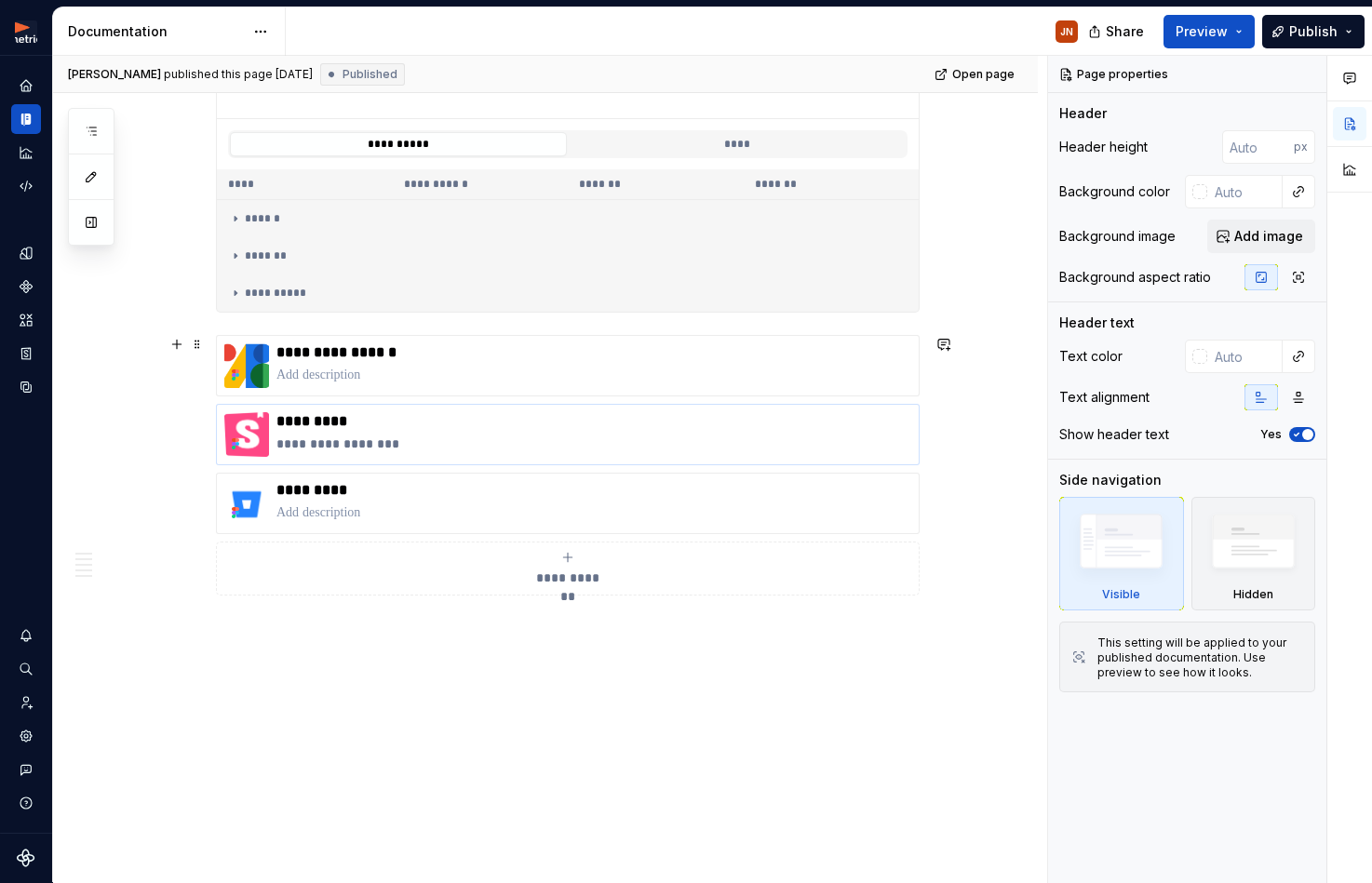
scroll to position [1694, 0]
click at [465, 360] on p "**********" at bounding box center [593, 353] width 634 height 19
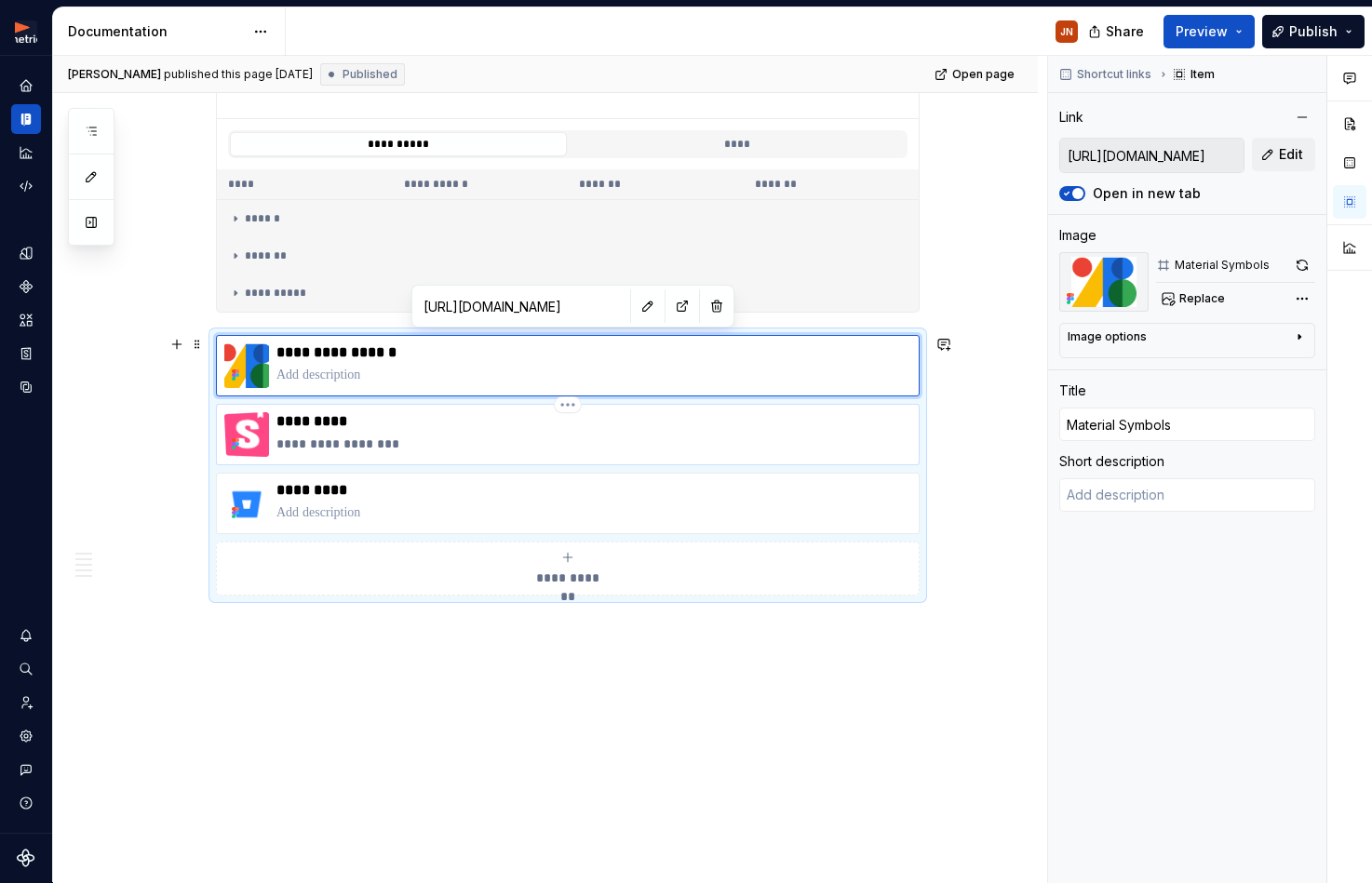
click at [433, 426] on p "*********" at bounding box center [593, 421] width 634 height 19
type textarea "*"
type input "[URL][DOMAIN_NAME]"
type input "Storybook"
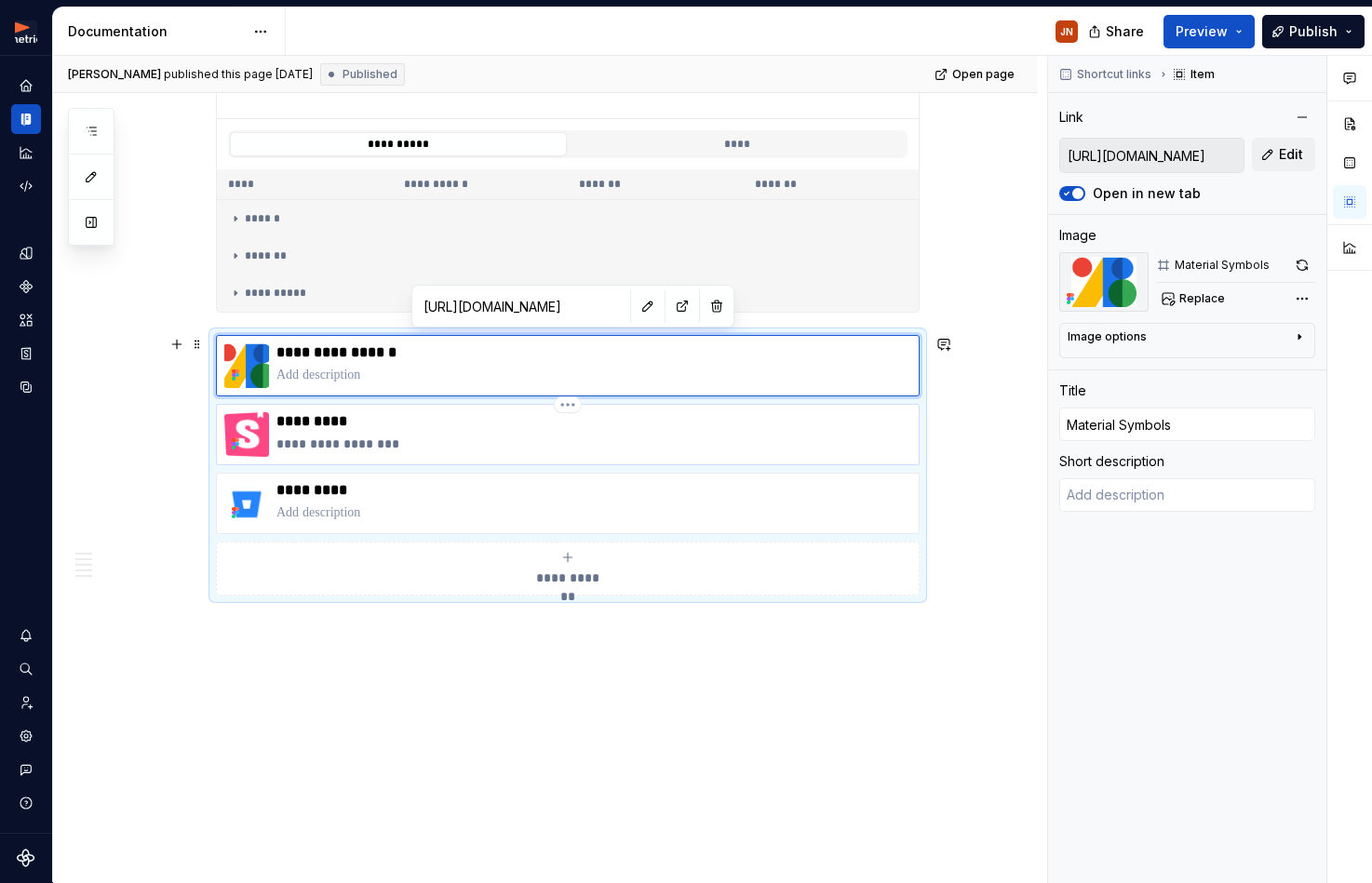
type textarea "Created with Figma"
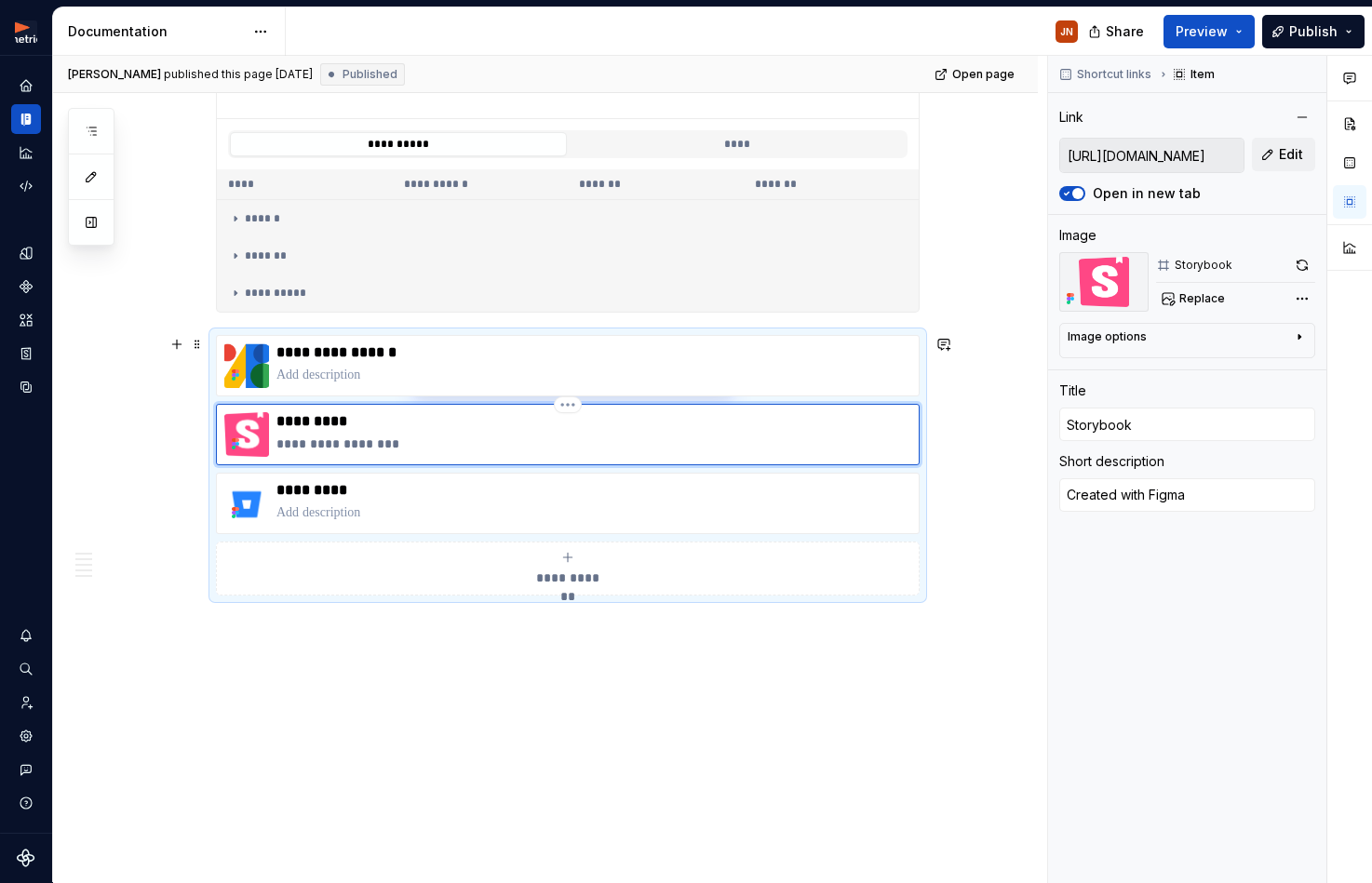
click at [417, 441] on p "**********" at bounding box center [593, 444] width 634 height 19
drag, startPoint x: 431, startPoint y: 439, endPoint x: 286, endPoint y: 446, distance: 145.2
click at [282, 448] on p "**********" at bounding box center [593, 444] width 634 height 19
type textarea "*"
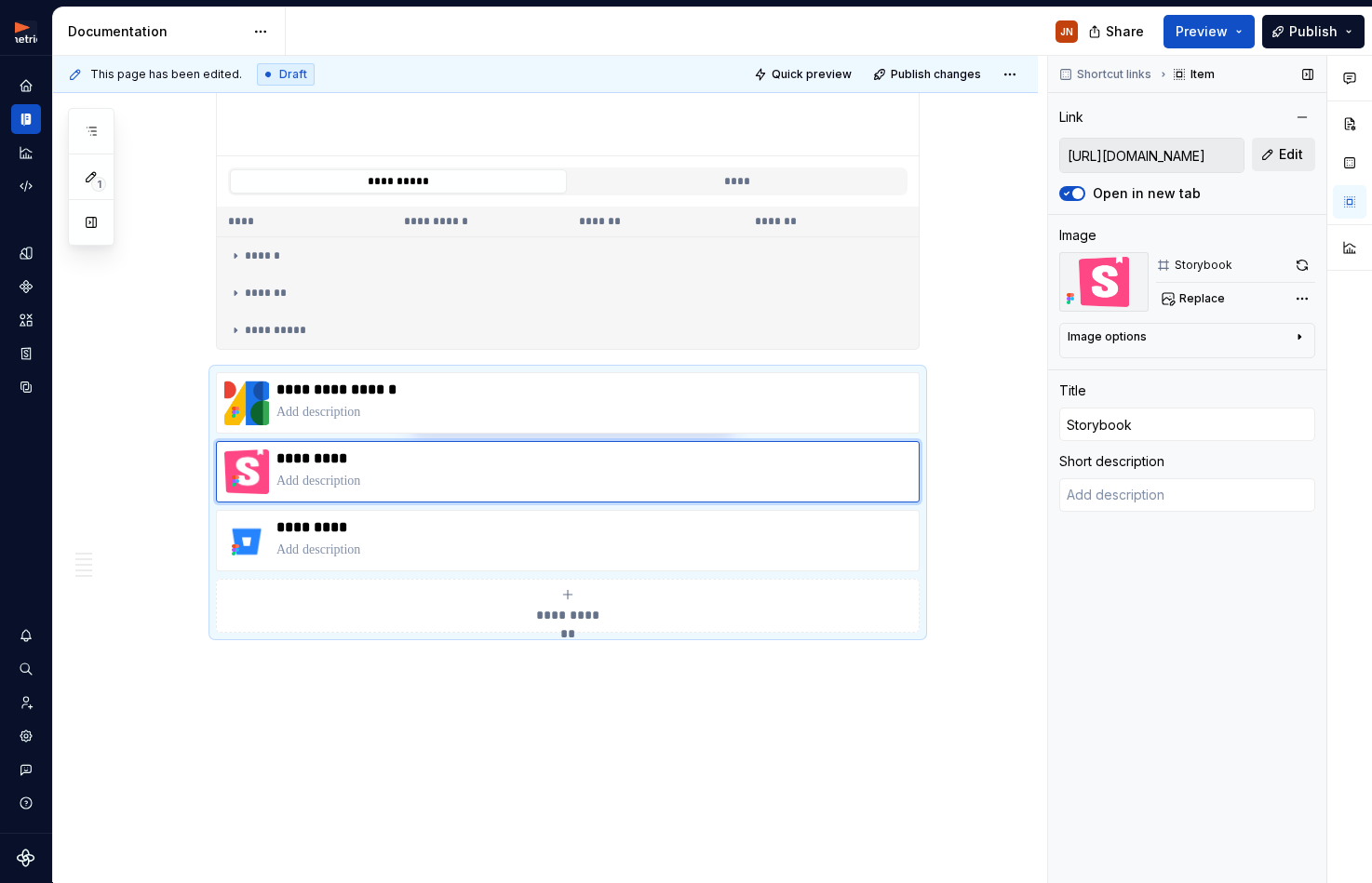
click at [1292, 156] on span "Edit" at bounding box center [1290, 155] width 24 height 19
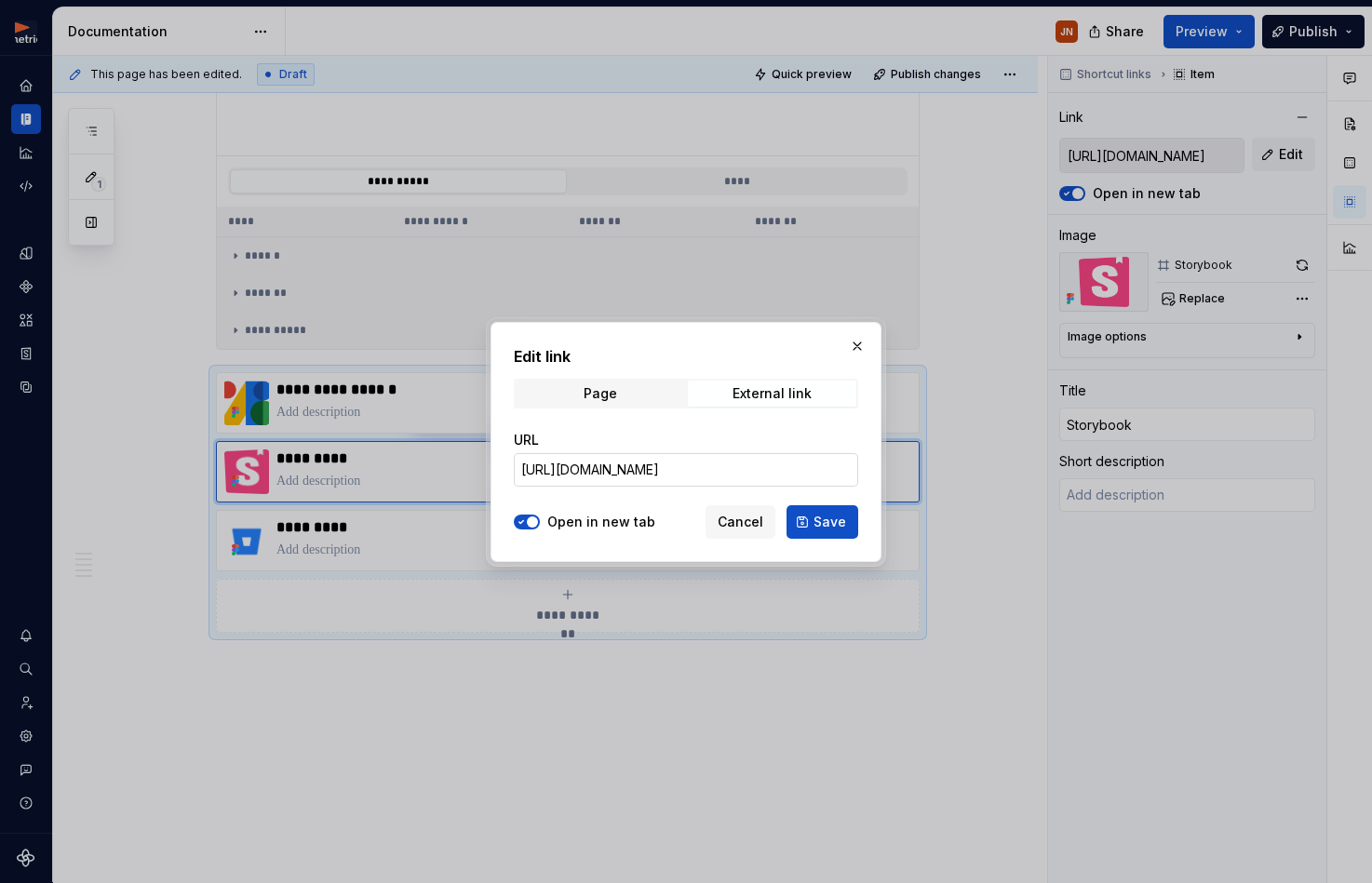
click at [746, 464] on input "[URL][DOMAIN_NAME]" at bounding box center [685, 470] width 344 height 34
click at [735, 524] on span "Cancel" at bounding box center [739, 522] width 46 height 19
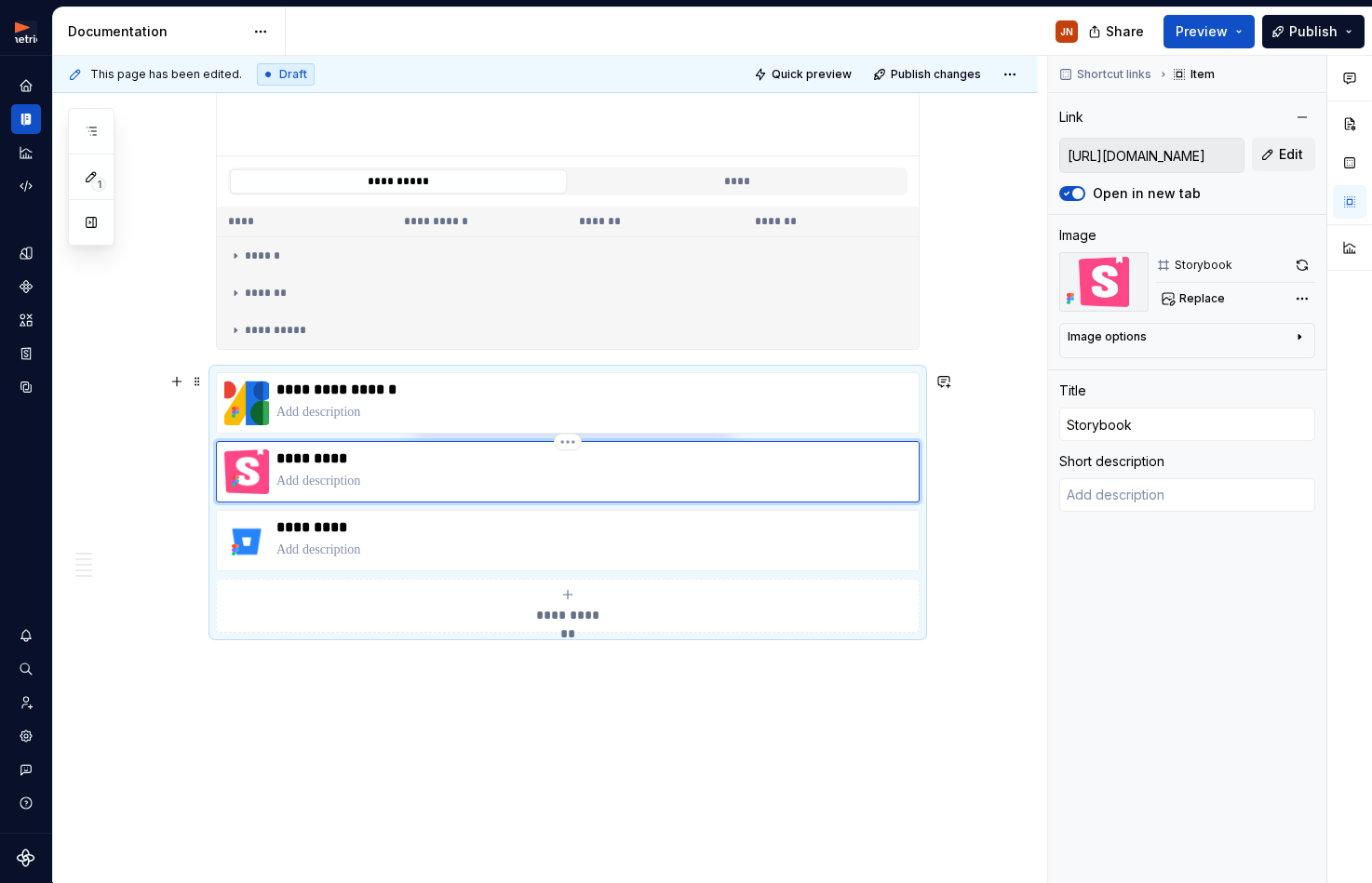
click at [514, 465] on p "*********" at bounding box center [593, 459] width 634 height 19
click at [576, 442] on html "Metria Designsystem JN Design system data Documentation JN Share Preview Publis…" at bounding box center [686, 441] width 1372 height 883
click at [464, 463] on html "Metria Designsystem JN Design system data Documentation JN Share Preview Publis…" at bounding box center [686, 441] width 1372 height 883
click at [578, 605] on span "**********" at bounding box center [568, 615] width 81 height 19
type textarea "*"
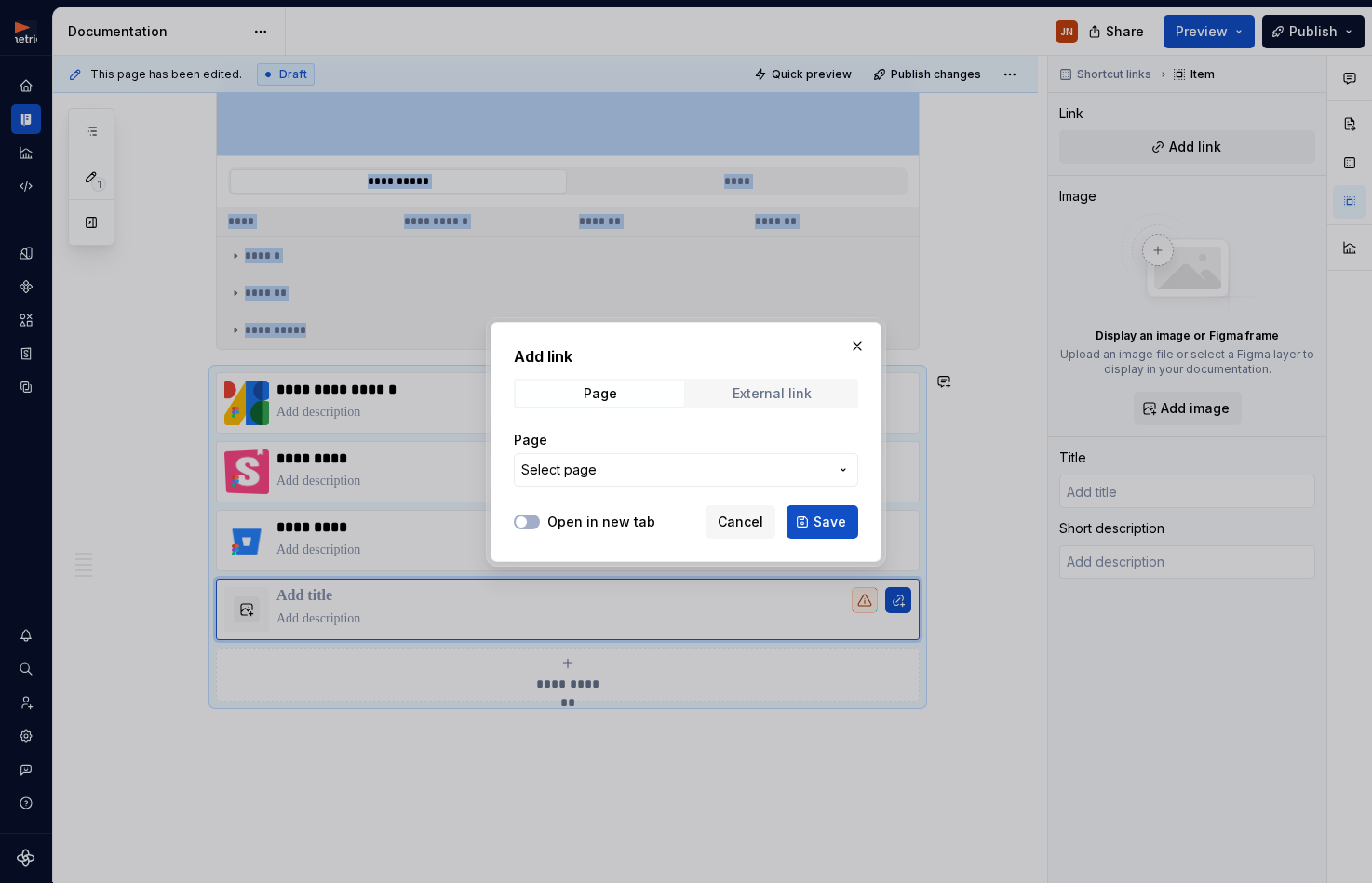
click at [770, 394] on div "External link" at bounding box center [771, 393] width 79 height 15
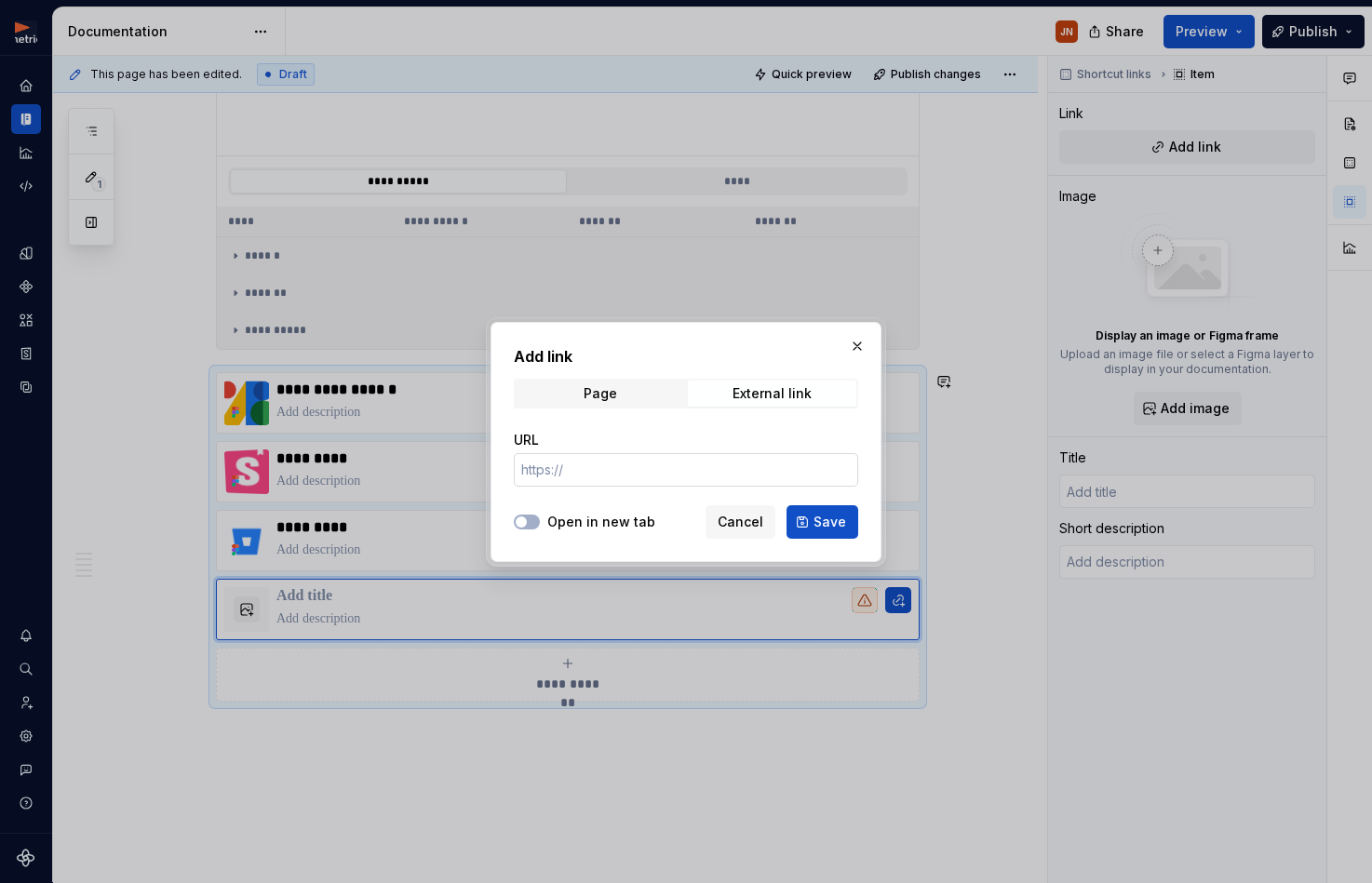
click at [638, 478] on input "URL" at bounding box center [685, 470] width 344 height 34
paste input "[URL][DOMAIN_NAME]"
type input "[URL][DOMAIN_NAME]"
click at [548, 528] on label "Open in new tab" at bounding box center [601, 522] width 108 height 19
click at [540, 528] on button "Open in new tab" at bounding box center [526, 522] width 26 height 15
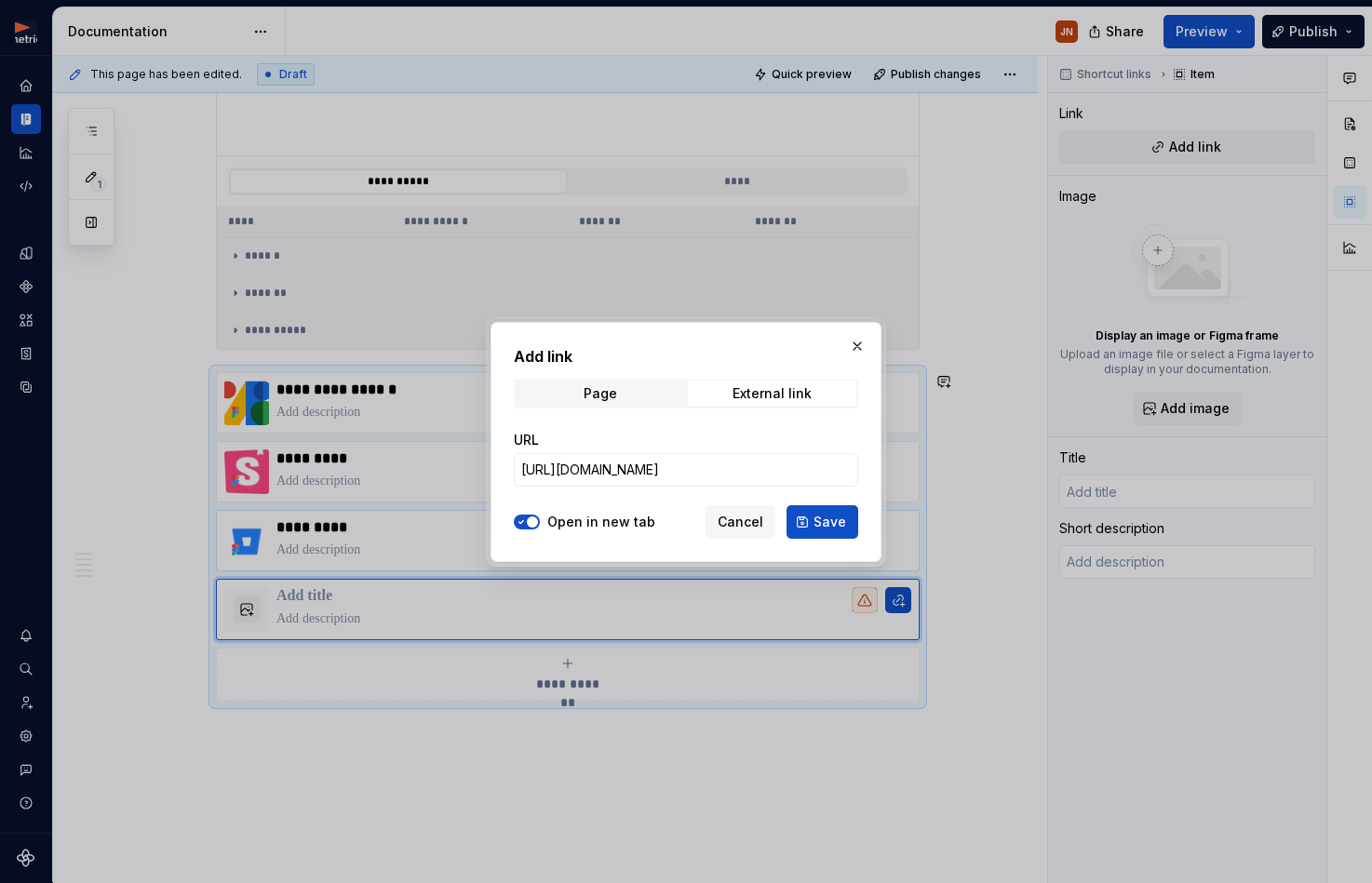
click at [806, 518] on button "Save" at bounding box center [822, 522] width 71 height 34
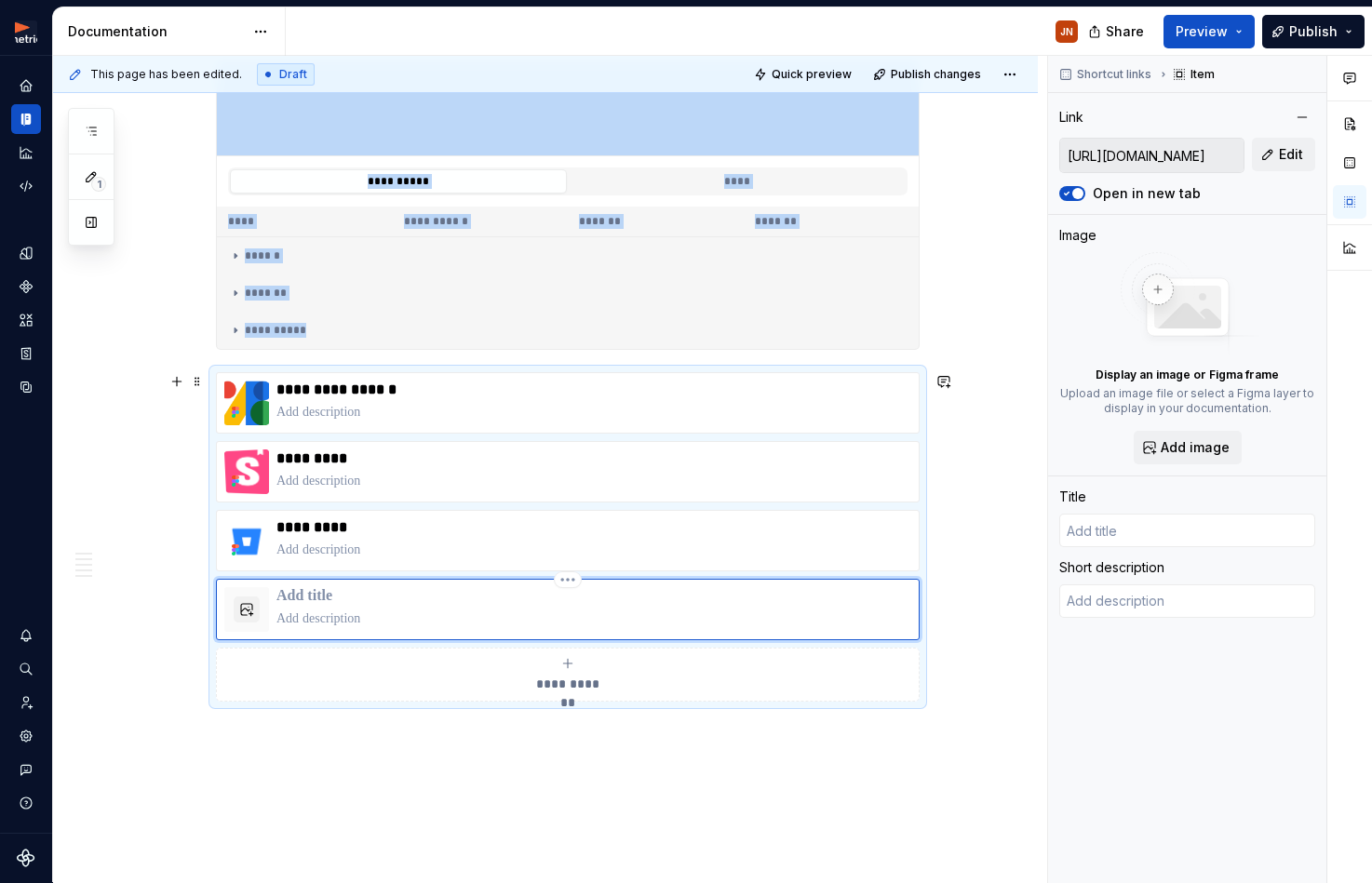
click at [325, 594] on p at bounding box center [593, 597] width 634 height 19
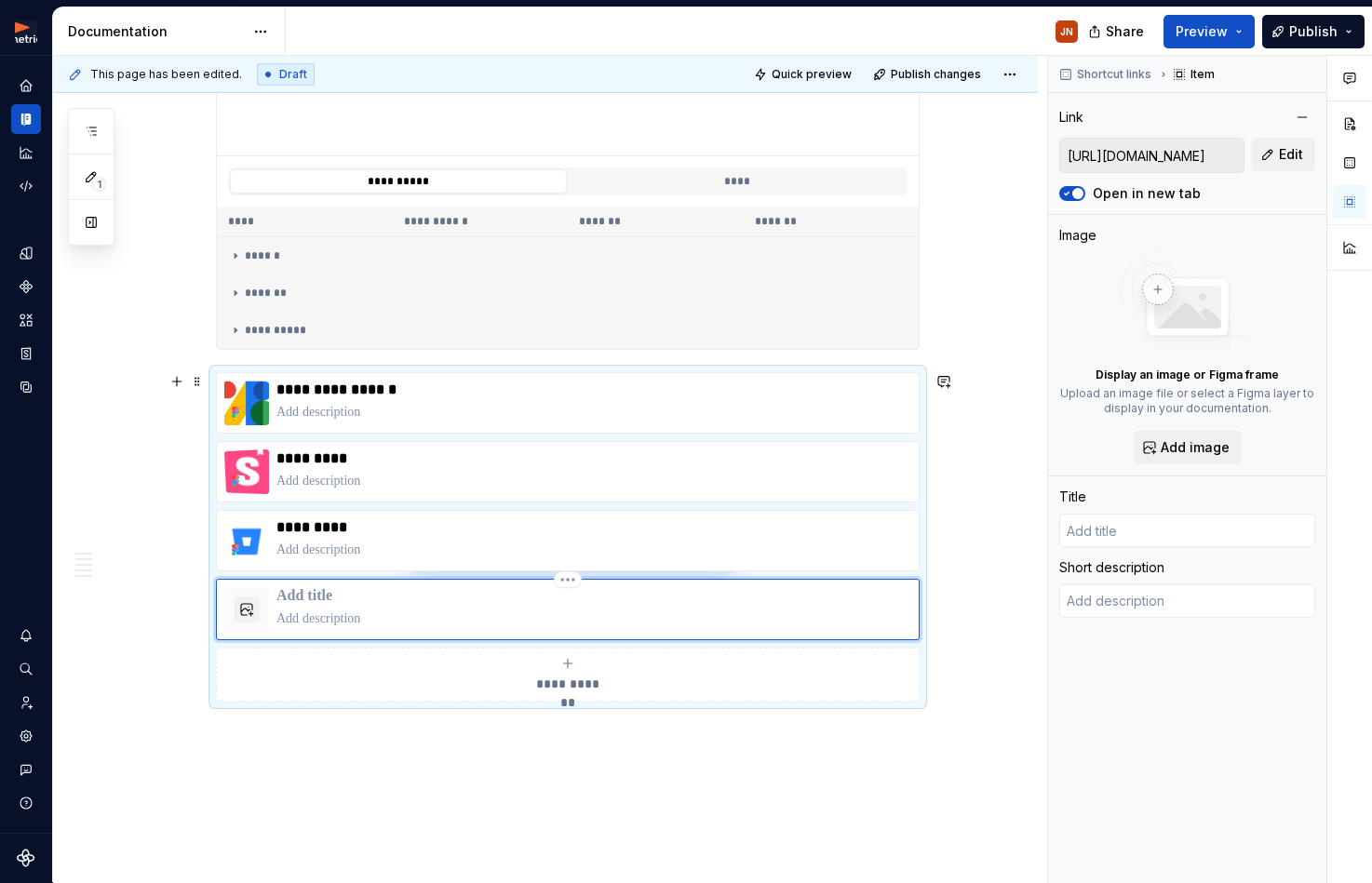
type textarea "*"
type input "S"
type textarea "*"
type input "St"
type textarea "*"
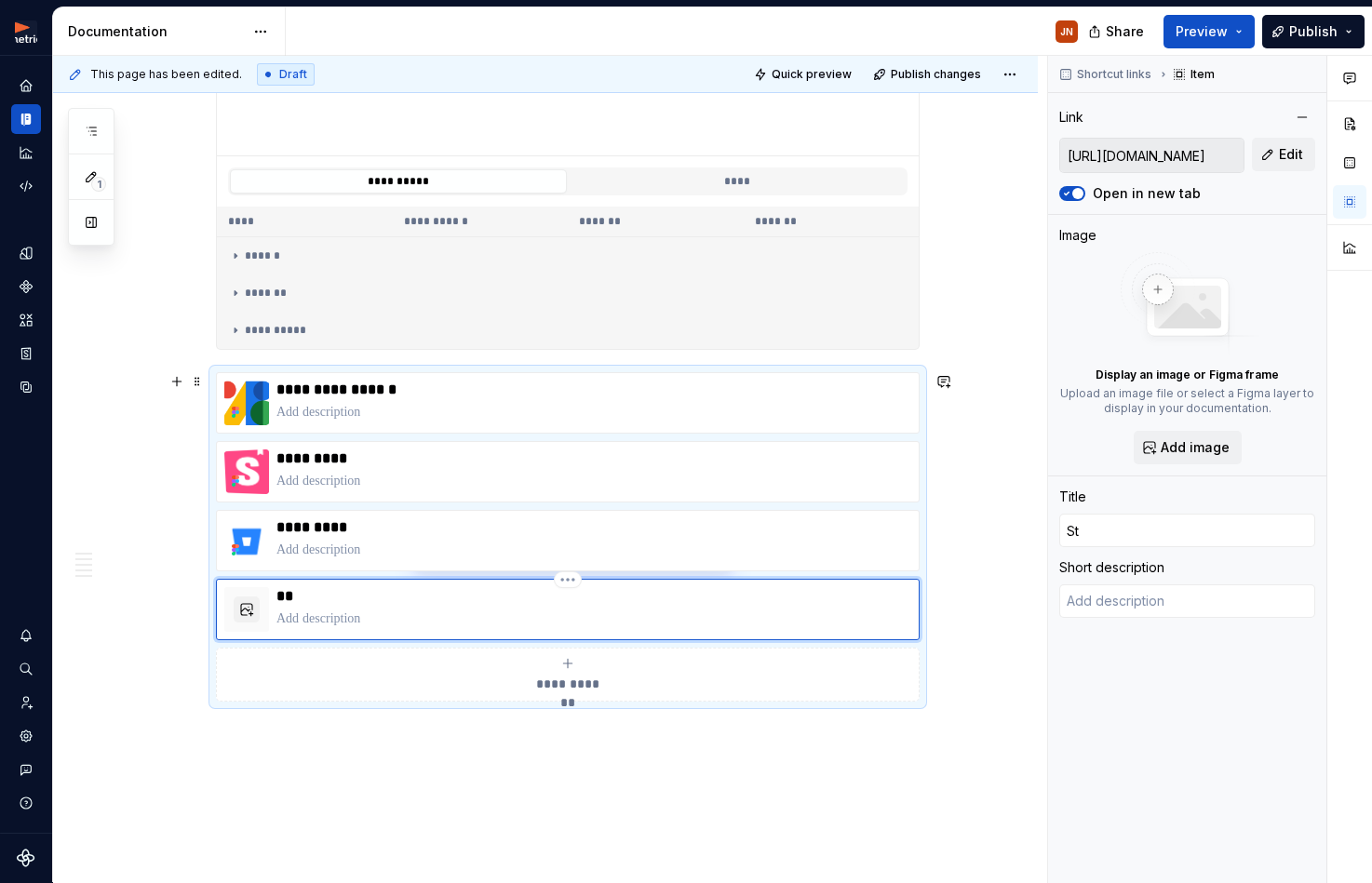
type input "Sto"
type textarea "*"
type input "Stor"
type textarea "*"
type input "Story"
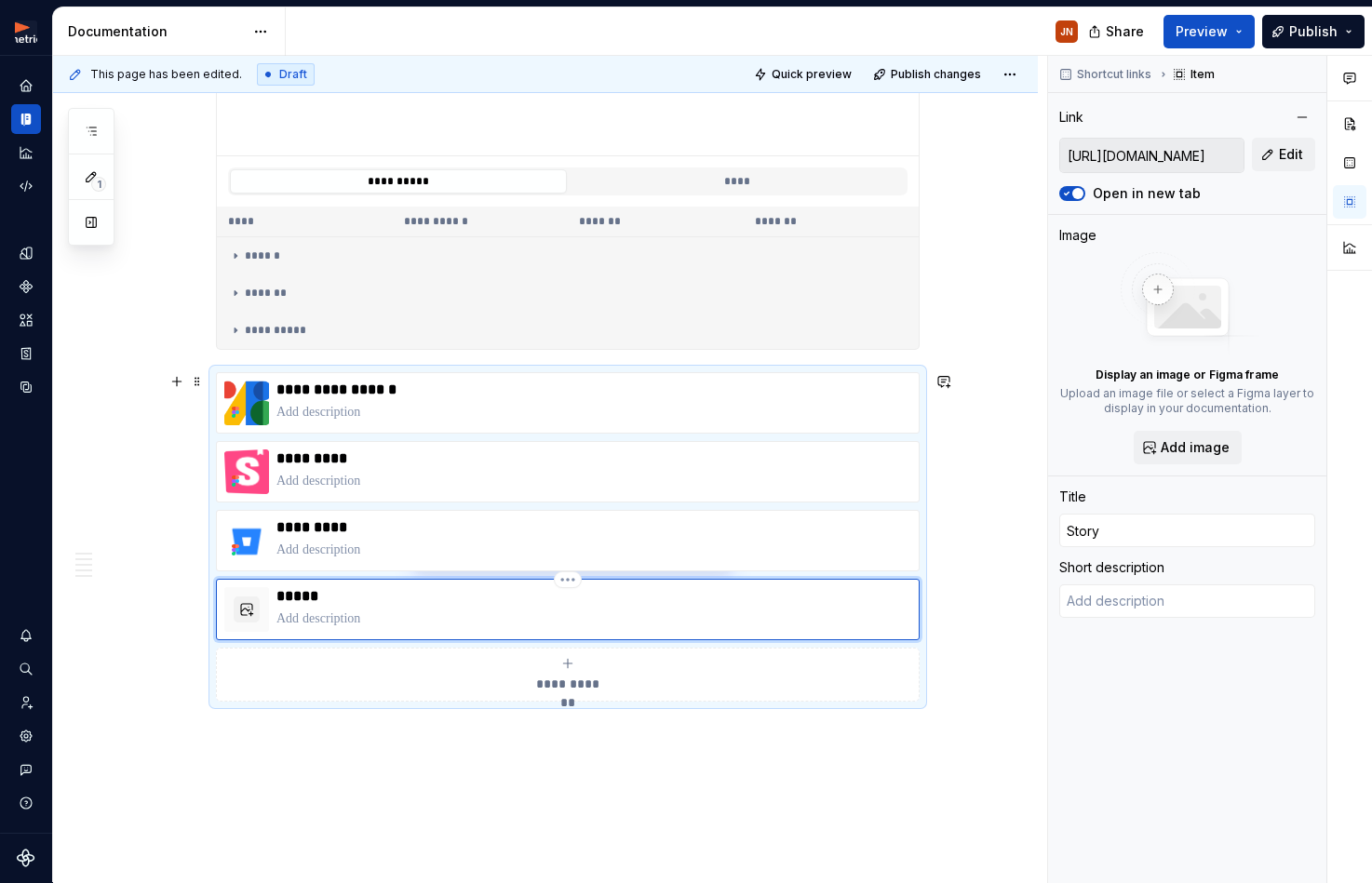
type textarea "*"
type input "Storyb"
type textarea "*"
type input "Storybo"
type textarea "*"
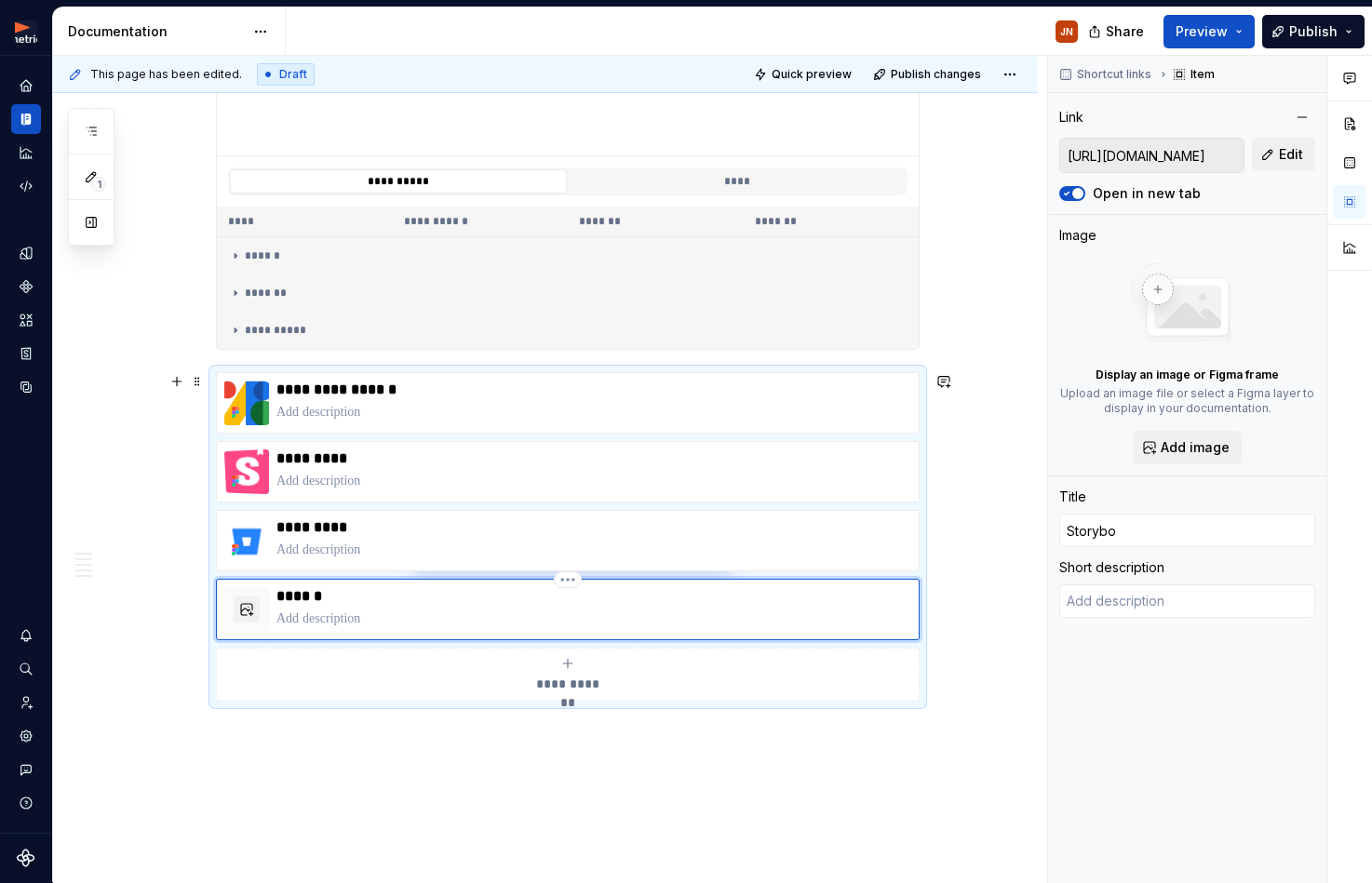
type input "Storyboo"
type textarea "*"
type input "Storybook"
click at [312, 599] on p "*********" at bounding box center [593, 597] width 634 height 19
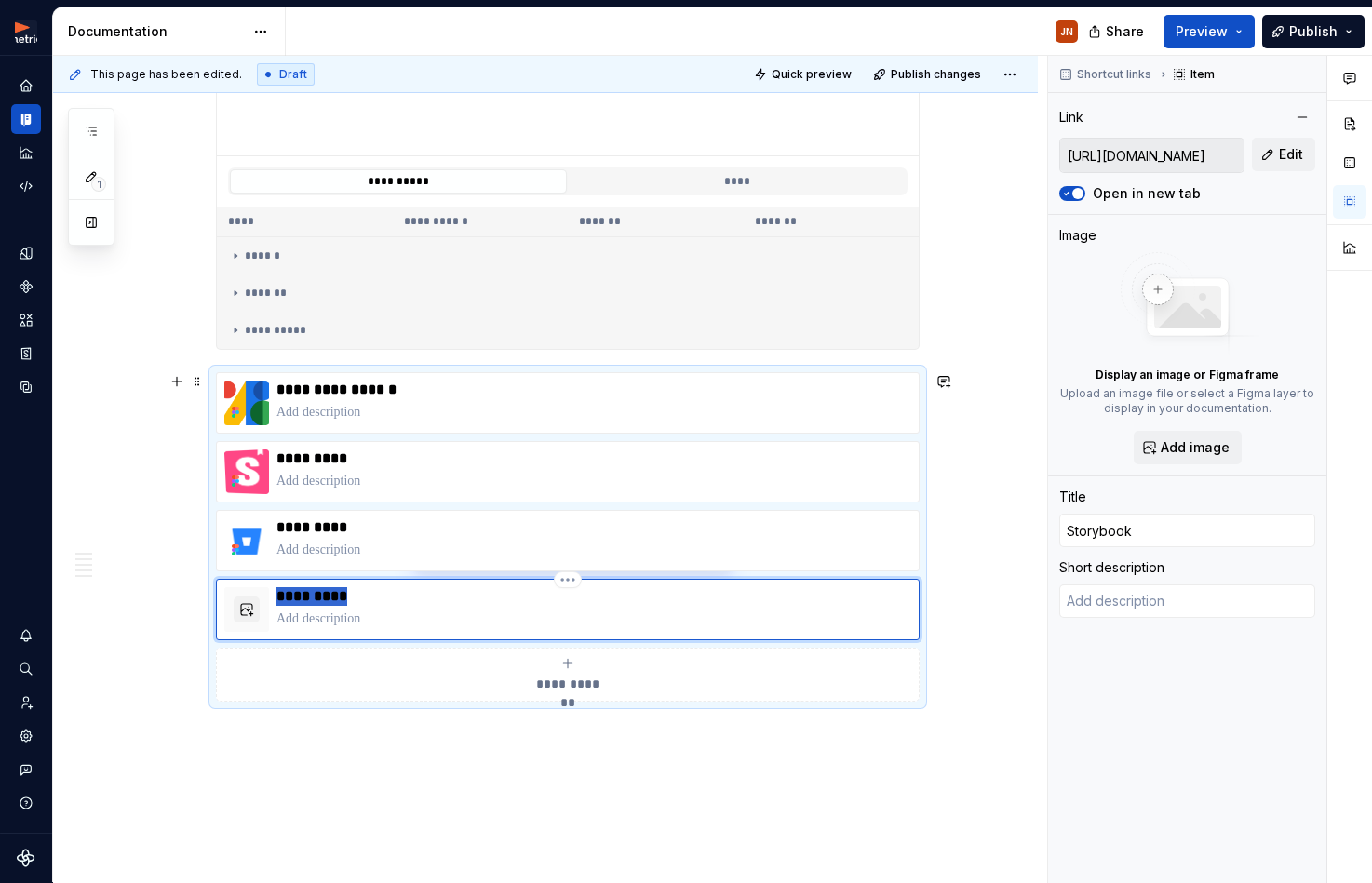
type textarea "*"
type input "F"
type textarea "*"
type input "Fo"
type textarea "*"
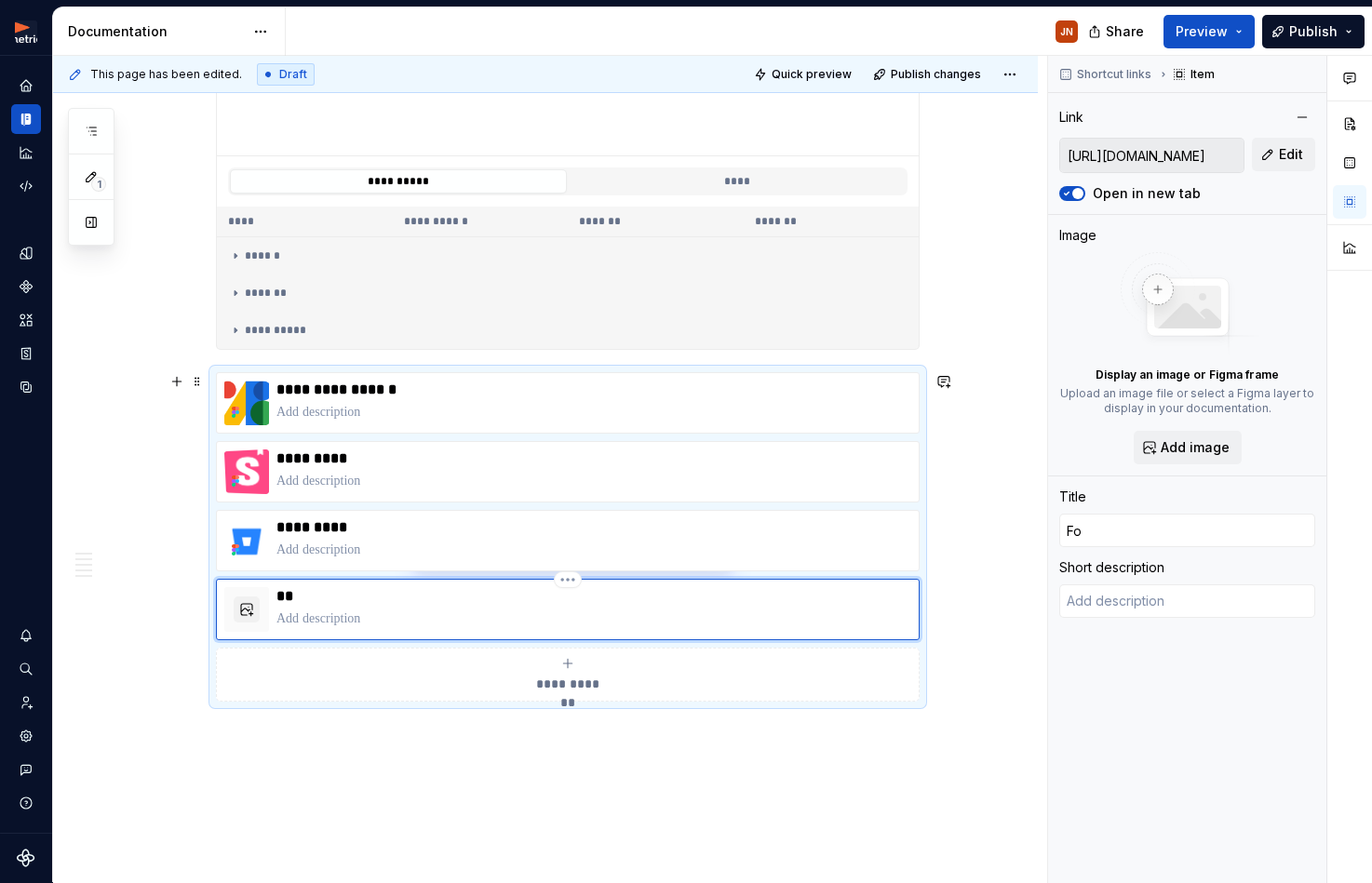
type input "F"
type textarea "*"
type input "Fi"
type textarea "*"
type input "Fig"
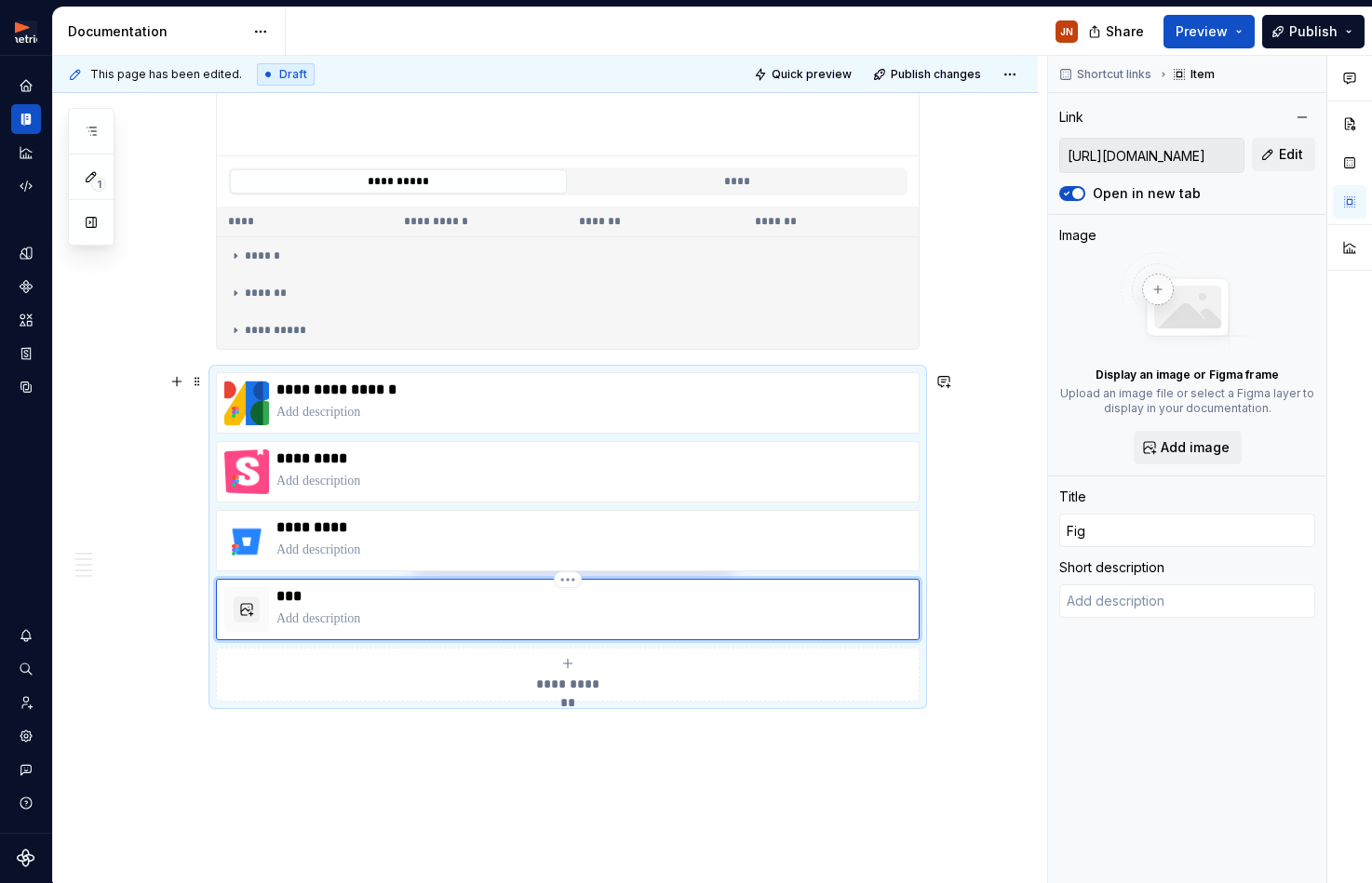
type textarea "*"
type input "Figm"
type textarea "*"
type input "Figma"
click at [395, 455] on p "*********" at bounding box center [593, 459] width 634 height 19
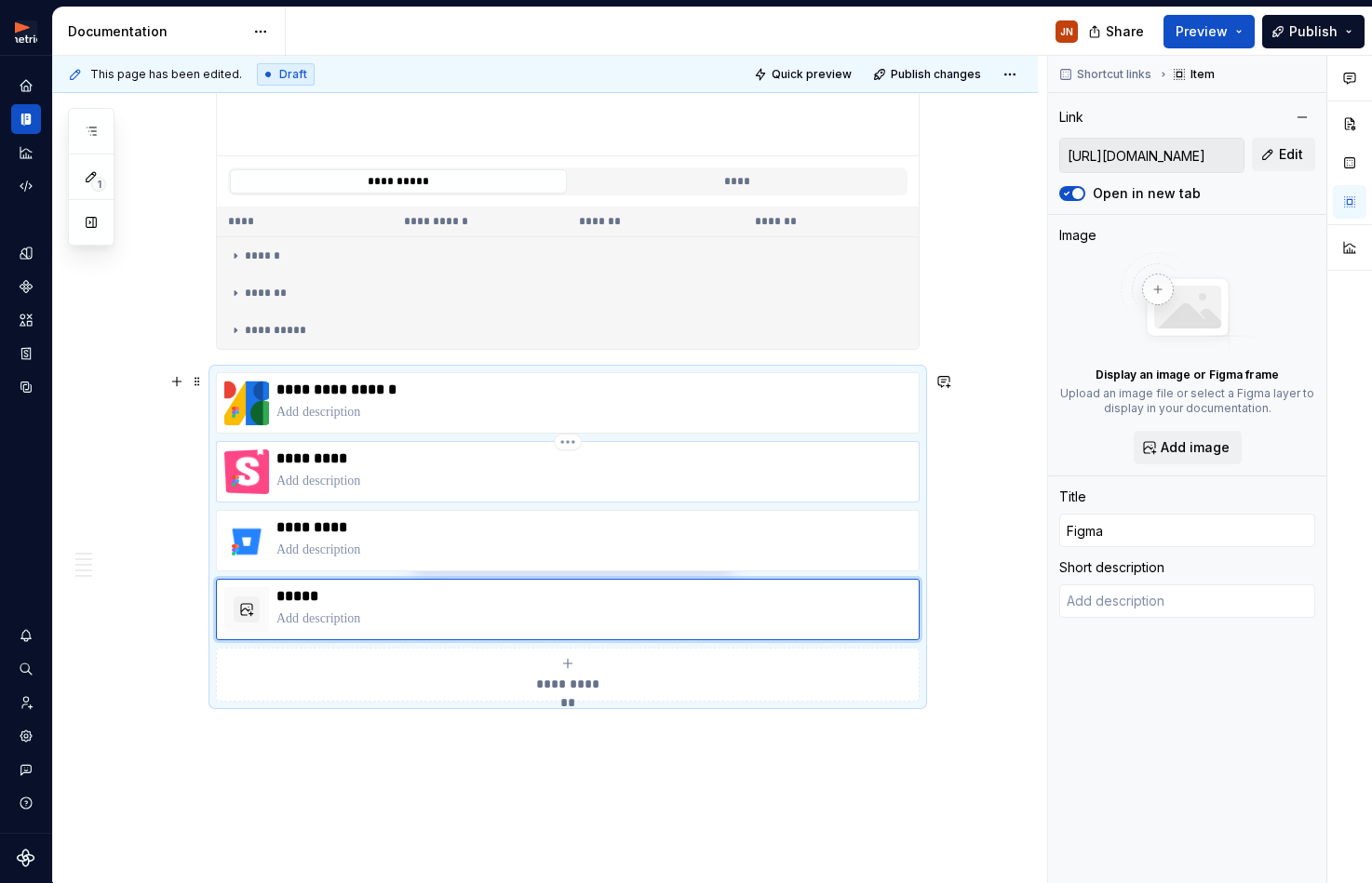
type textarea "*"
type input "[URL][DOMAIN_NAME]"
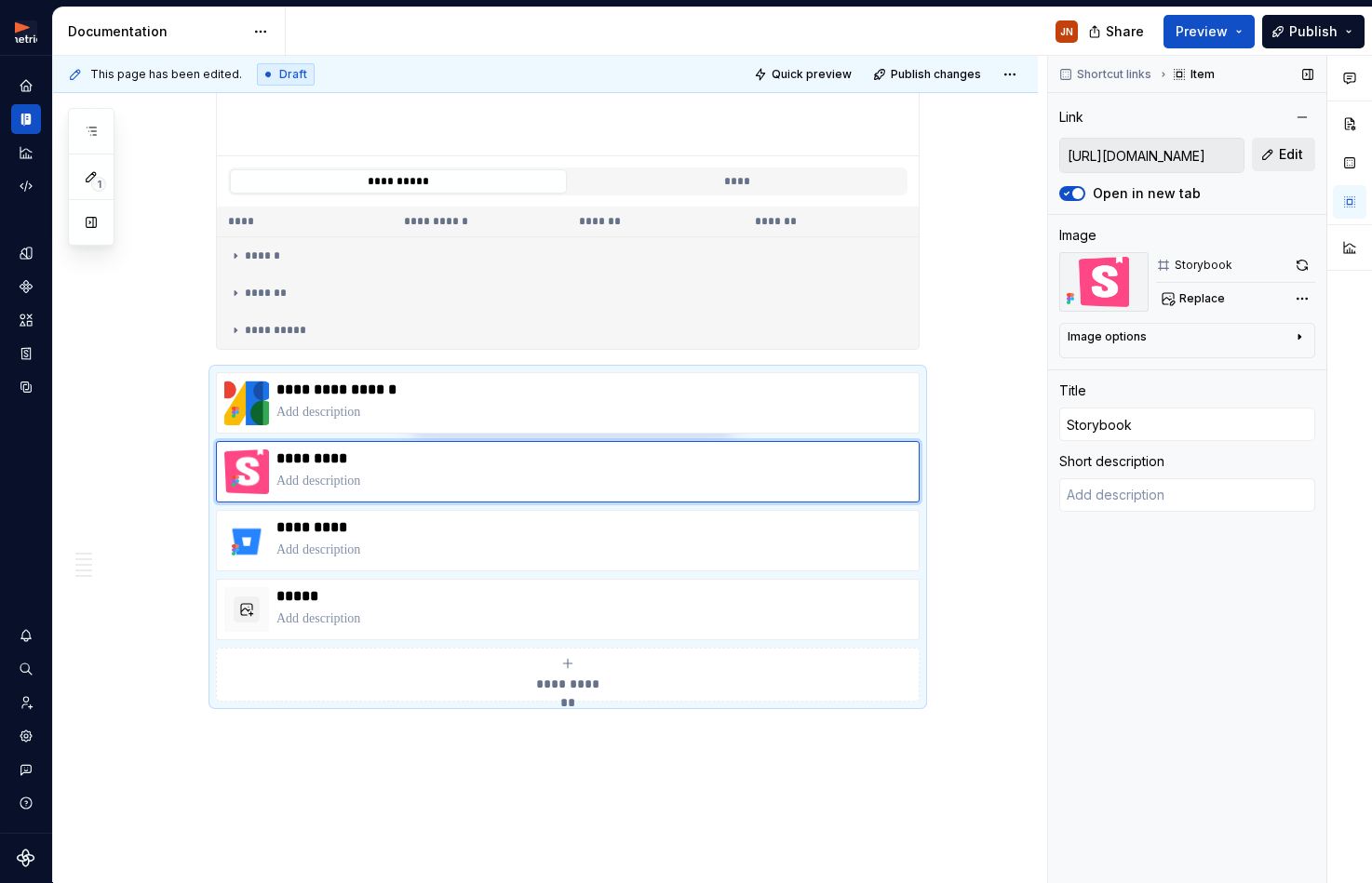
click at [1310, 155] on button "Edit" at bounding box center [1283, 155] width 63 height 34
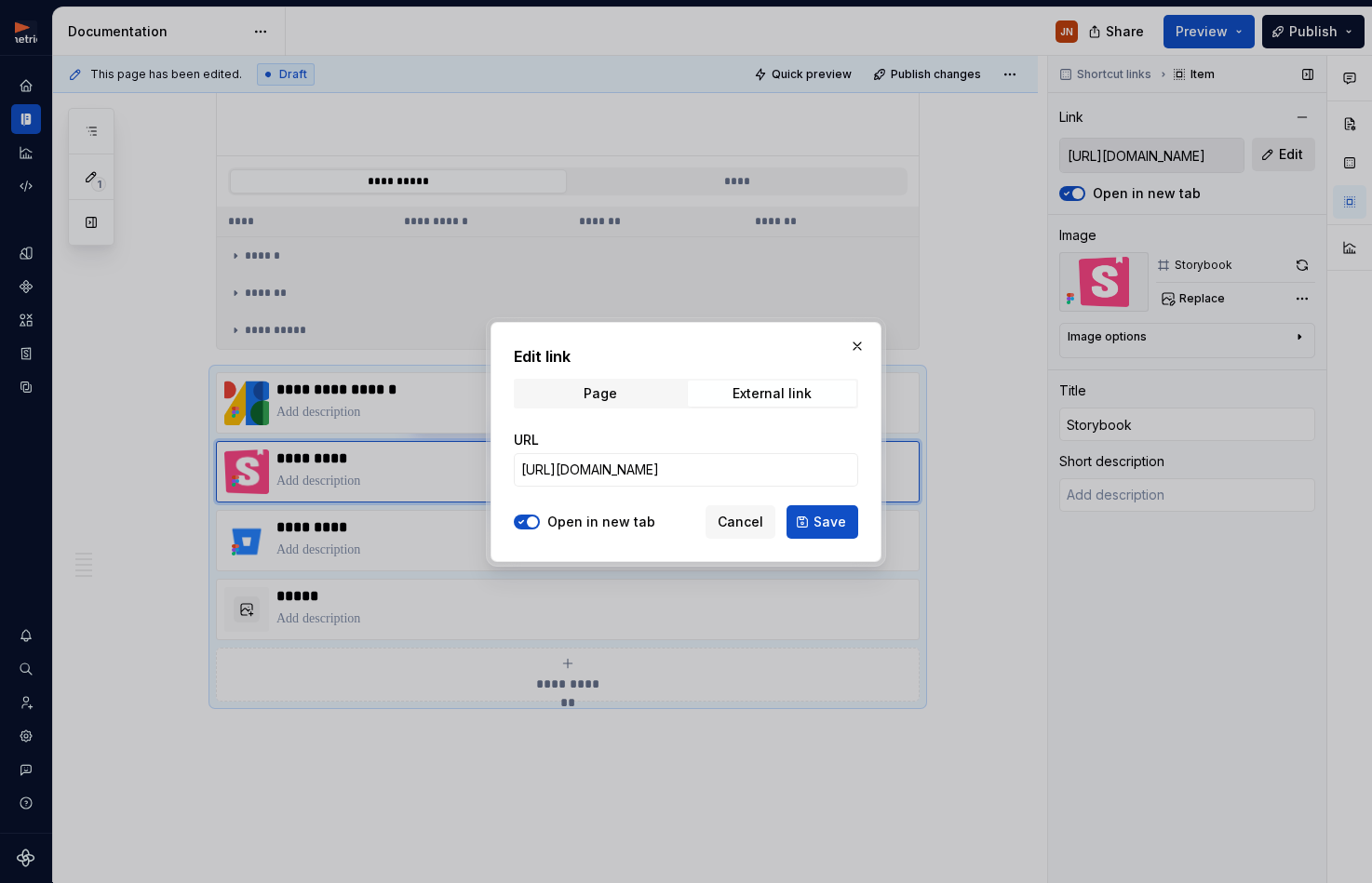
type textarea "*"
click at [703, 472] on input "[URL][DOMAIN_NAME]" at bounding box center [685, 470] width 344 height 34
type input "[URL][DOMAIN_NAME]"
drag, startPoint x: 757, startPoint y: 525, endPoint x: 719, endPoint y: 535, distance: 39.3
click at [757, 525] on span "Cancel" at bounding box center [739, 522] width 46 height 19
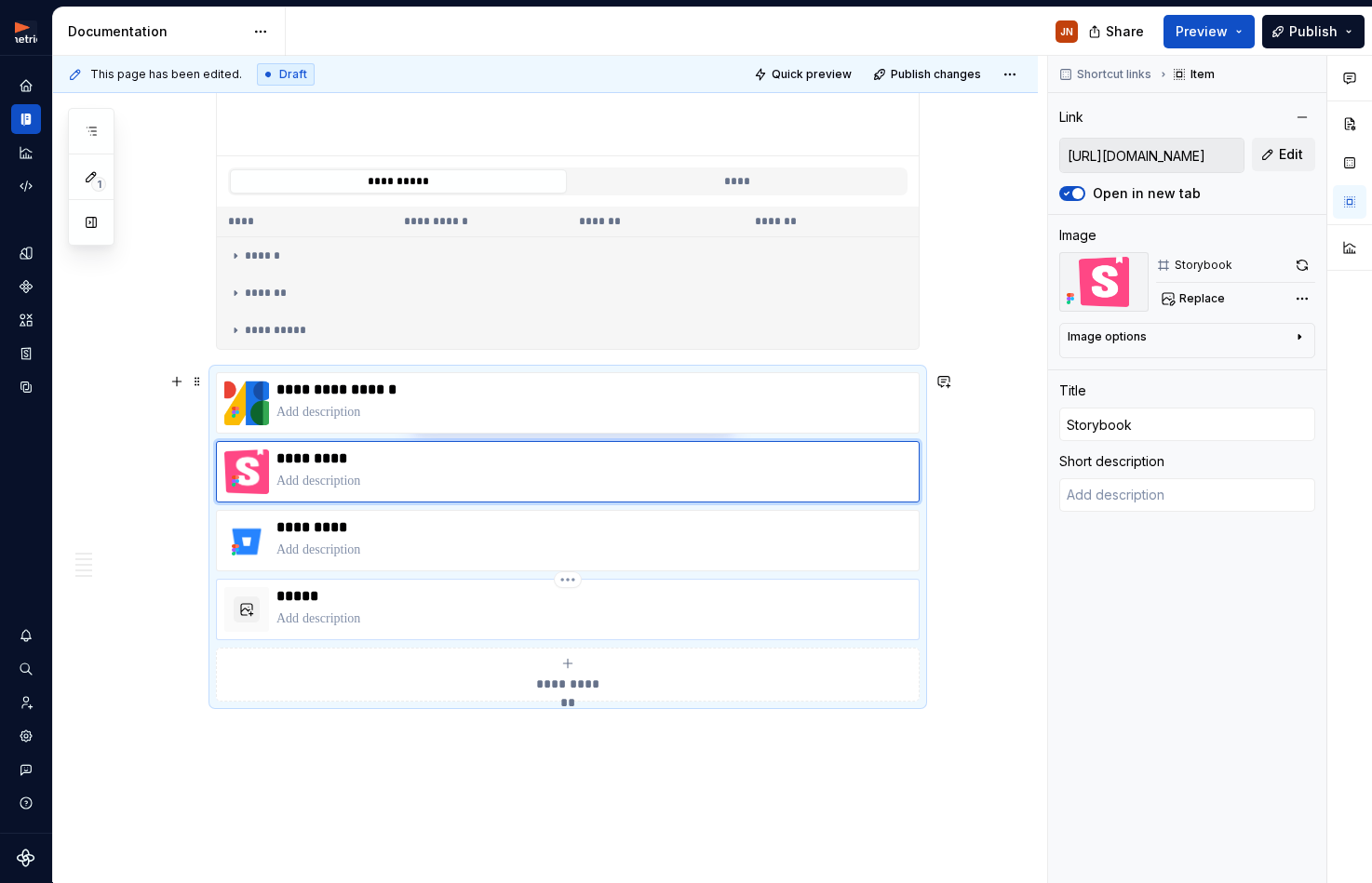
type textarea "*"
type input "[URL][DOMAIN_NAME]"
click at [545, 606] on div "*****" at bounding box center [593, 610] width 634 height 45
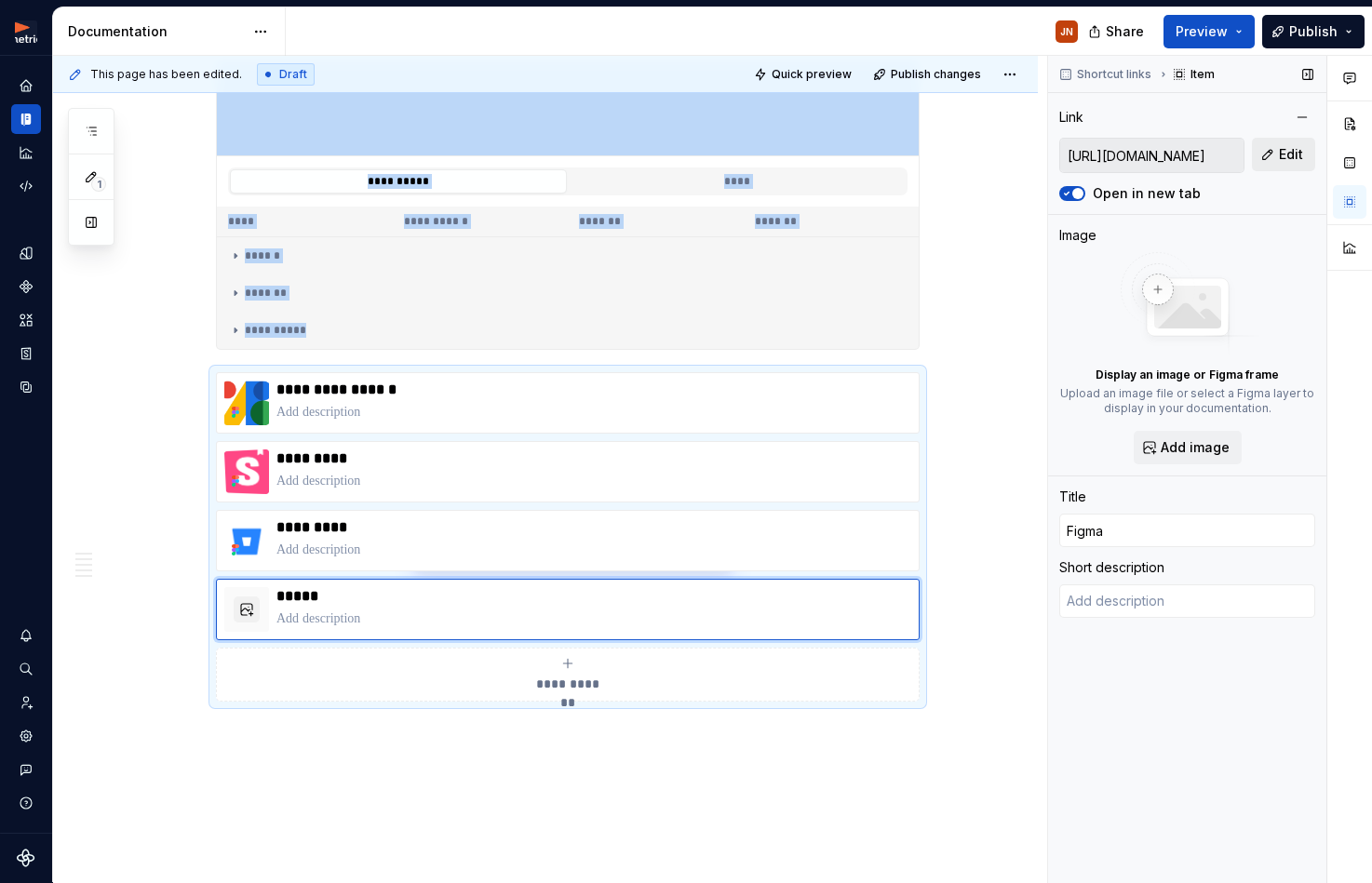
click at [1268, 154] on button "Edit" at bounding box center [1283, 155] width 63 height 34
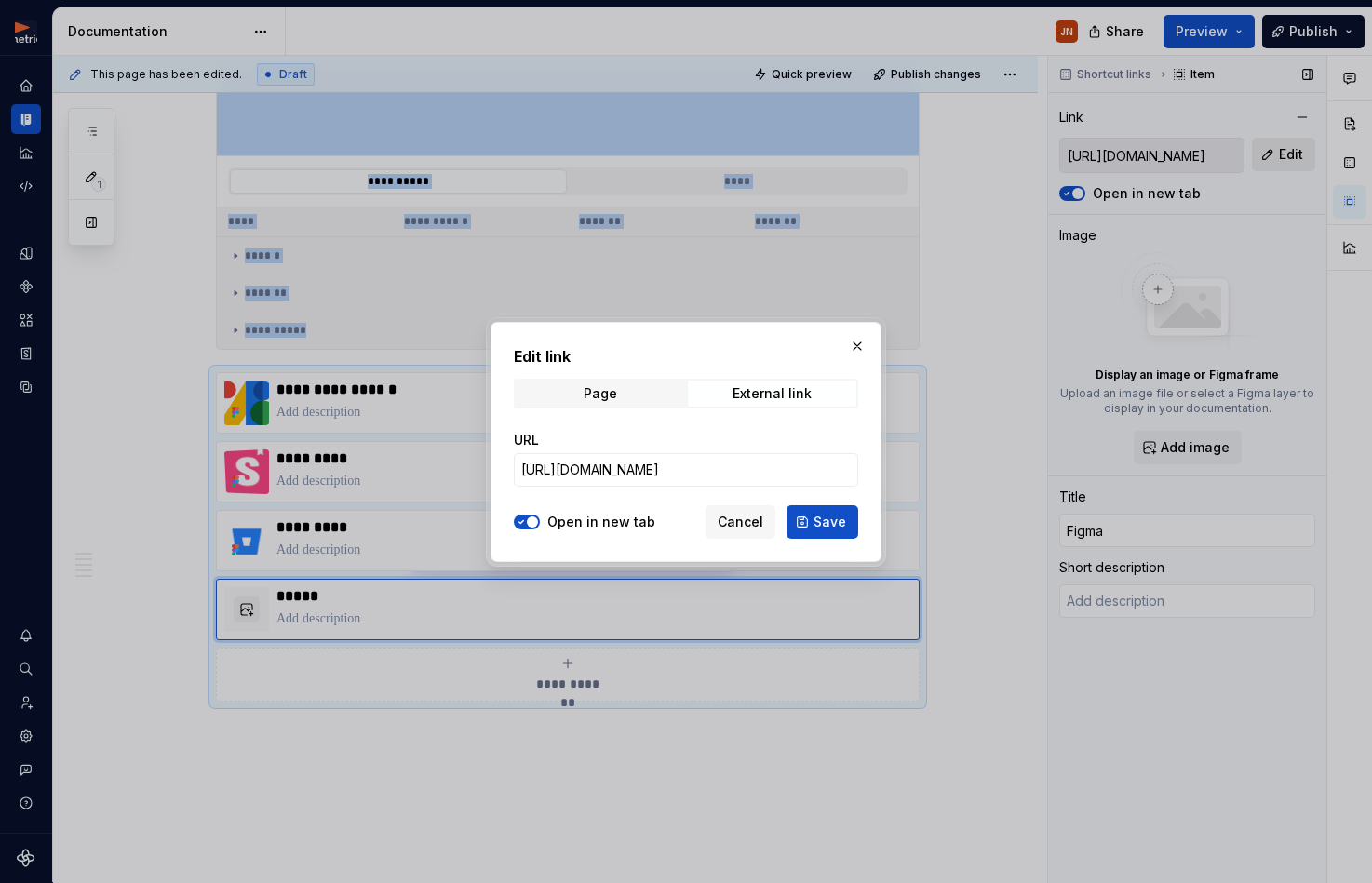
type textarea "*"
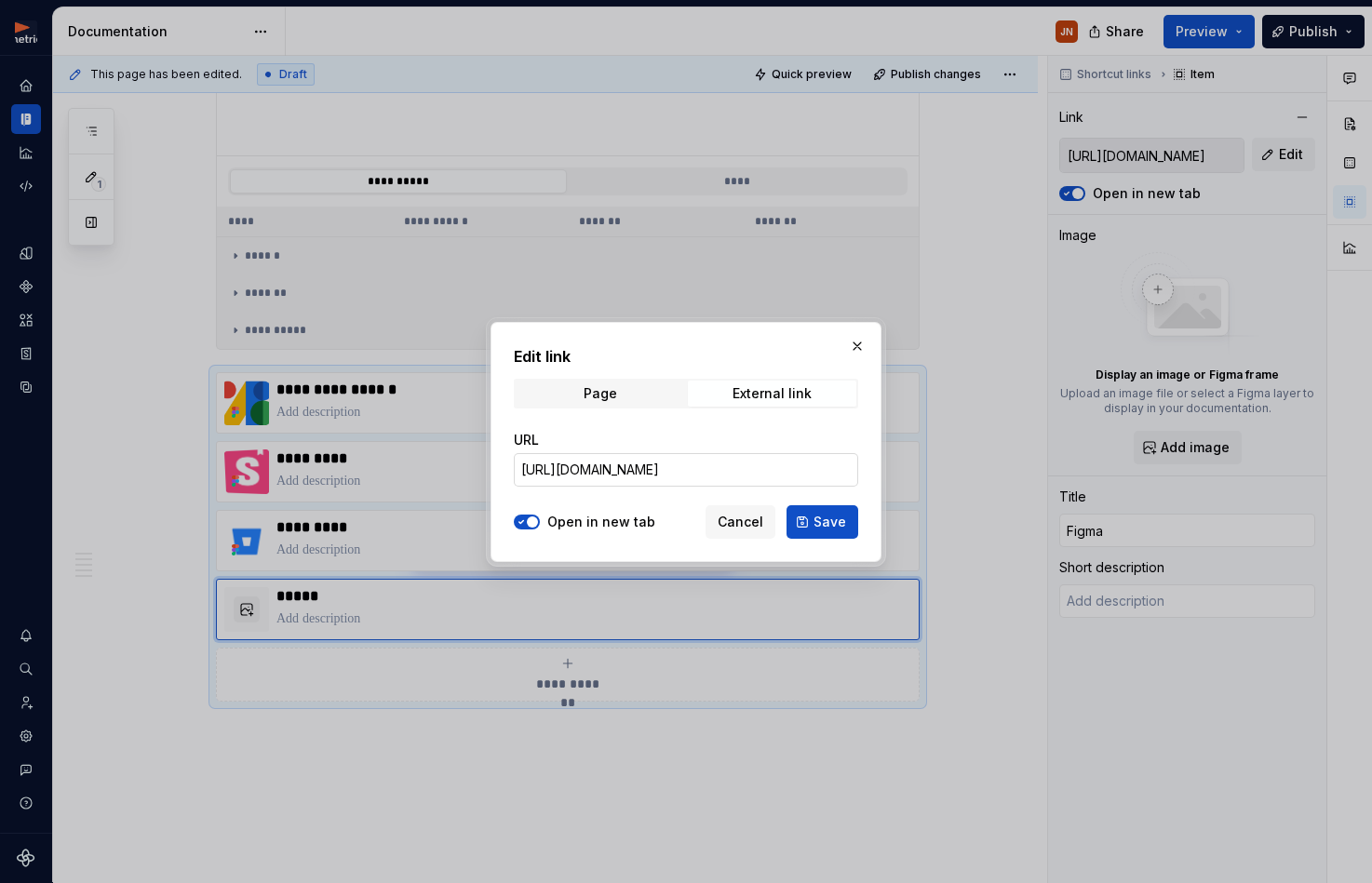
click at [770, 480] on input "[URL][DOMAIN_NAME]" at bounding box center [685, 470] width 344 height 34
paste input "[DOMAIN_NAME][URL]"
type input "[URL][DOMAIN_NAME]"
click at [815, 521] on button "Save" at bounding box center [822, 522] width 71 height 34
type textarea "*"
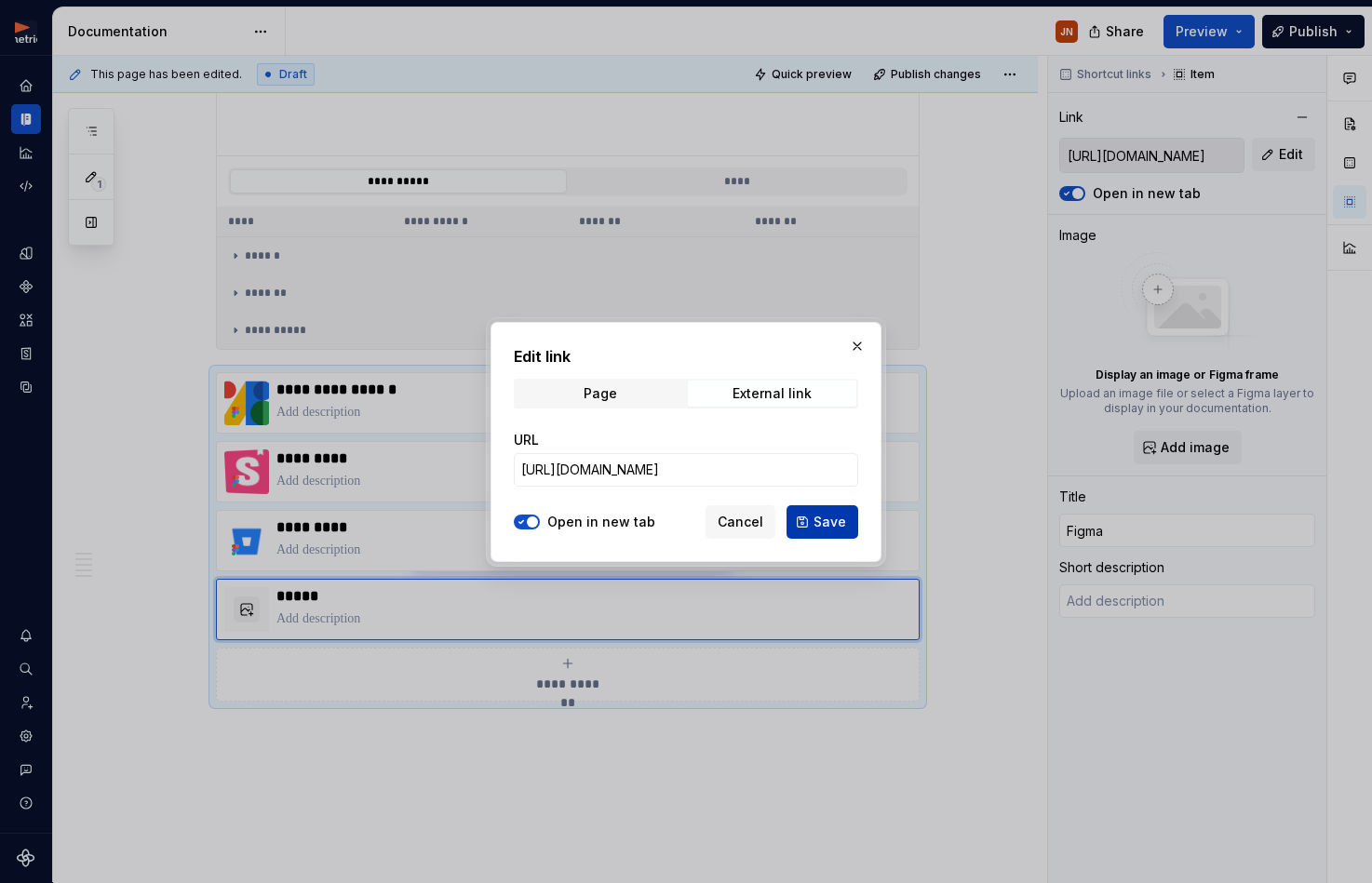
type input "[URL][DOMAIN_NAME]"
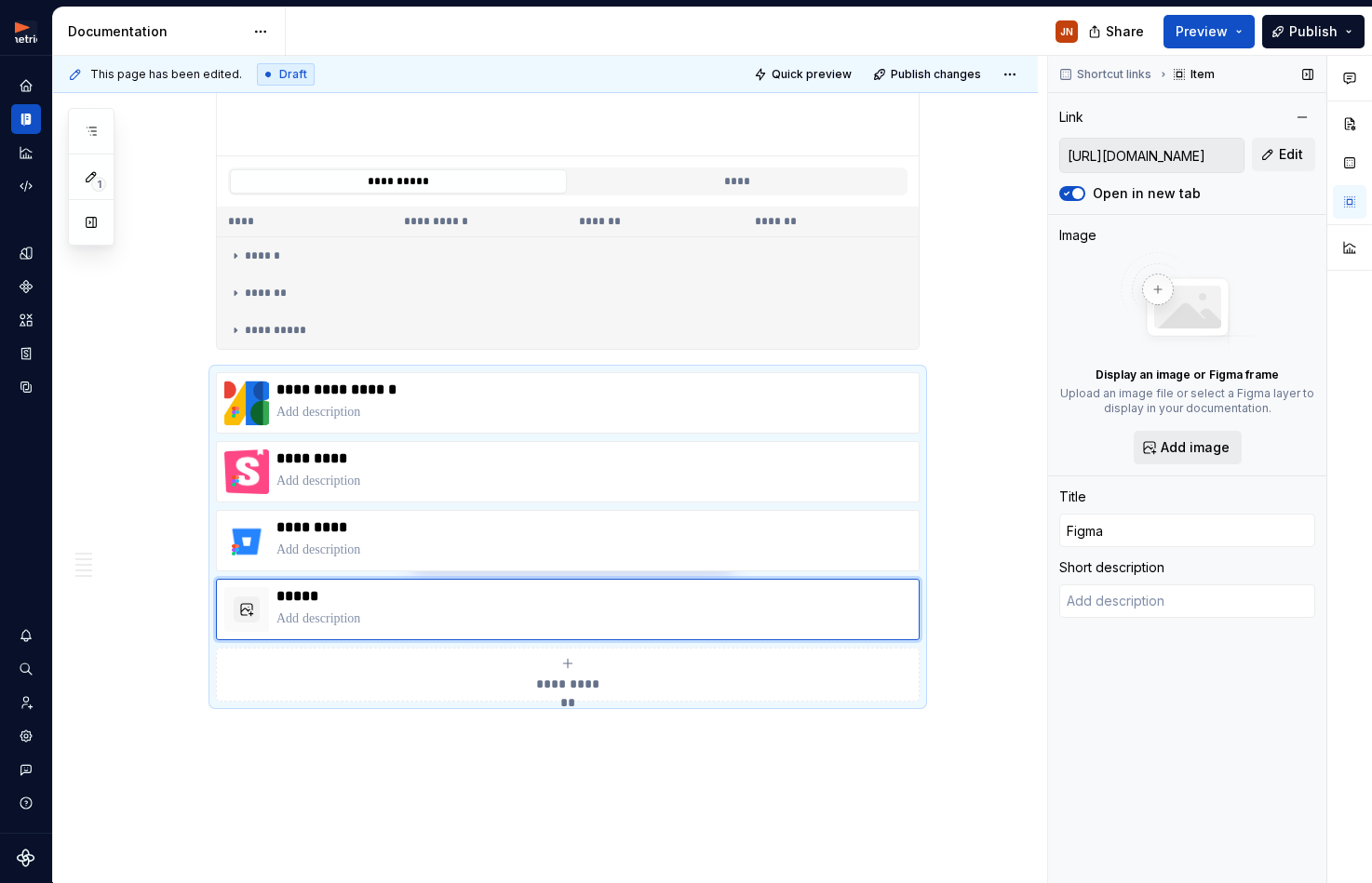
click at [1167, 438] on button "Add image" at bounding box center [1187, 448] width 108 height 34
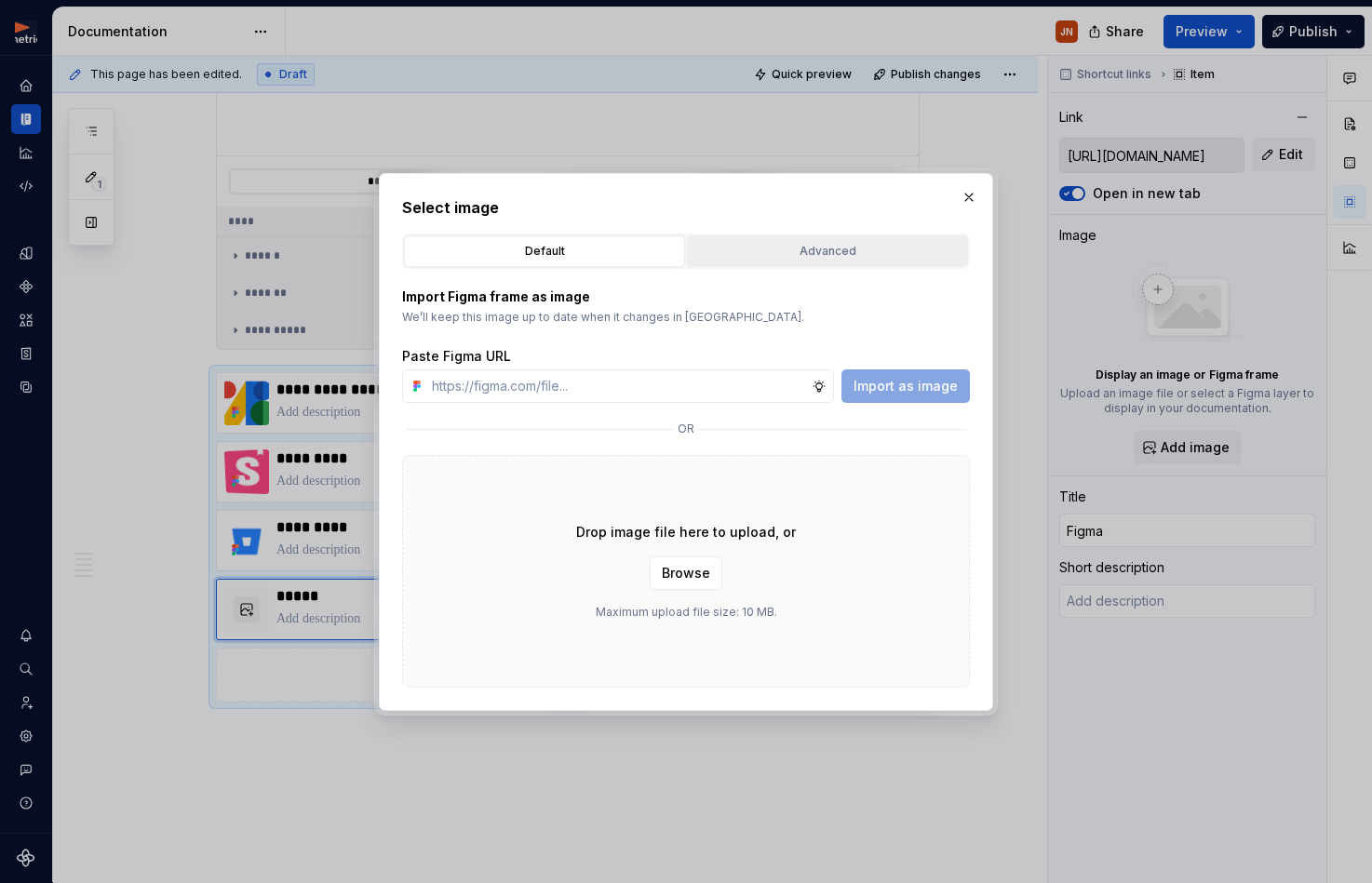
click at [836, 243] on div "Advanced" at bounding box center [828, 251] width 268 height 19
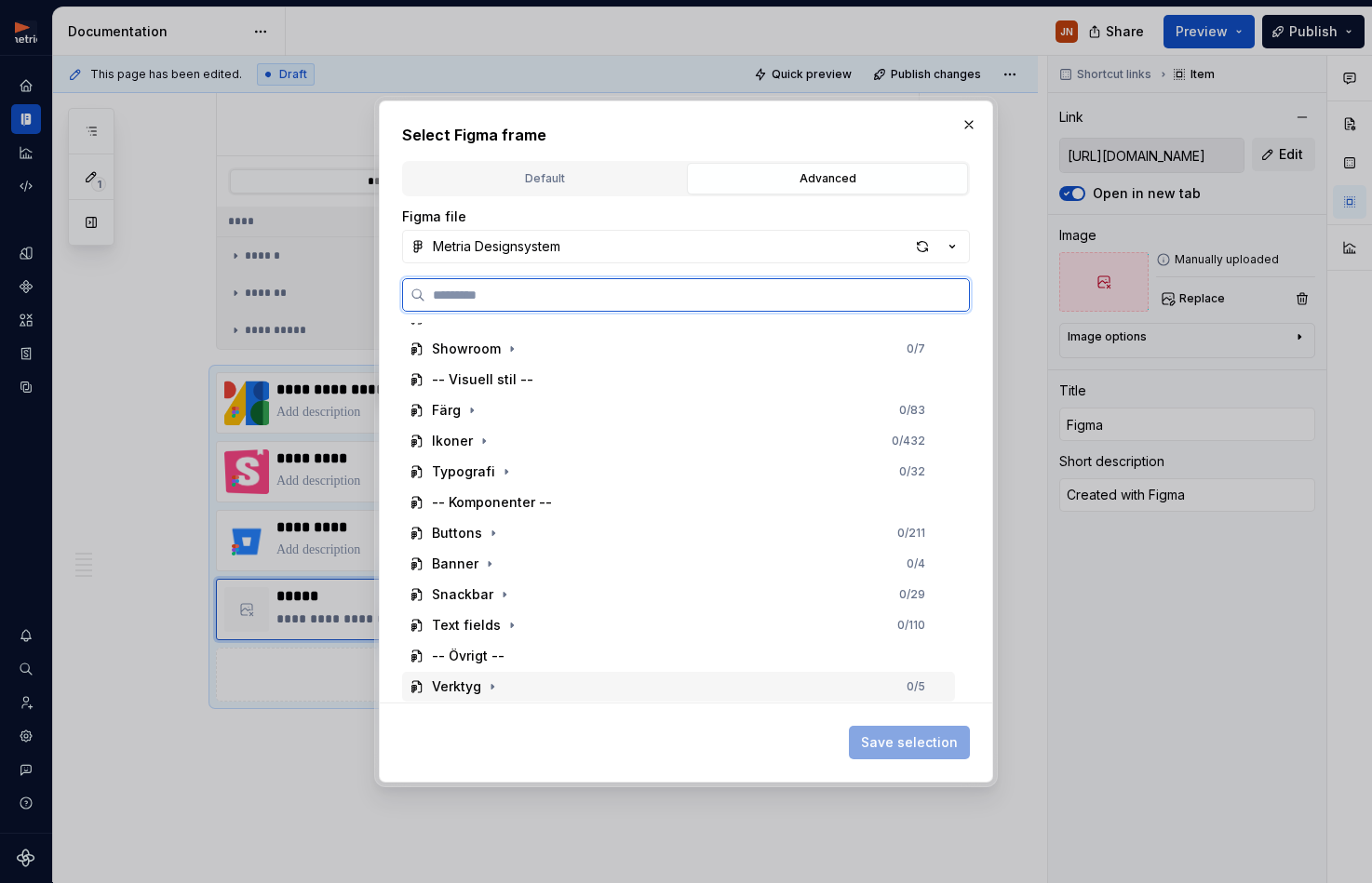
click at [469, 684] on div "Verktyg" at bounding box center [456, 687] width 50 height 19
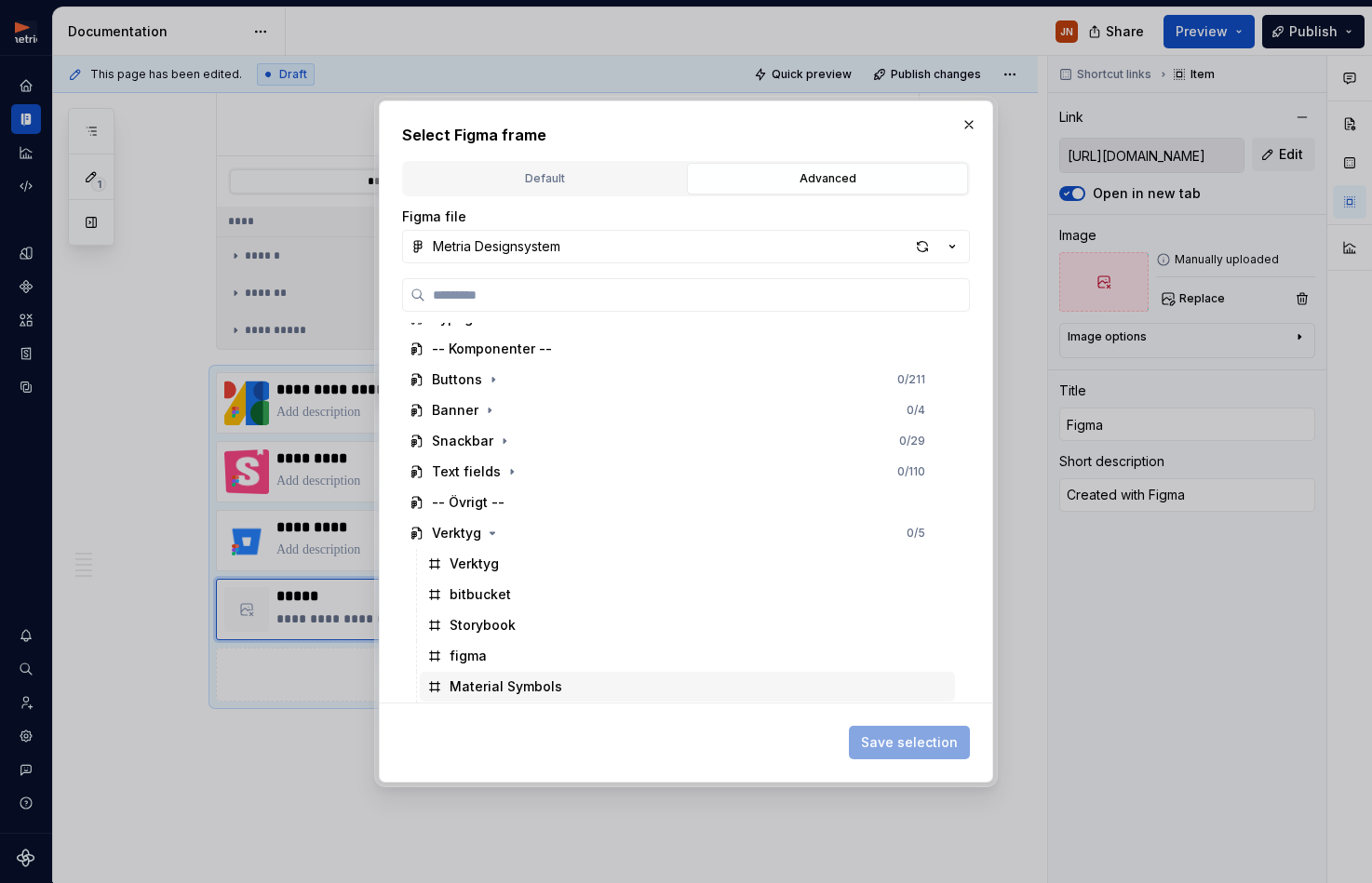
scroll to position [173, 0]
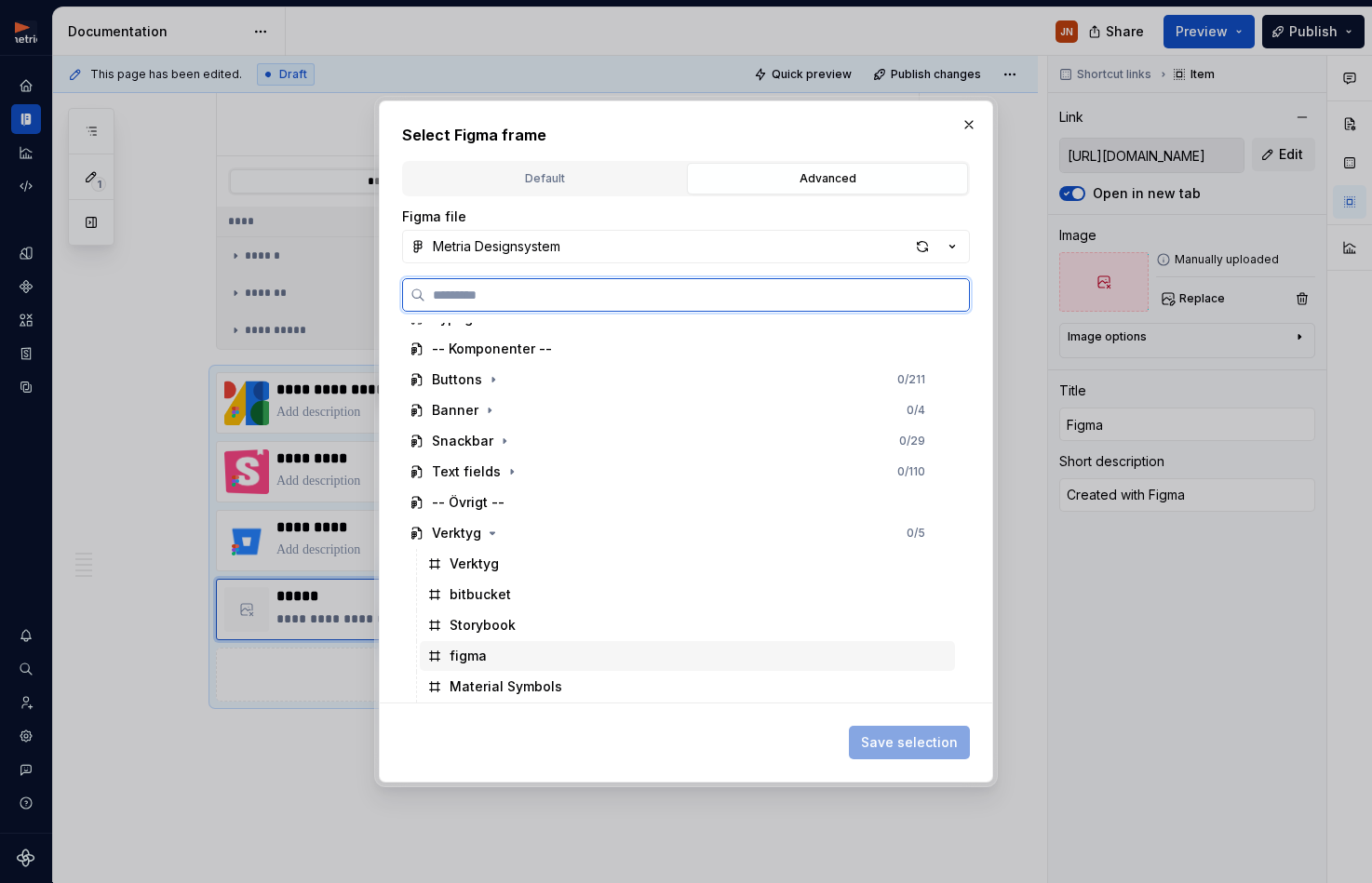
click at [481, 656] on div "figma" at bounding box center [468, 656] width 38 height 19
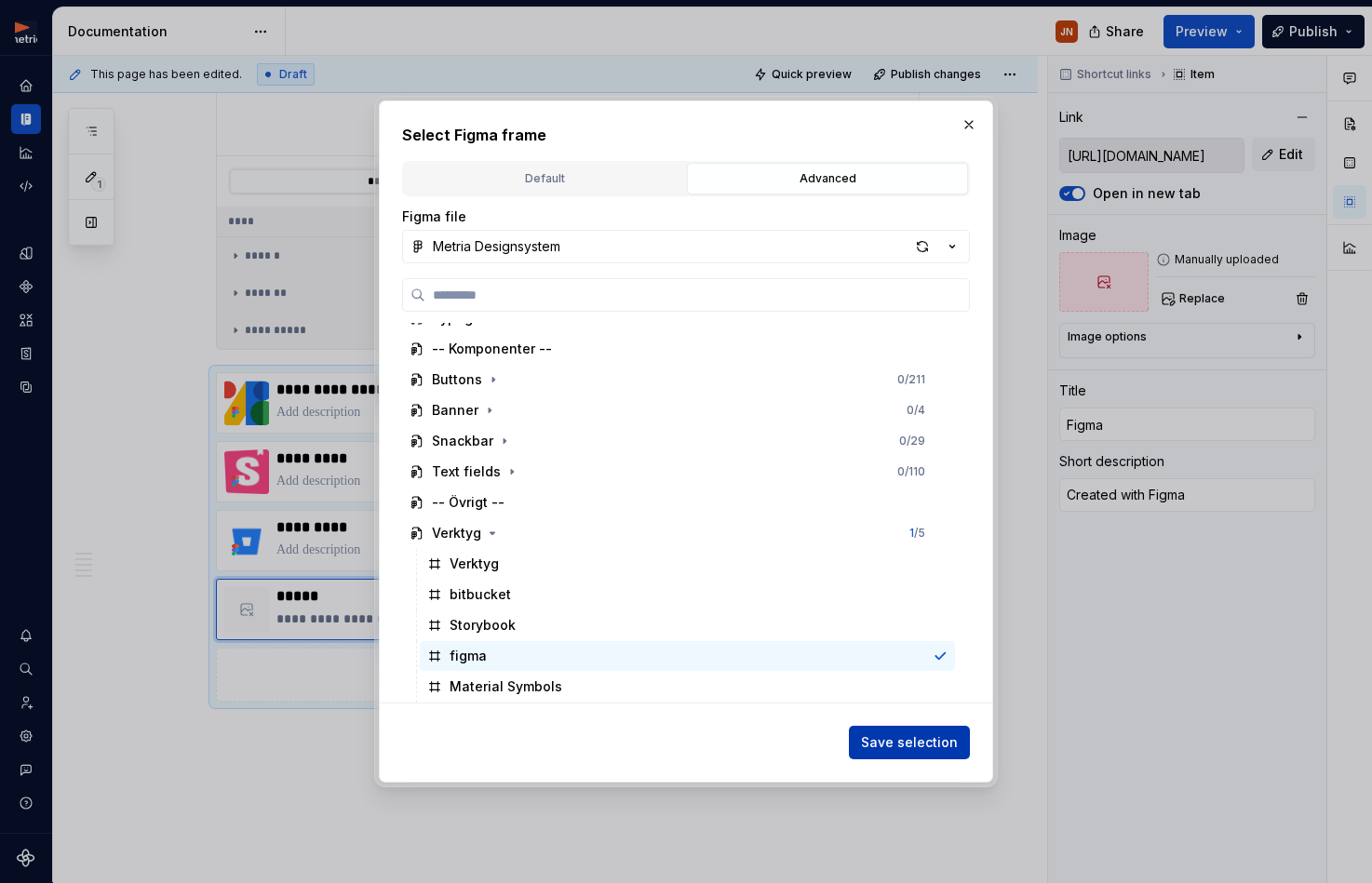
click at [877, 744] on span "Save selection" at bounding box center [908, 742] width 97 height 19
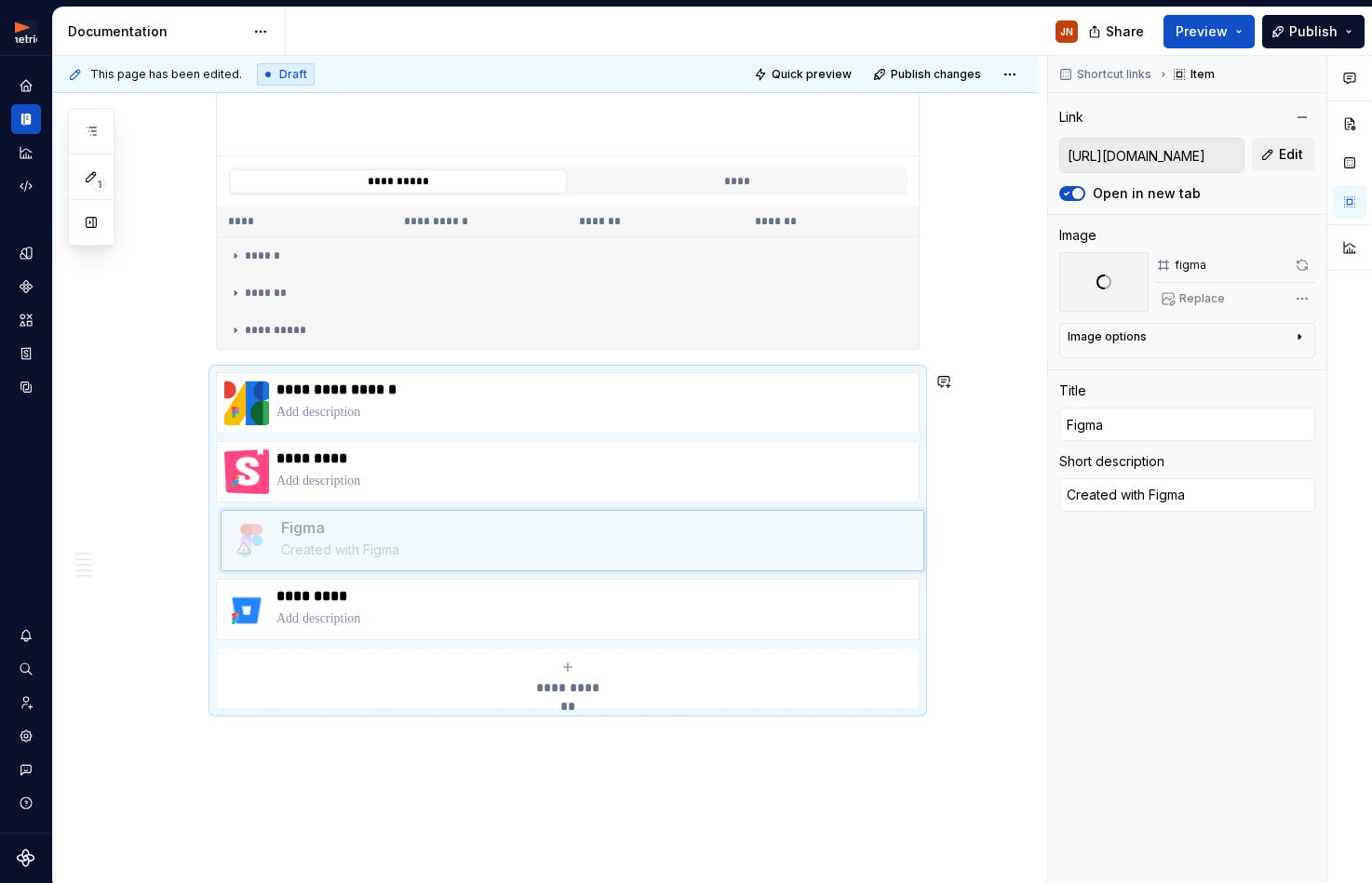
drag, startPoint x: 224, startPoint y: 591, endPoint x: 232, endPoint y: 540, distance: 51.6
click at [232, 540] on body "Metria Designsystem JN Design system data Documentation JN Share Preview Publis…" at bounding box center [686, 441] width 1372 height 883
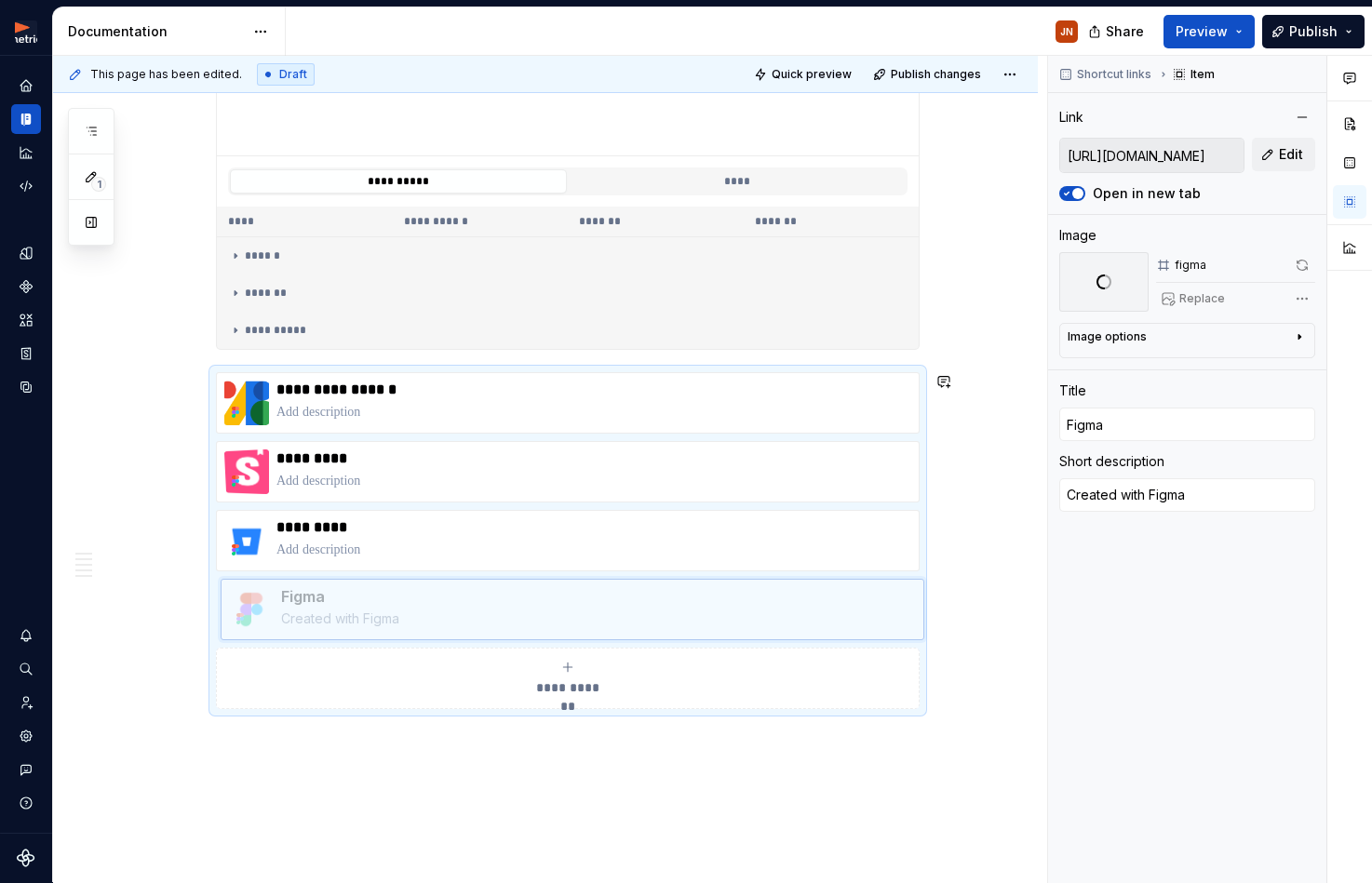
drag, startPoint x: 231, startPoint y: 521, endPoint x: 242, endPoint y: 596, distance: 75.8
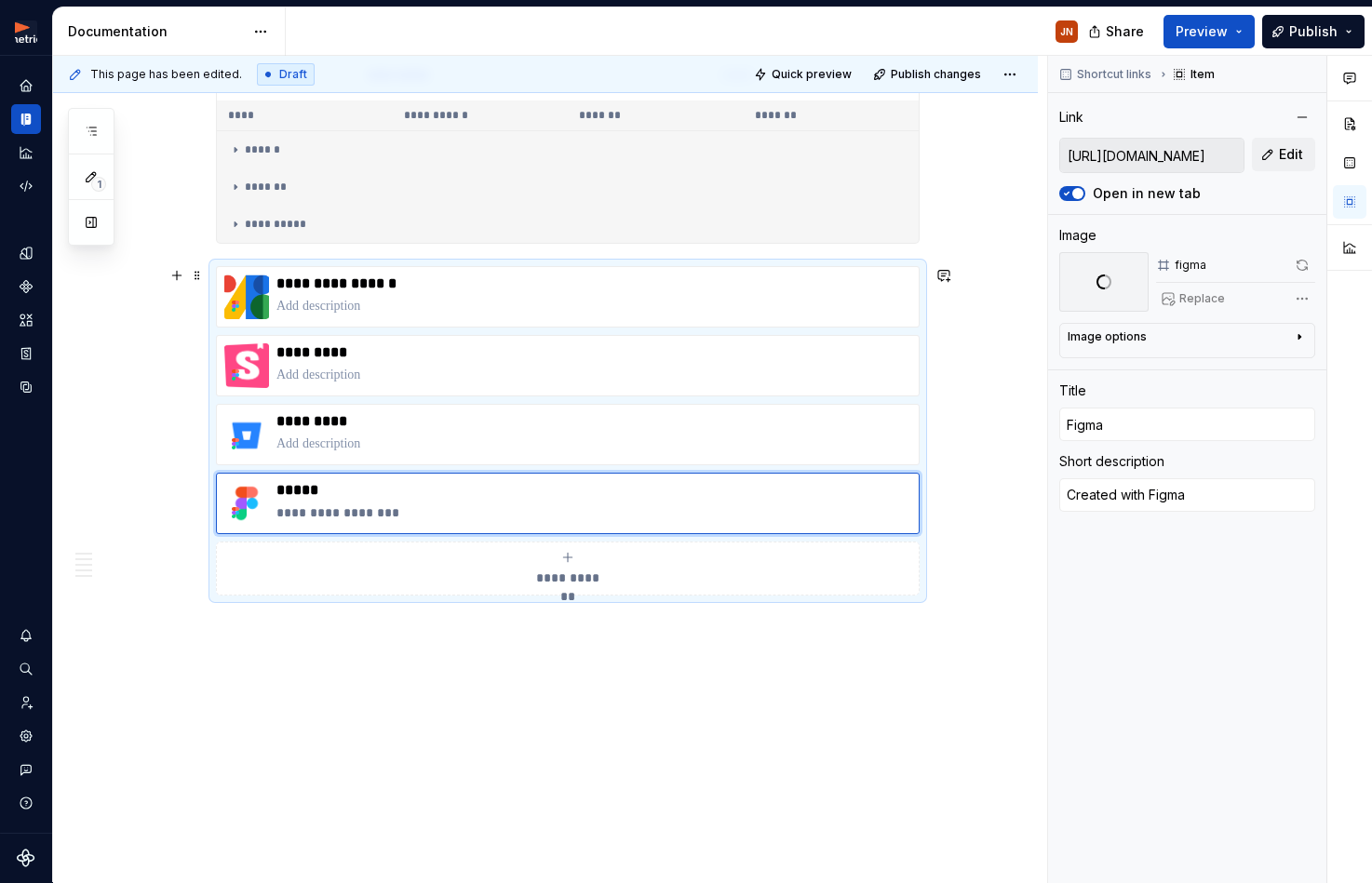
scroll to position [1762, 0]
click at [420, 494] on p "*****" at bounding box center [593, 491] width 634 height 19
click at [572, 478] on html "Metria Designsystem JN Design system data Documentation JN Share Preview Publis…" at bounding box center [686, 441] width 1372 height 883
click at [592, 508] on div "Delete item" at bounding box center [642, 506] width 159 height 30
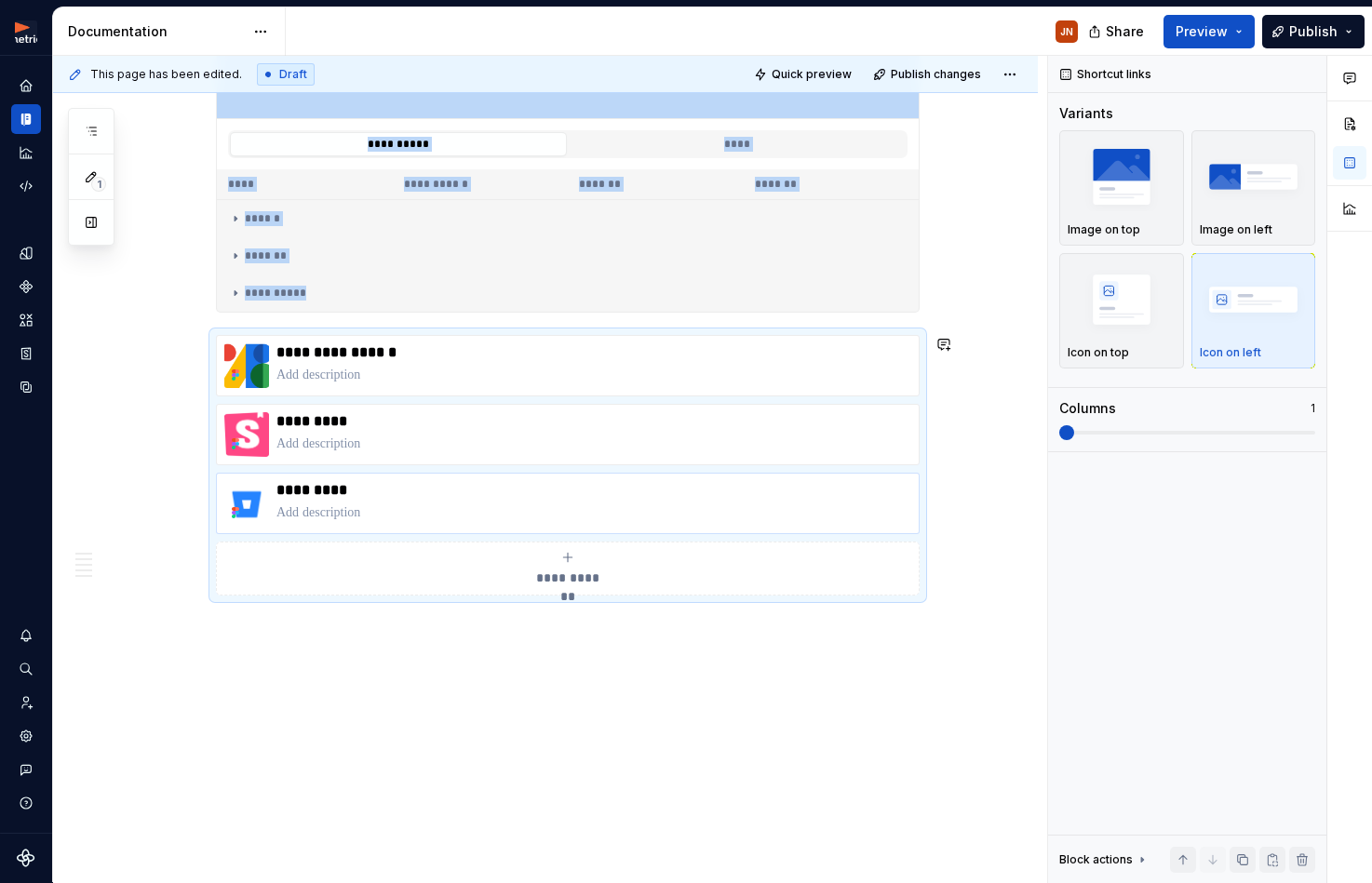
scroll to position [1694, 0]
click at [373, 485] on p "*********" at bounding box center [593, 491] width 634 height 19
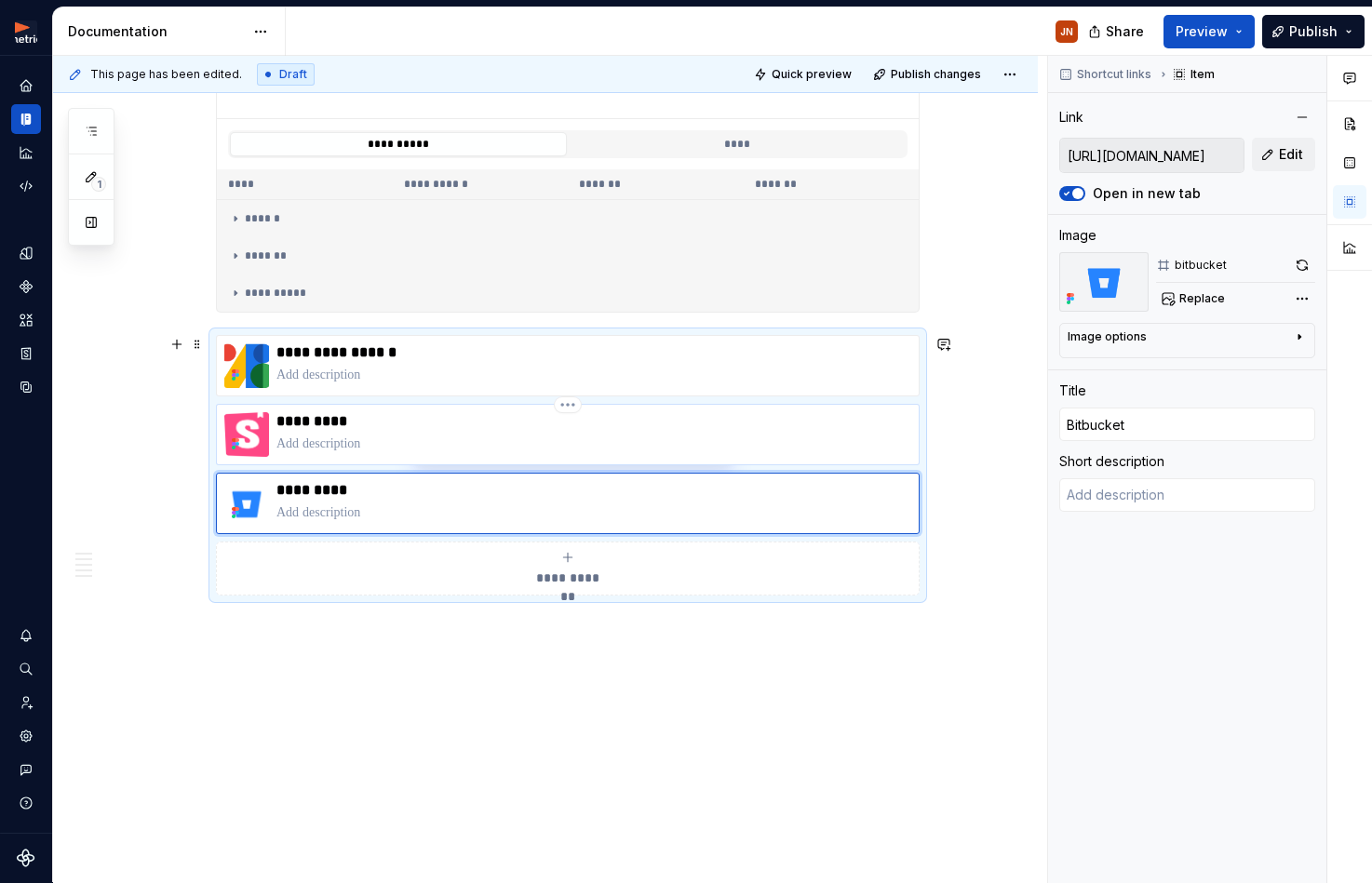
type textarea "*"
type input "[URL][DOMAIN_NAME]"
type input "Storybook"
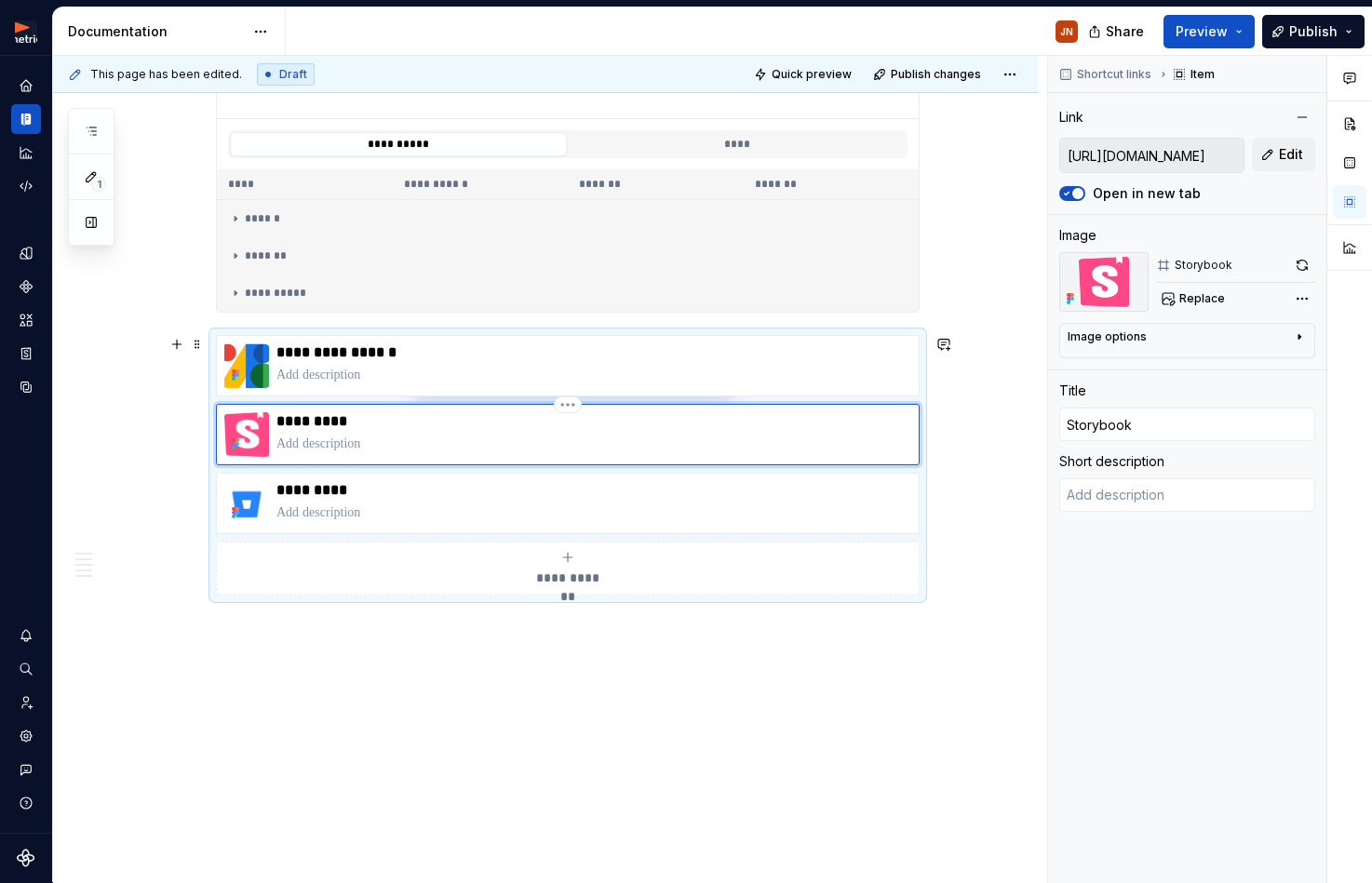
click at [437, 432] on div "*********" at bounding box center [593, 434] width 634 height 45
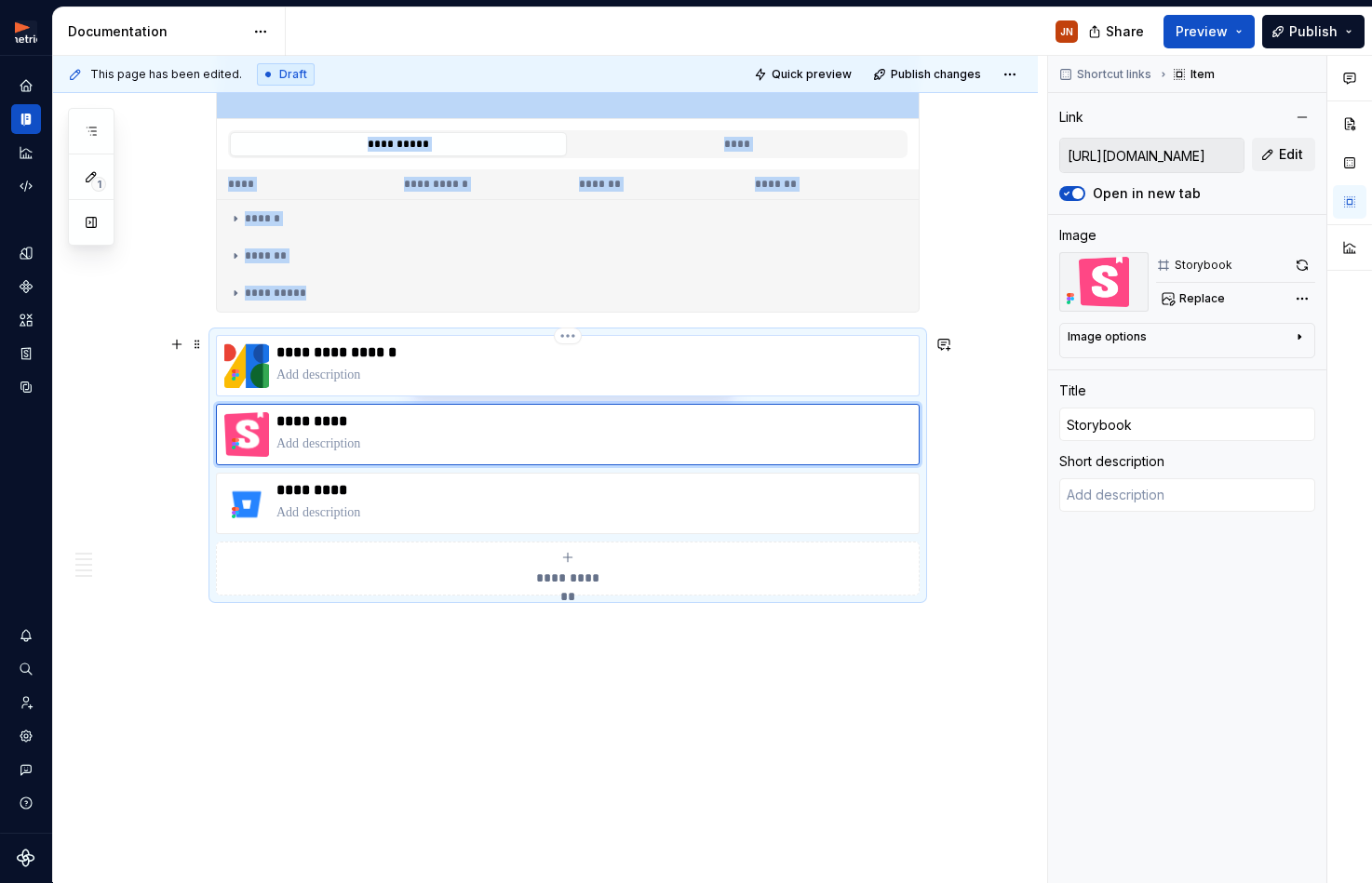
click at [388, 353] on p "**********" at bounding box center [593, 353] width 634 height 19
type textarea "*"
type input "[URL][DOMAIN_NAME]"
type input "Material Symbols"
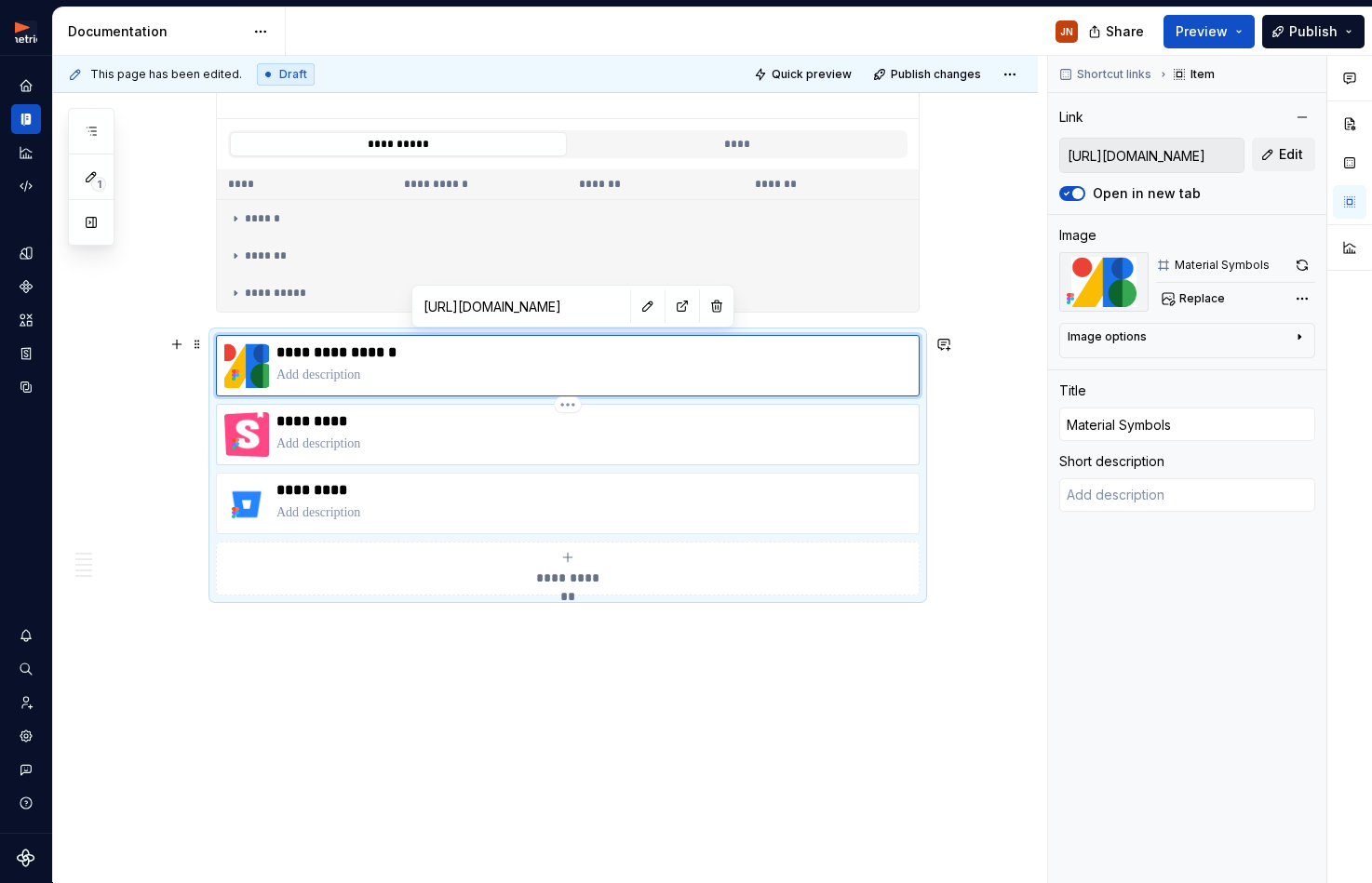
click at [375, 426] on p "*********" at bounding box center [593, 421] width 634 height 19
type textarea "*"
type input "[URL][DOMAIN_NAME]"
type input "Storybook"
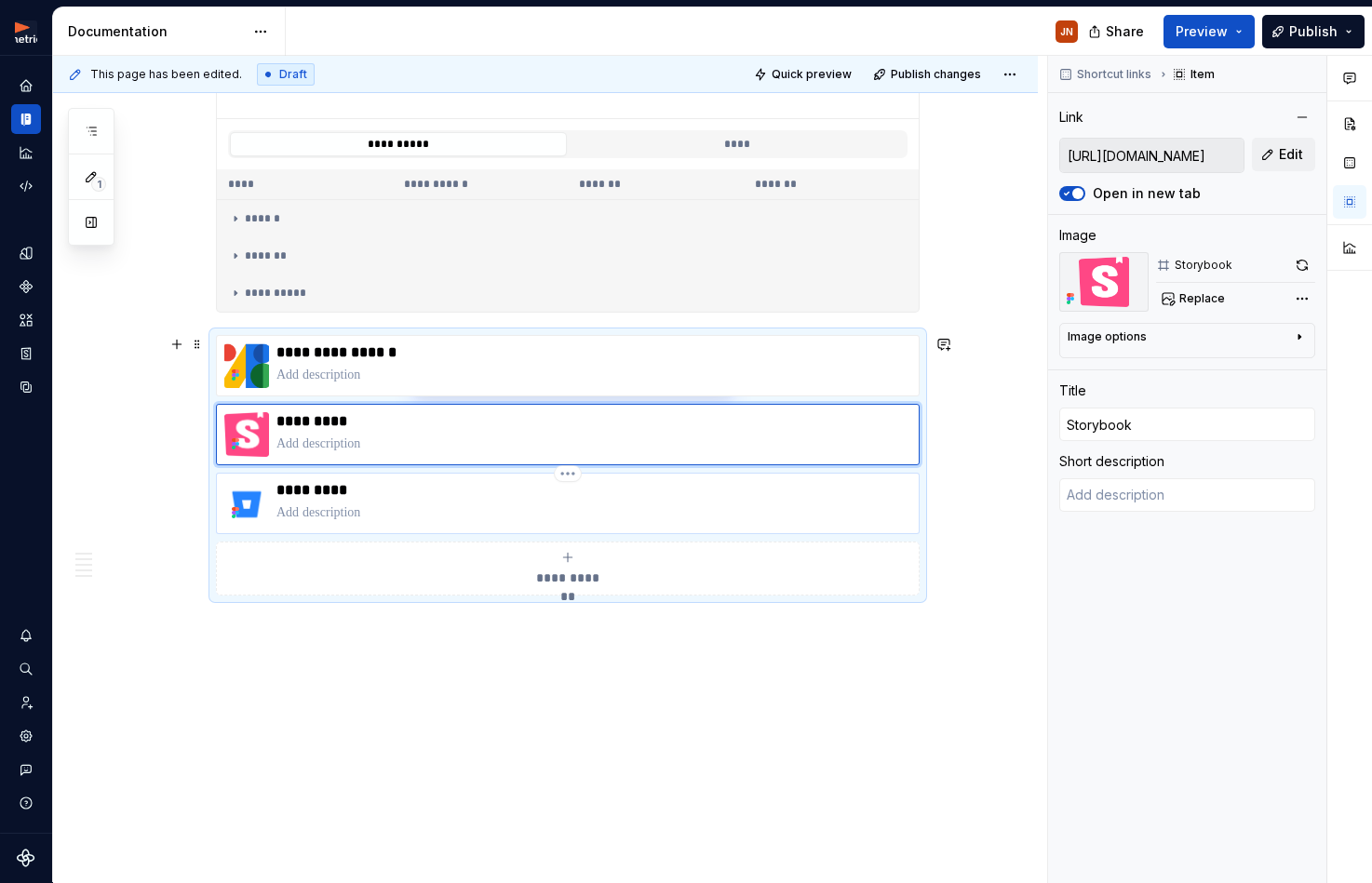
click at [384, 505] on p at bounding box center [593, 512] width 634 height 19
type textarea "*"
type input "[URL][DOMAIN_NAME]"
type input "Bitbucket"
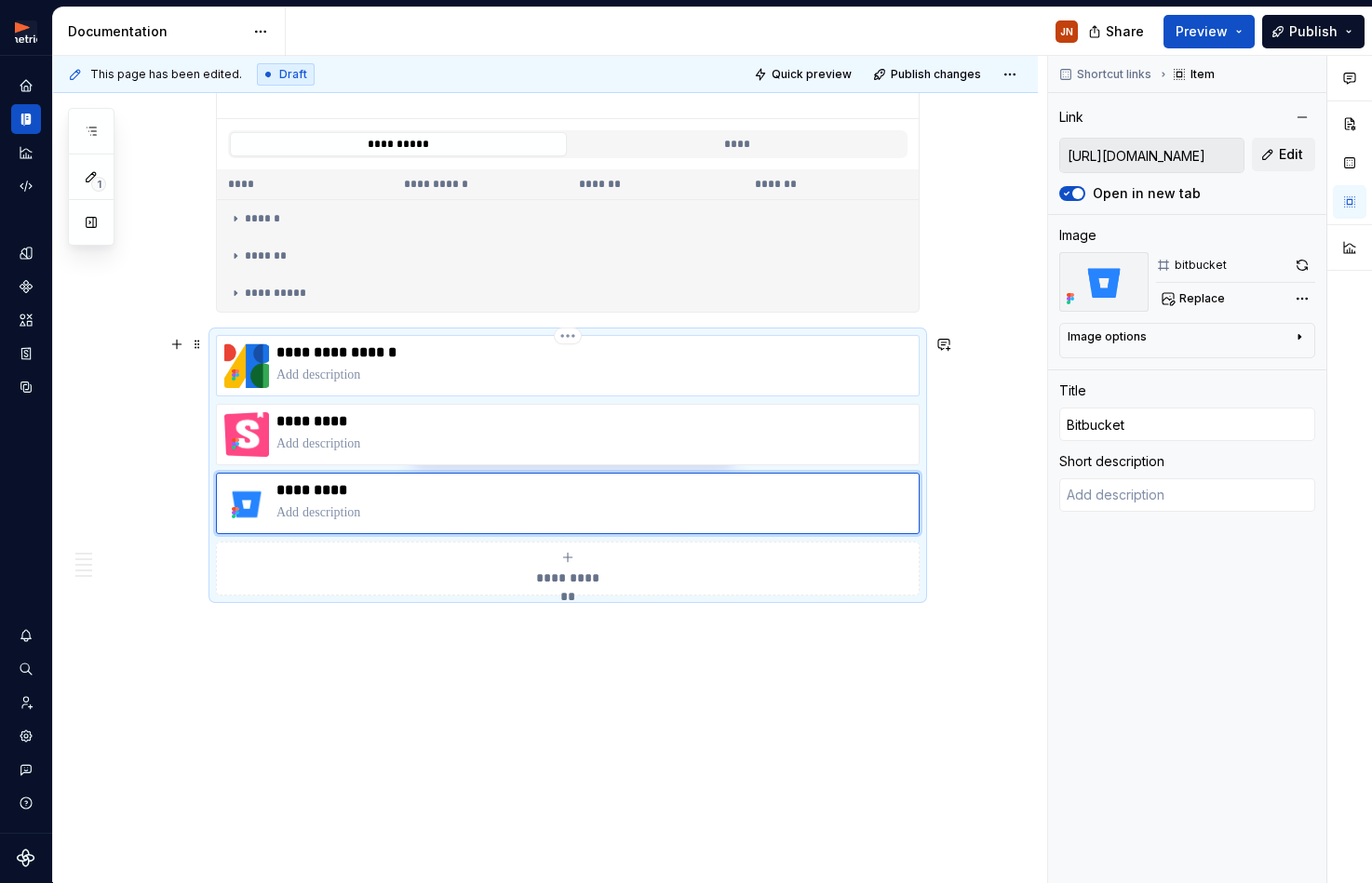
click at [421, 378] on p at bounding box center [593, 375] width 634 height 19
type textarea "*"
type input "[URL][DOMAIN_NAME]"
type input "Material Symbols"
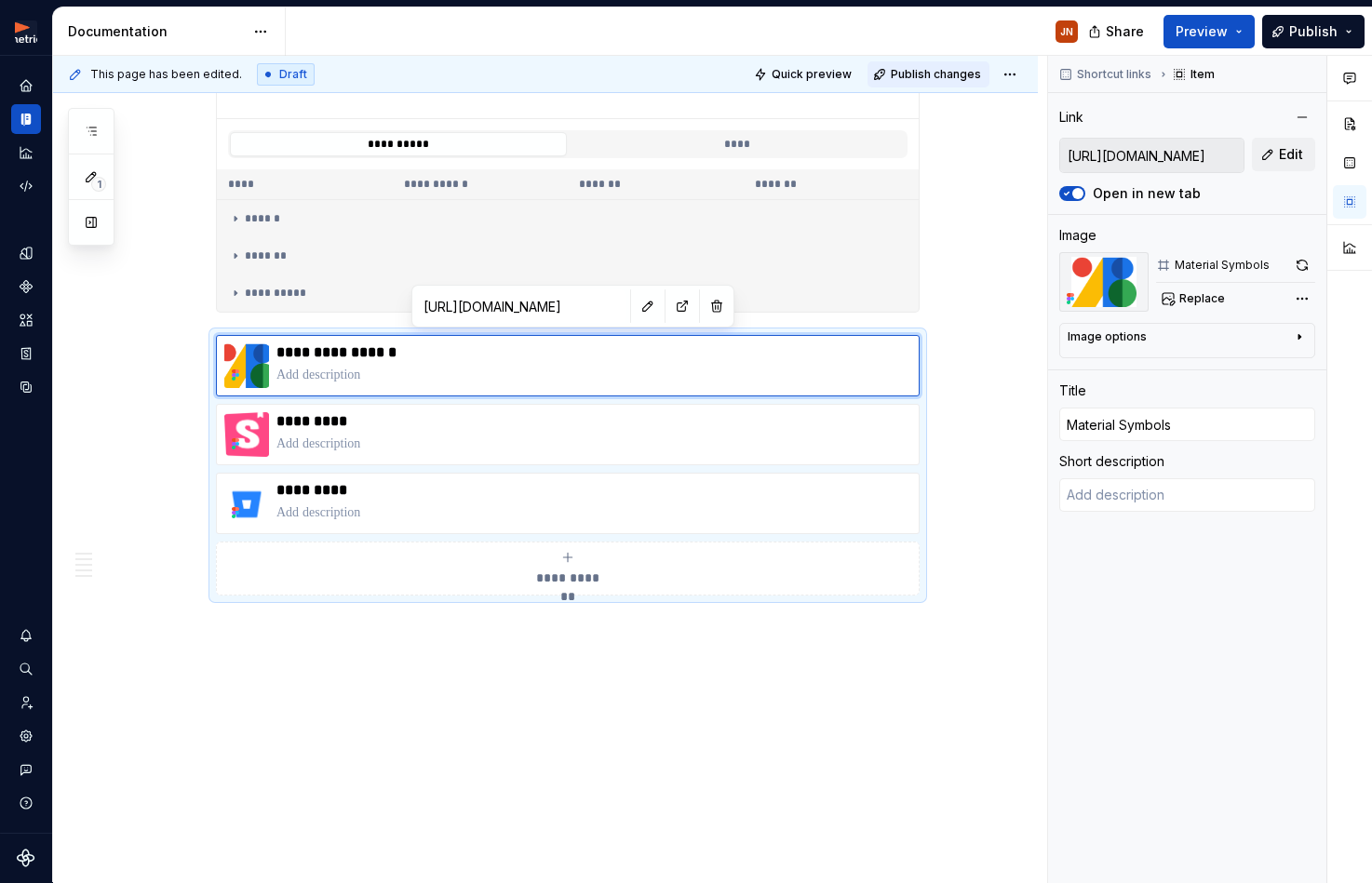
click at [957, 67] on span "Publish changes" at bounding box center [936, 74] width 90 height 15
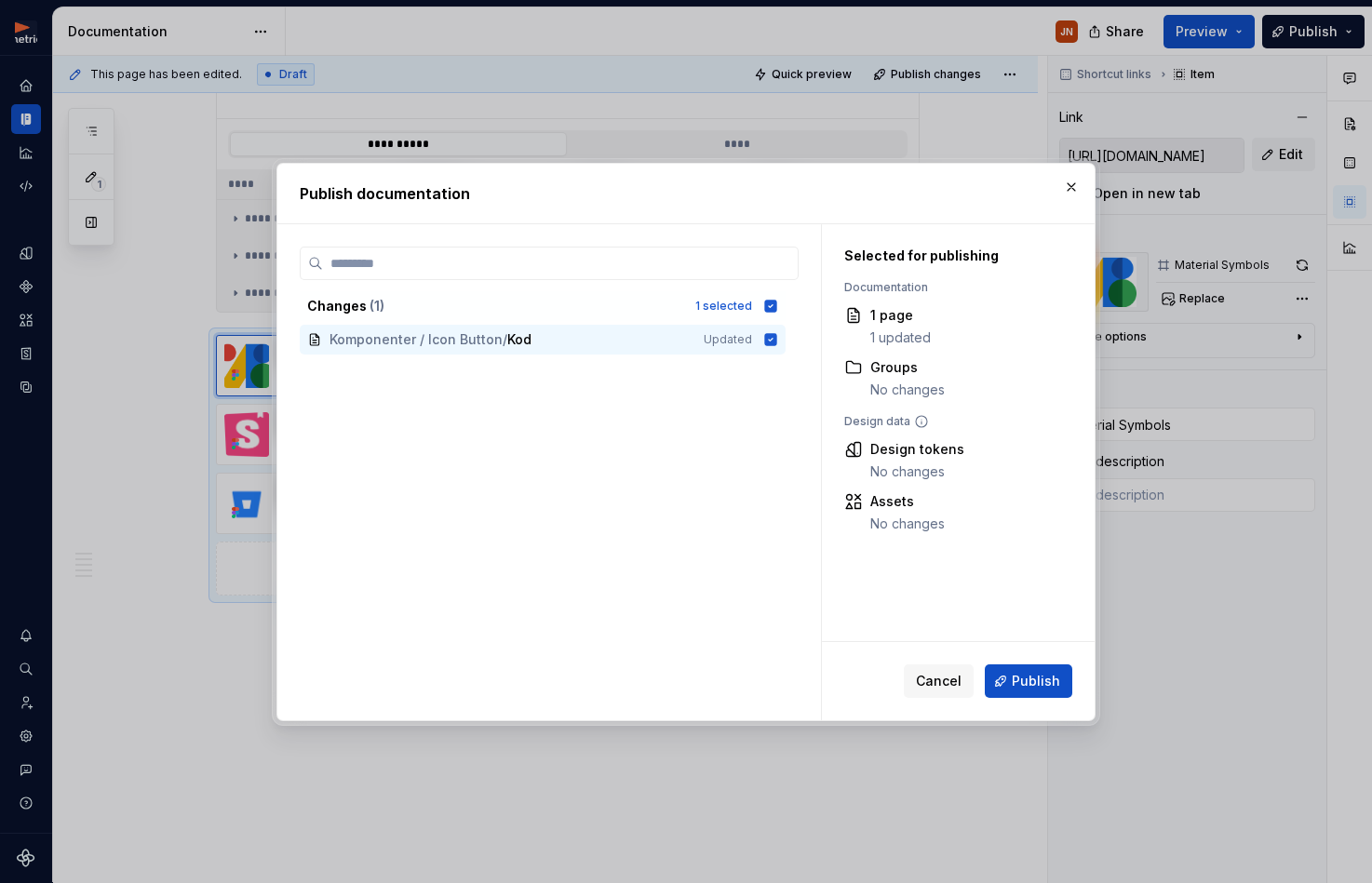
click at [1029, 675] on span "Publish" at bounding box center [1036, 681] width 49 height 19
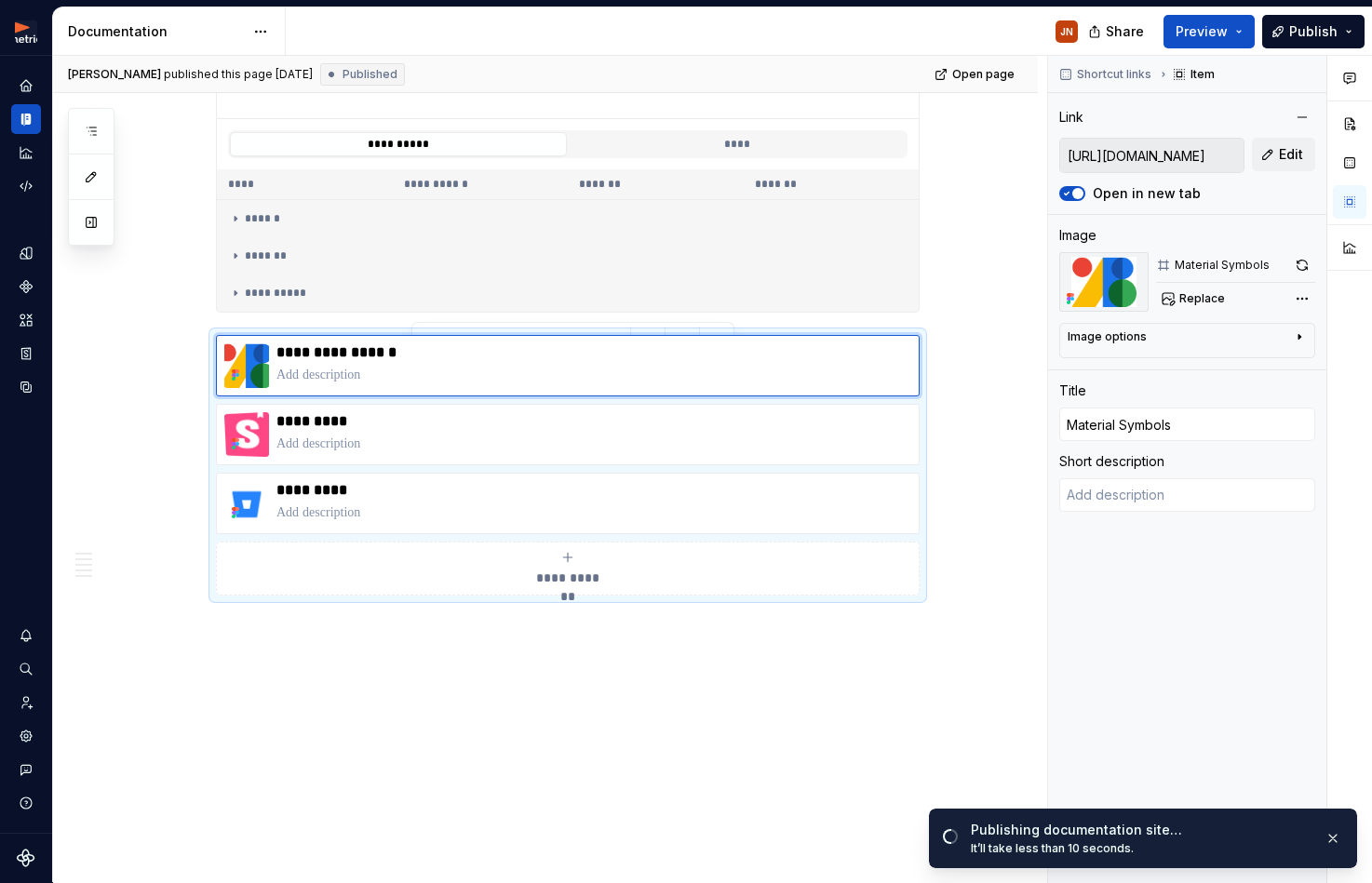
scroll to position [1656, 0]
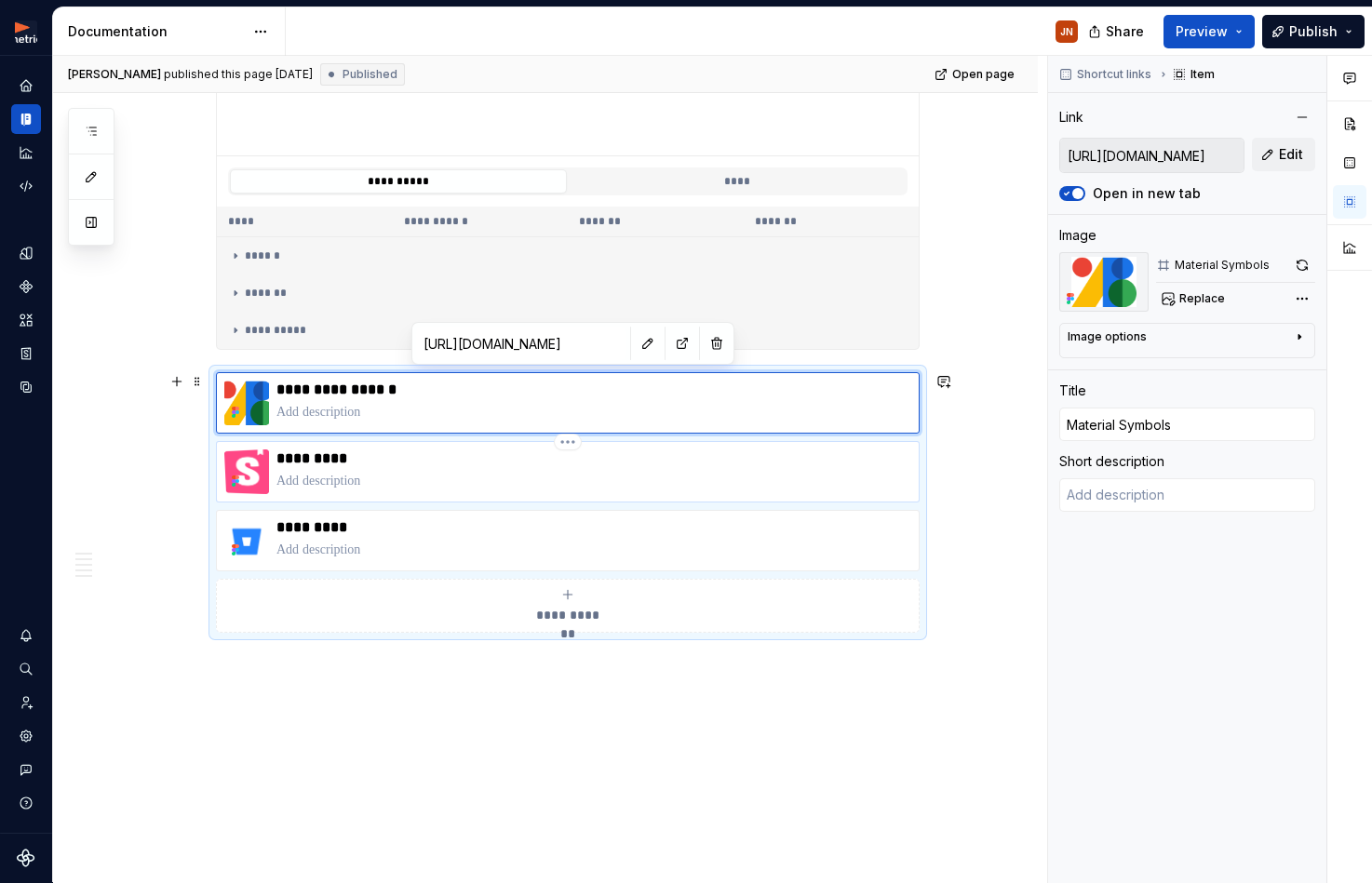
click at [483, 480] on p at bounding box center [593, 481] width 634 height 19
type textarea "*"
type input "[URL][DOMAIN_NAME]"
type input "Storybook"
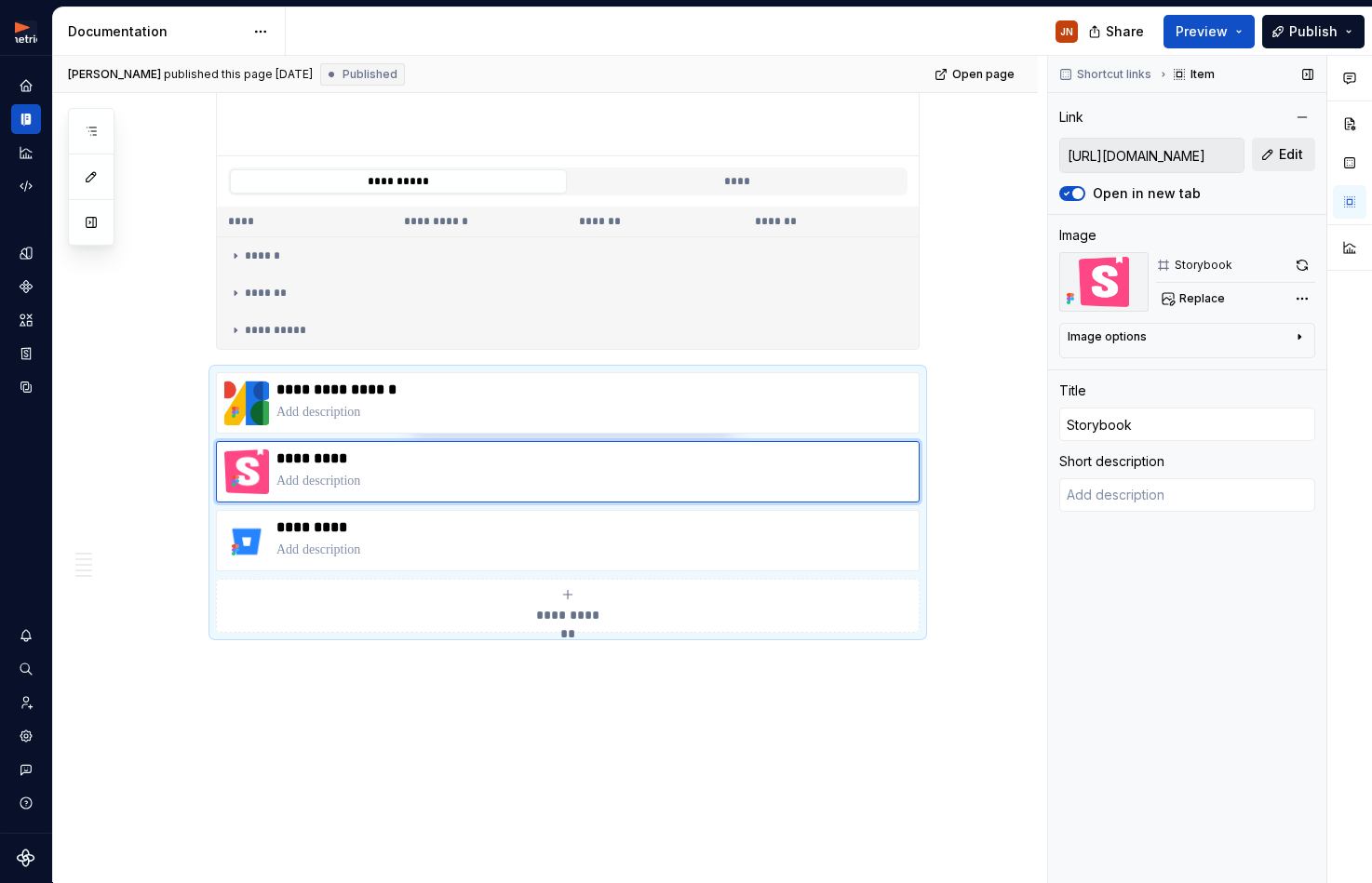
click at [1281, 155] on span "Edit" at bounding box center [1290, 155] width 24 height 19
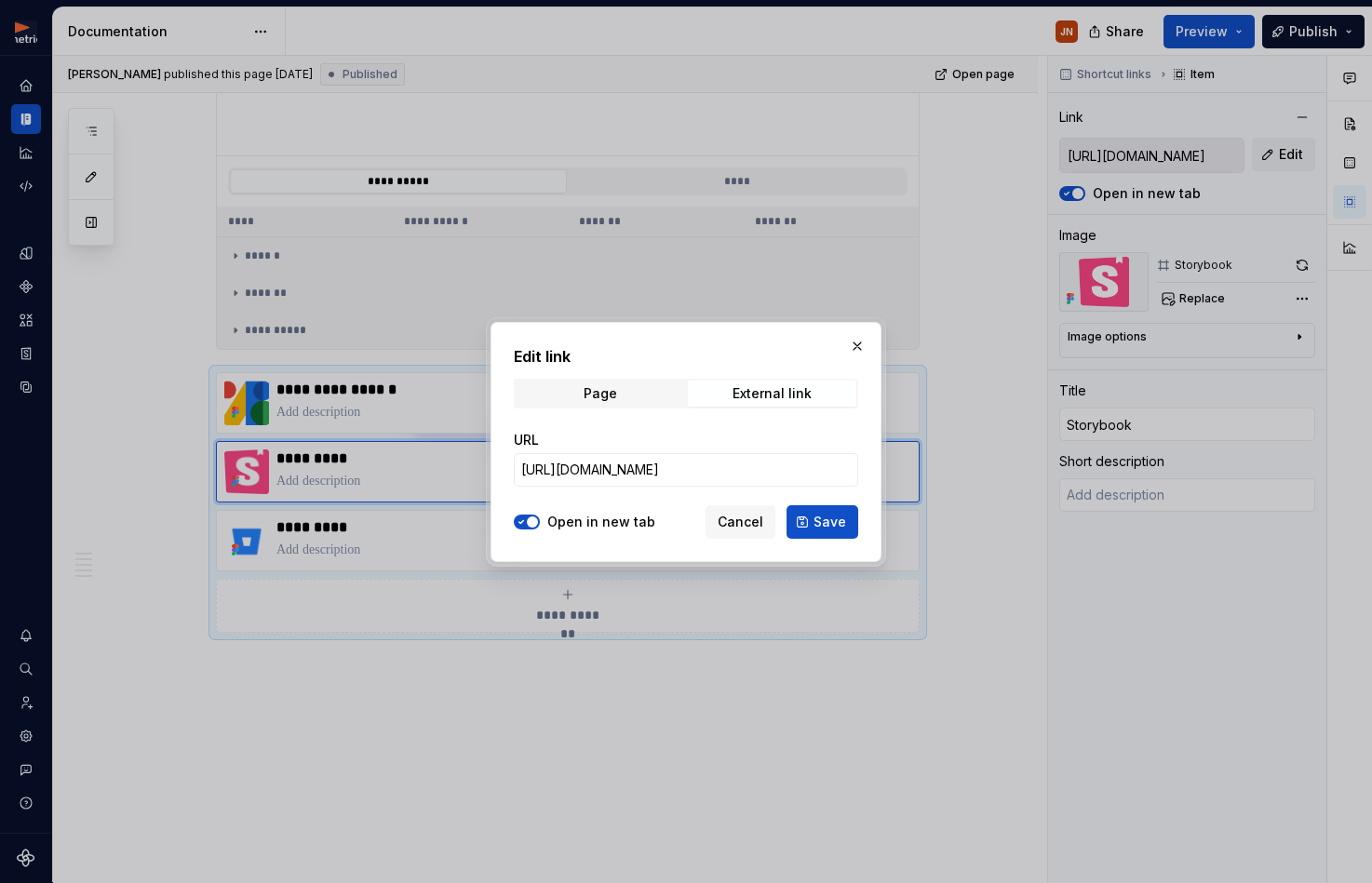
type textarea "*"
click at [761, 476] on input "[URL][DOMAIN_NAME]" at bounding box center [685, 470] width 344 height 34
paste input "[DOMAIN_NAME][URL]"
type input "[URL][DOMAIN_NAME]"
click at [827, 523] on span "Save" at bounding box center [830, 522] width 33 height 19
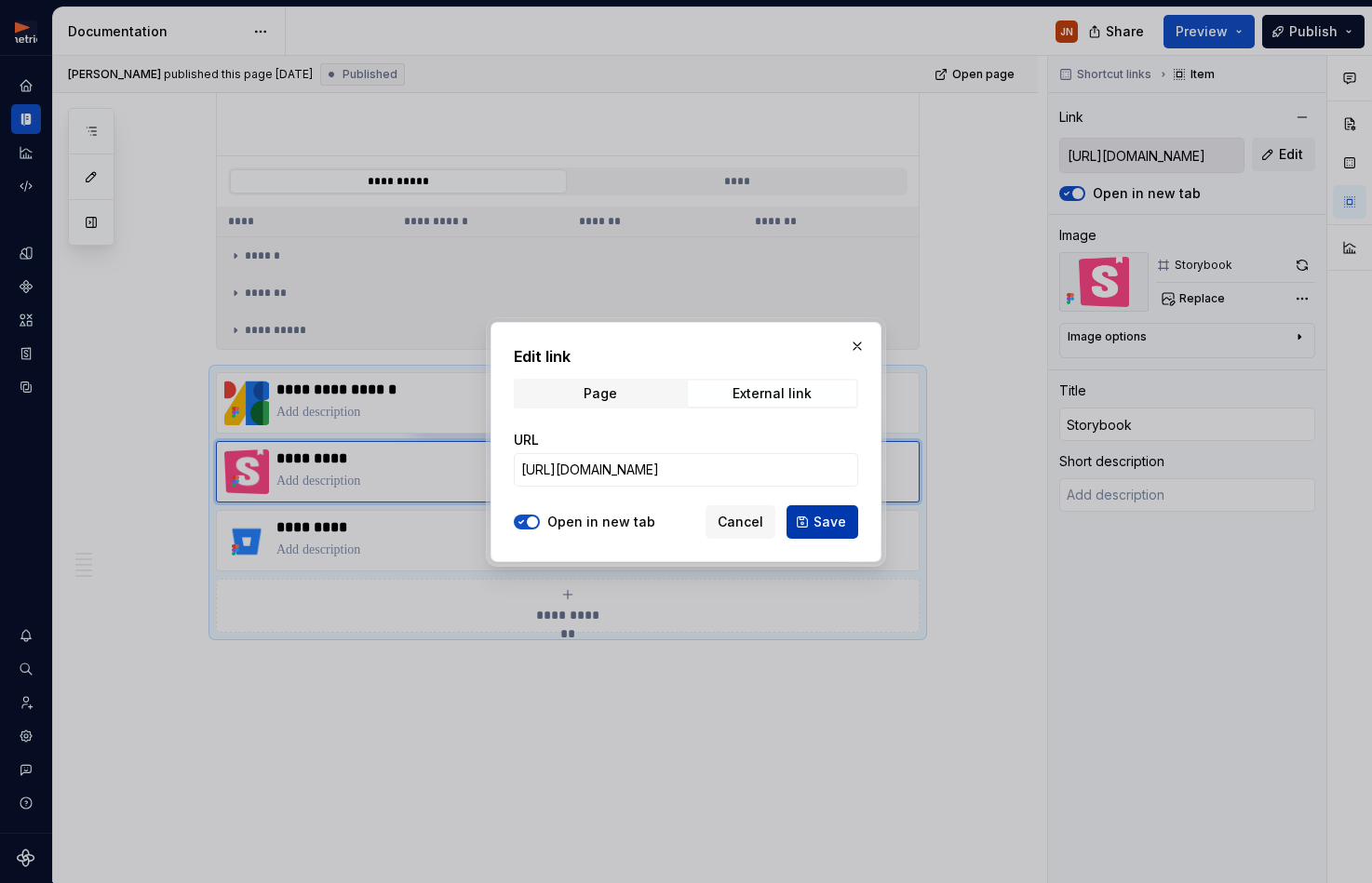
type textarea "*"
type input "[URL][DOMAIN_NAME]"
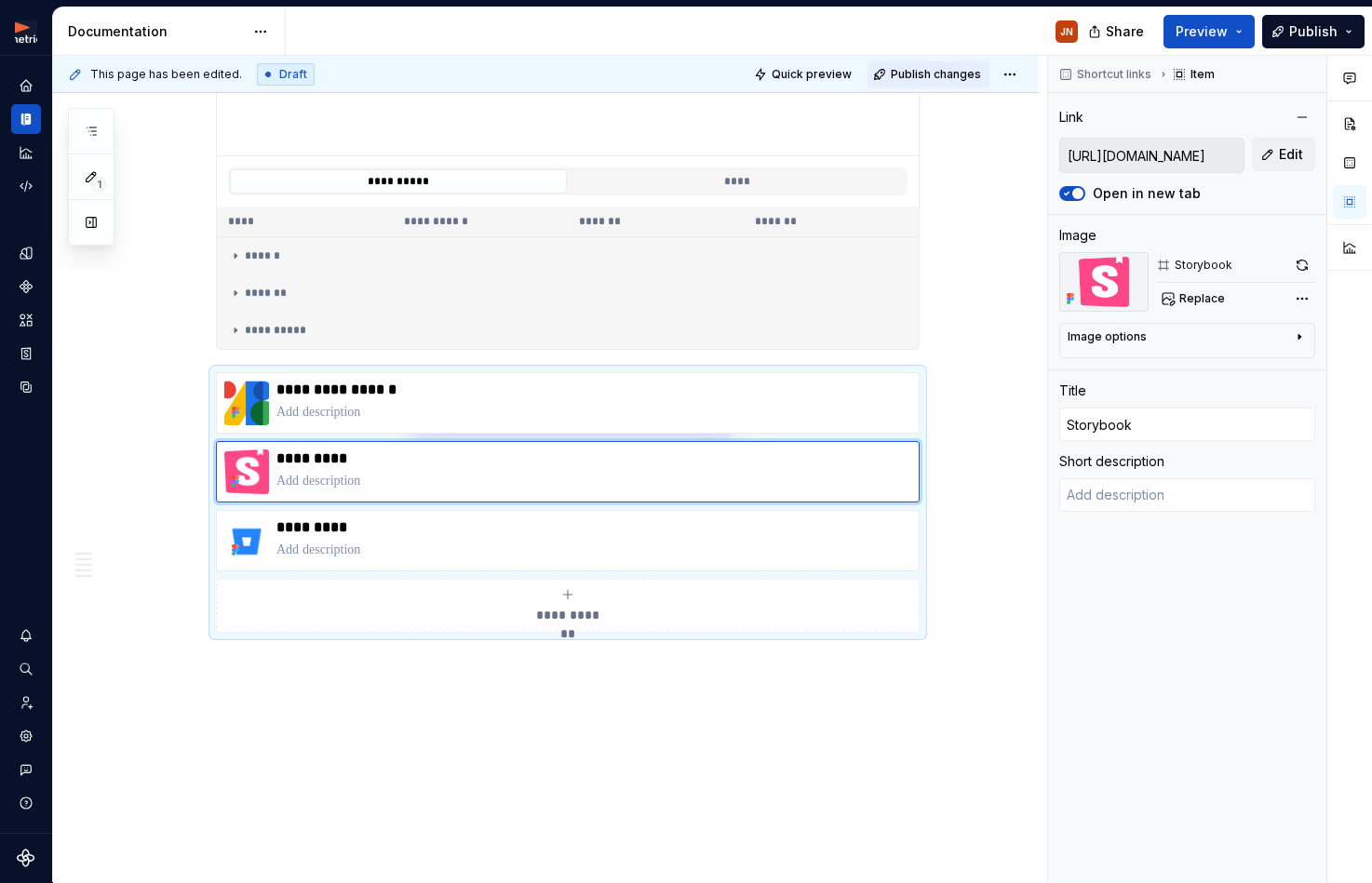
click at [903, 70] on button "Publish changes" at bounding box center [928, 74] width 122 height 26
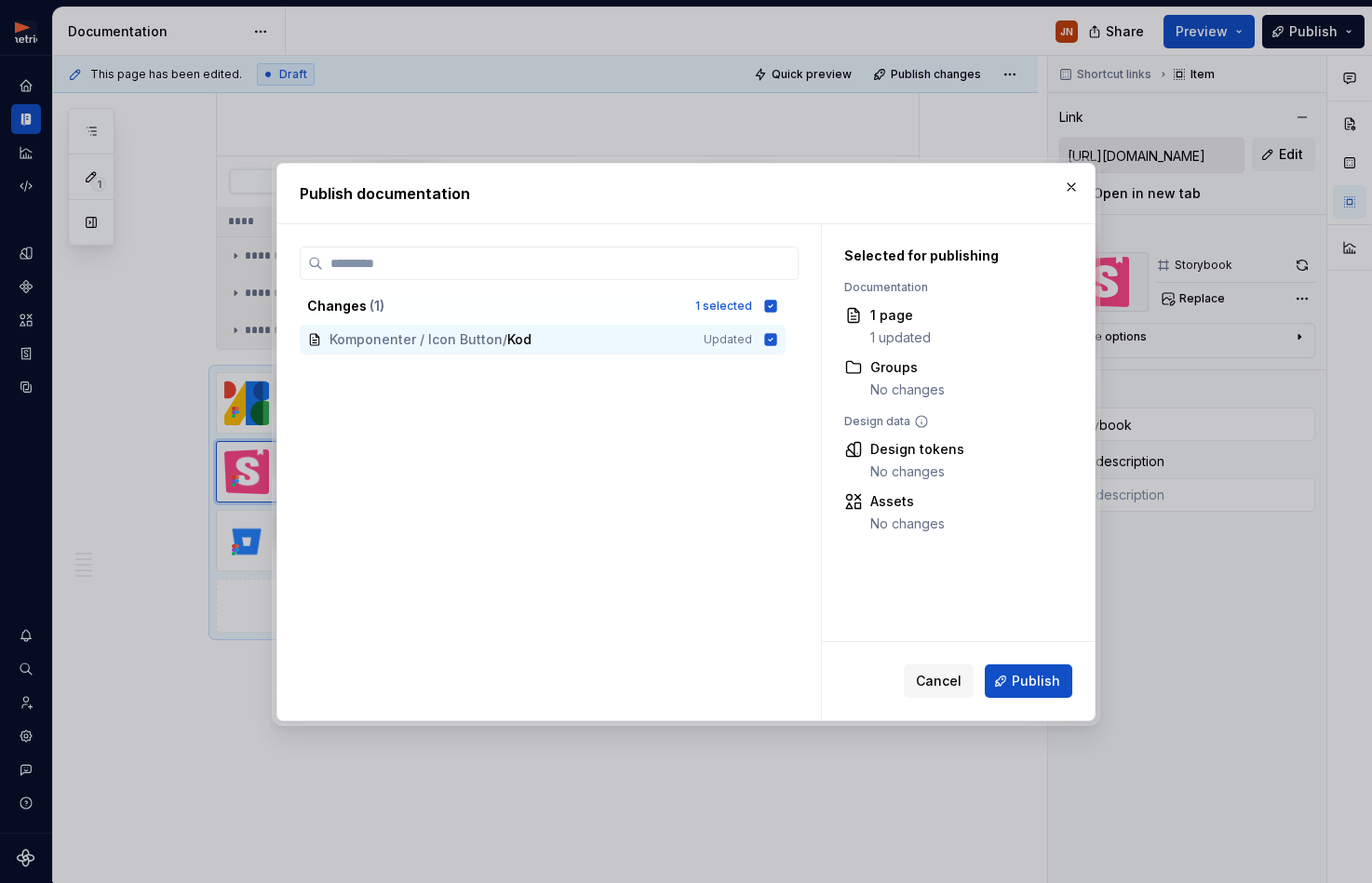
drag, startPoint x: 1012, startPoint y: 681, endPoint x: 1017, endPoint y: 671, distance: 11.2
click at [1012, 680] on button "Publish" at bounding box center [1028, 681] width 87 height 34
type textarea "*"
type input "[URL][DOMAIN_NAME]"
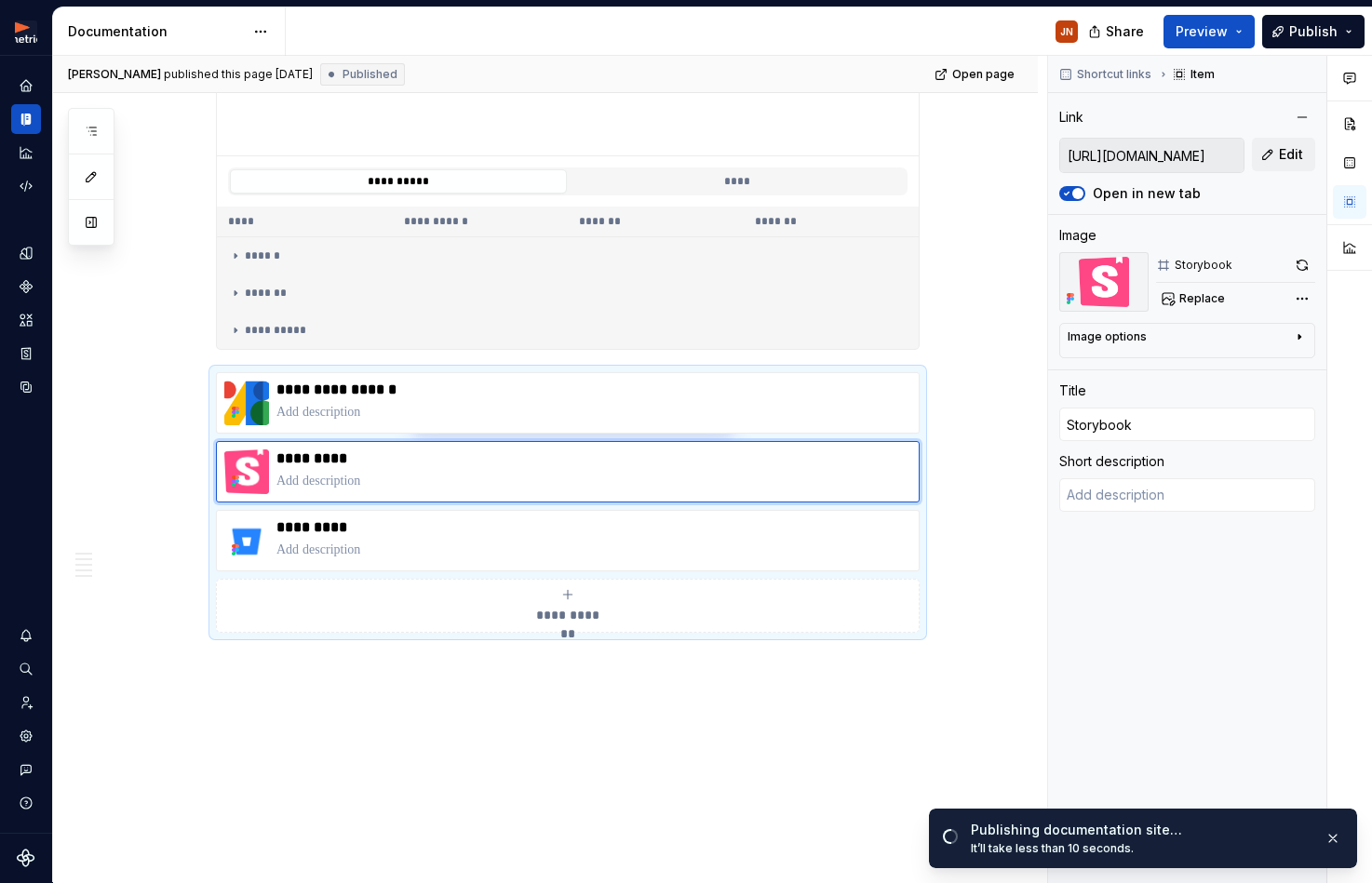
type textarea "*"
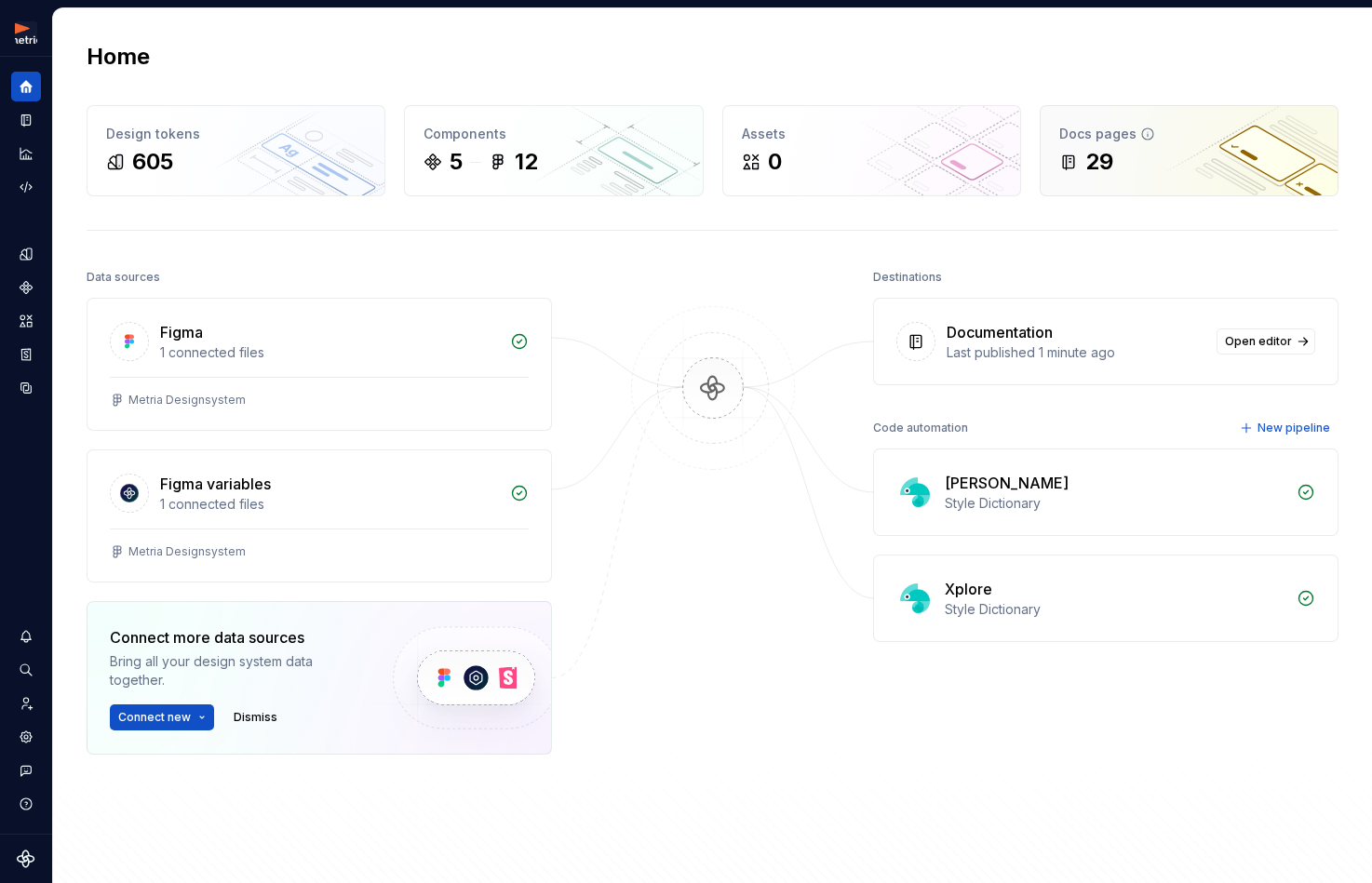
click at [1228, 172] on div "29" at bounding box center [1188, 162] width 260 height 30
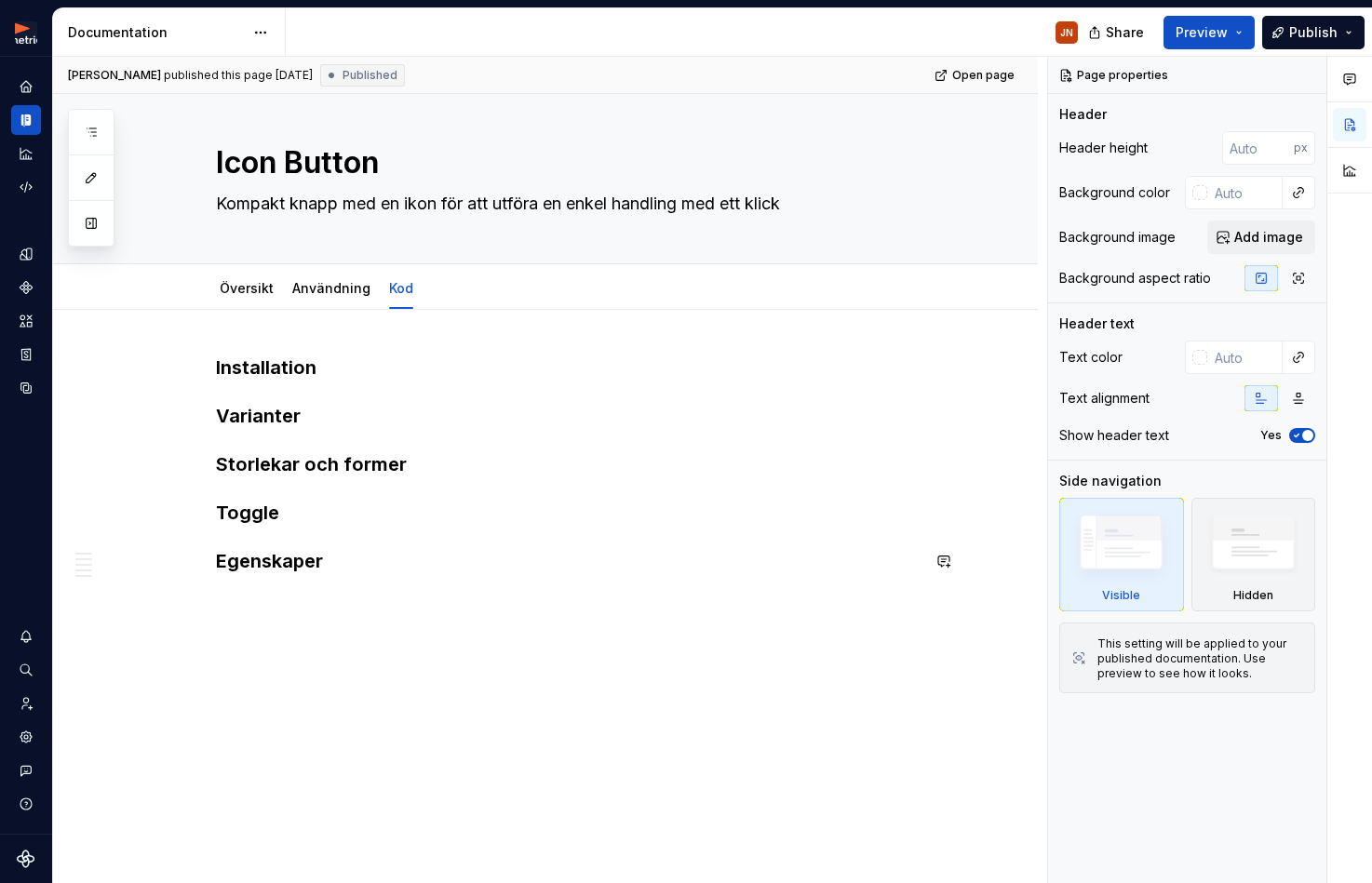
scroll to position [13, 0]
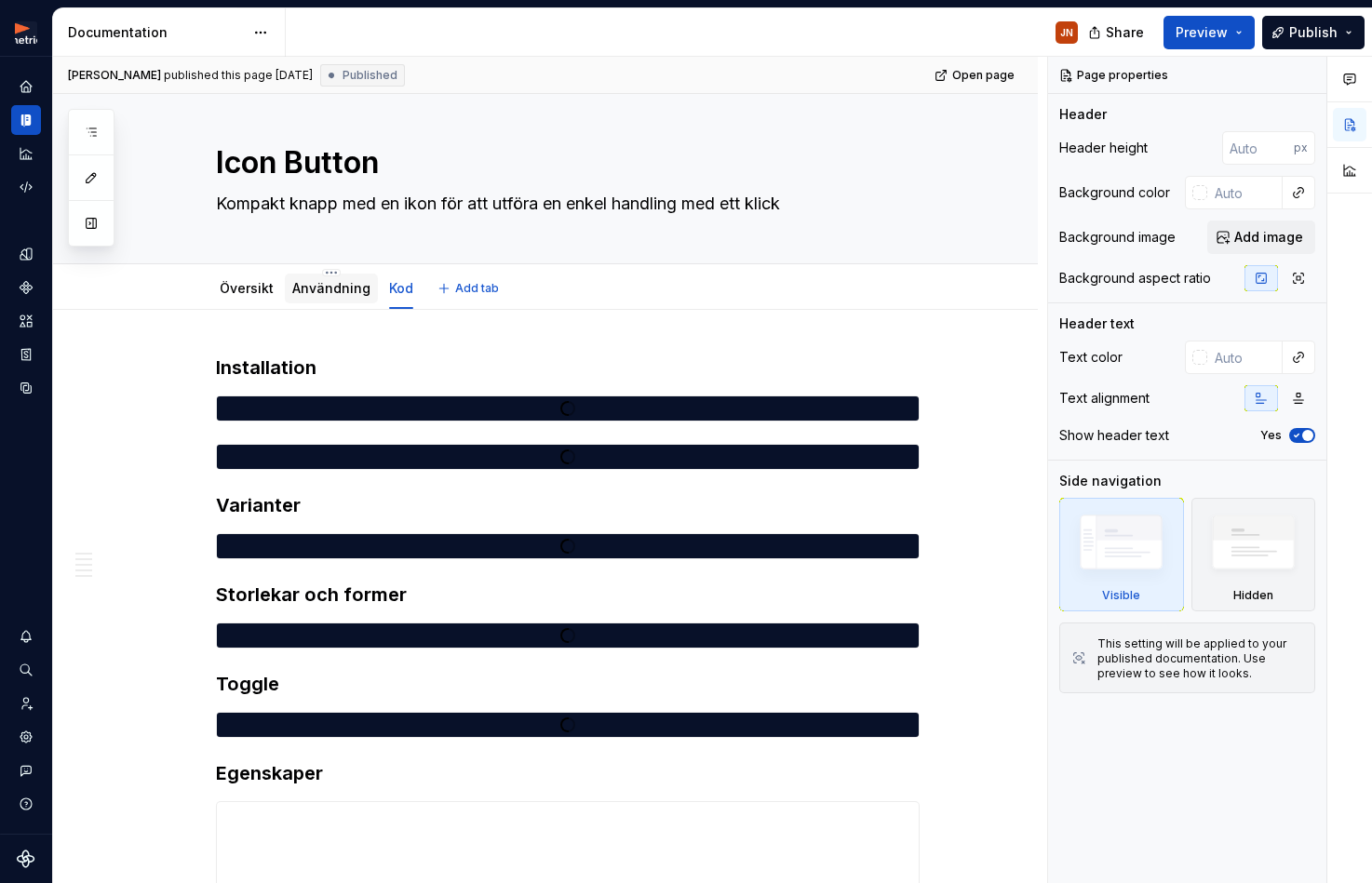
click at [335, 301] on div "Användning" at bounding box center [330, 289] width 93 height 30
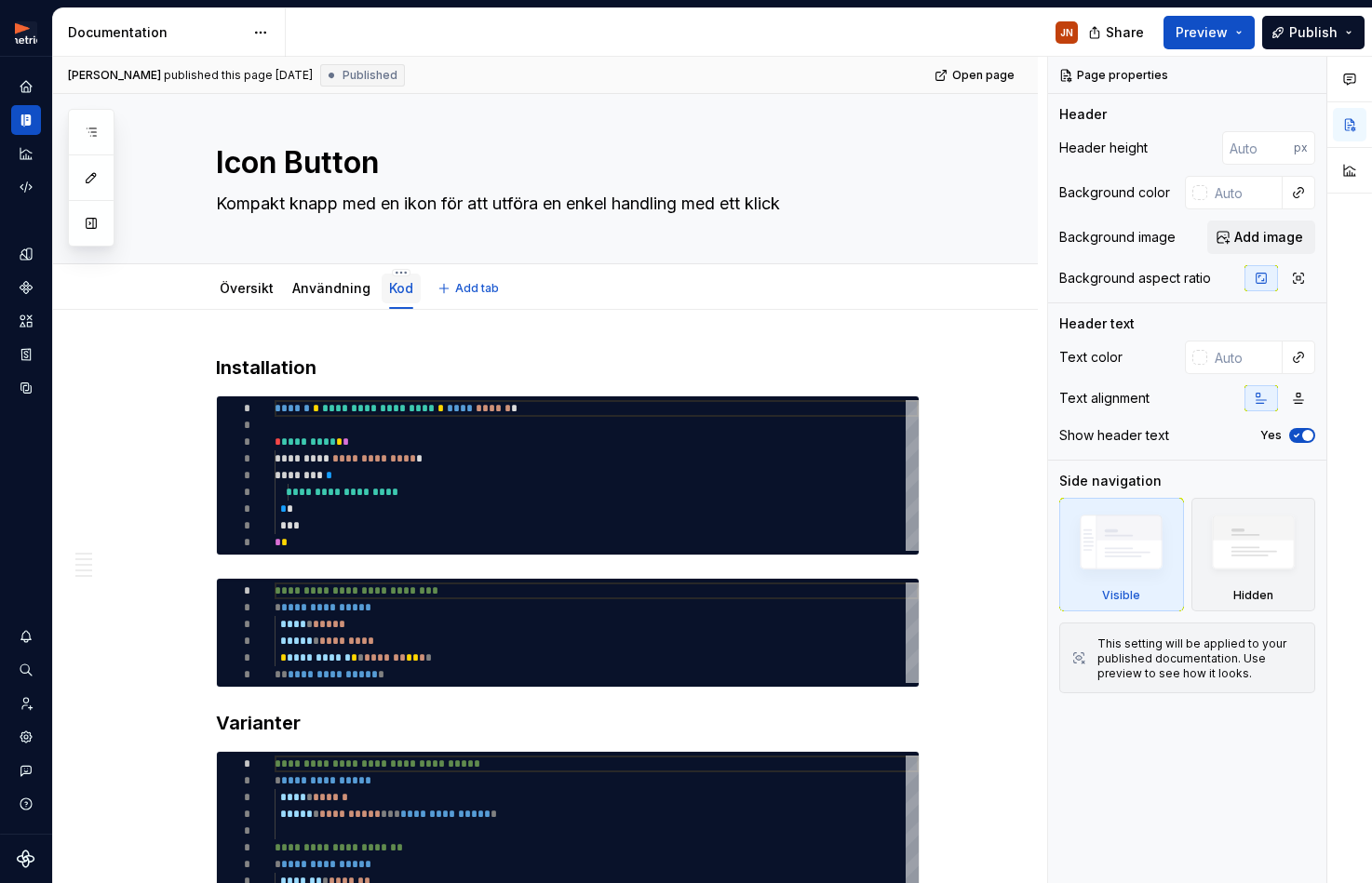
click at [405, 290] on link "Kod" at bounding box center [401, 287] width 24 height 16
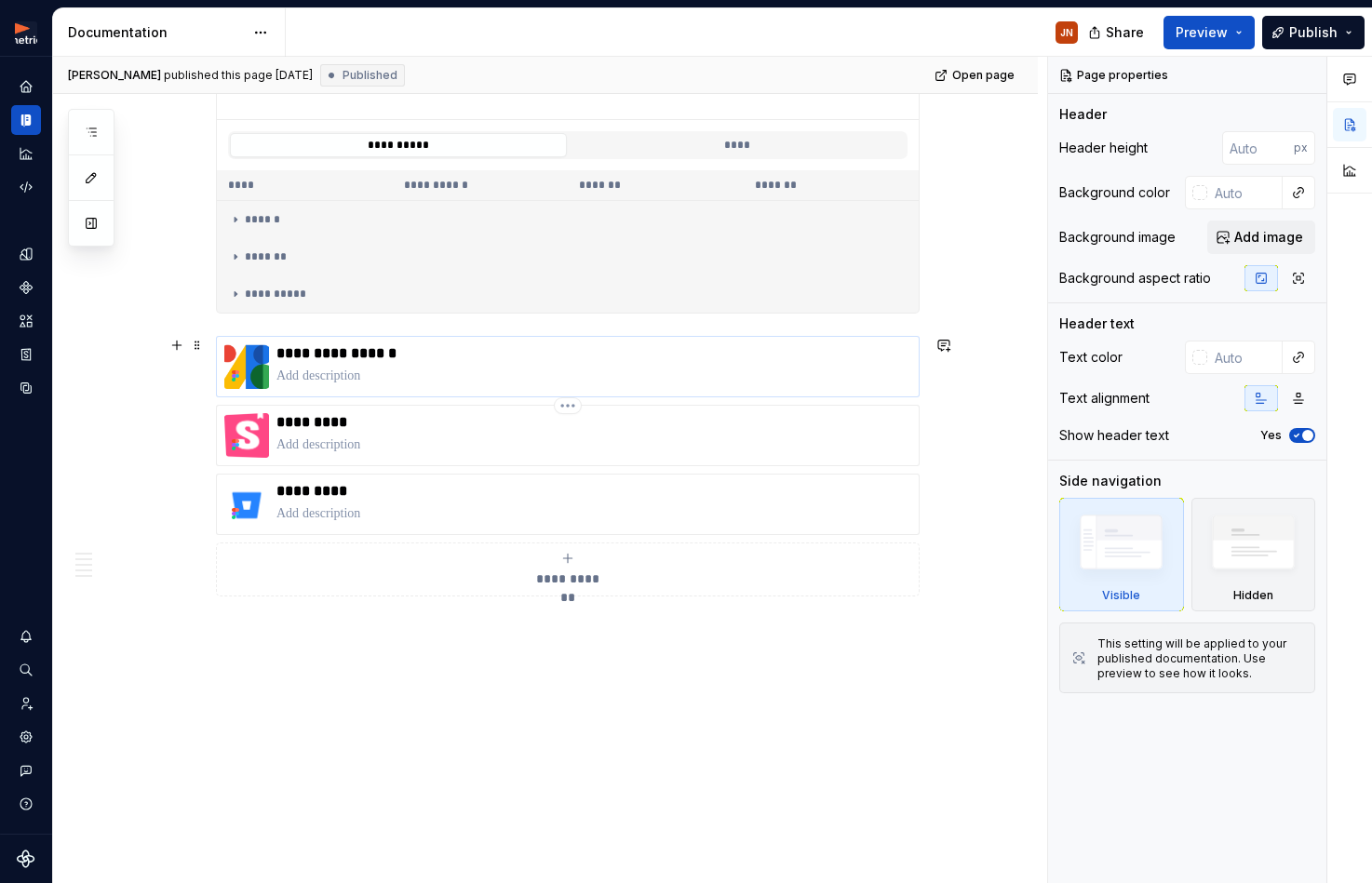
scroll to position [1694, 0]
click at [418, 434] on div "*********" at bounding box center [593, 435] width 634 height 45
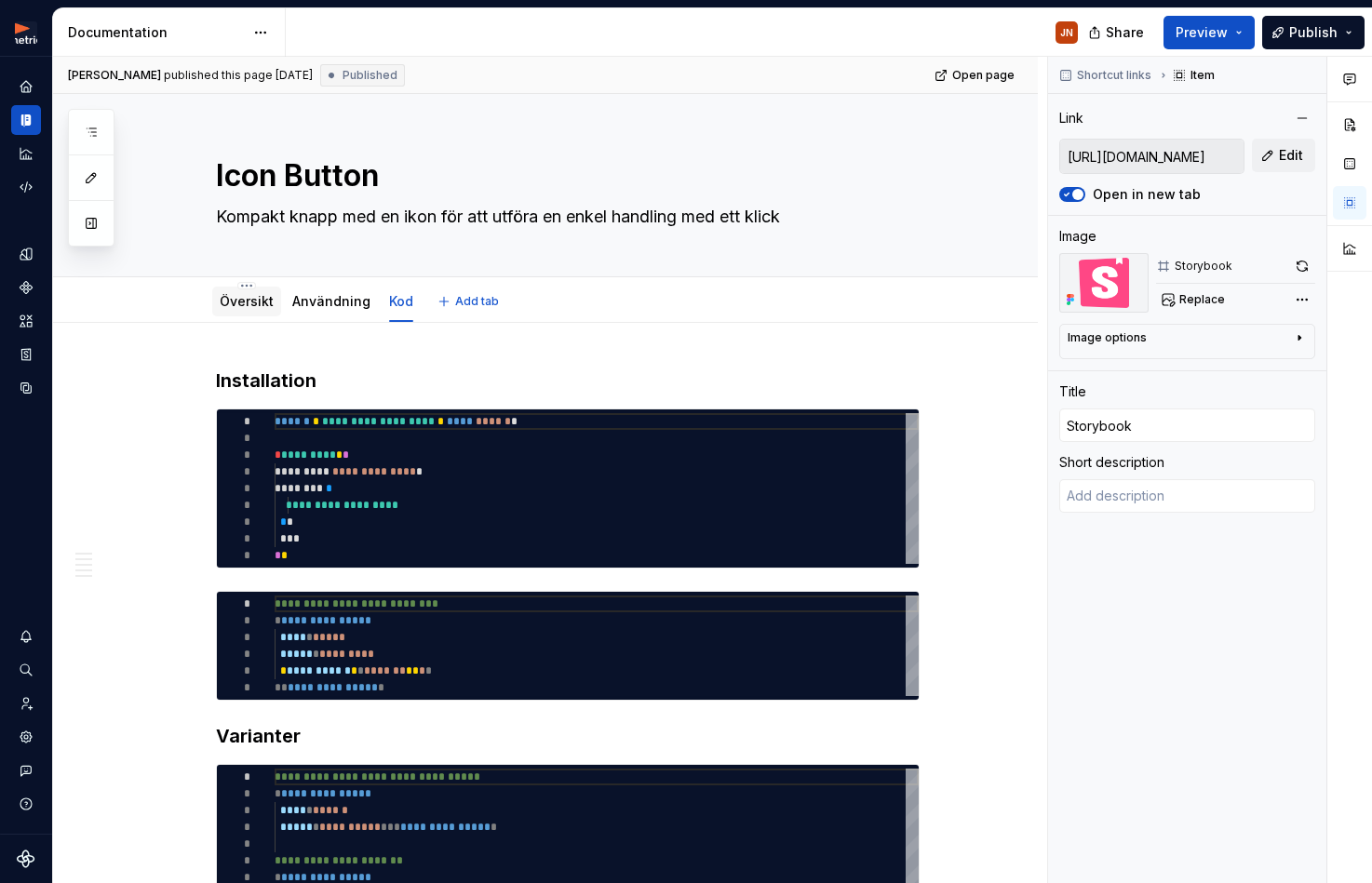
scroll to position [0, 0]
click at [261, 293] on link "Översikt" at bounding box center [247, 300] width 54 height 16
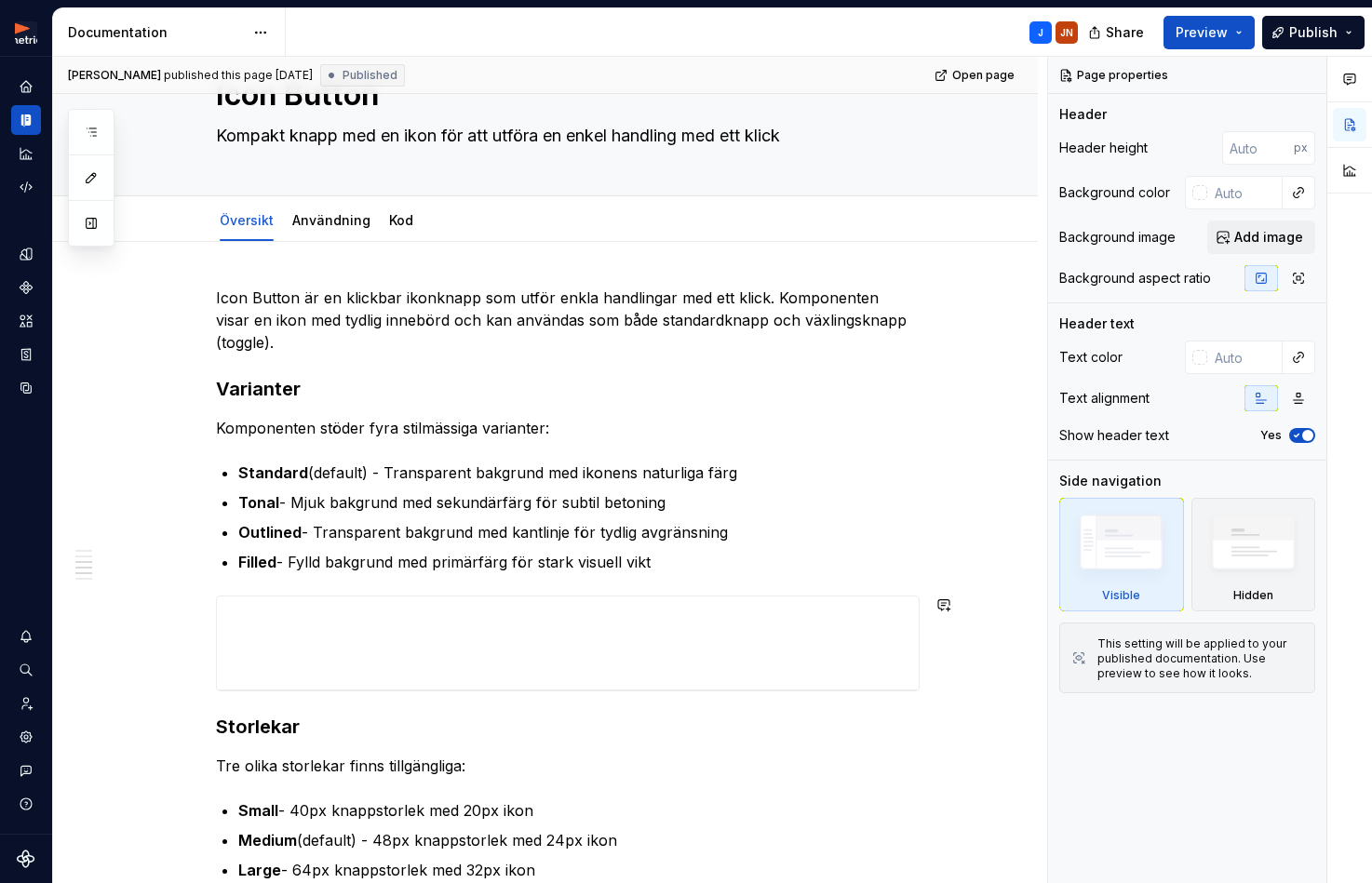
scroll to position [1522, 0]
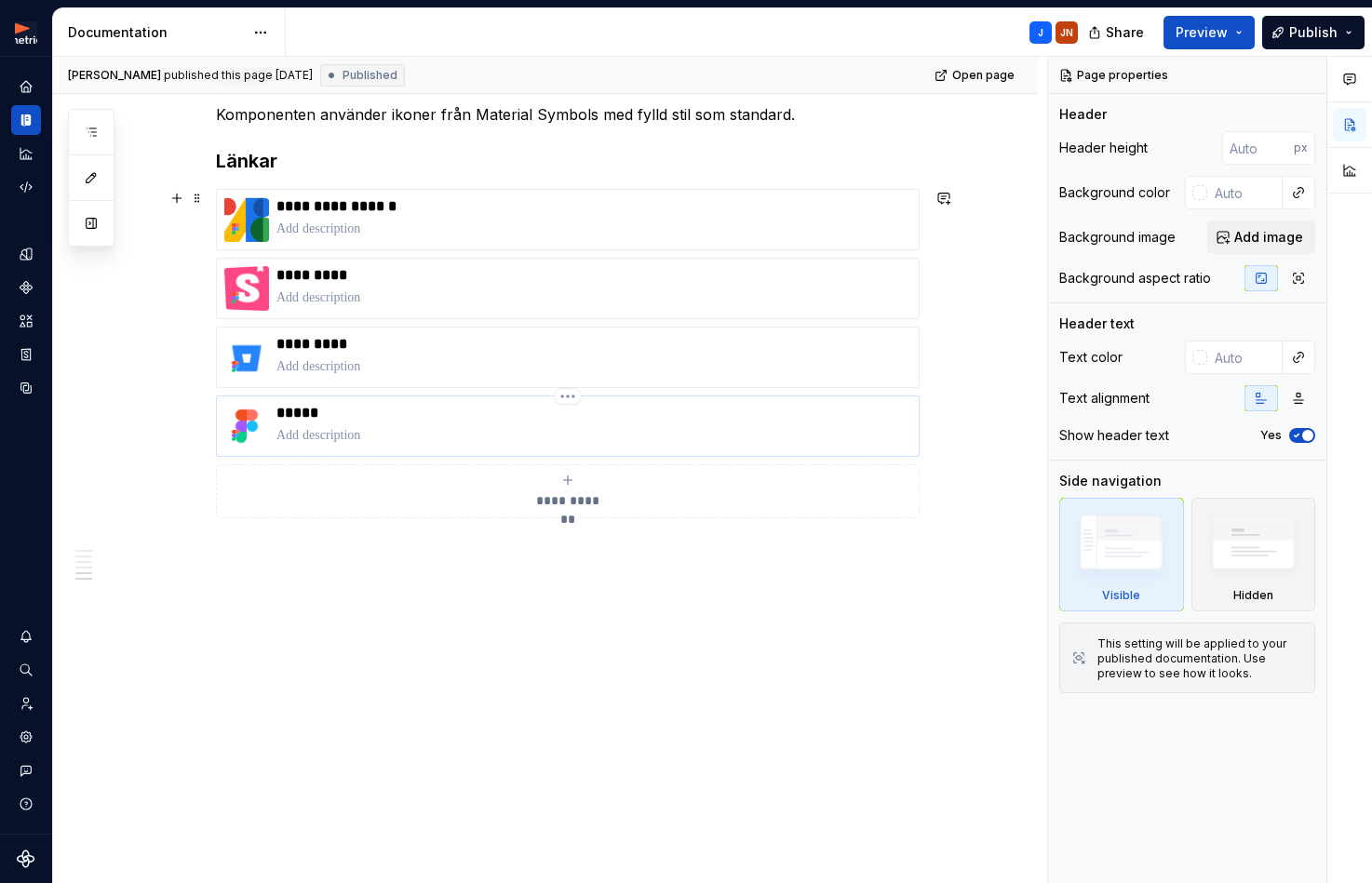
click at [366, 408] on p "*****" at bounding box center [593, 413] width 634 height 19
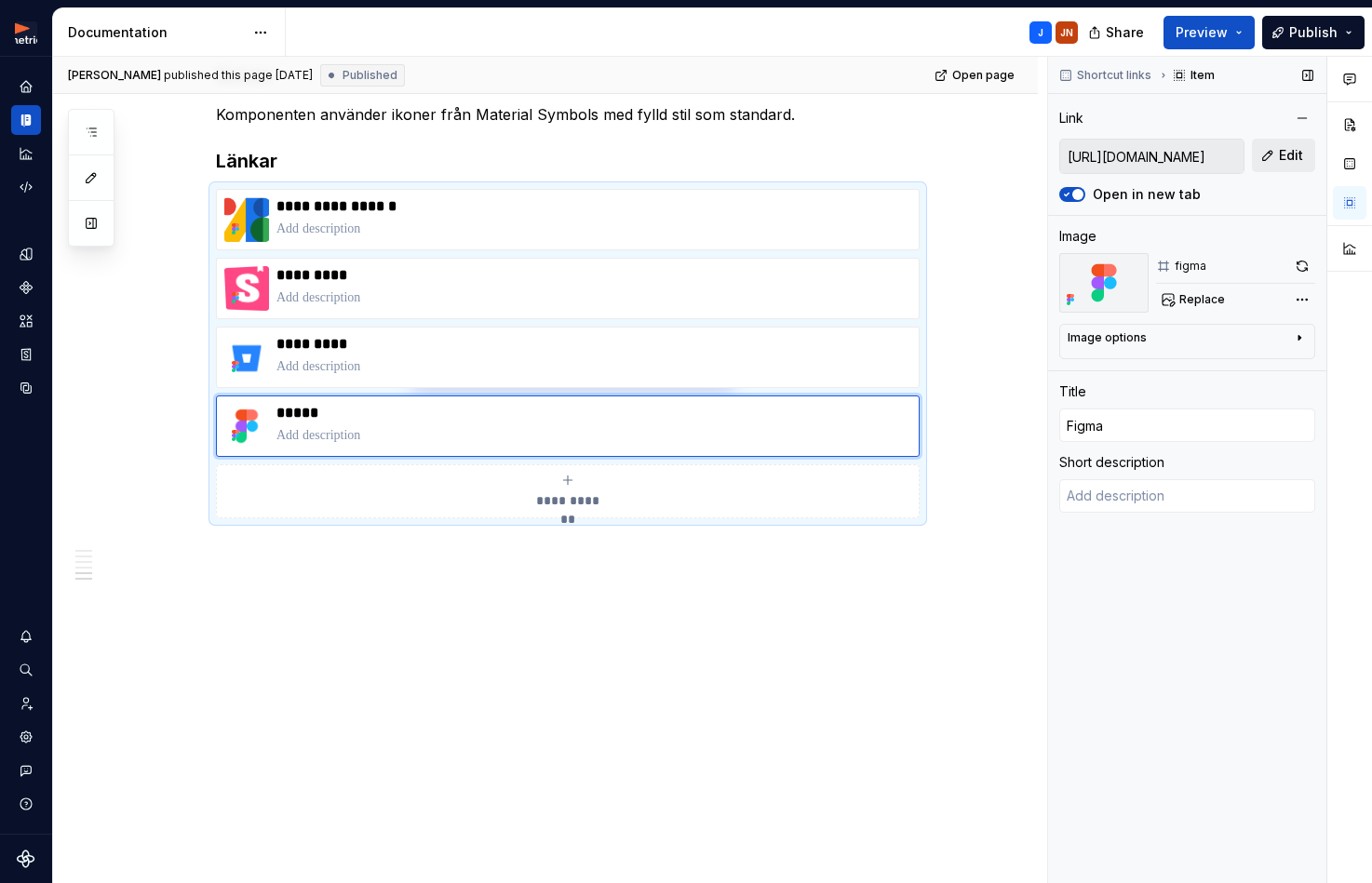
click at [1274, 156] on button "Edit" at bounding box center [1283, 156] width 63 height 34
type textarea "*"
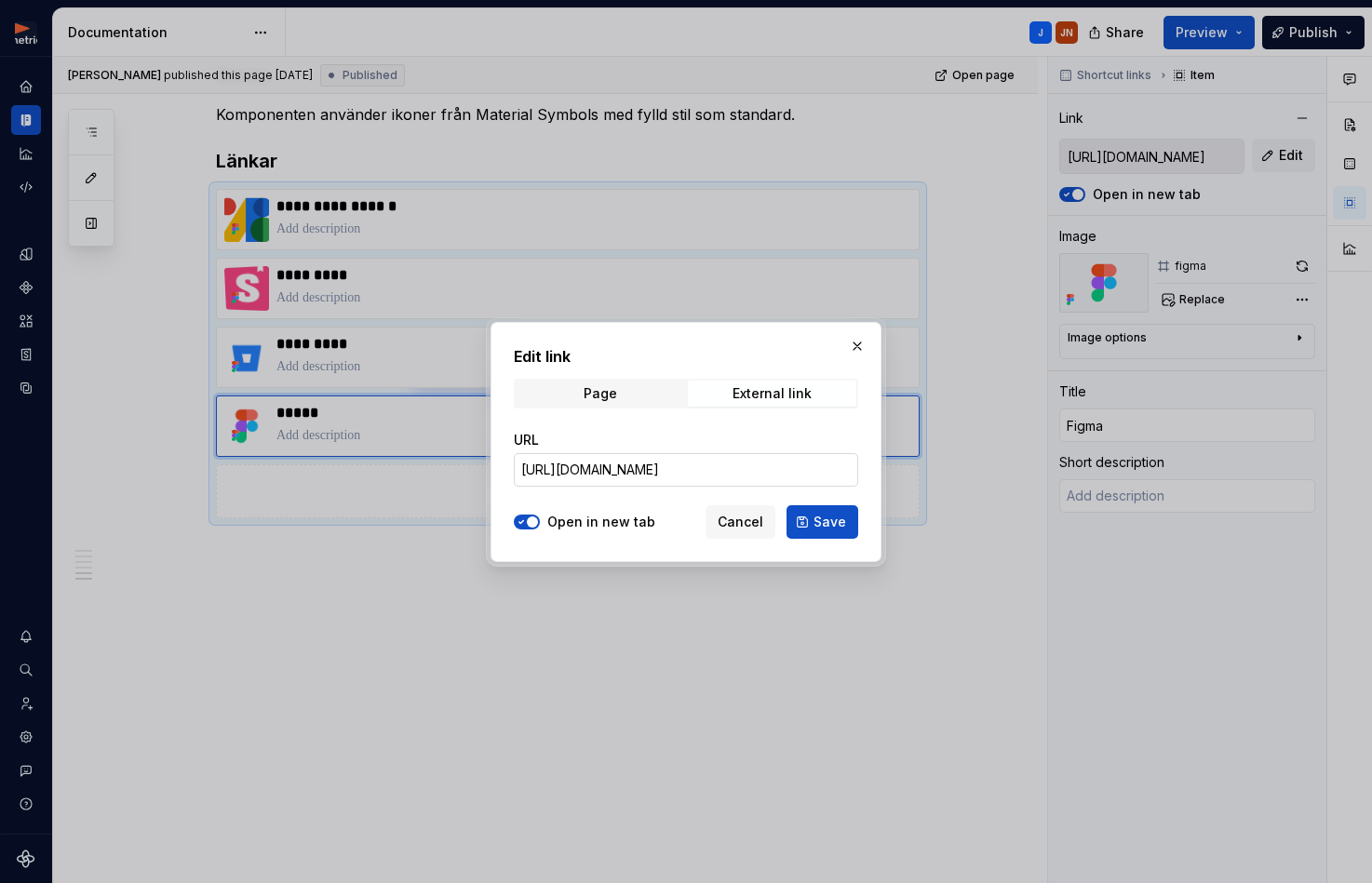
click at [761, 466] on input "[URL][DOMAIN_NAME]" at bounding box center [685, 470] width 344 height 34
paste input "1417-464"
type input "https://www.figma.com/design/ulaQm7E1UfmErHaCrjmF3H/Metria-Designsystem?node-id…"
click at [822, 524] on span "Save" at bounding box center [830, 522] width 33 height 19
type textarea "*"
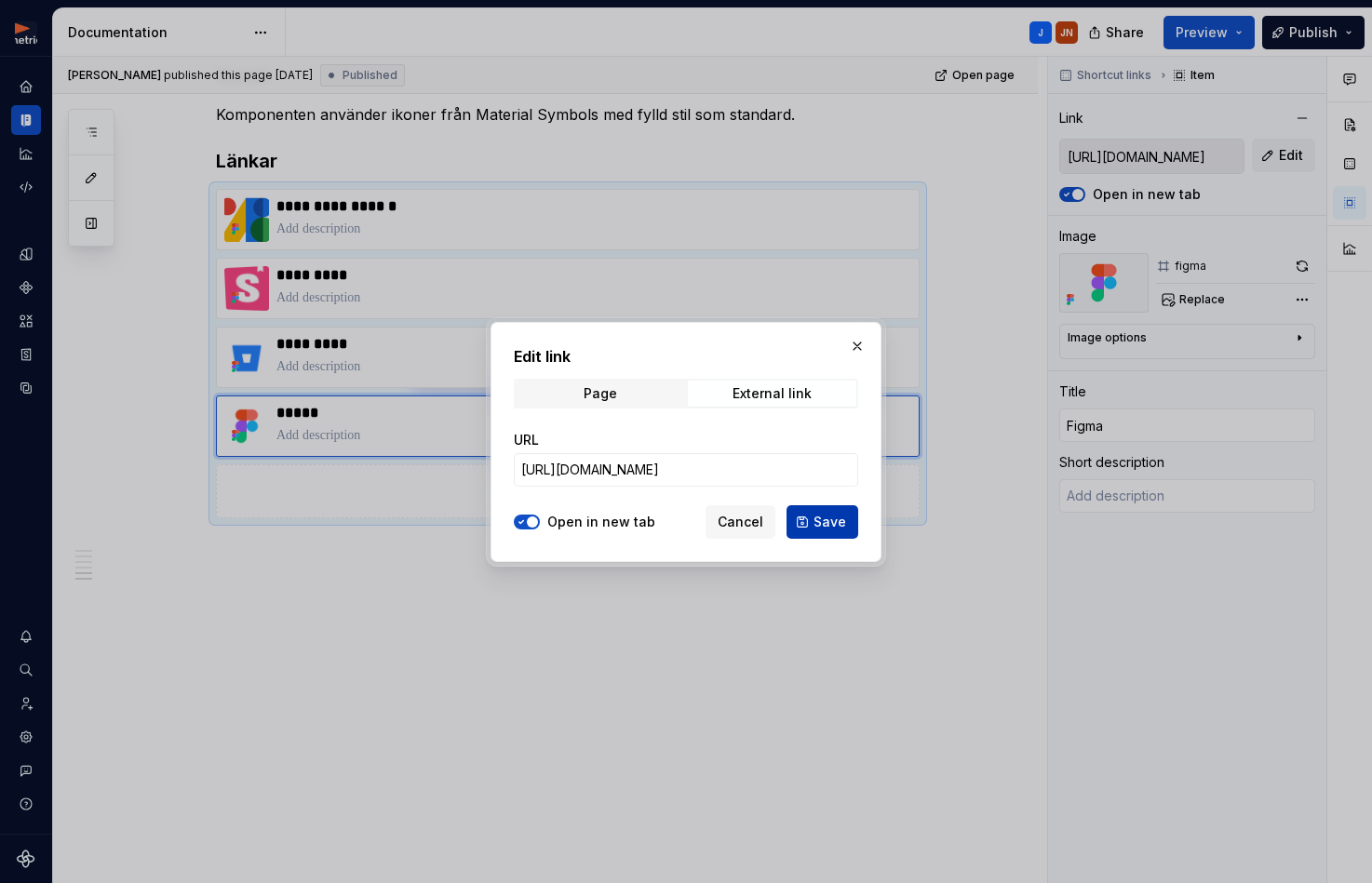
type input "https://www.figma.com/design/ulaQm7E1UfmErHaCrjmF3H/Metria-Designsystem?node-id…"
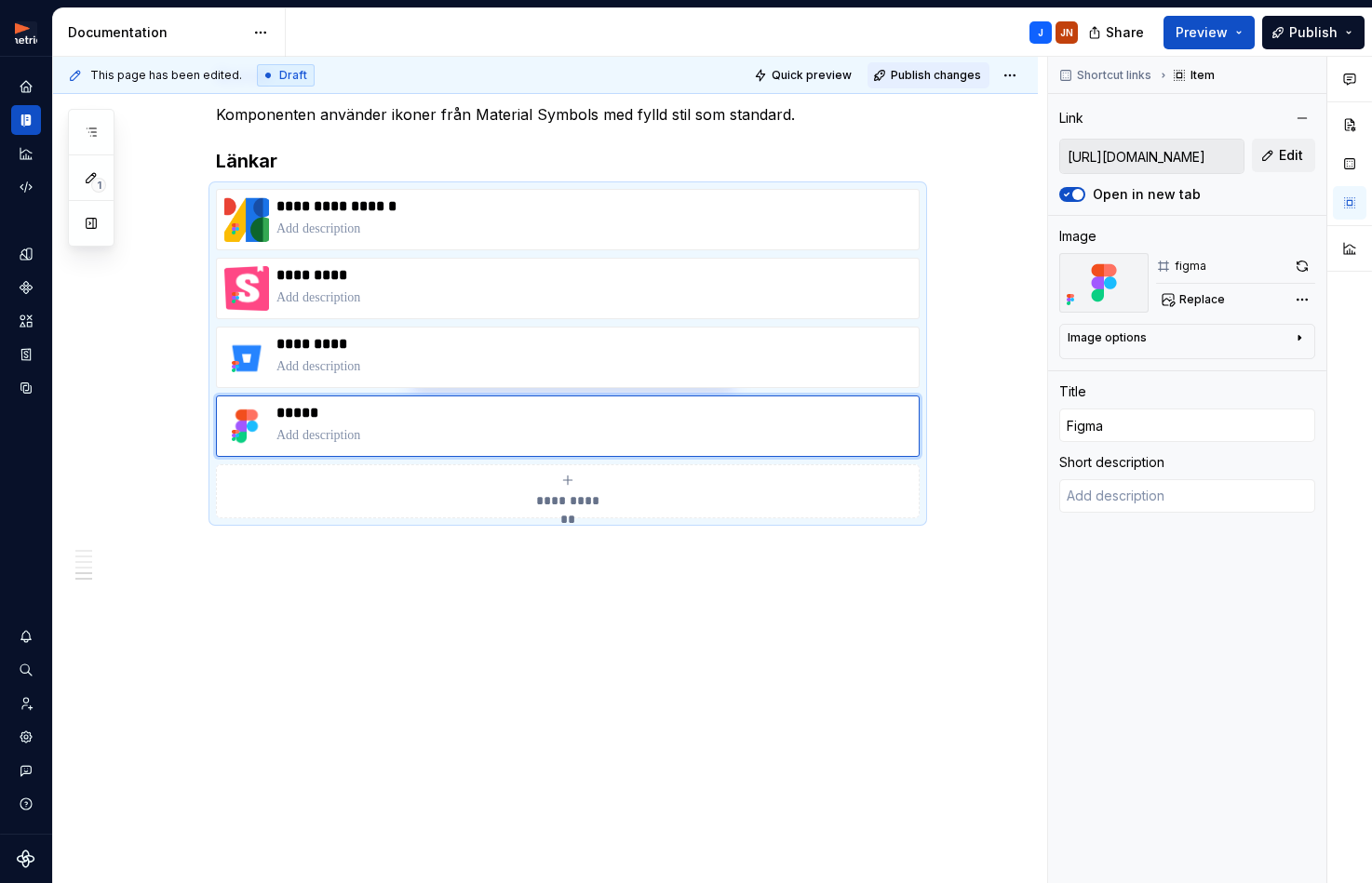
click at [934, 82] on button "Publish changes" at bounding box center [928, 75] width 122 height 26
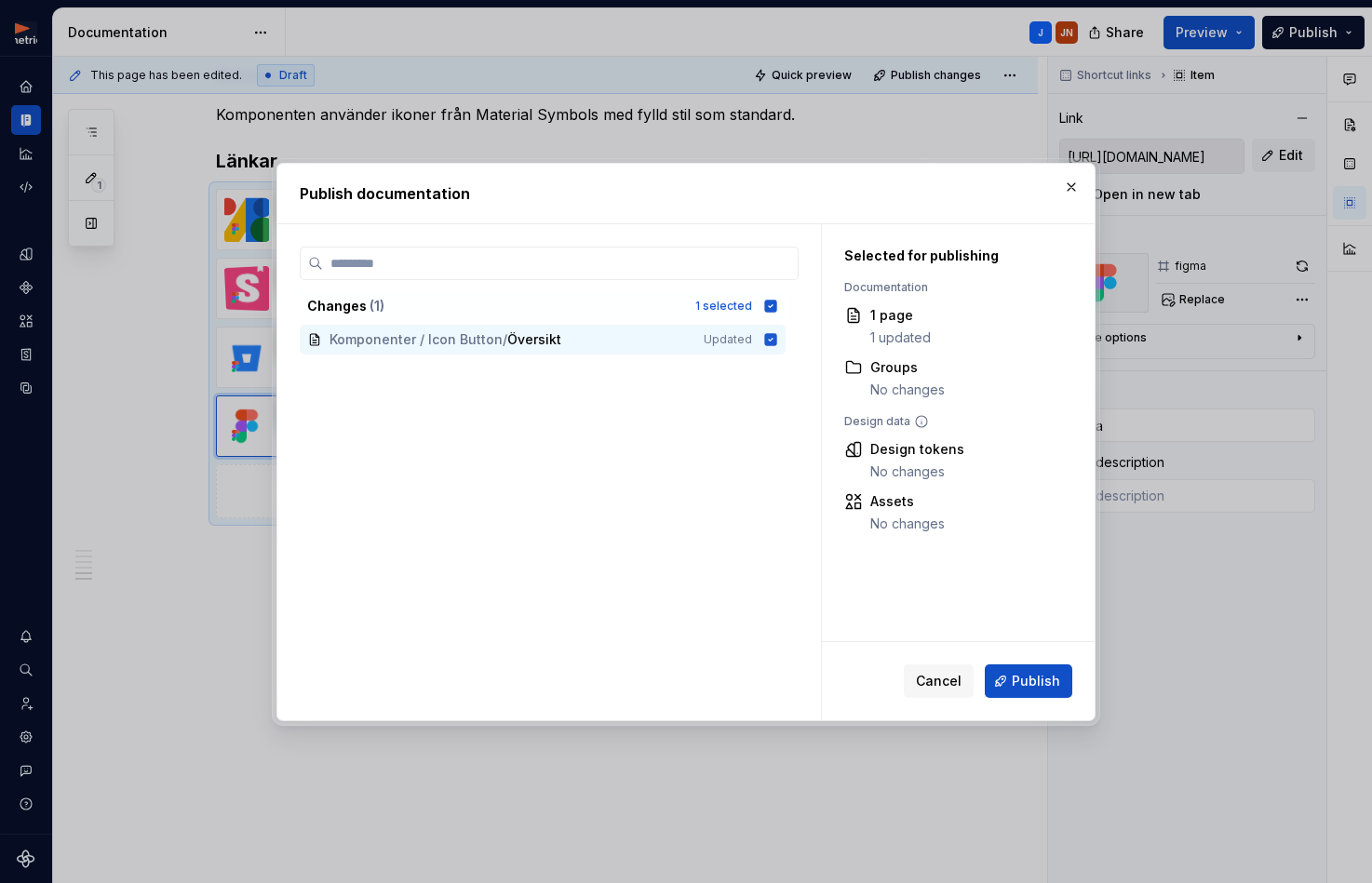
type textarea "*"
type textarea "Created with Figma"
click at [1008, 674] on button "Publish" at bounding box center [1028, 681] width 87 height 34
type textarea "*"
type input "https://www.figma.com/design/ulaQm7E1UfmErHaCrjmF3H/Metria-Designsystem?node-id…"
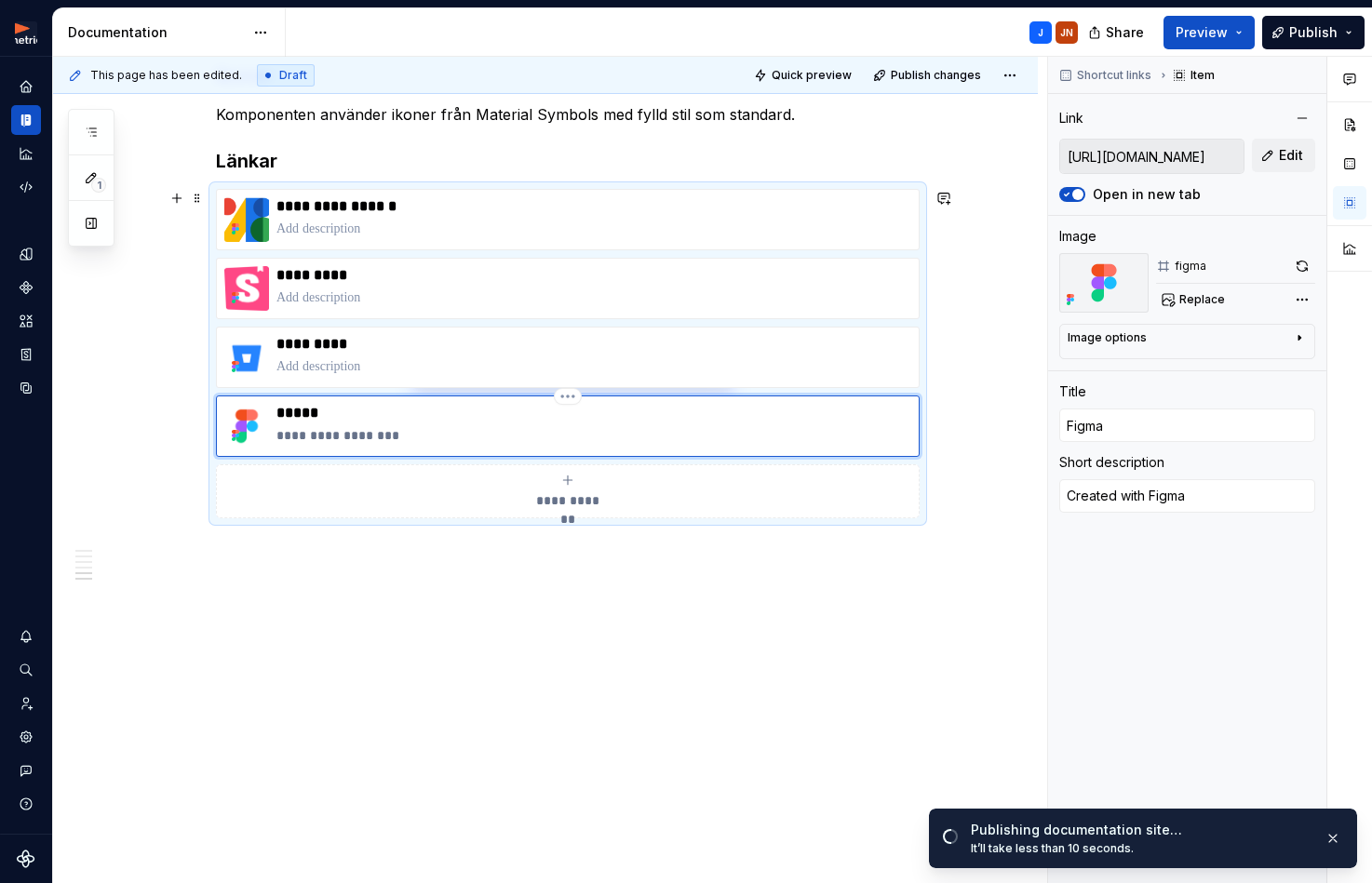
click at [432, 433] on p "**********" at bounding box center [593, 435] width 634 height 19
type textarea "*"
click at [968, 83] on button "Publish changes" at bounding box center [928, 75] width 122 height 26
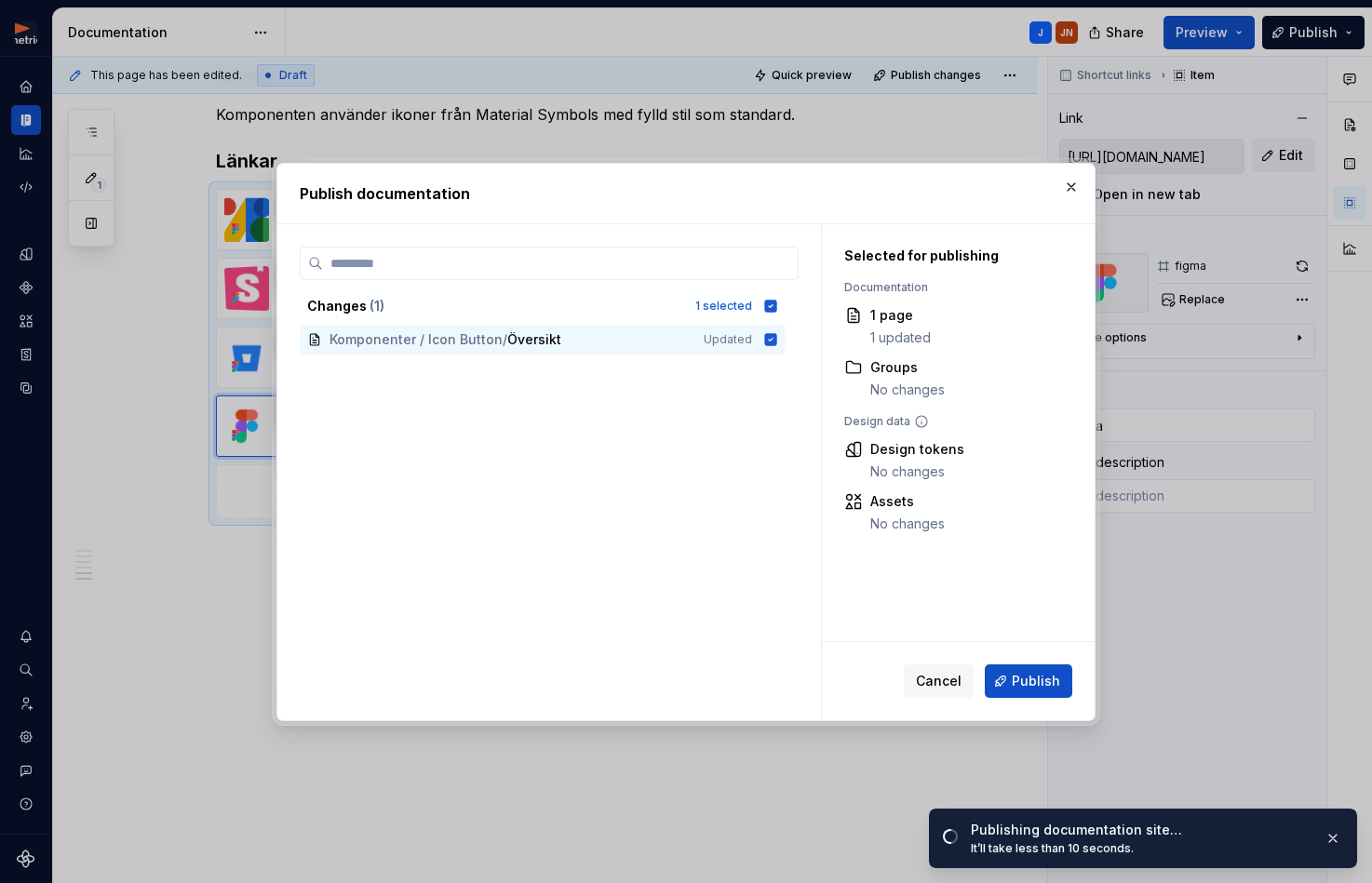
click at [1024, 683] on span "Publish" at bounding box center [1036, 681] width 49 height 19
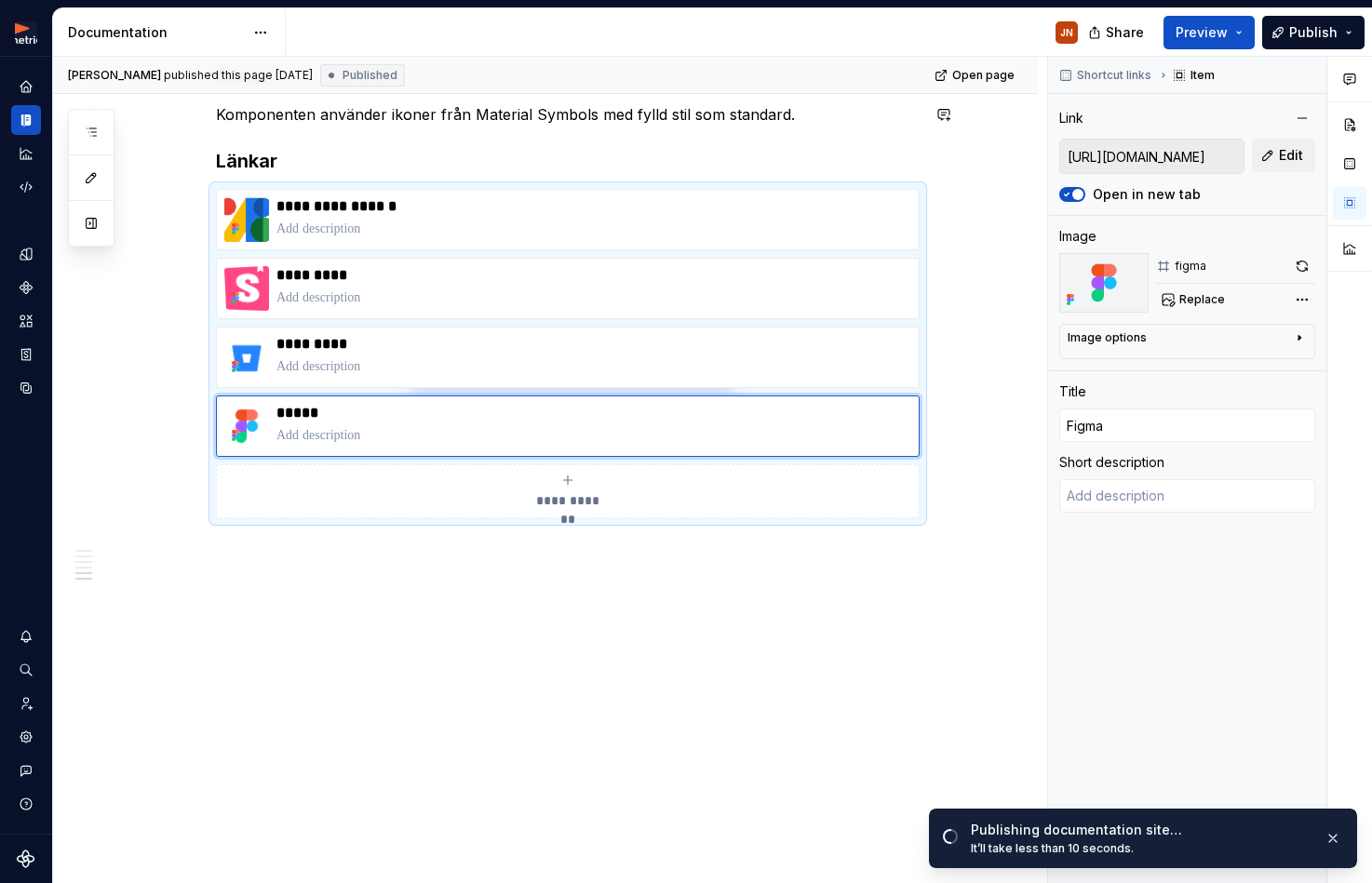
type textarea "*"
